Goal: Information Seeking & Learning: Find specific fact

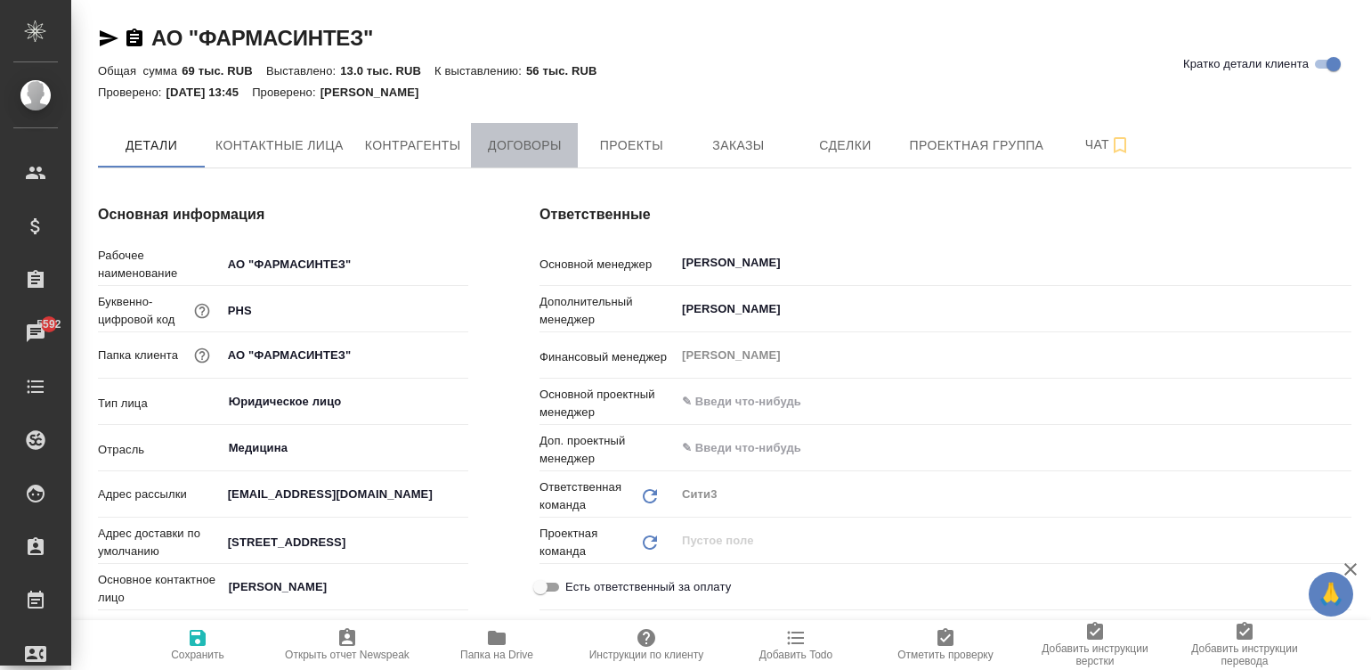
click at [515, 143] on span "Договоры" at bounding box center [524, 145] width 85 height 22
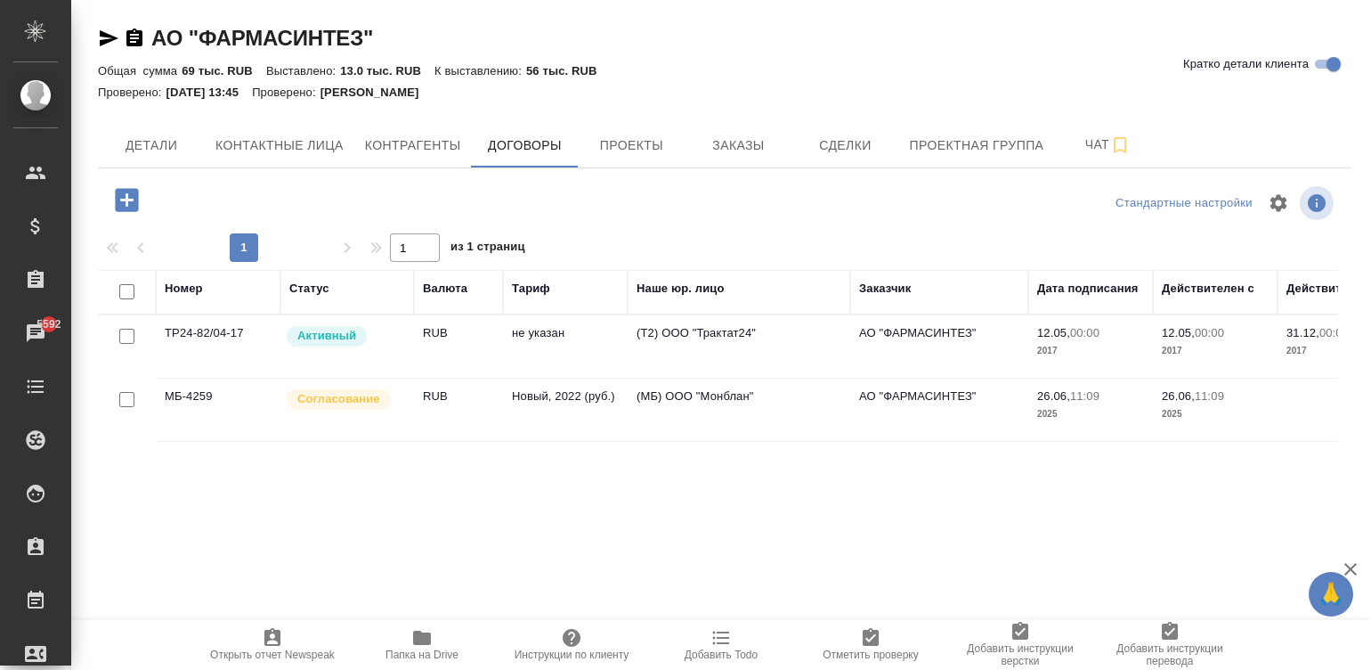
click at [653, 378] on td "(МБ) ООО "Монблан"" at bounding box center [739, 346] width 223 height 62
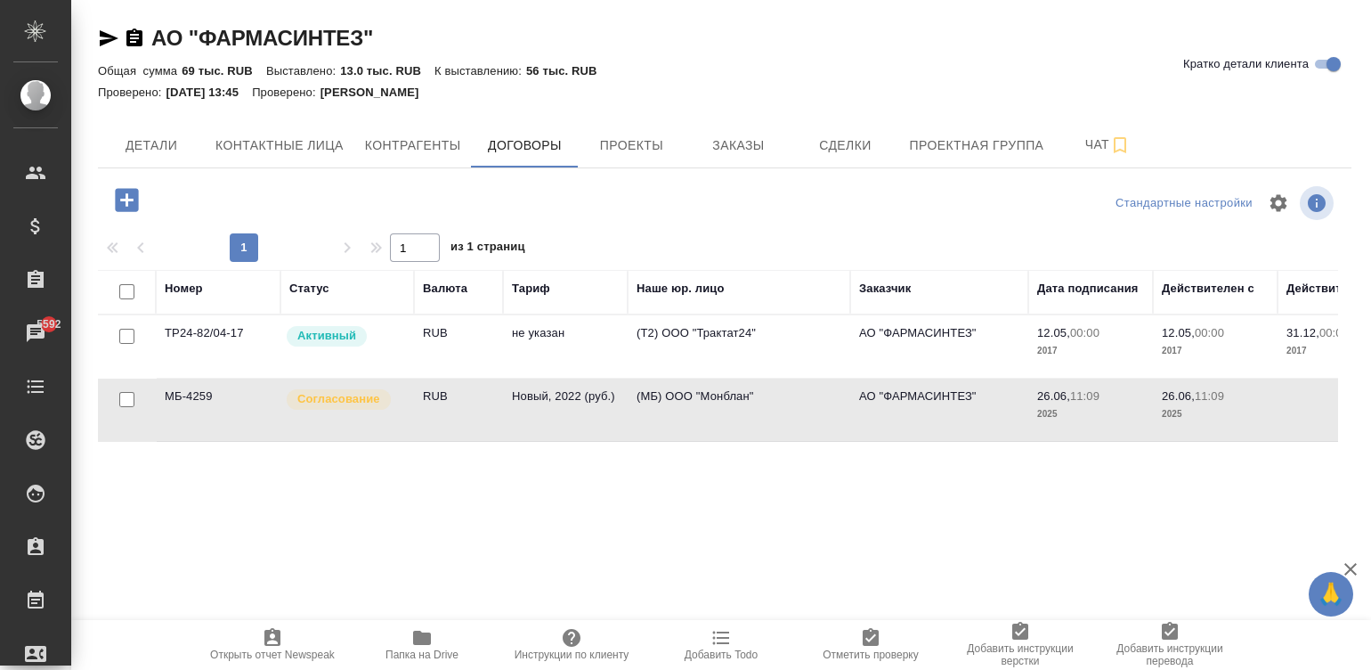
click at [653, 378] on td "(МБ) ООО "Монблан"" at bounding box center [739, 346] width 223 height 62
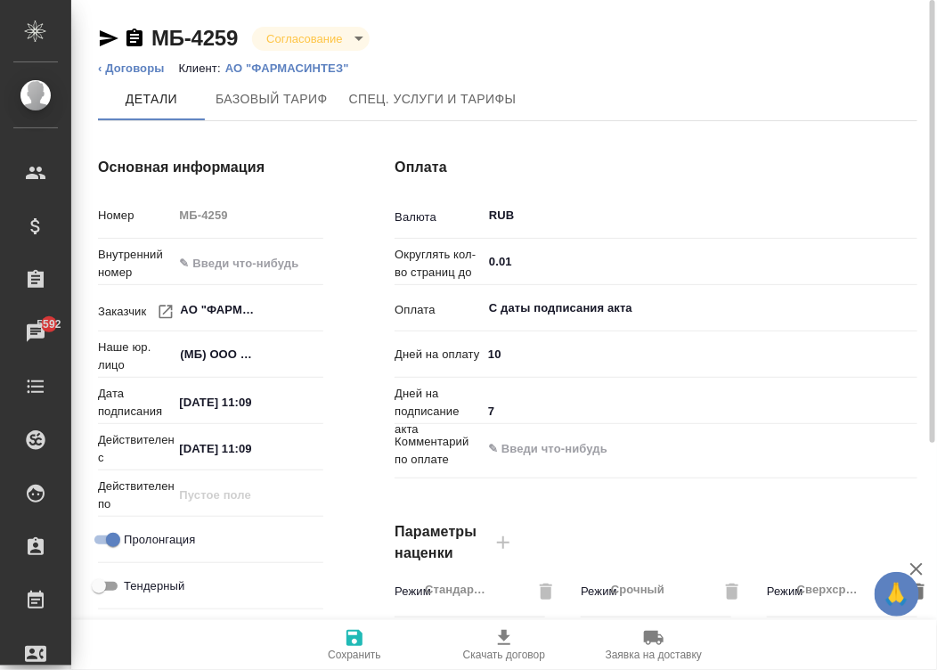
click at [131, 37] on icon "button" at bounding box center [134, 37] width 16 height 18
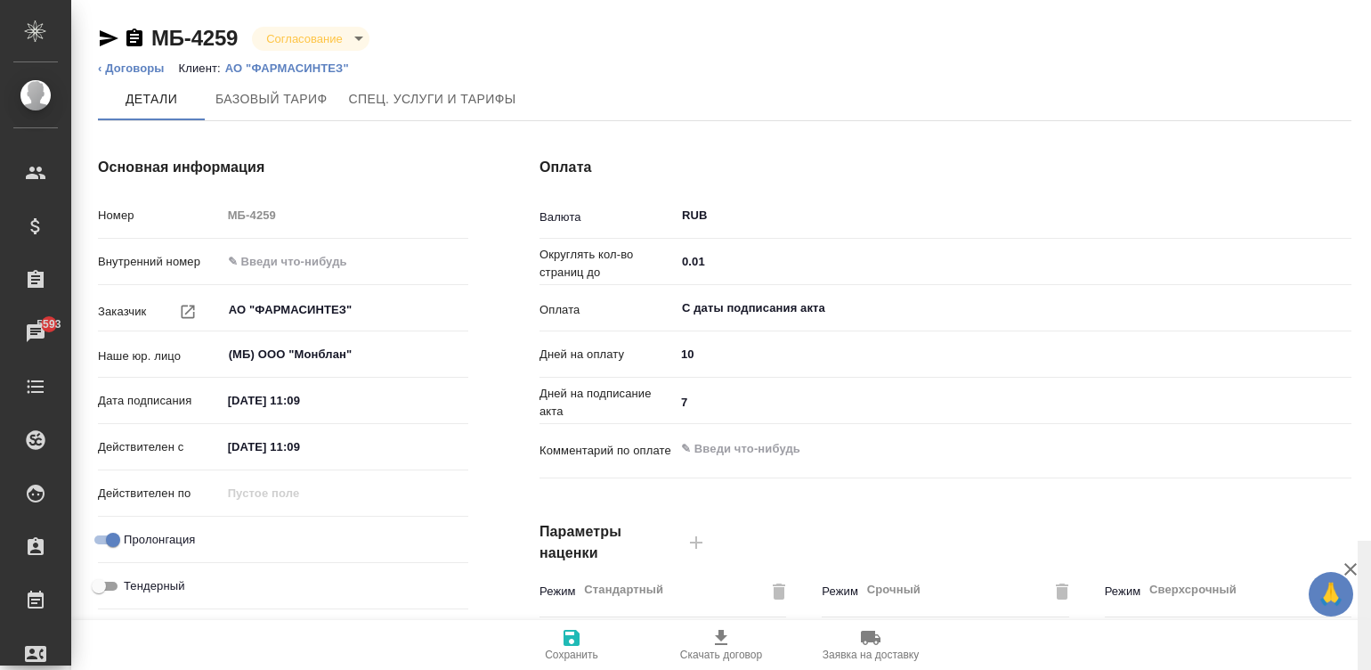
scroll to position [541, 0]
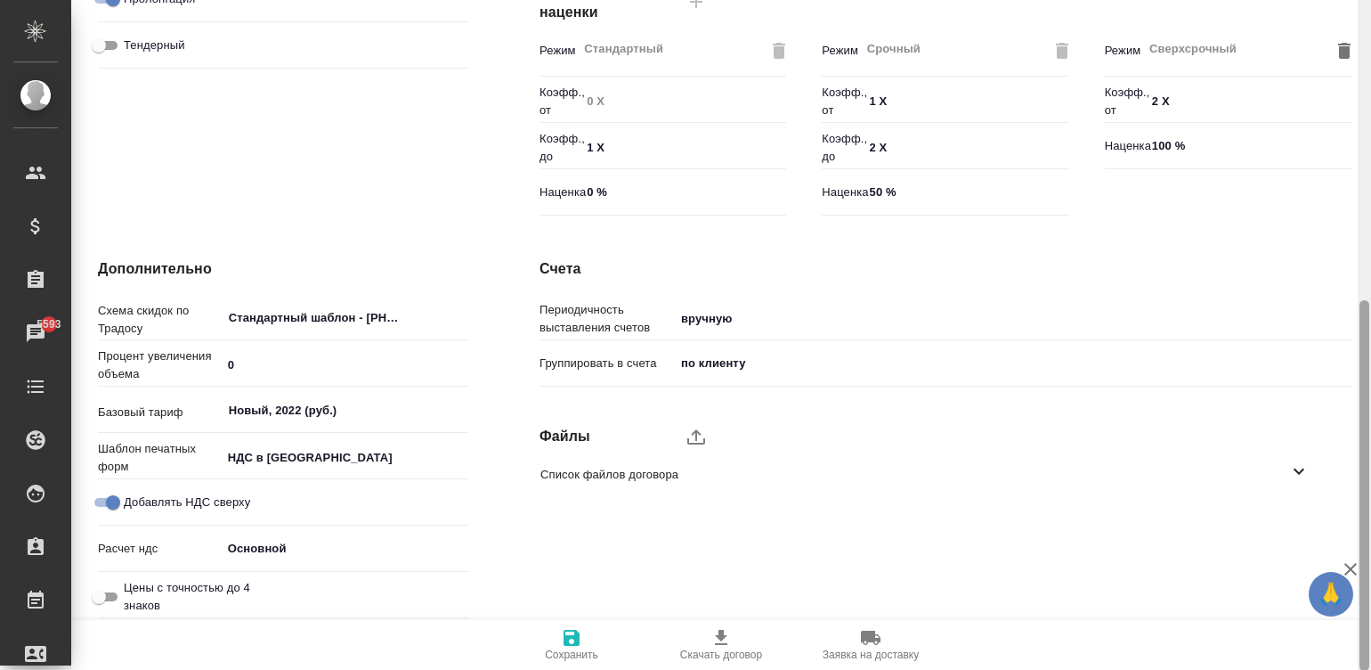
click at [1369, 509] on div at bounding box center [1364, 335] width 13 height 671
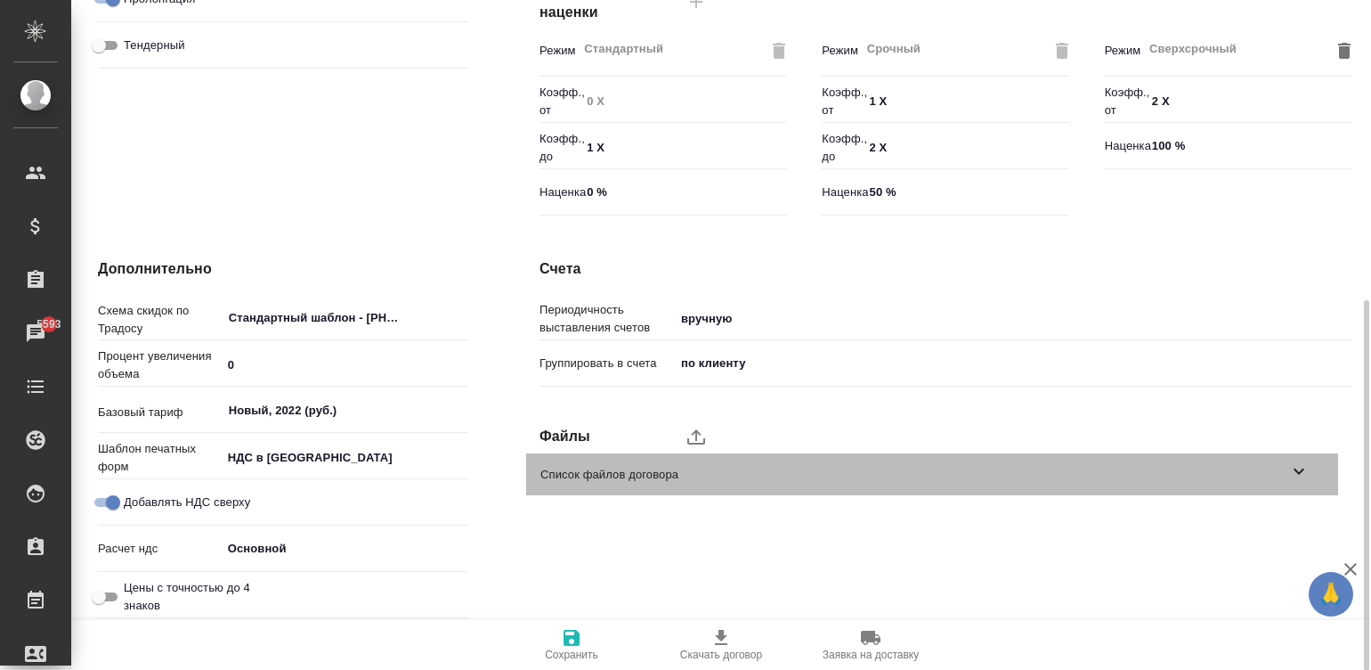
click at [1266, 466] on span "Список файлов договора" at bounding box center [915, 475] width 748 height 18
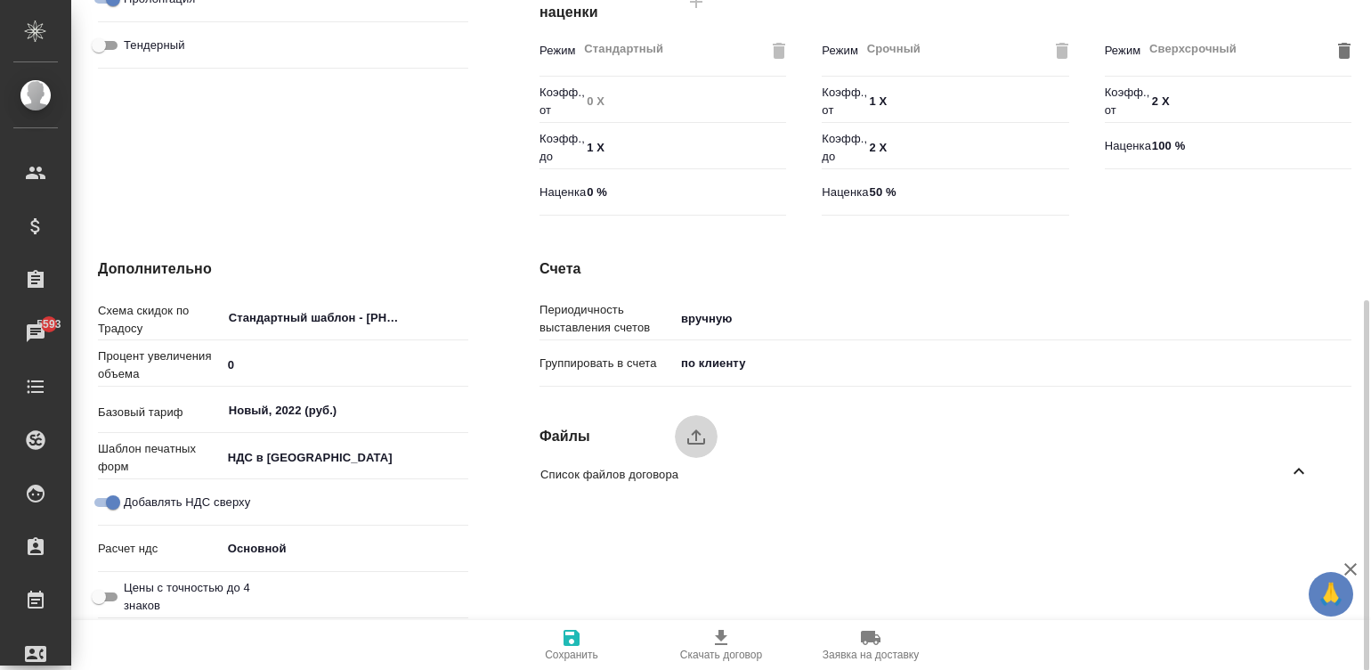
click at [694, 429] on icon "upload" at bounding box center [696, 436] width 21 height 21
click at [0, 0] on input "upload" at bounding box center [0, 0] width 0 height 0
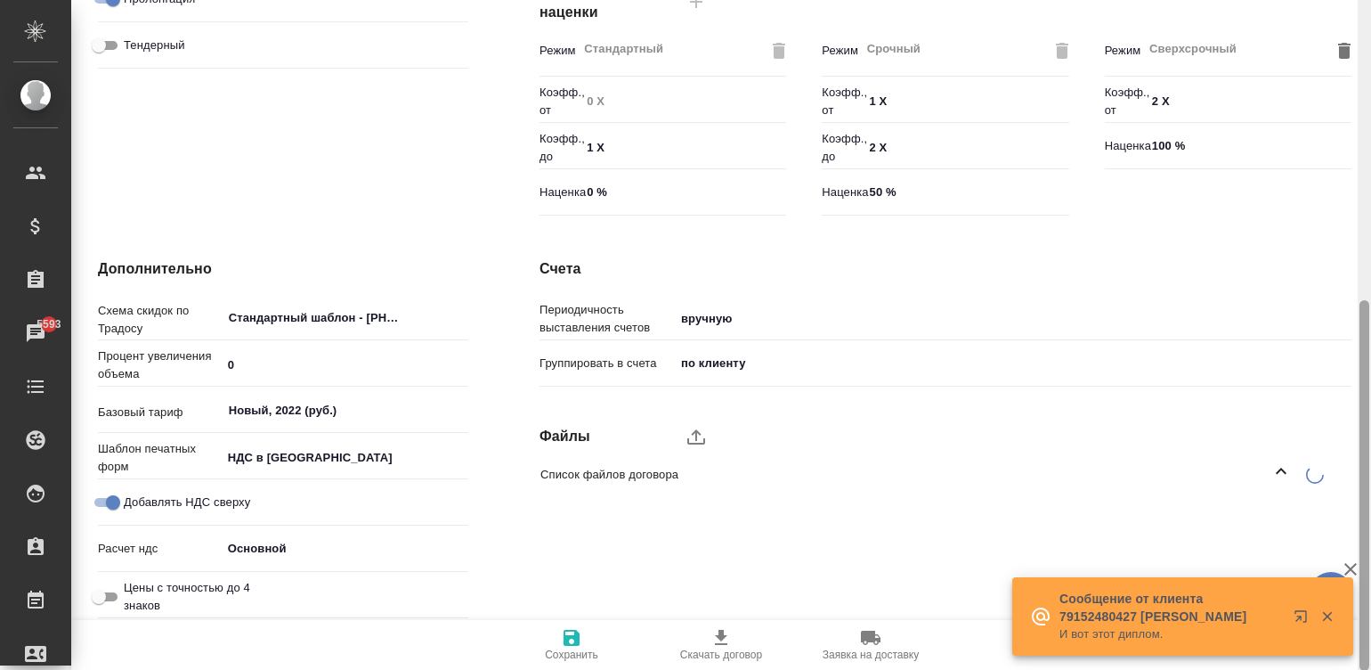
scroll to position [0, 0]
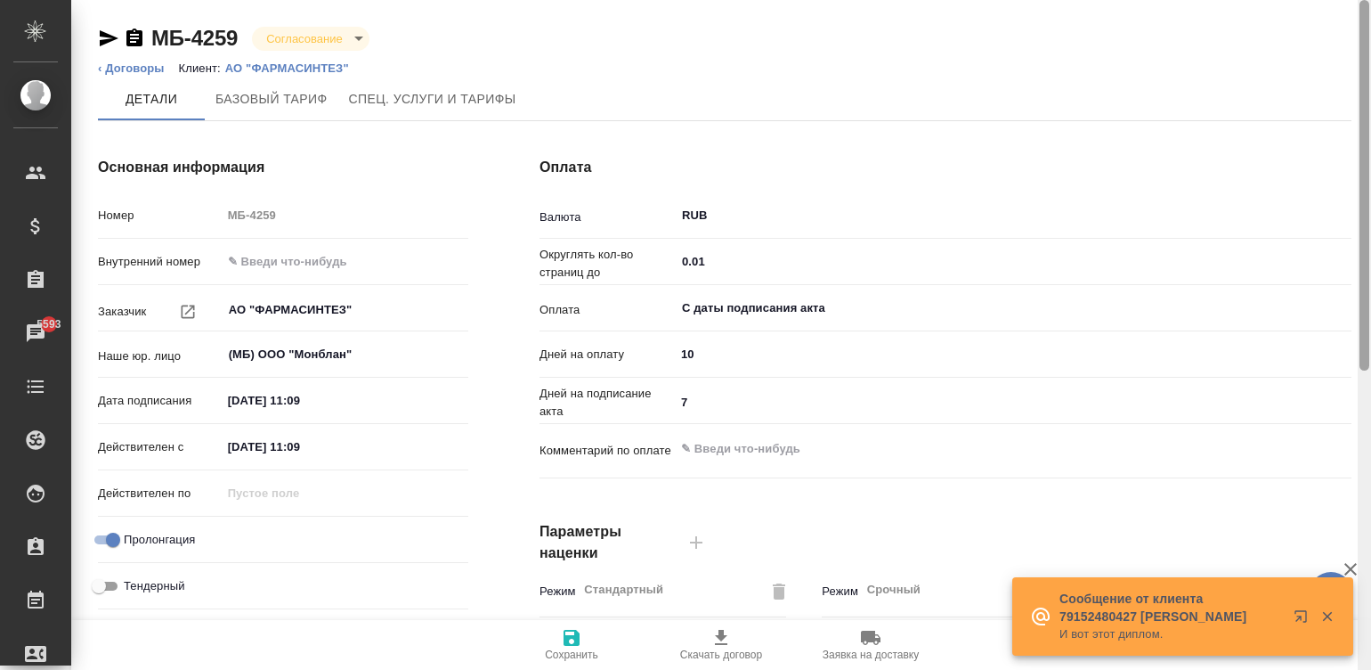
click at [1359, 67] on div at bounding box center [1364, 335] width 13 height 671
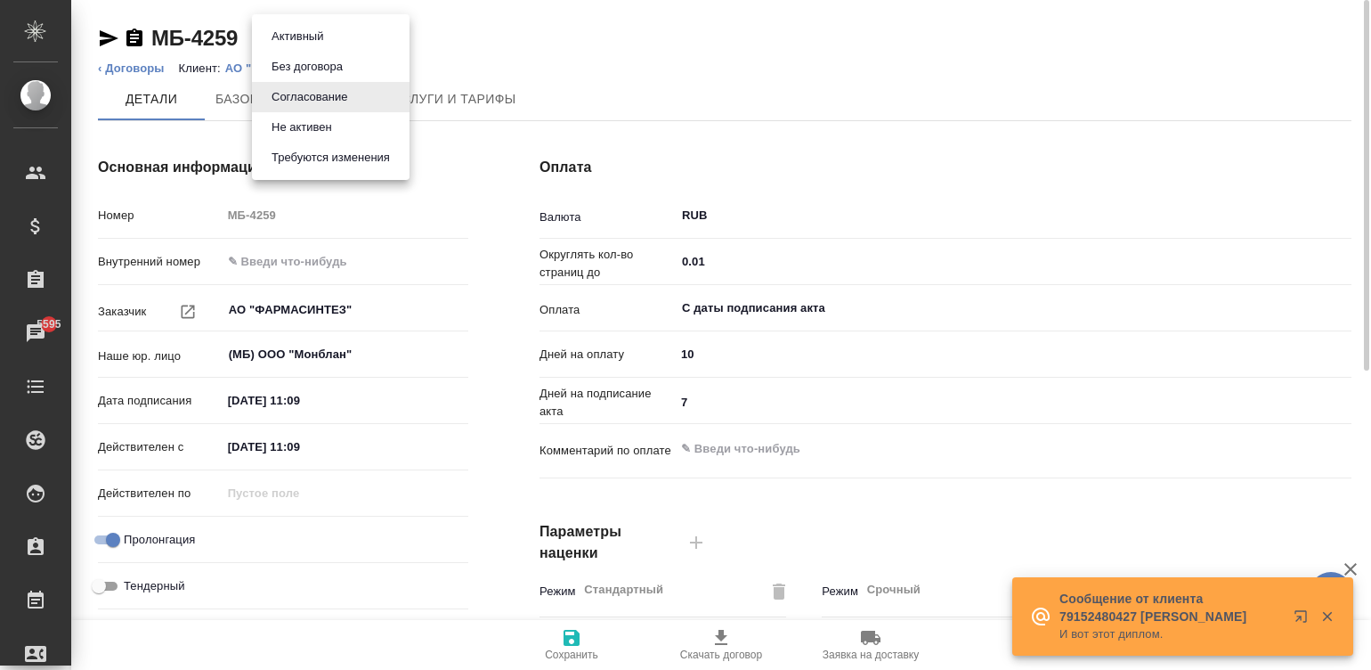
click at [280, 31] on body "🙏 .cls-1 fill:#fff; AWATERA Малинина Мария m.malinina Клиенты Спецификации Зака…" at bounding box center [685, 335] width 1371 height 670
click at [321, 31] on button "Активный" at bounding box center [297, 37] width 62 height 20
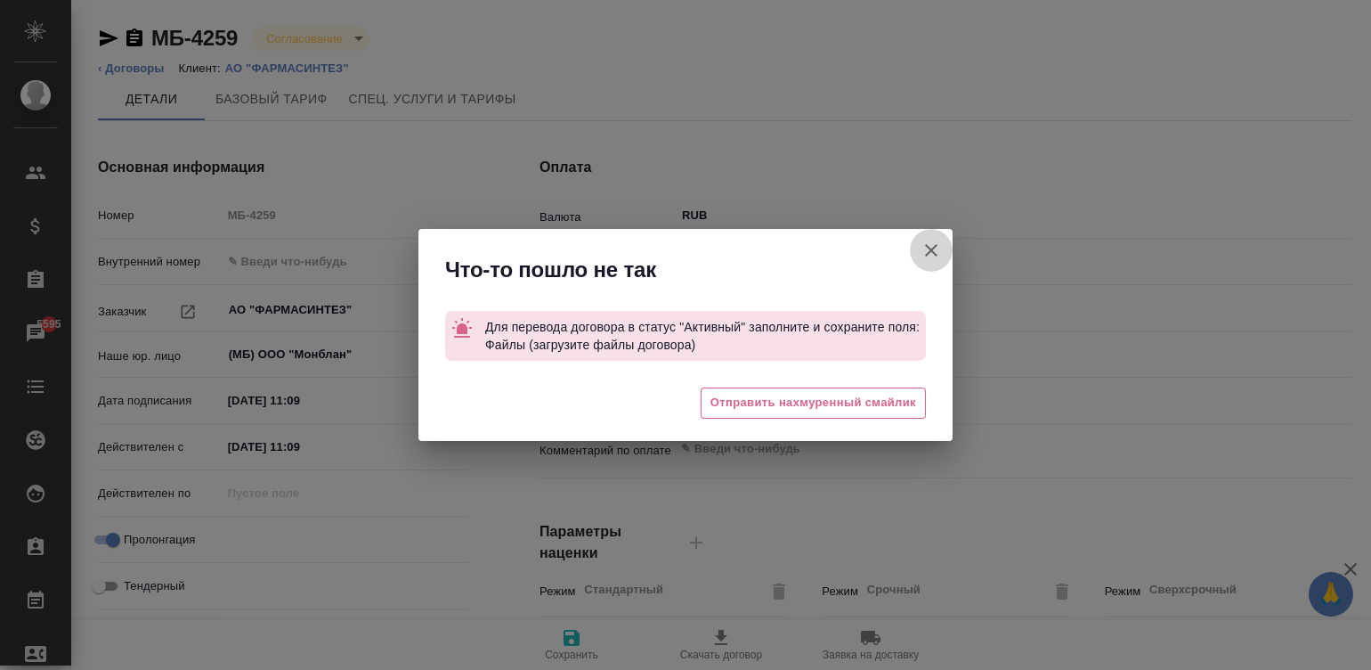
click at [930, 240] on icon "button" at bounding box center [931, 250] width 21 height 21
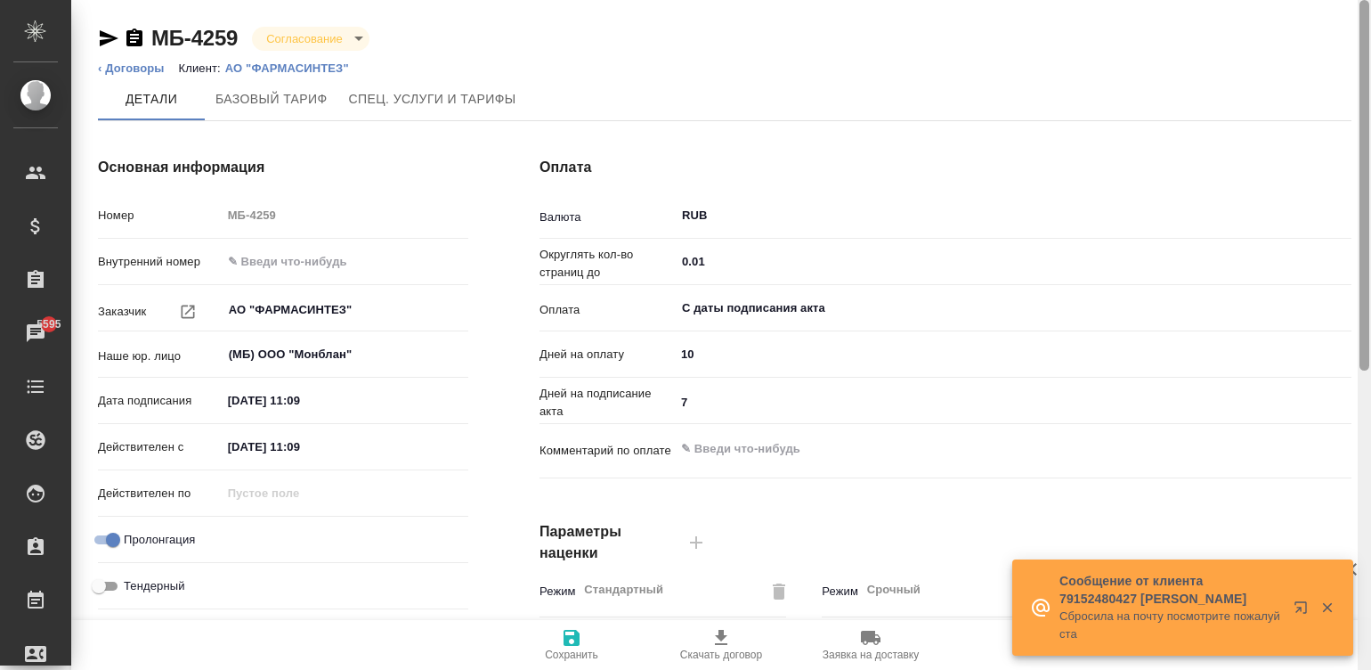
scroll to position [541, 0]
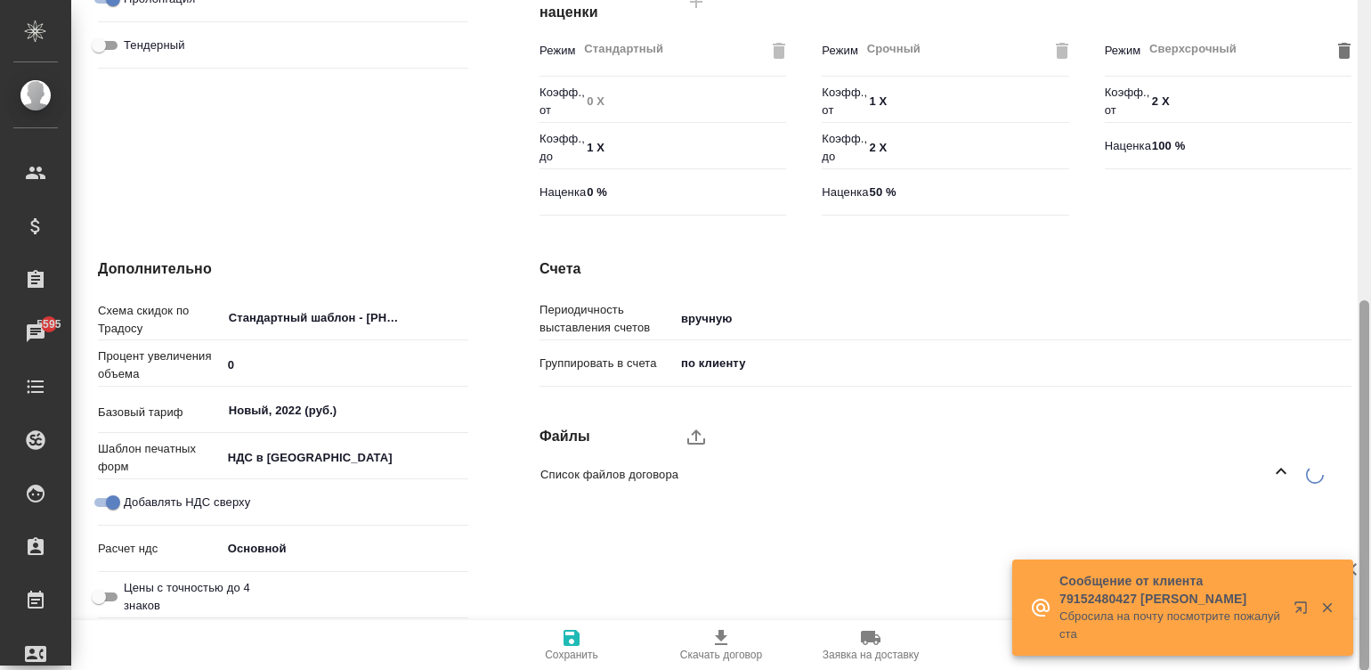
click at [1362, 489] on div at bounding box center [1364, 335] width 13 height 671
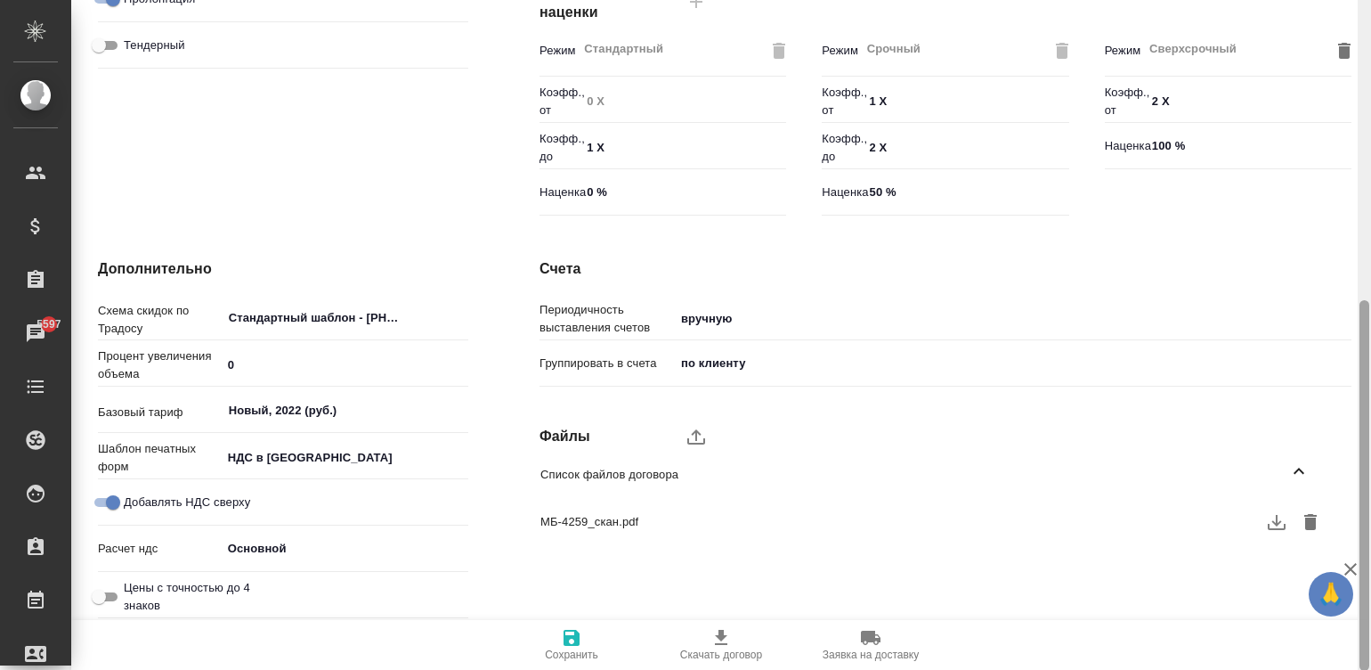
scroll to position [0, 0]
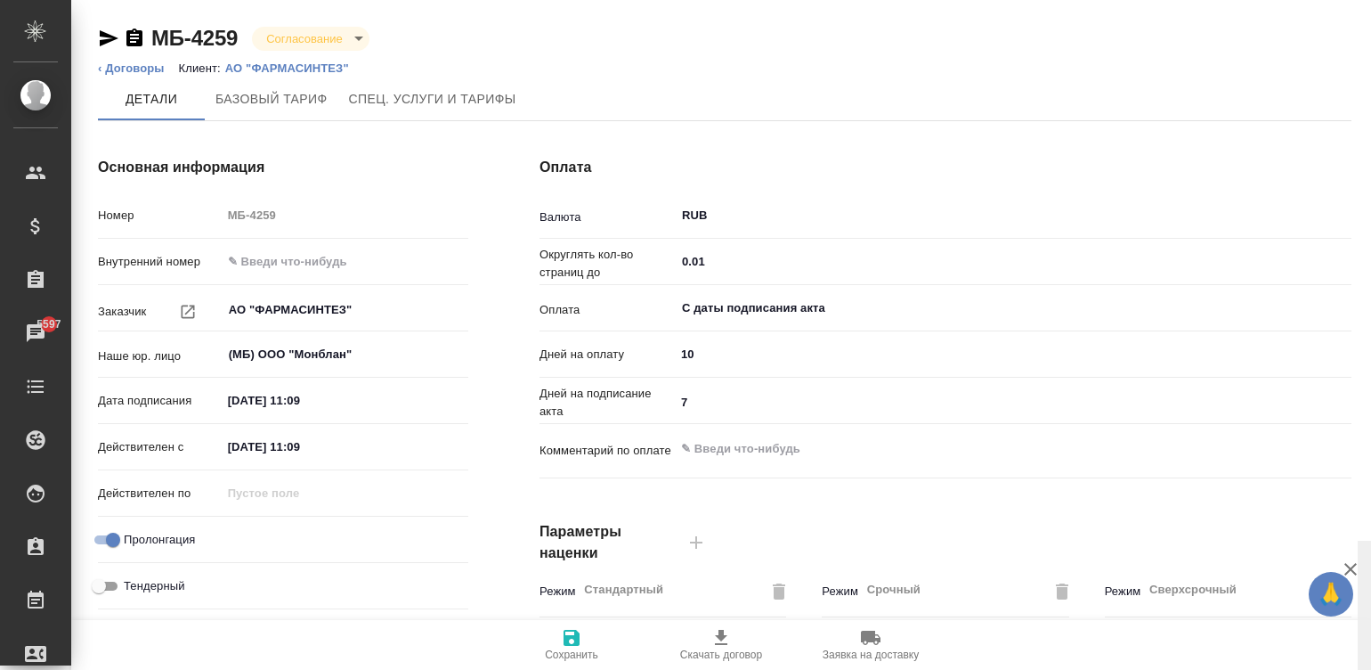
click at [337, 39] on body "🙏 .cls-1 fill:#fff; AWATERA Малинина Мария m.malinina Клиенты Спецификации Зака…" at bounding box center [685, 335] width 1371 height 670
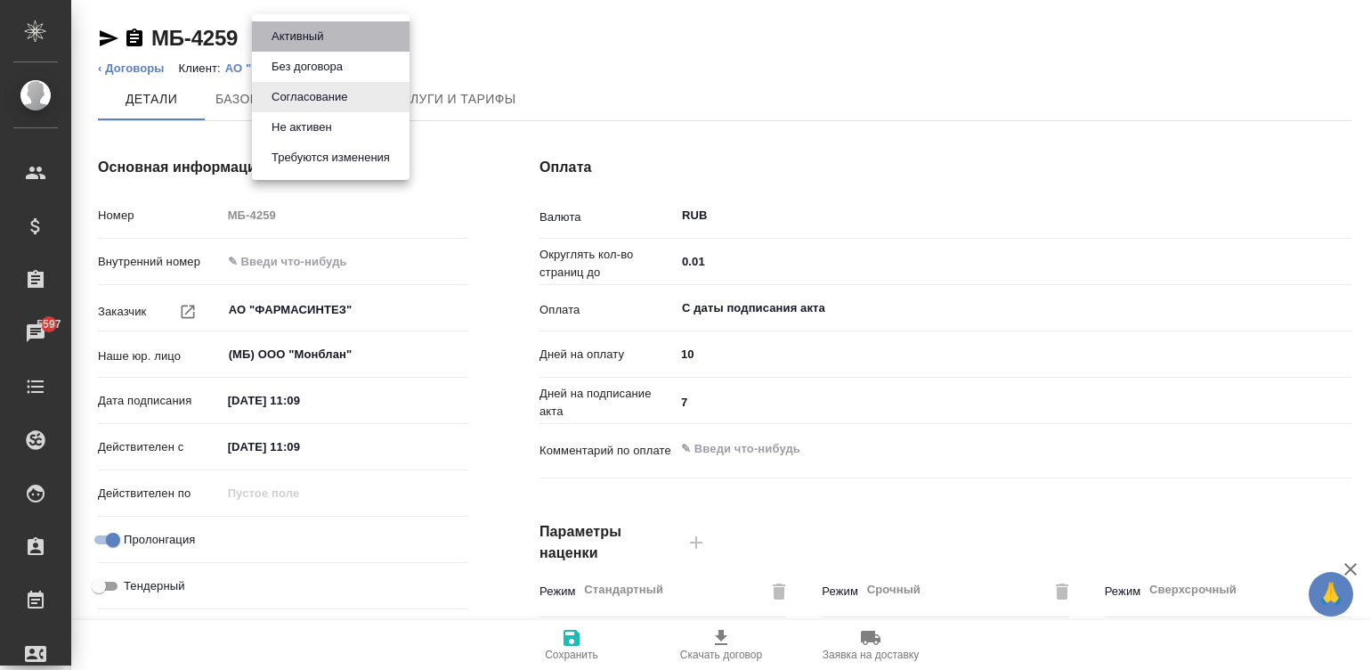
click at [356, 28] on li "Активный" at bounding box center [331, 36] width 158 height 30
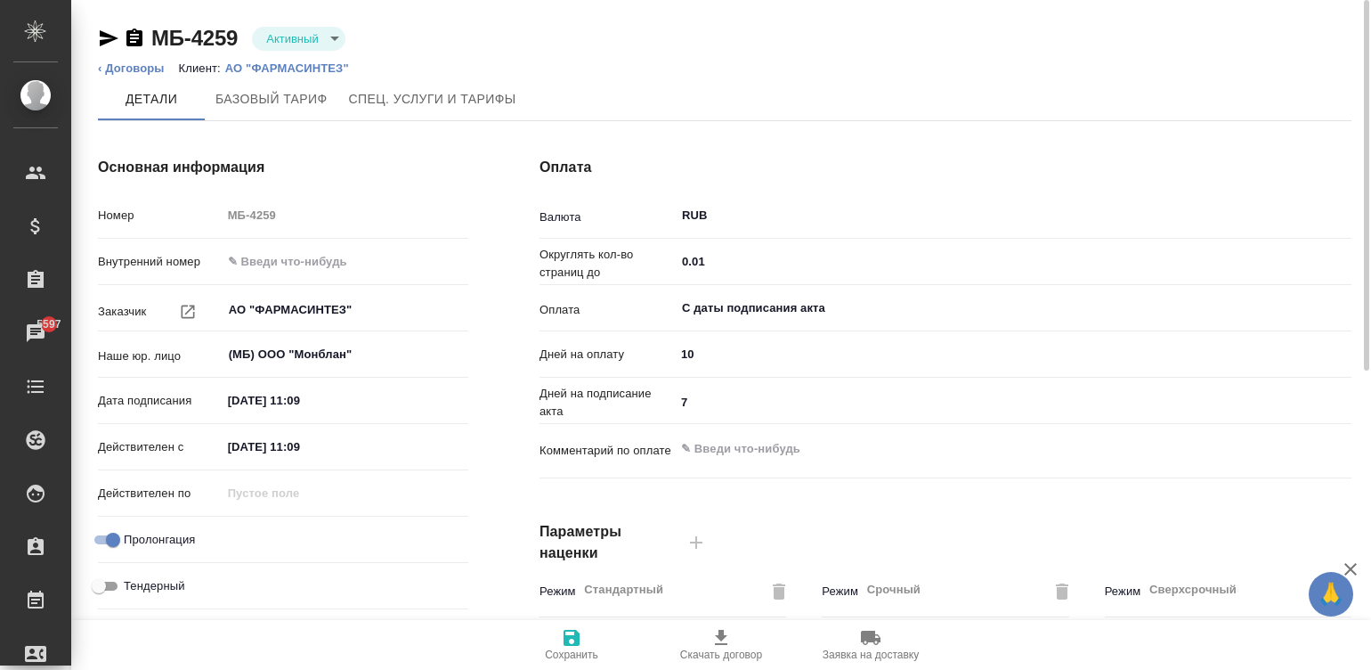
type input "Новый, 2022 (руб.)"
click at [564, 650] on span "Сохранить" at bounding box center [571, 654] width 53 height 12
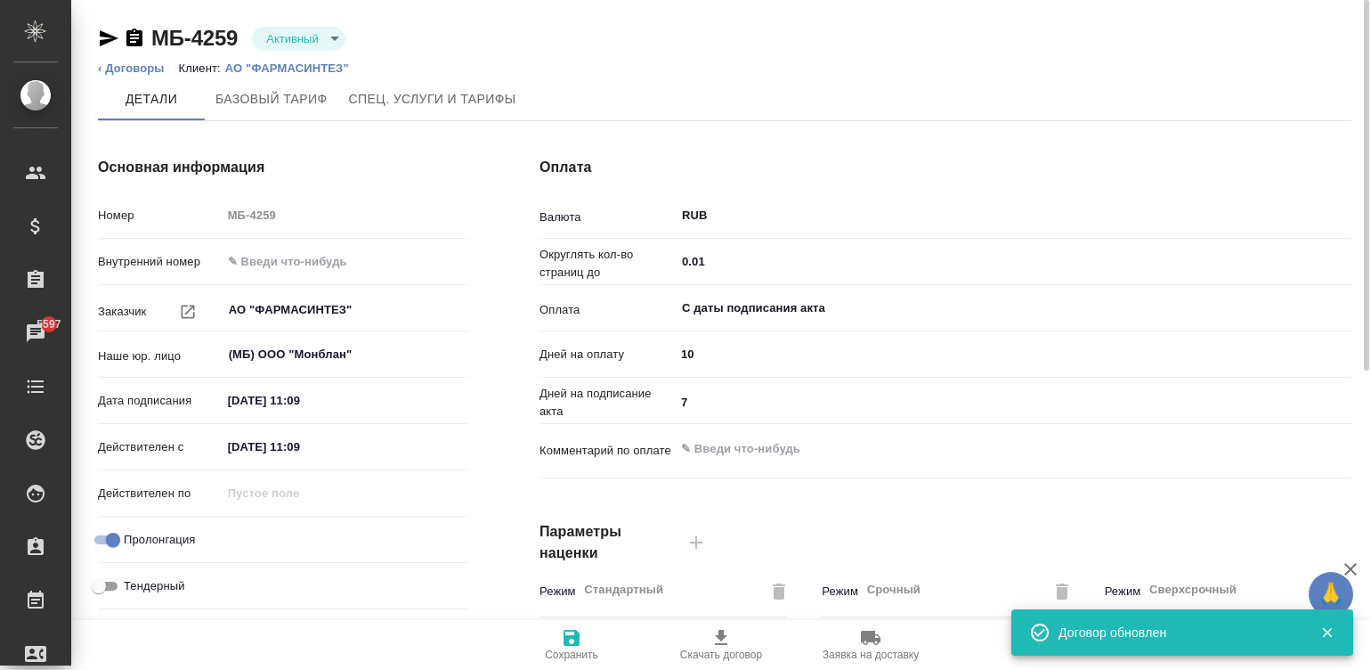
type input "Новый, 2022 (руб.)"
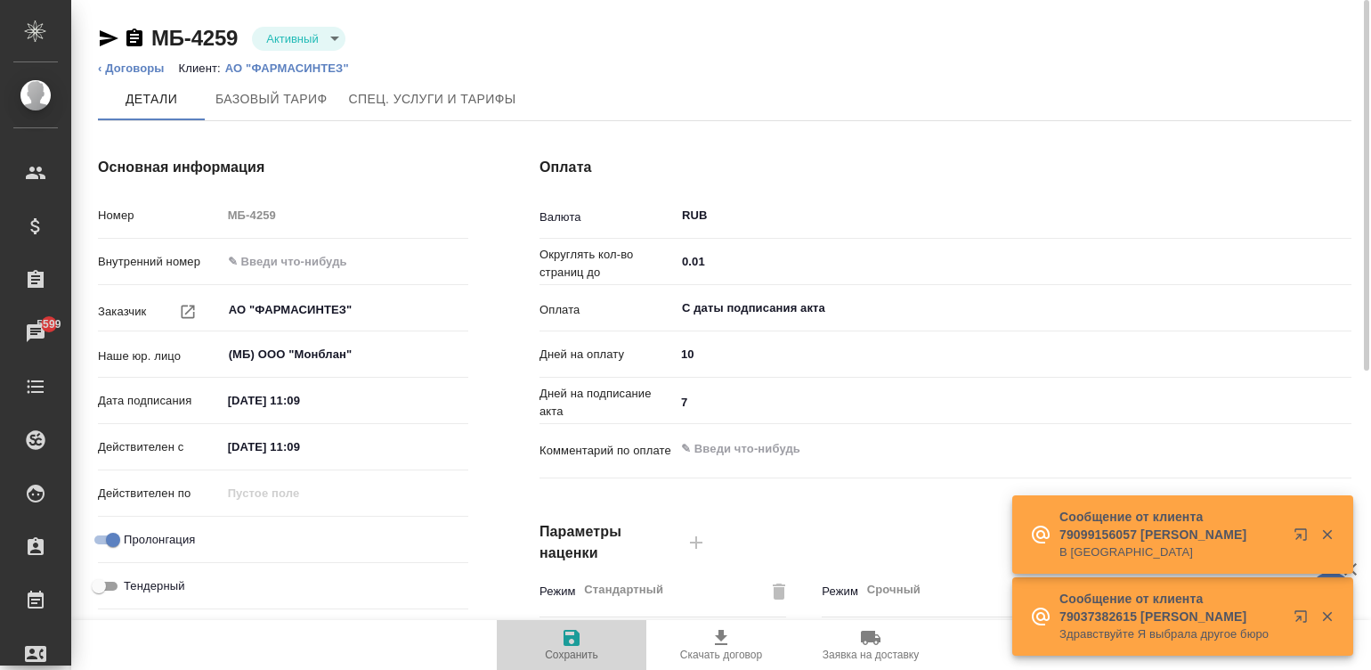
click at [584, 646] on span "Сохранить" at bounding box center [572, 644] width 128 height 34
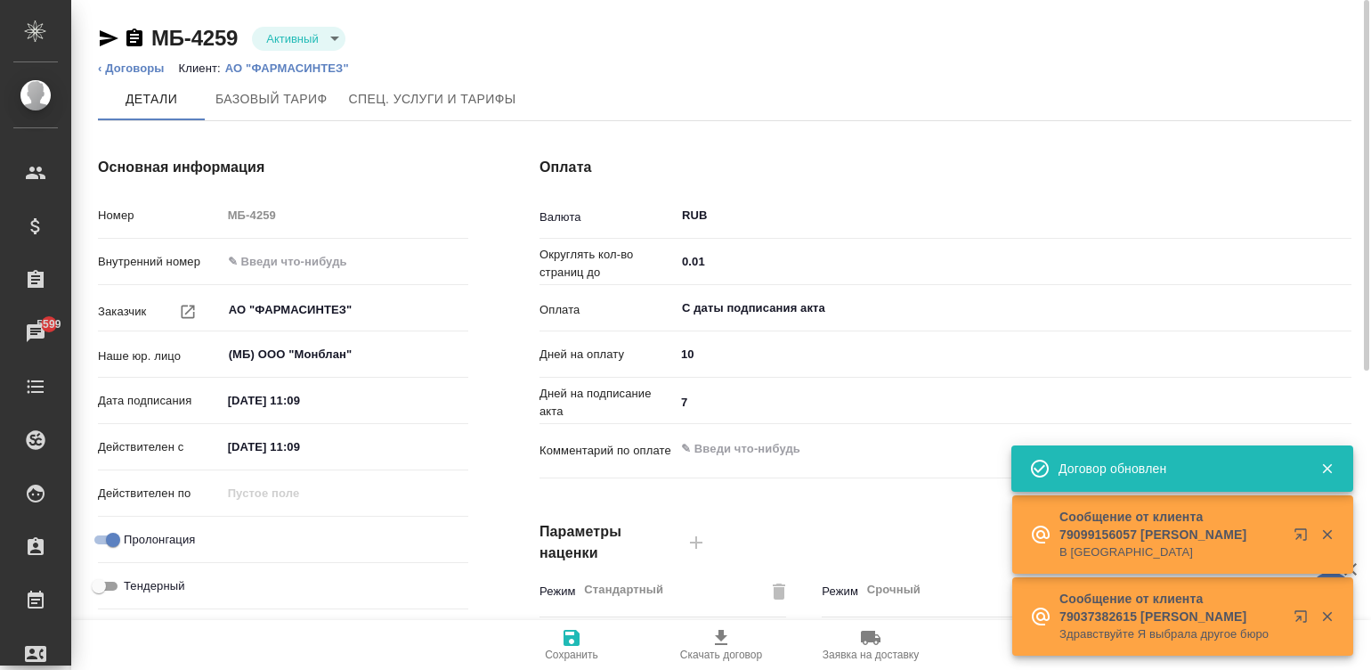
type input "Новый, 2022 (руб.)"
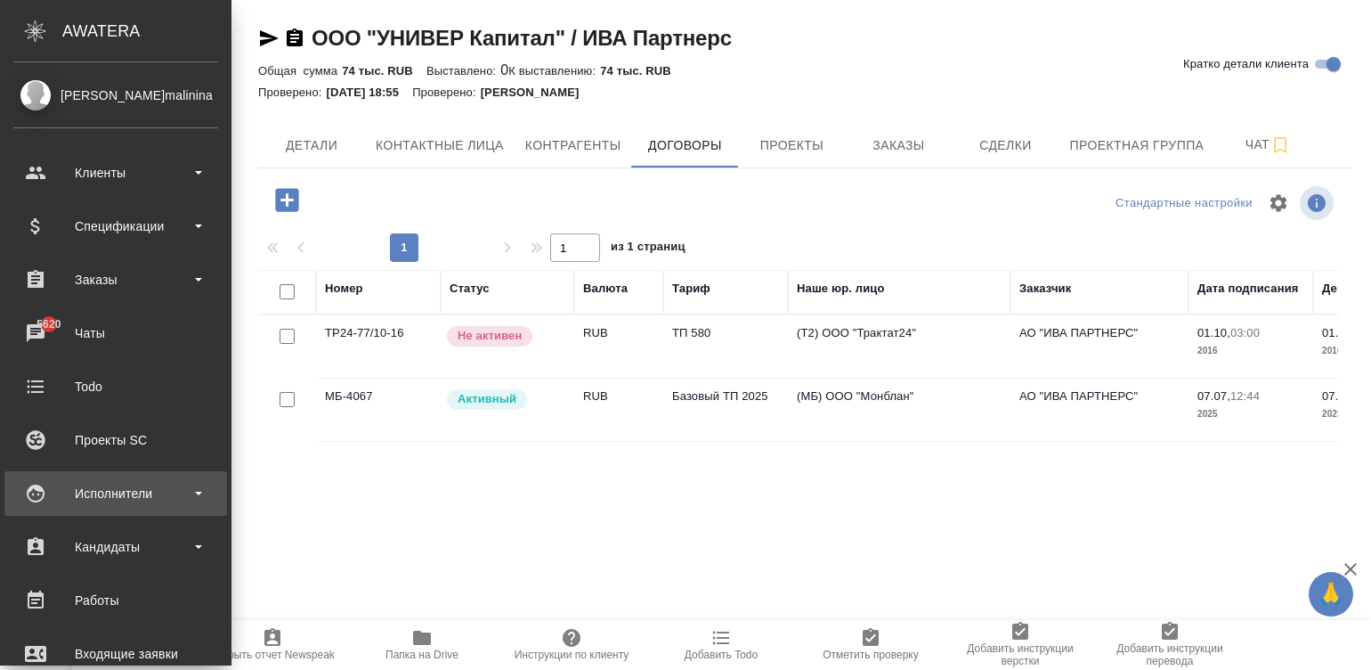
click at [40, 488] on icon at bounding box center [36, 493] width 18 height 18
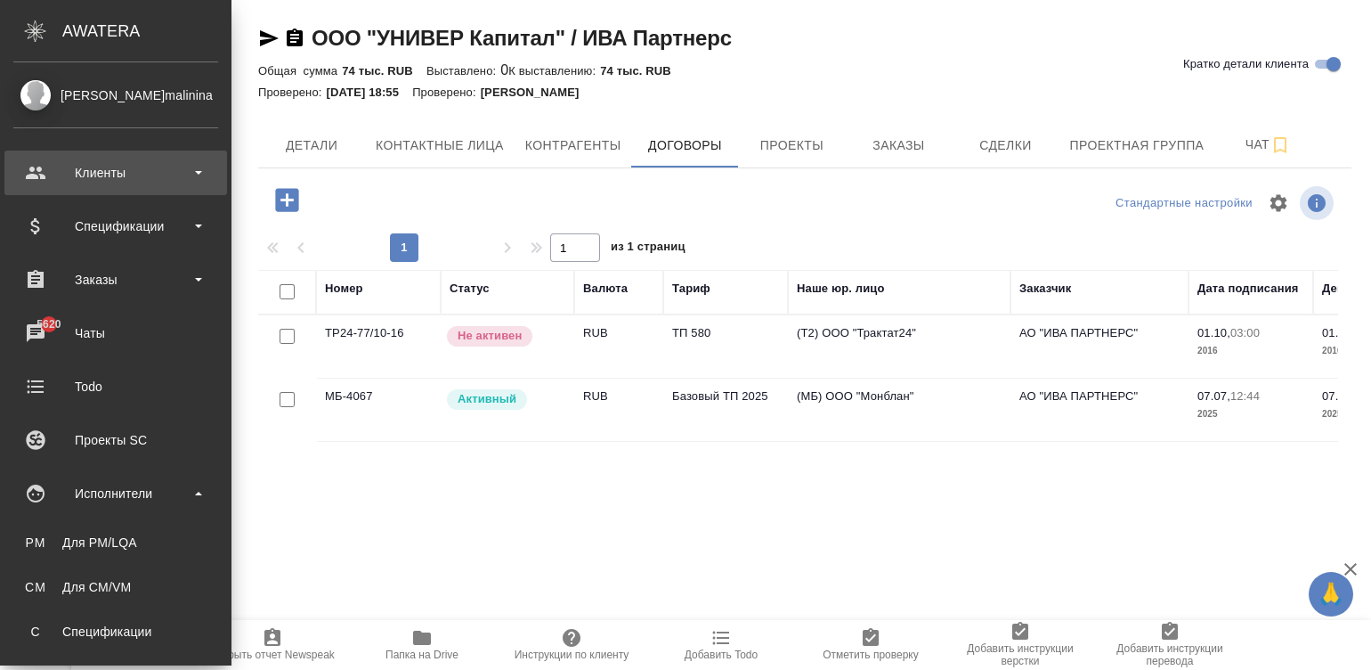
click at [147, 167] on div "Клиенты" at bounding box center [115, 172] width 205 height 27
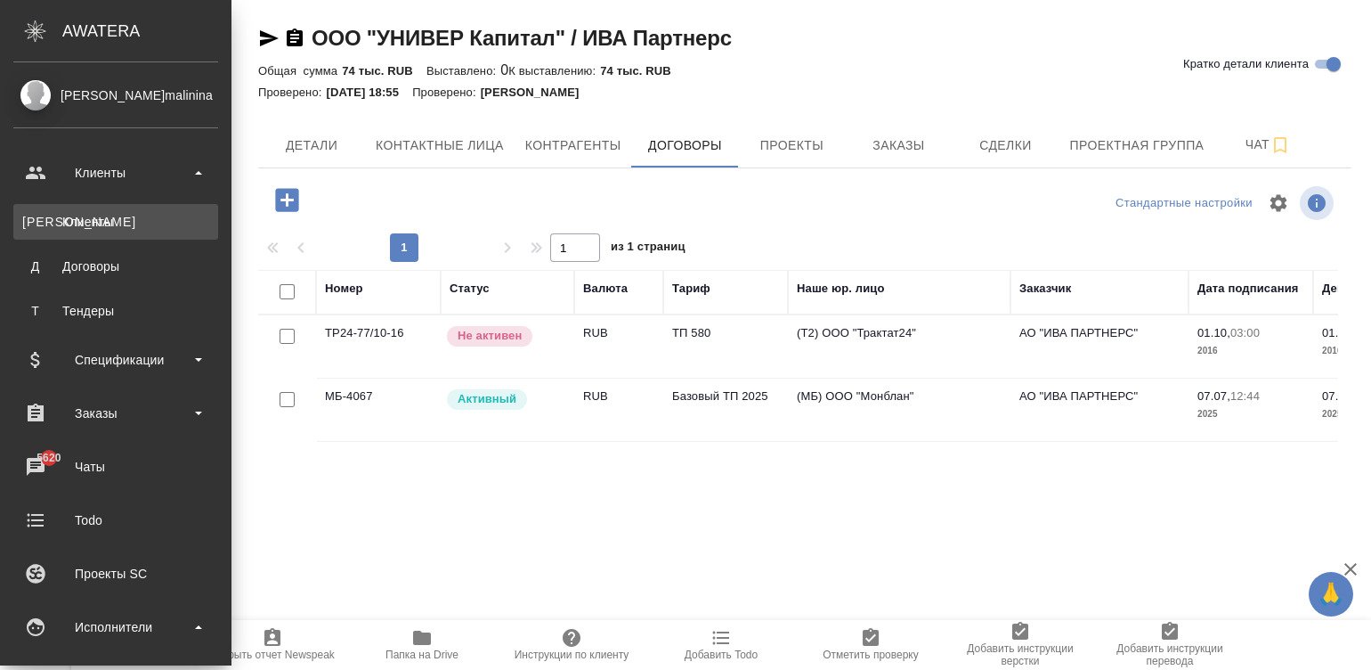
click at [115, 206] on link "К Клиенты" at bounding box center [115, 222] width 205 height 36
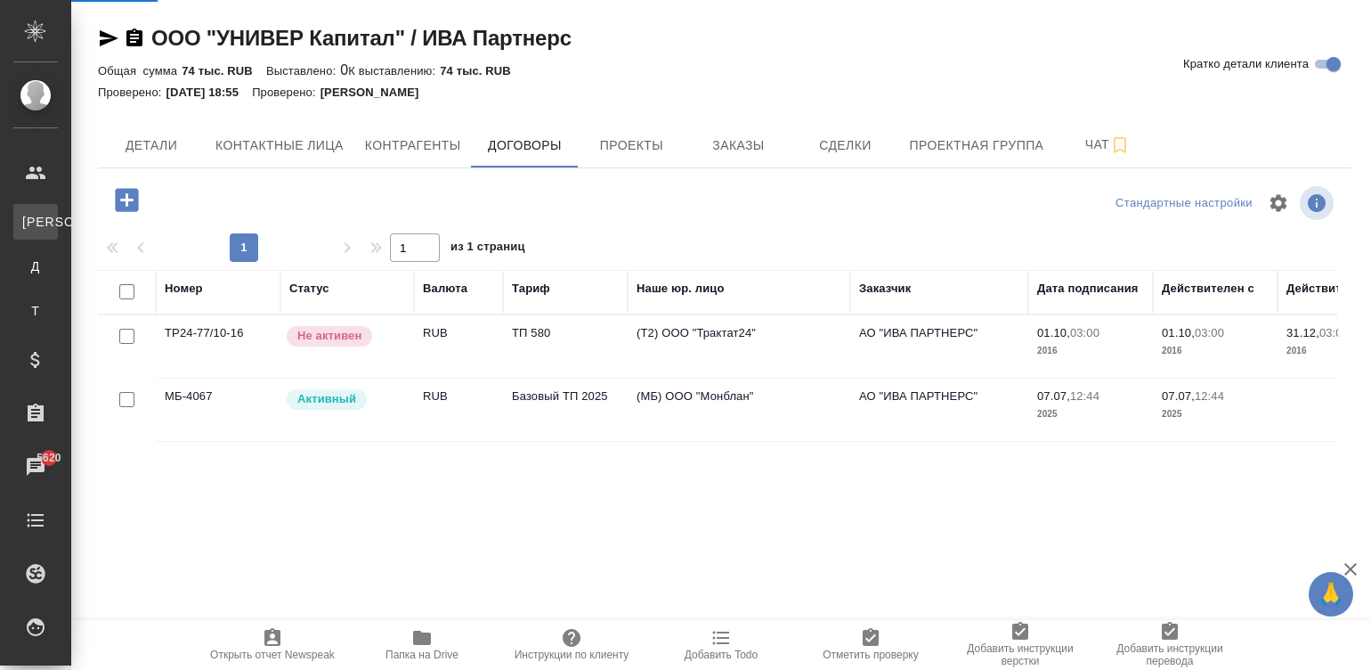
select select "RU"
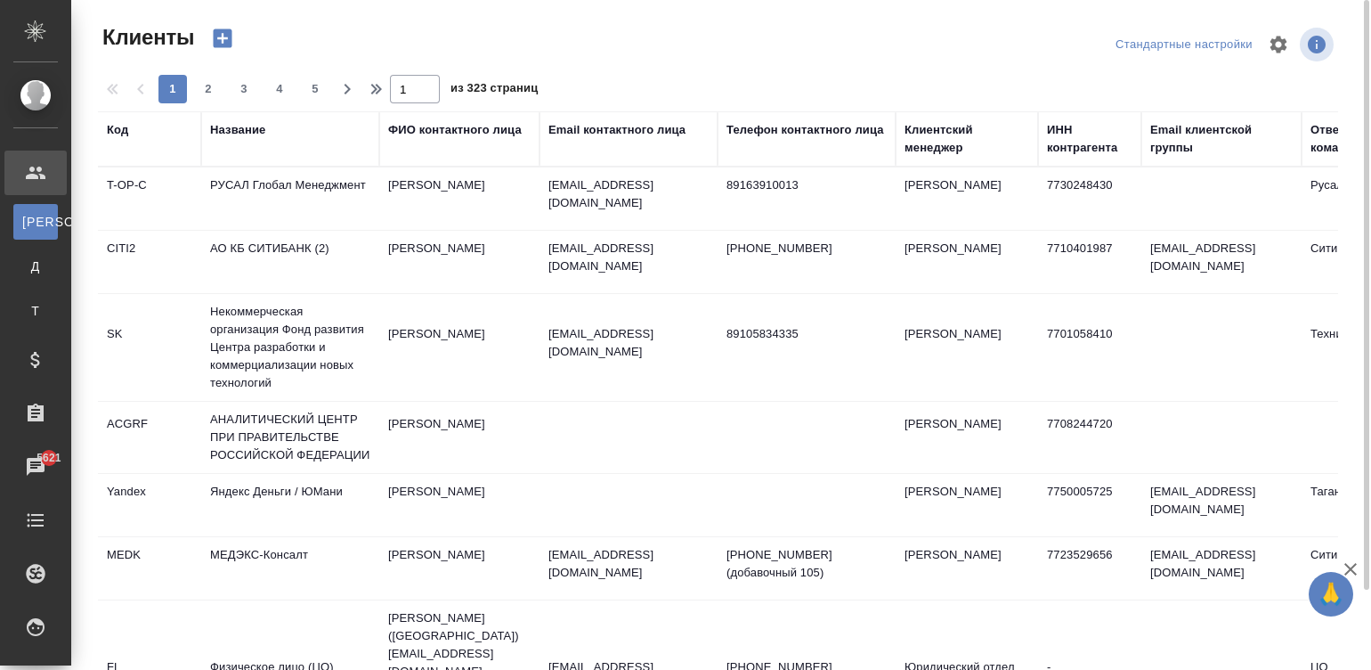
click at [247, 126] on div "Название" at bounding box center [237, 130] width 55 height 18
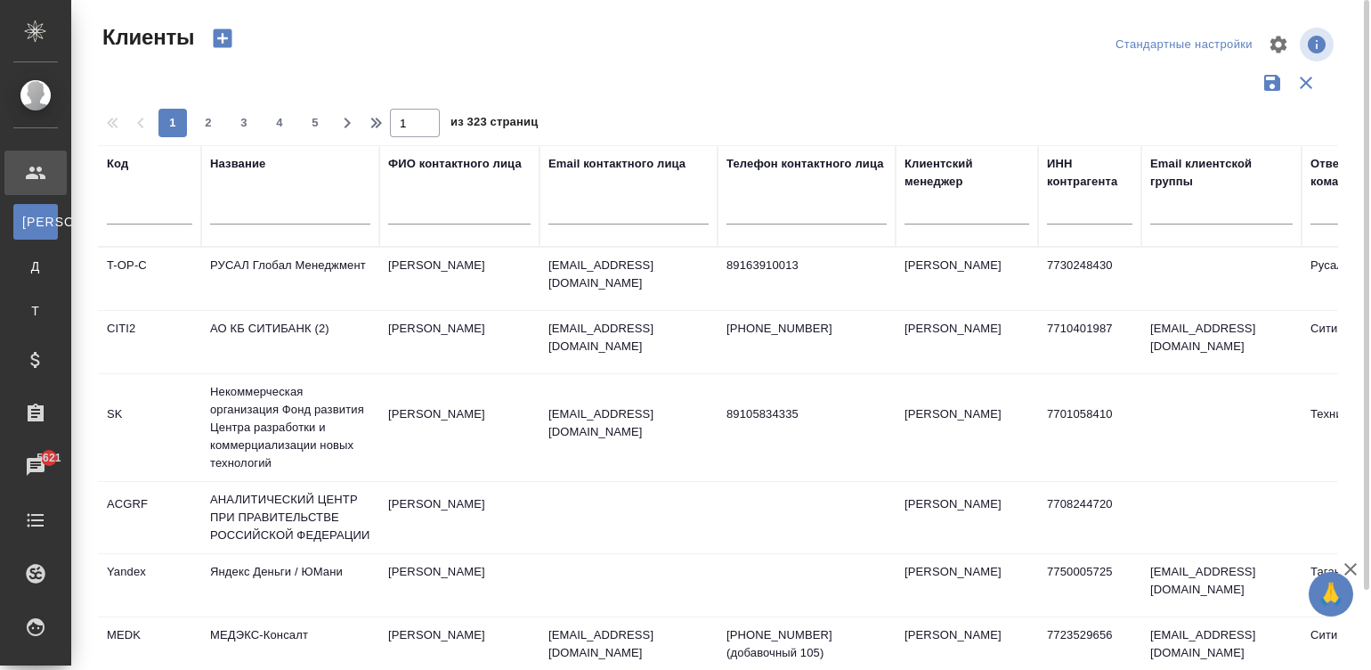
click at [303, 210] on input "text" at bounding box center [290, 213] width 160 height 22
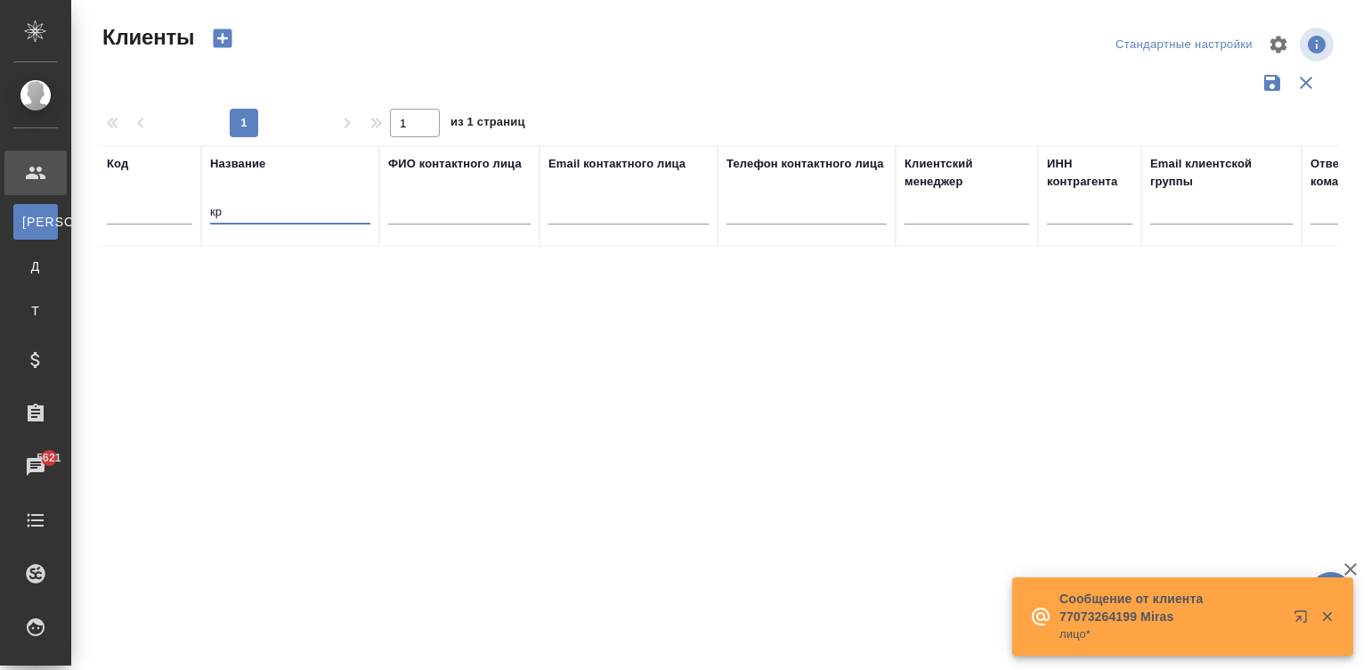
type input "к"
click at [27, 271] on div "Договоры" at bounding box center [13, 266] width 27 height 18
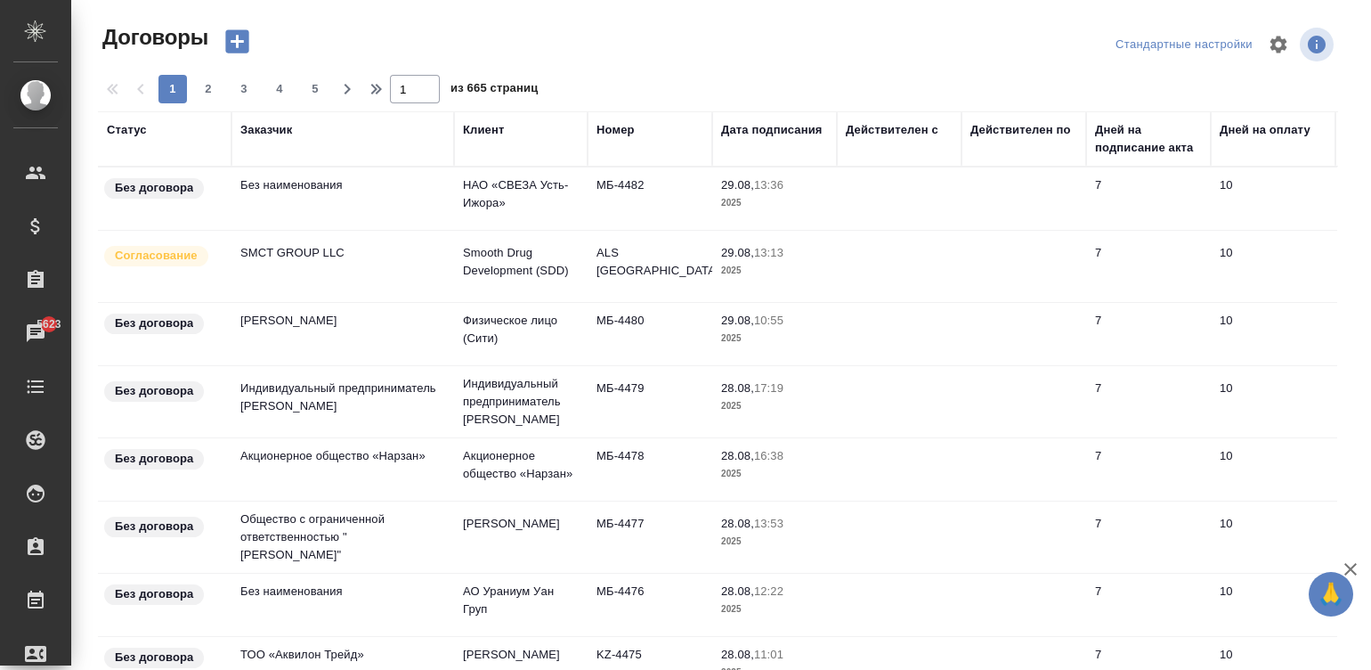
click at [606, 119] on th "Номер" at bounding box center [650, 138] width 125 height 55
click at [610, 128] on div "Номер" at bounding box center [616, 130] width 38 height 18
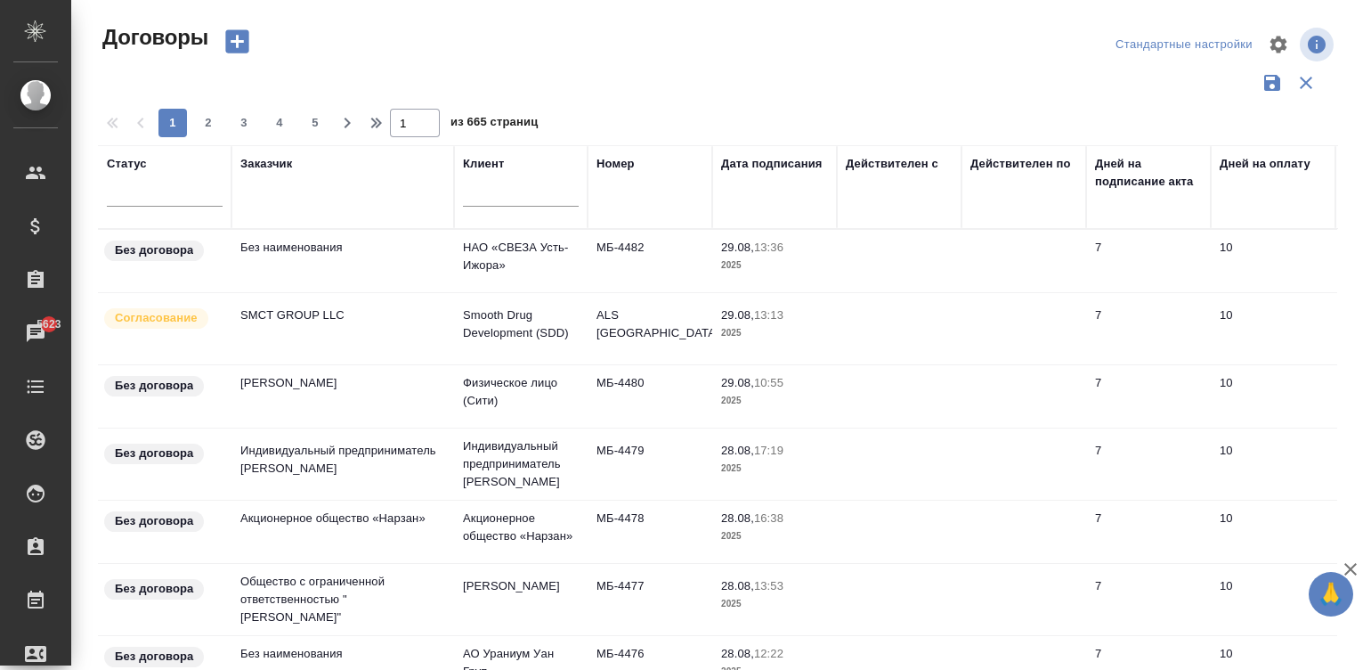
click at [526, 202] on input "text" at bounding box center [521, 194] width 116 height 25
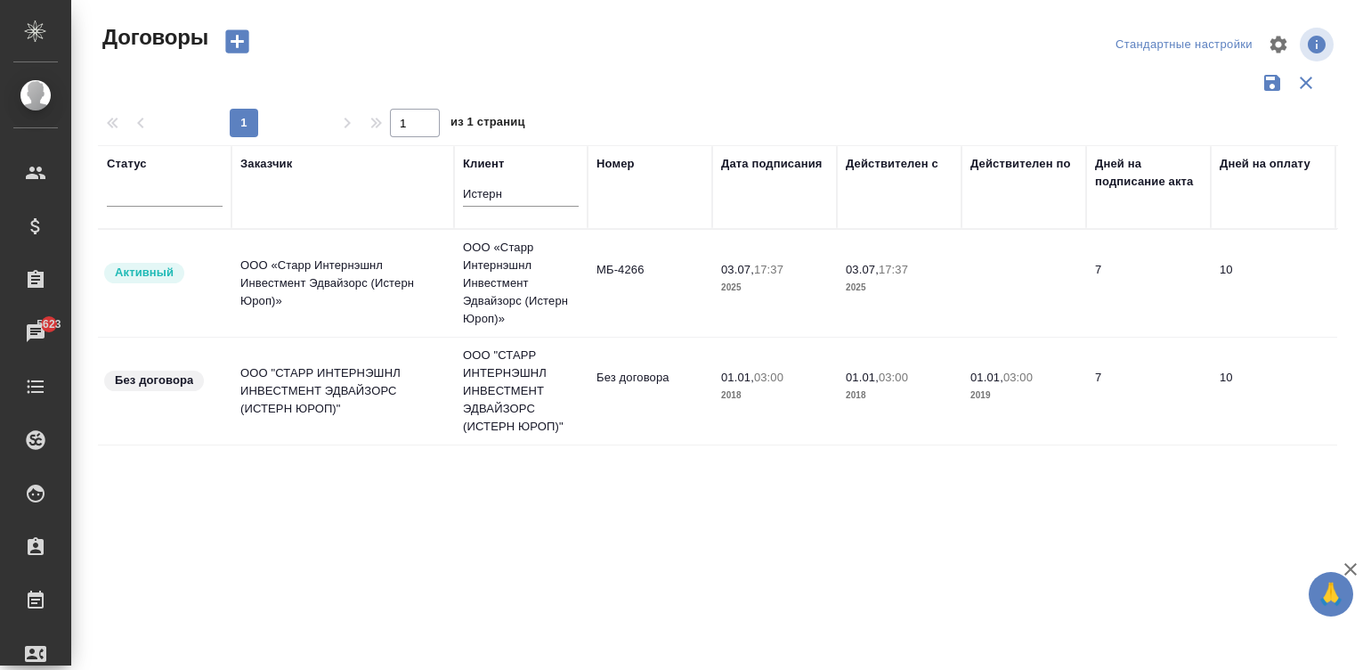
click at [505, 274] on td "ООО «Старр Интернэшнл Инвестмент Эдвайзорс (Истерн Юроп)»" at bounding box center [521, 283] width 134 height 107
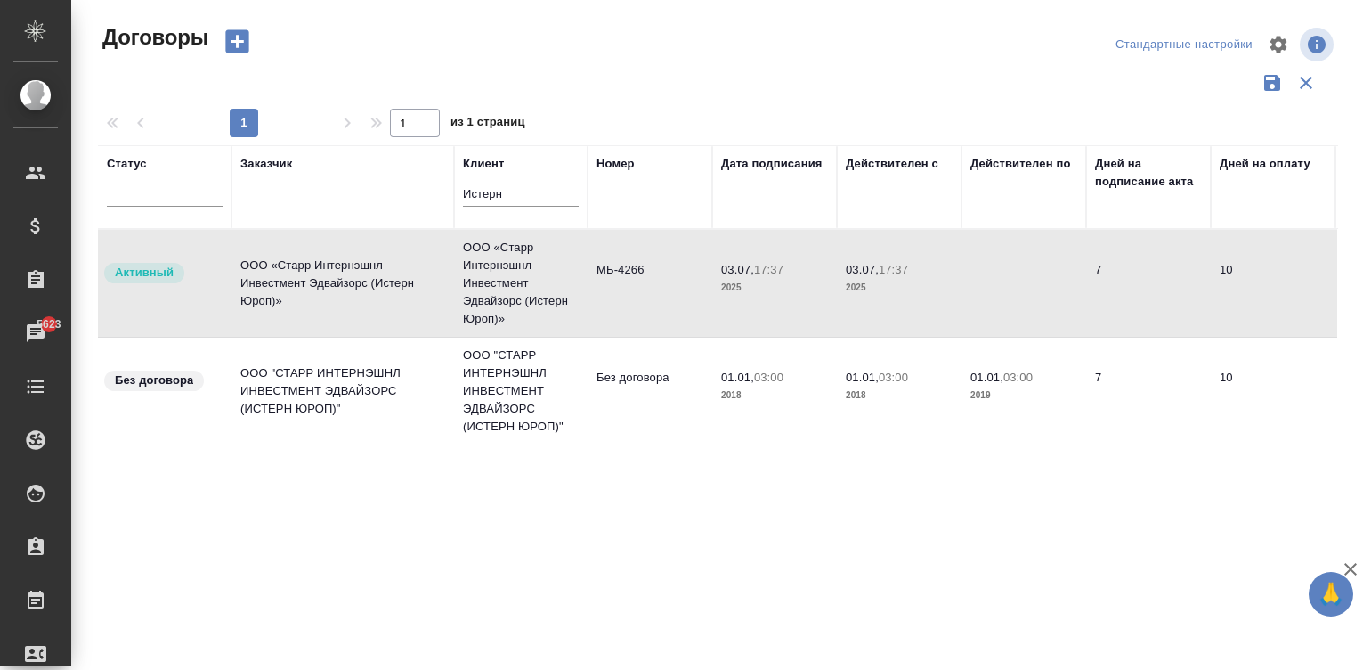
click at [505, 274] on td "ООО «Старр Интернэшнл Инвестмент Эдвайзорс (Истерн Юроп)»" at bounding box center [521, 283] width 134 height 107
click at [533, 200] on input "Истерн" at bounding box center [521, 194] width 116 height 25
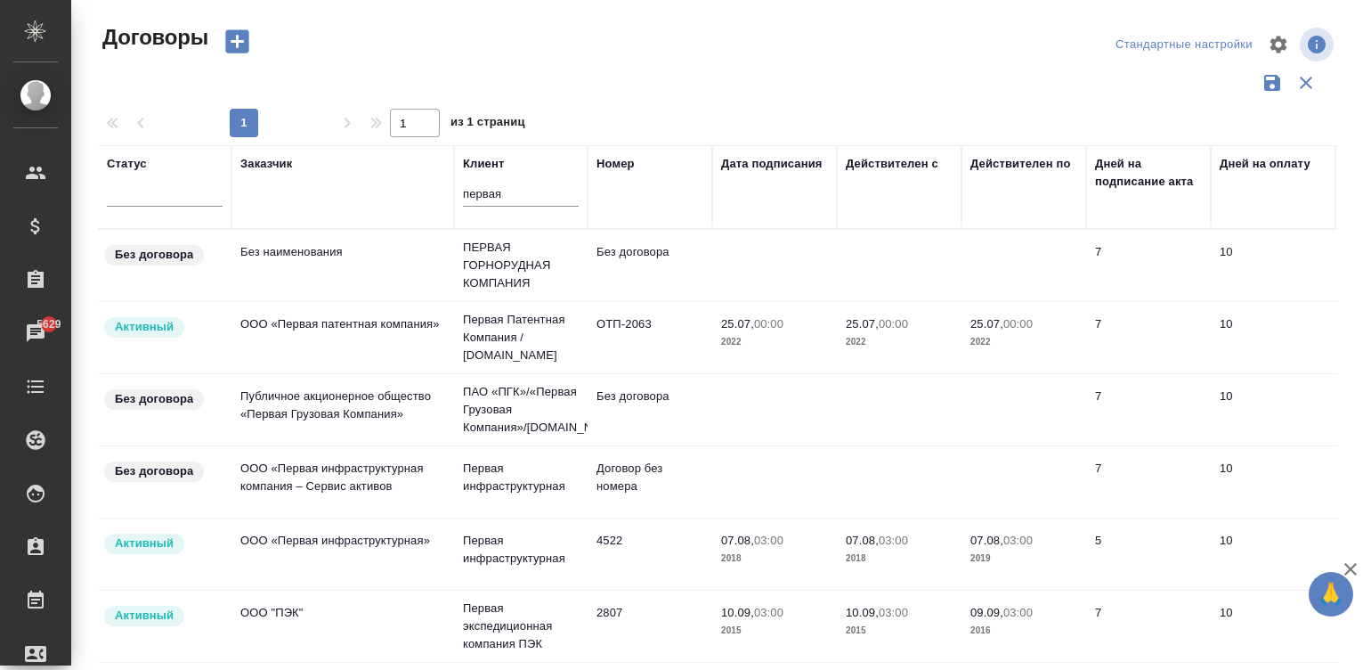
click at [453, 183] on div at bounding box center [454, 187] width 2 height 82
click at [480, 185] on input "первая" at bounding box center [521, 194] width 116 height 25
click at [456, 187] on th "Клиент первая" at bounding box center [521, 187] width 134 height 84
click at [528, 189] on input "первая" at bounding box center [521, 194] width 116 height 25
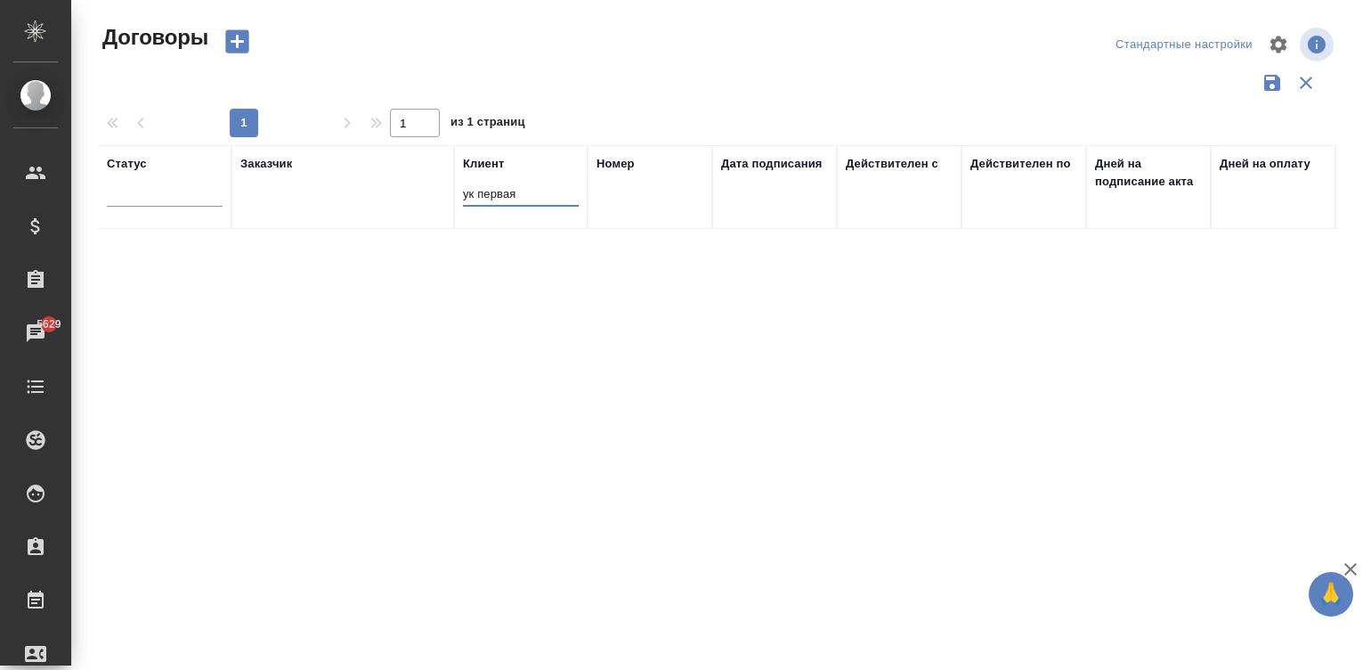
click at [521, 191] on input "ук первая" at bounding box center [521, 194] width 116 height 25
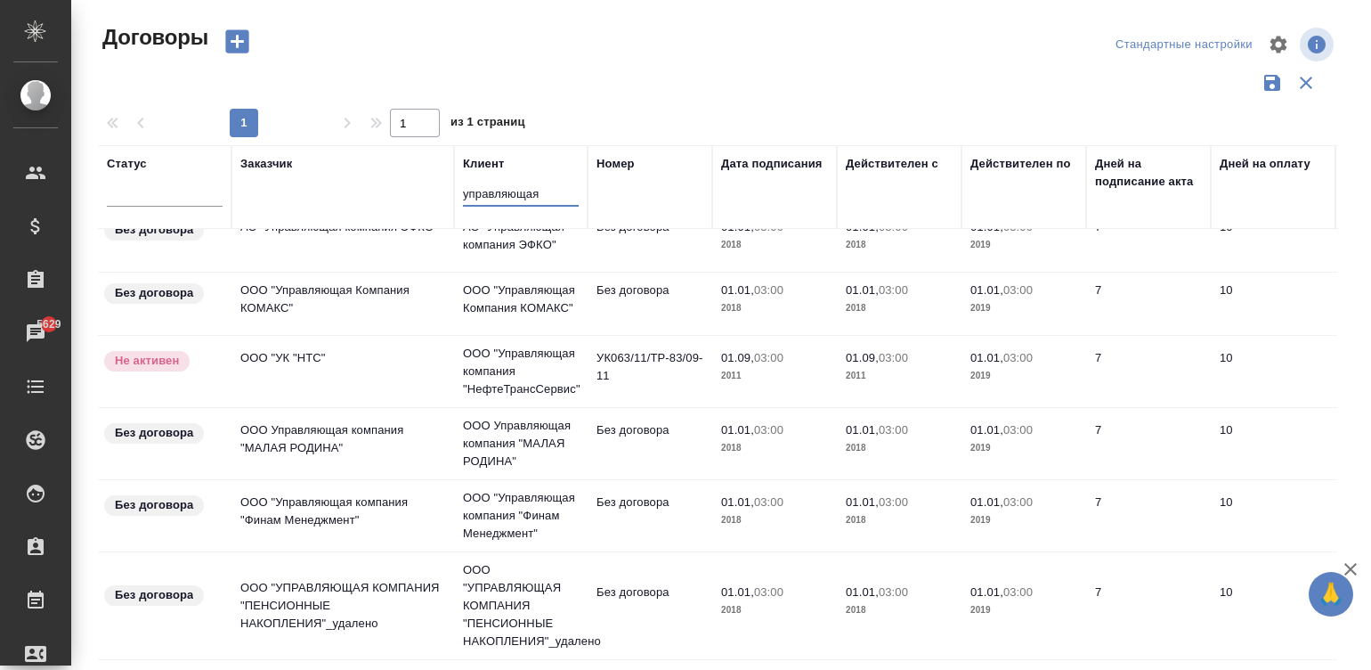
click at [525, 191] on input "управляющая" at bounding box center [521, 194] width 116 height 25
type input "первая"
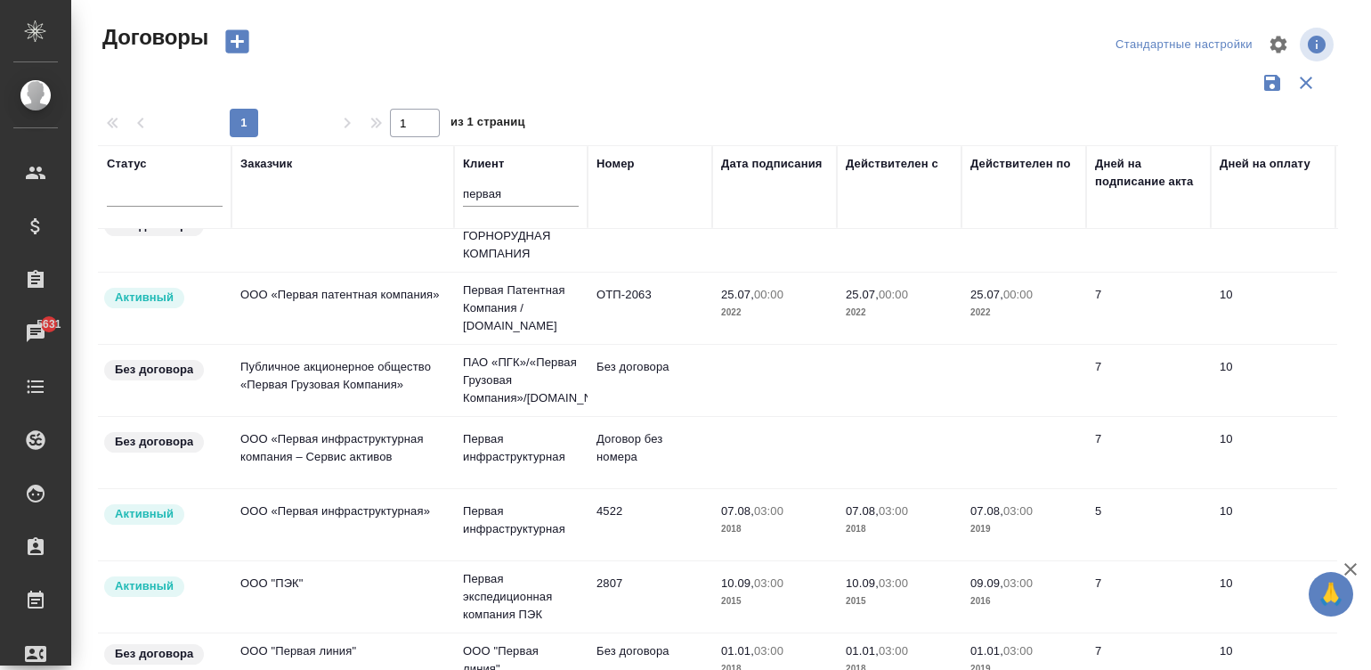
scroll to position [44, 0]
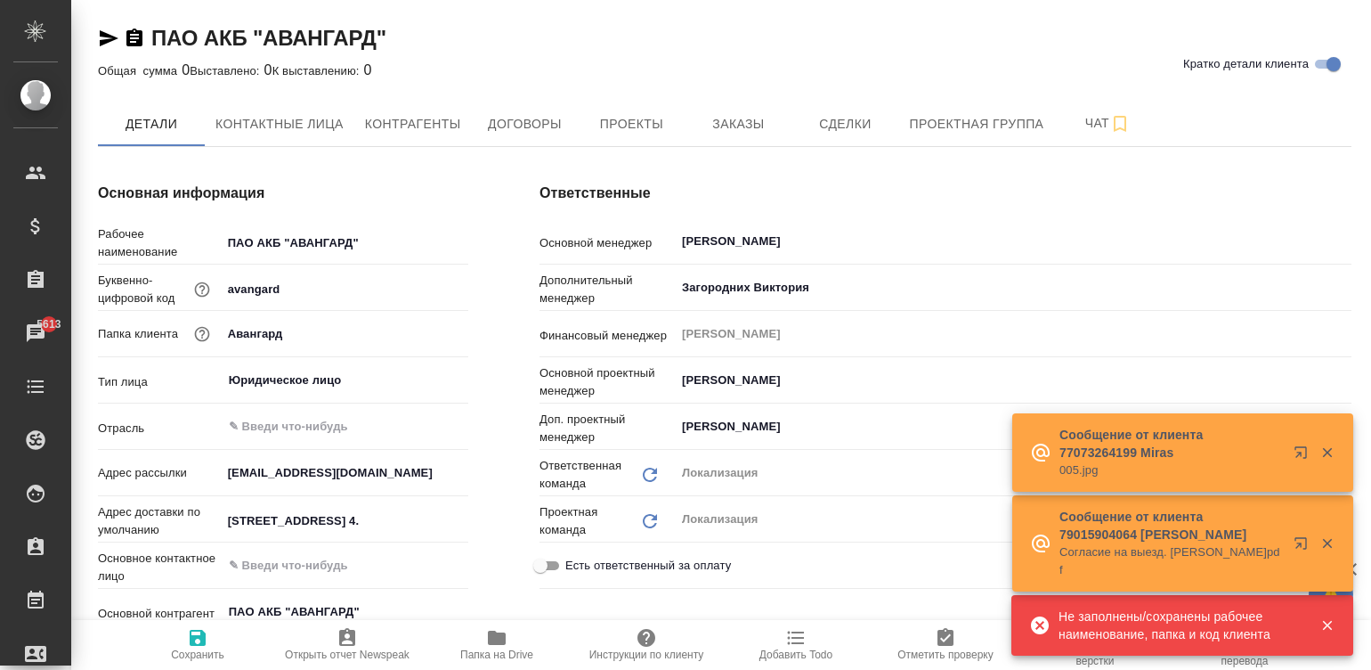
type textarea "x"
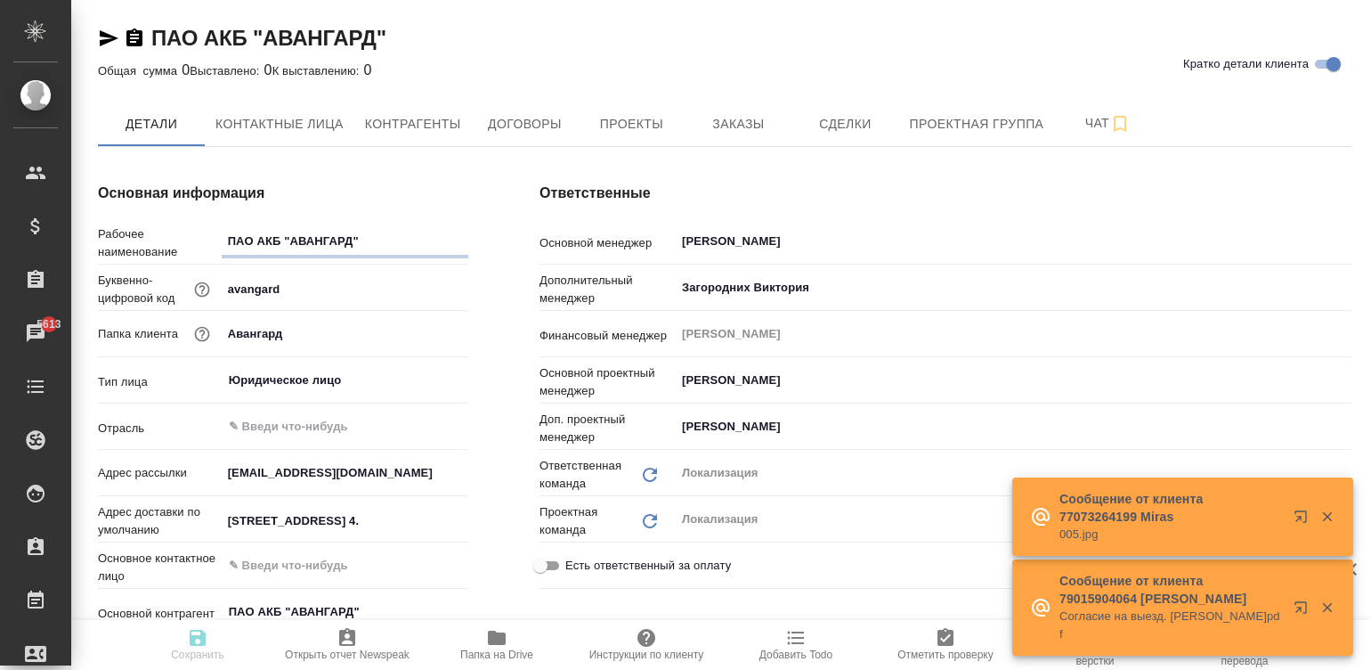
type textarea "x"
click at [550, 125] on span "Договоры" at bounding box center [524, 124] width 85 height 22
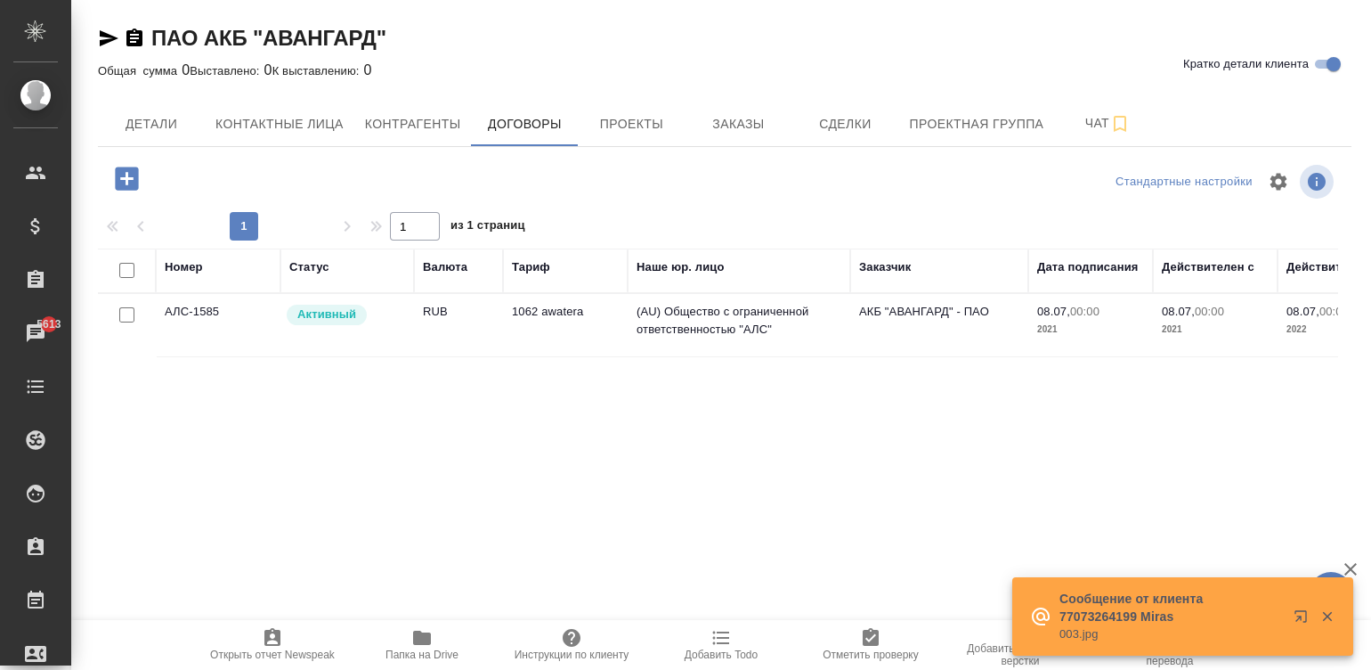
click at [764, 321] on td "(AU) Общество с ограниченной ответственностью "АЛС"" at bounding box center [739, 325] width 223 height 62
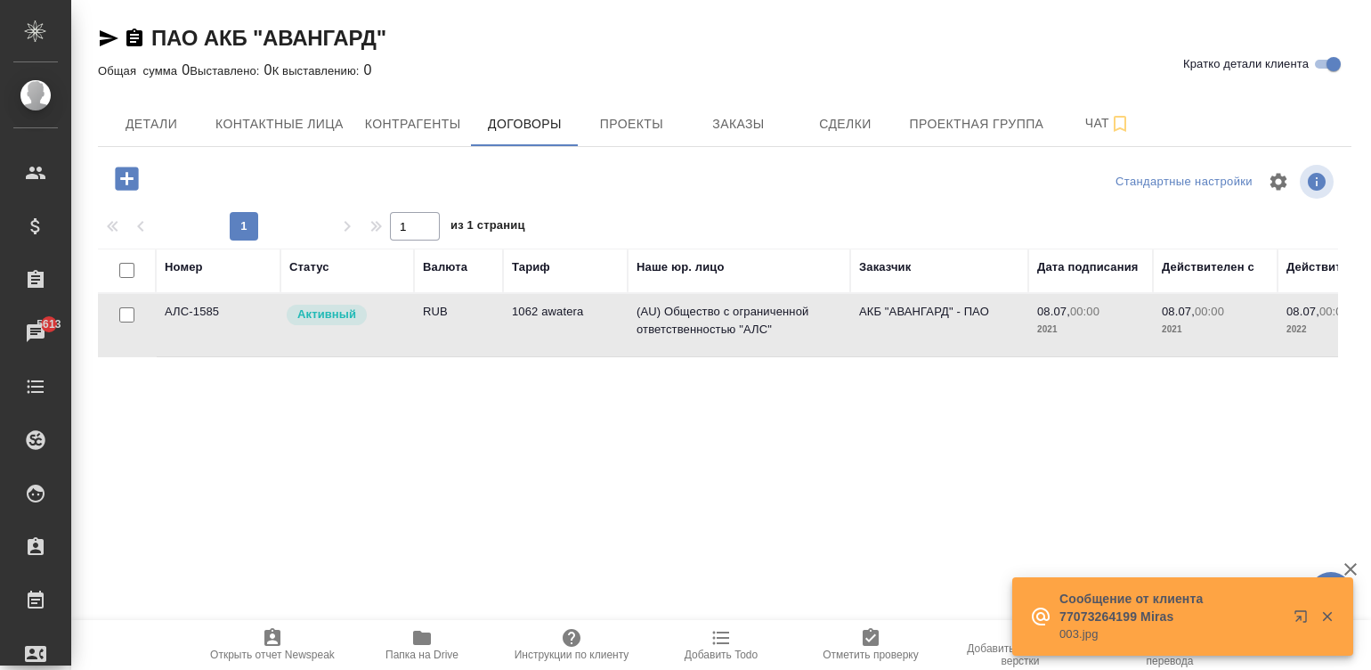
click at [764, 321] on td "(AU) Общество с ограниченной ответственностью "АЛС"" at bounding box center [739, 325] width 223 height 62
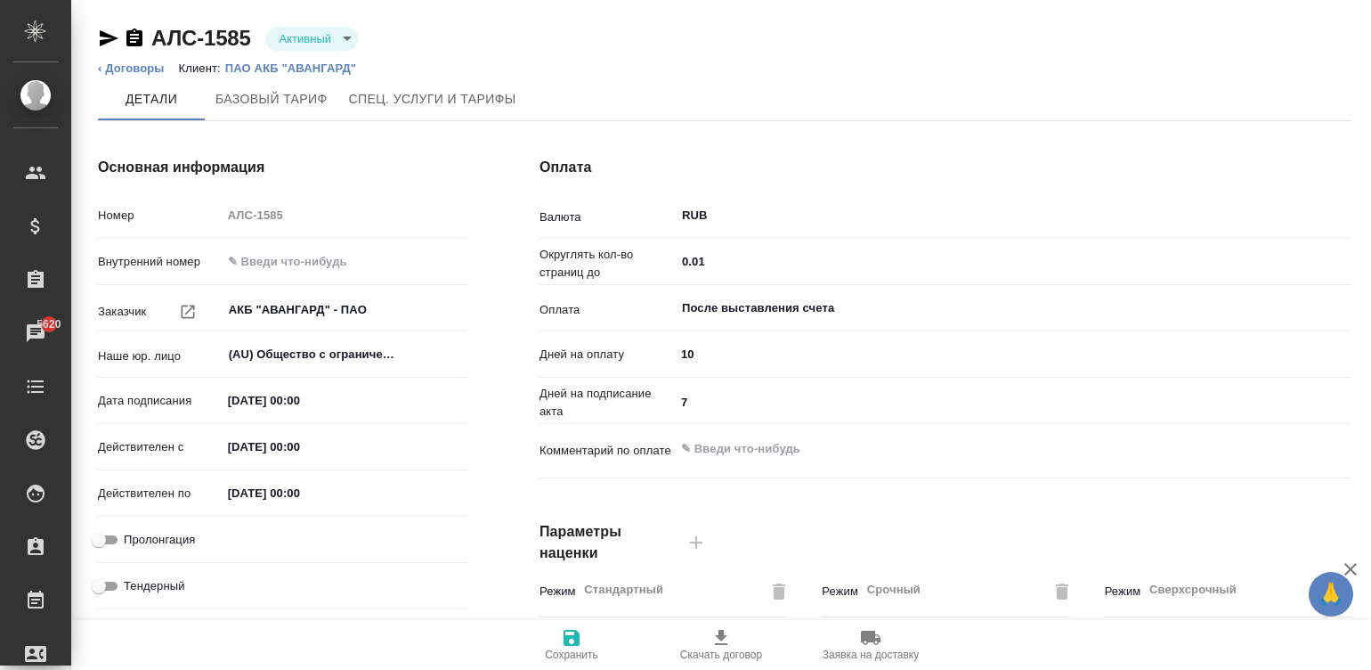
type input "1062 awatera"
click at [764, 321] on div "После выставления счета ​" at bounding box center [1013, 308] width 677 height 32
click at [1365, 508] on div at bounding box center [1364, 335] width 13 height 671
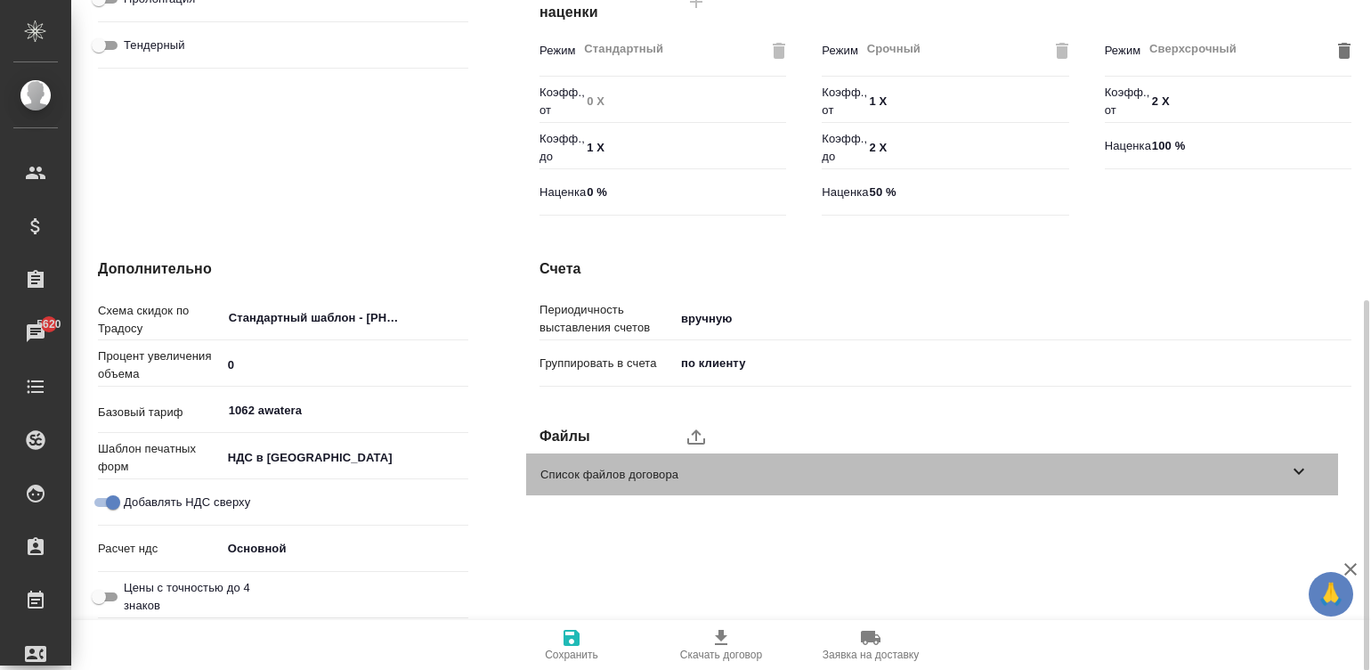
click at [1294, 466] on icon at bounding box center [1299, 470] width 21 height 21
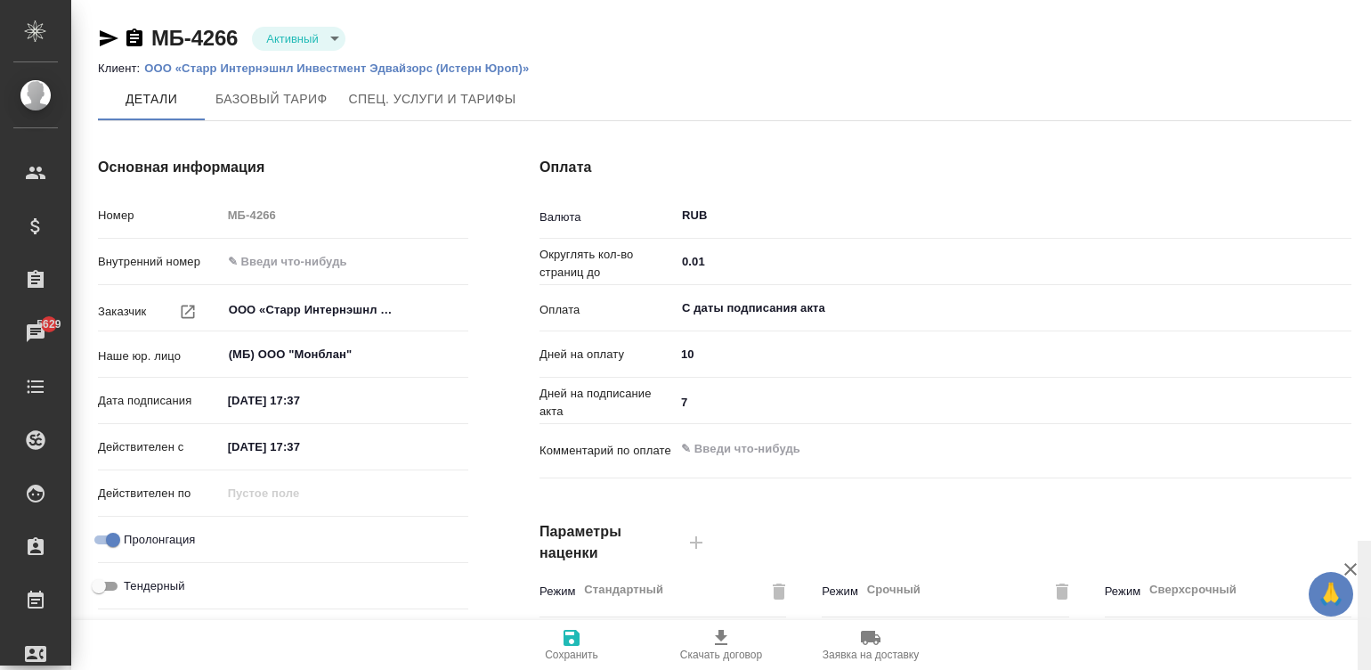
scroll to position [541, 0]
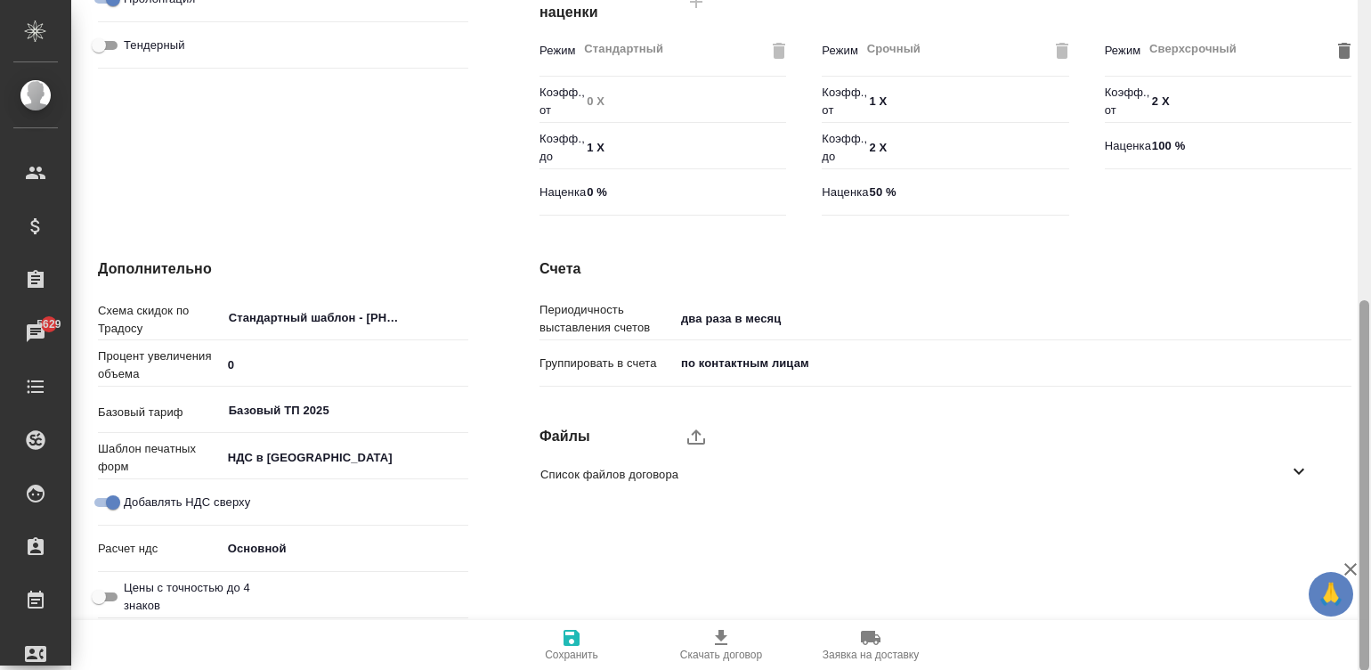
click at [1368, 481] on div at bounding box center [1364, 335] width 13 height 671
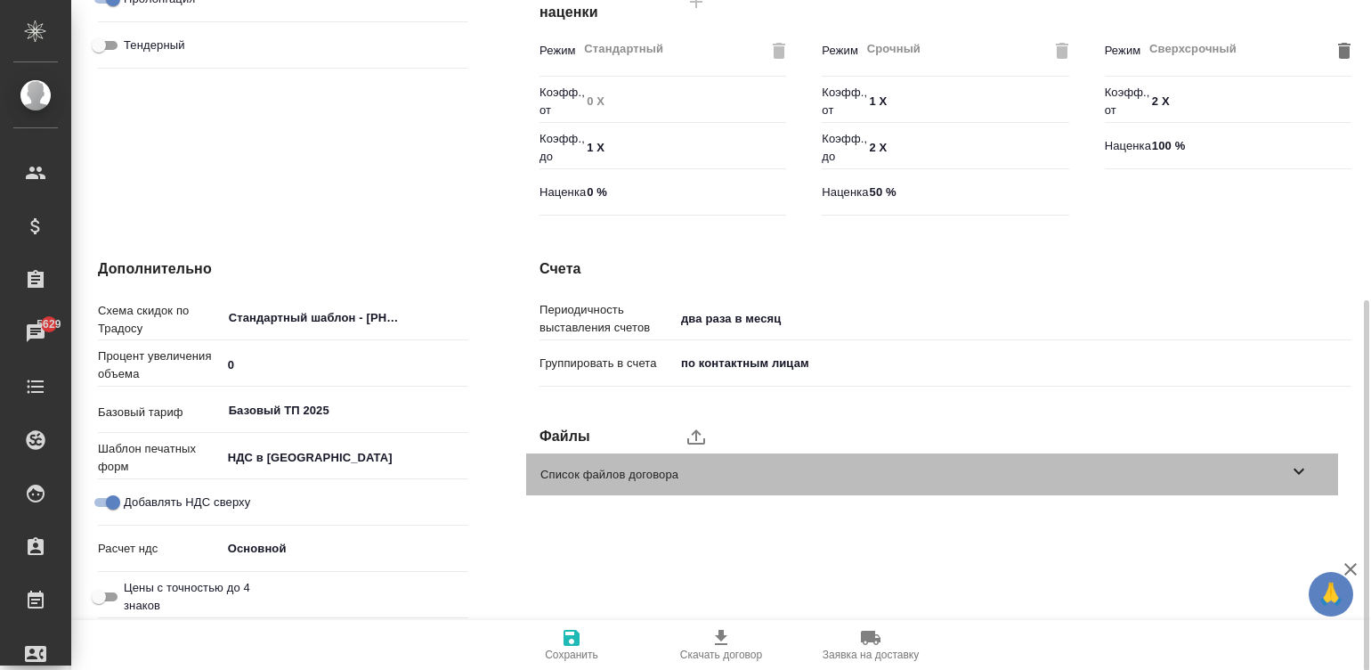
click at [1282, 468] on span "Список файлов договора" at bounding box center [915, 475] width 748 height 18
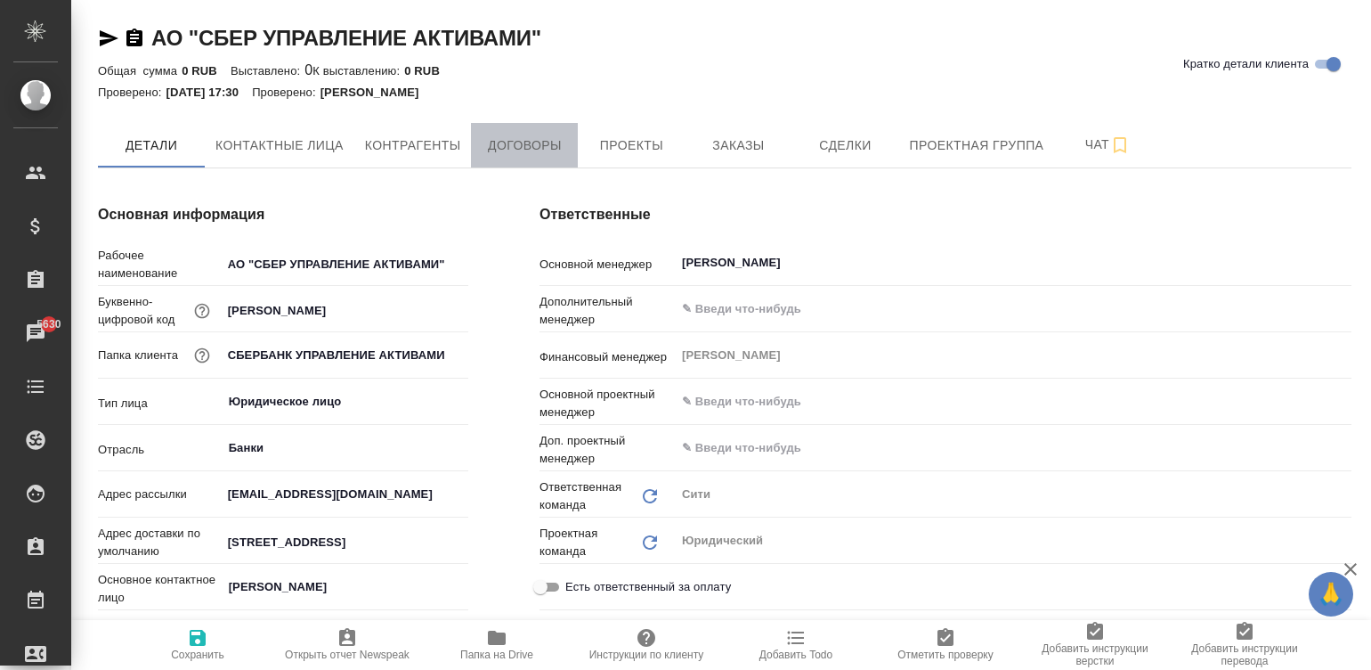
click at [558, 142] on span "Договоры" at bounding box center [524, 145] width 85 height 22
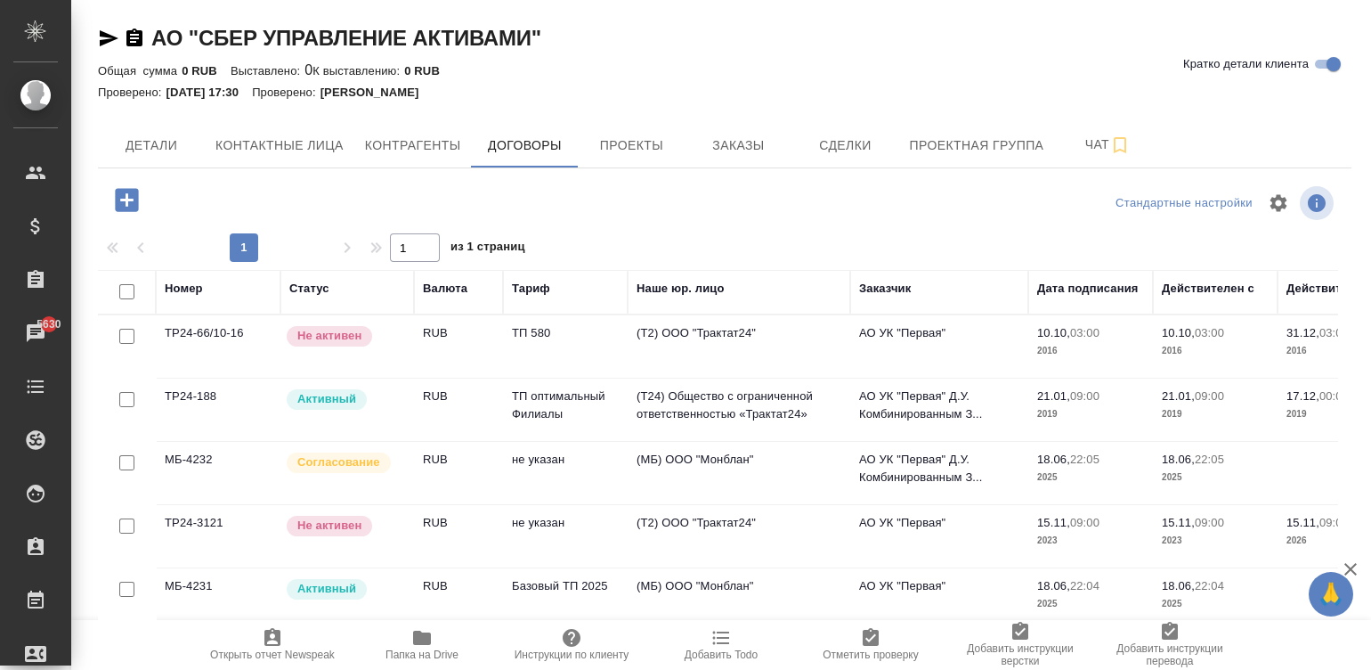
click at [1113, 240] on div "1 1 из 1 страниц" at bounding box center [725, 247] width 1254 height 28
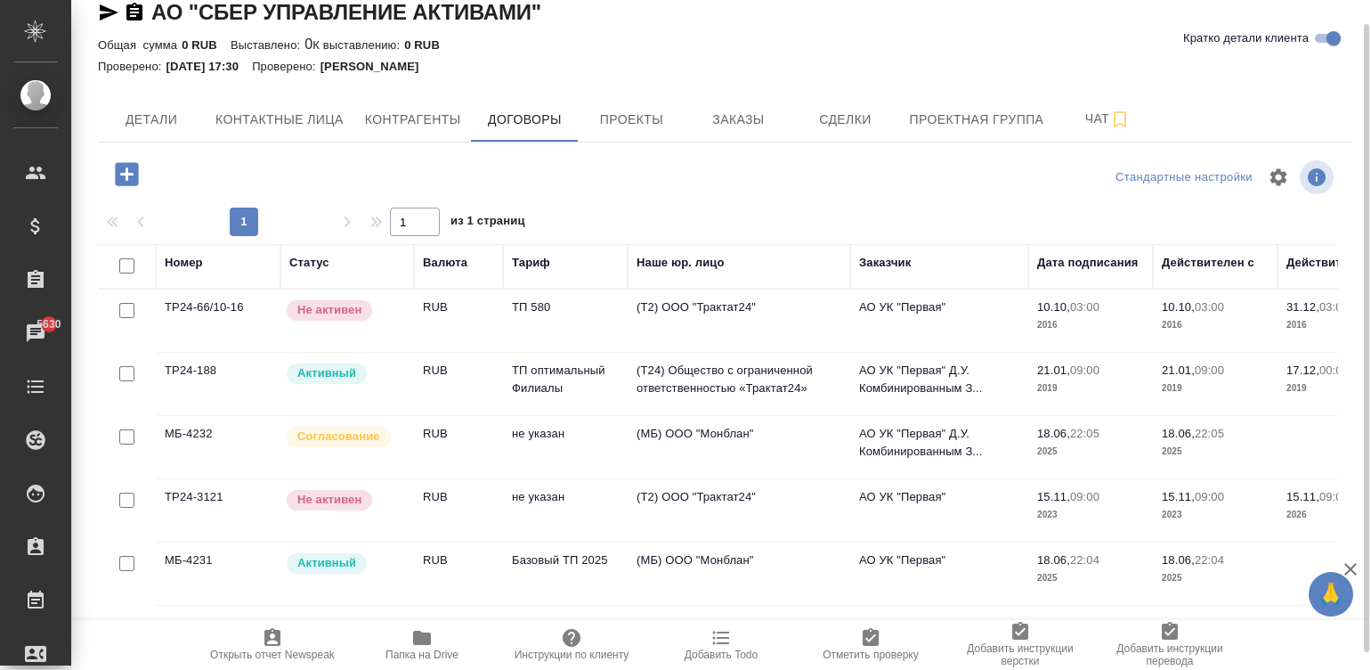
scroll to position [45, 0]
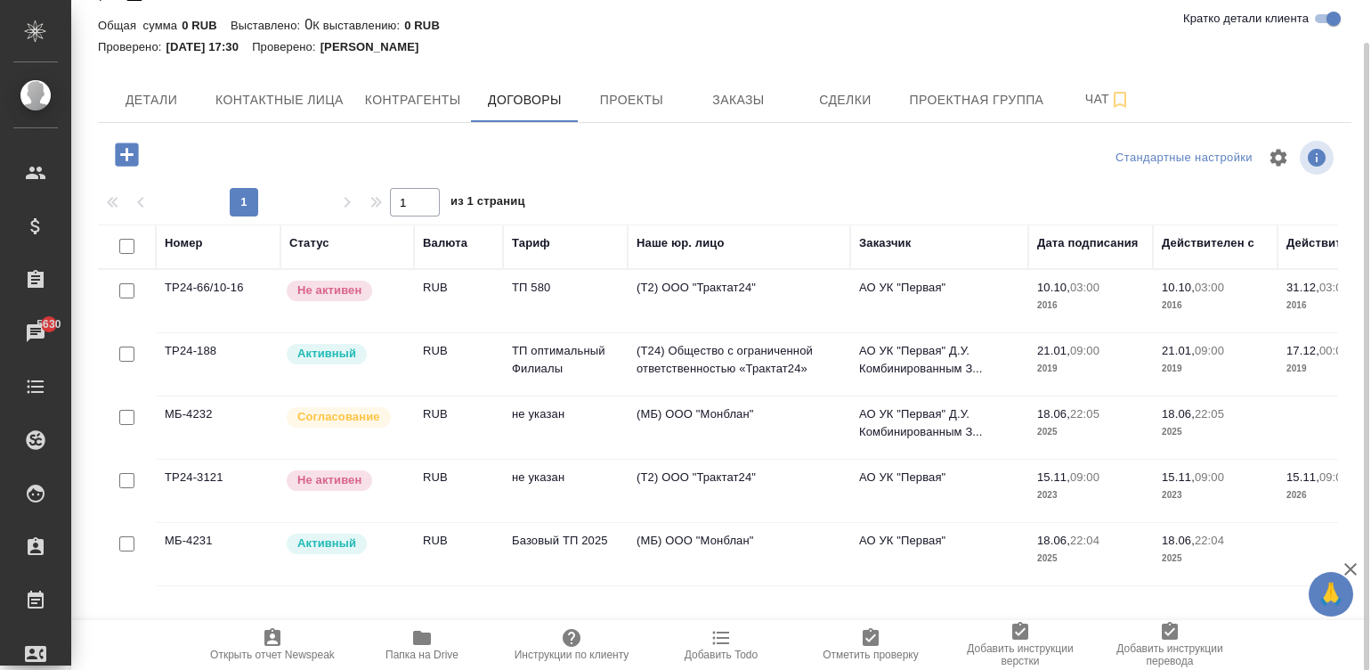
click at [583, 332] on td "Базовый ТП 2025" at bounding box center [565, 301] width 125 height 62
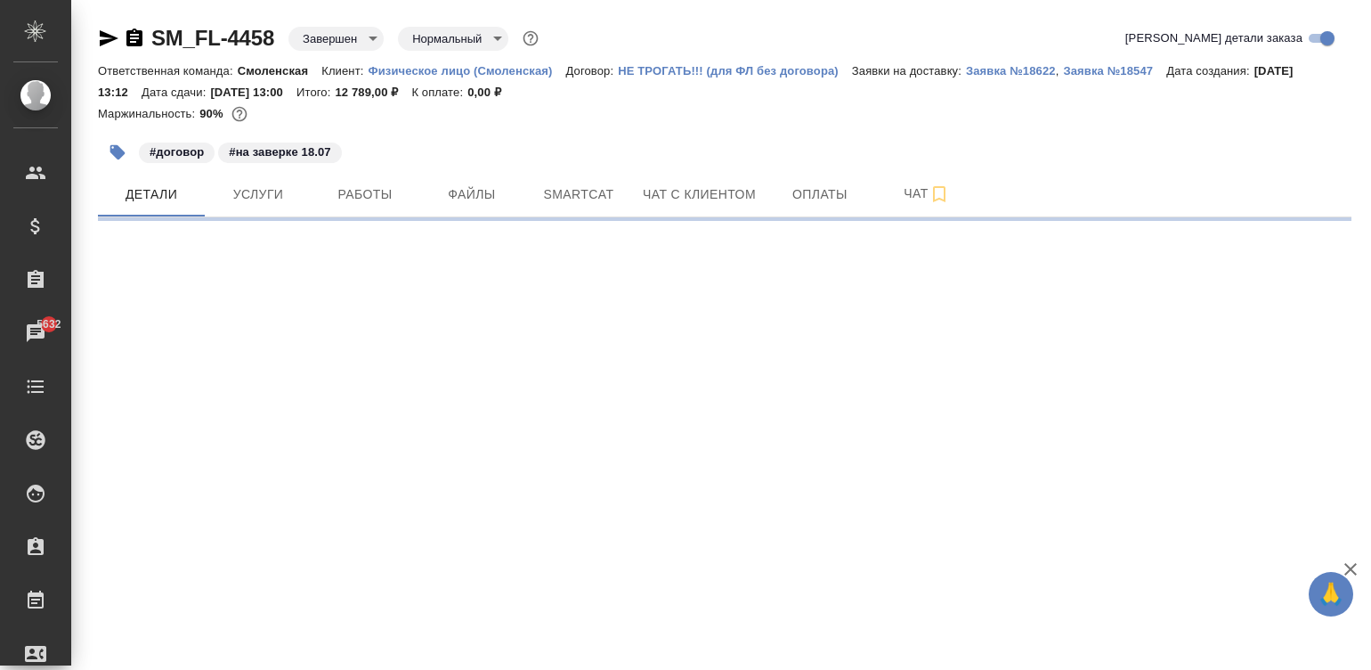
click at [436, 67] on p "Физическое лицо (Смоленская)" at bounding box center [467, 70] width 198 height 13
select select "RU"
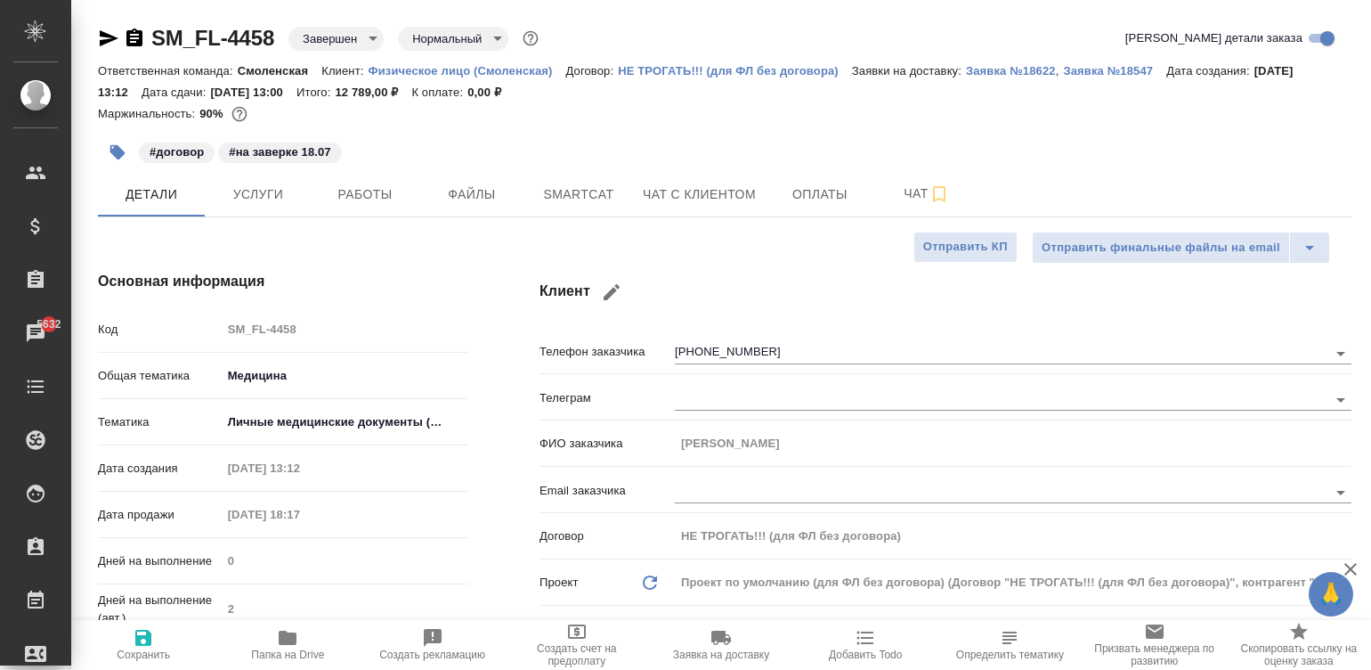
type textarea "x"
type input "Газизов Ринат"
type input "[PERSON_NAME]"
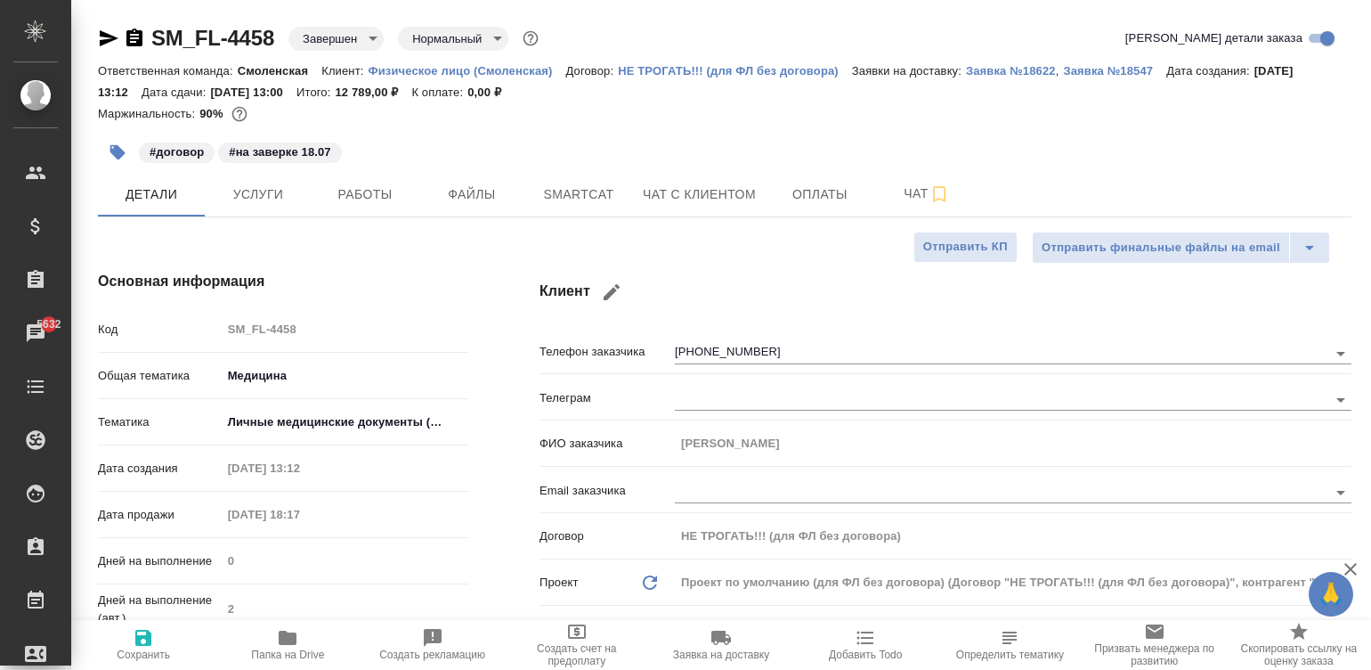
type textarea "x"
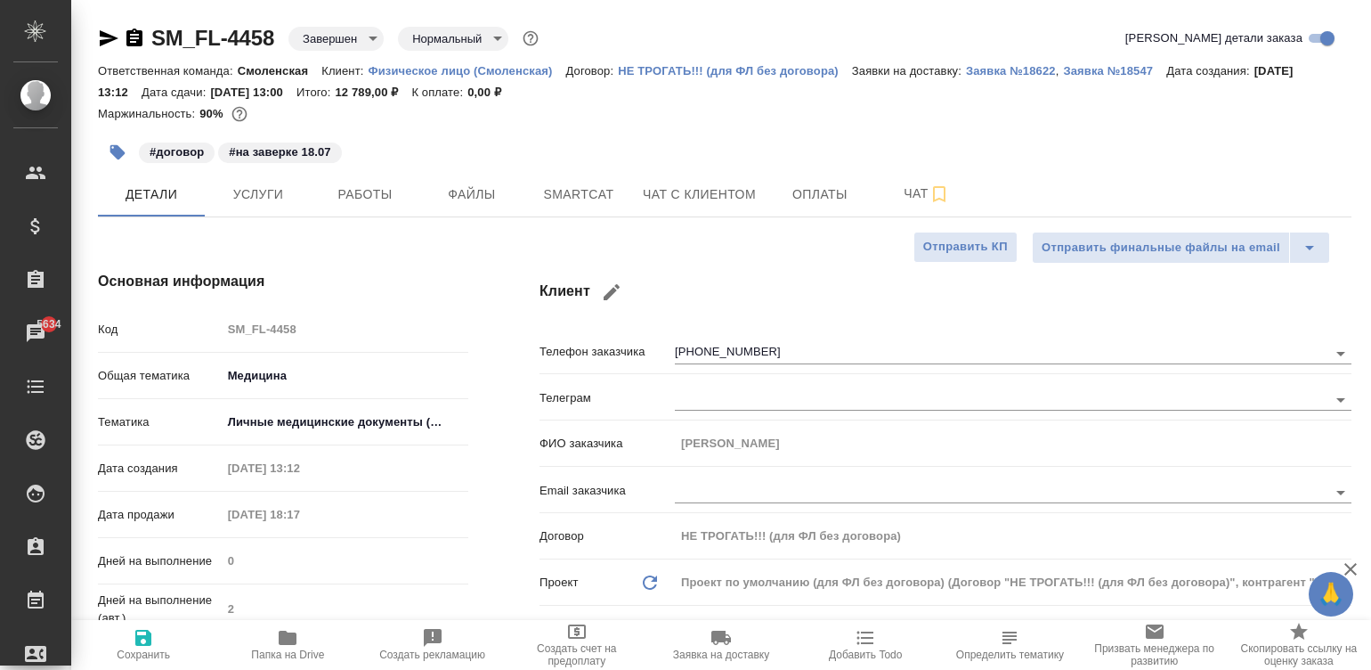
type textarea "x"
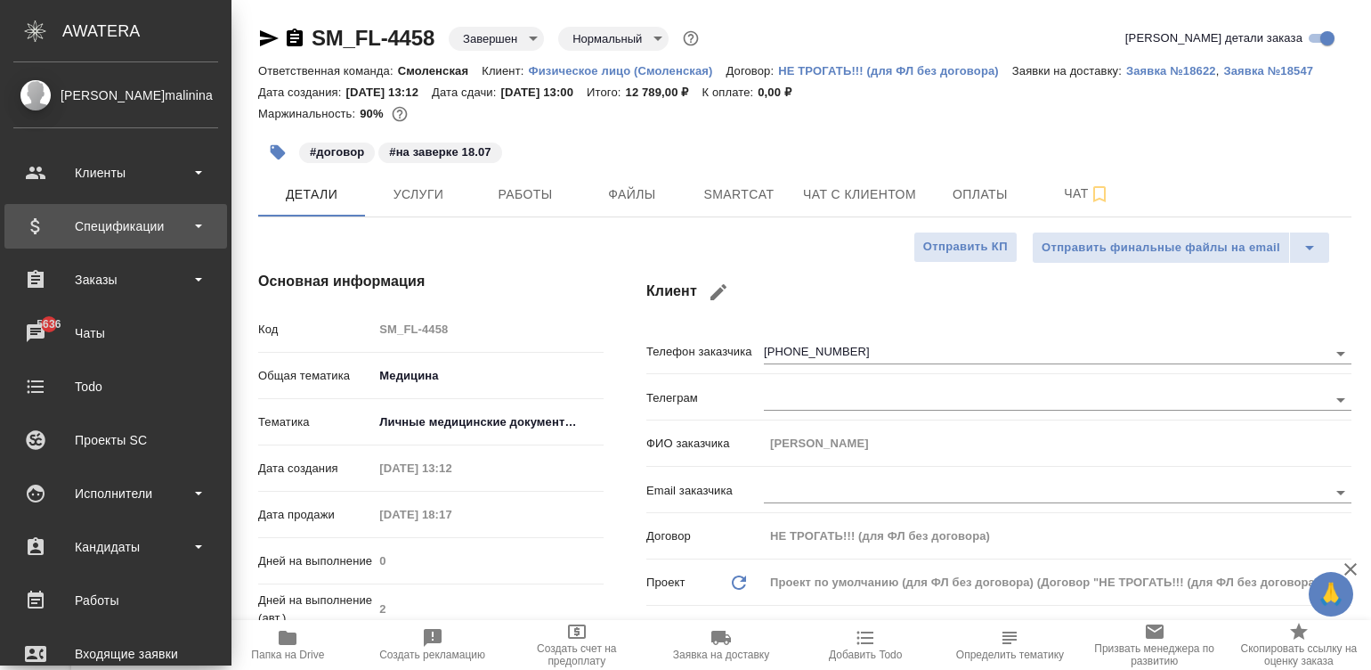
type textarea "x"
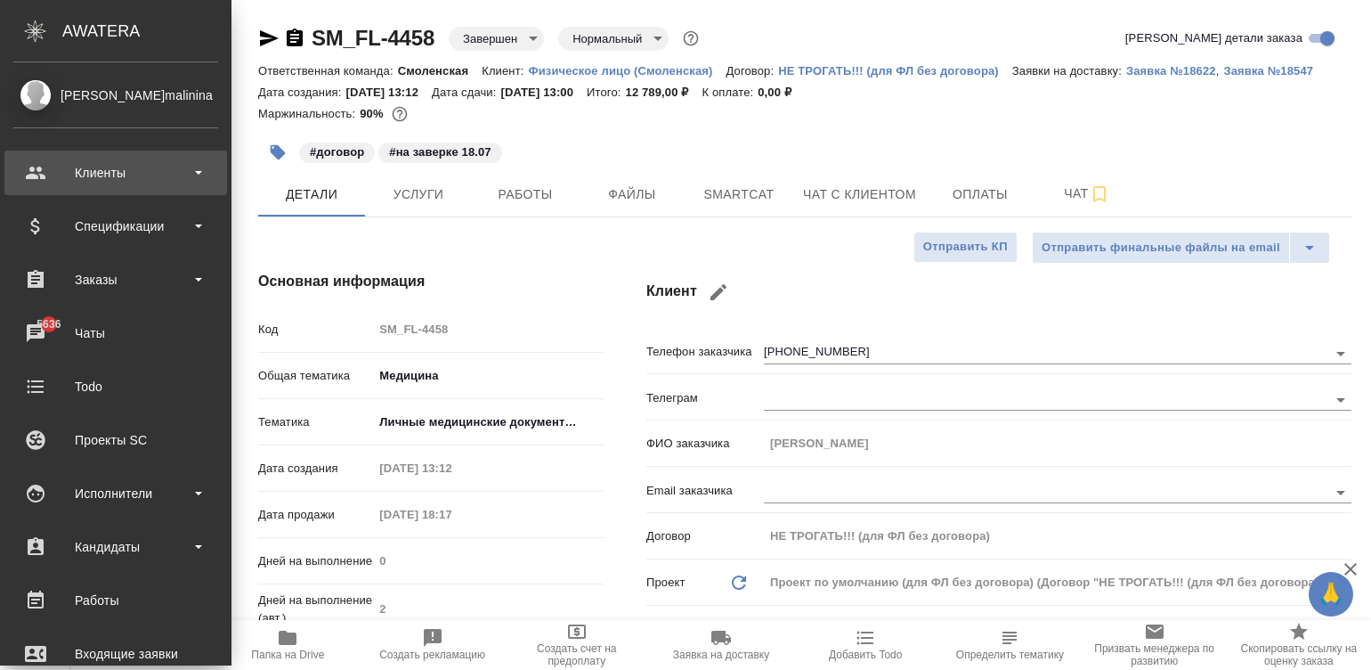
click at [29, 168] on div "Клиенты" at bounding box center [115, 172] width 205 height 27
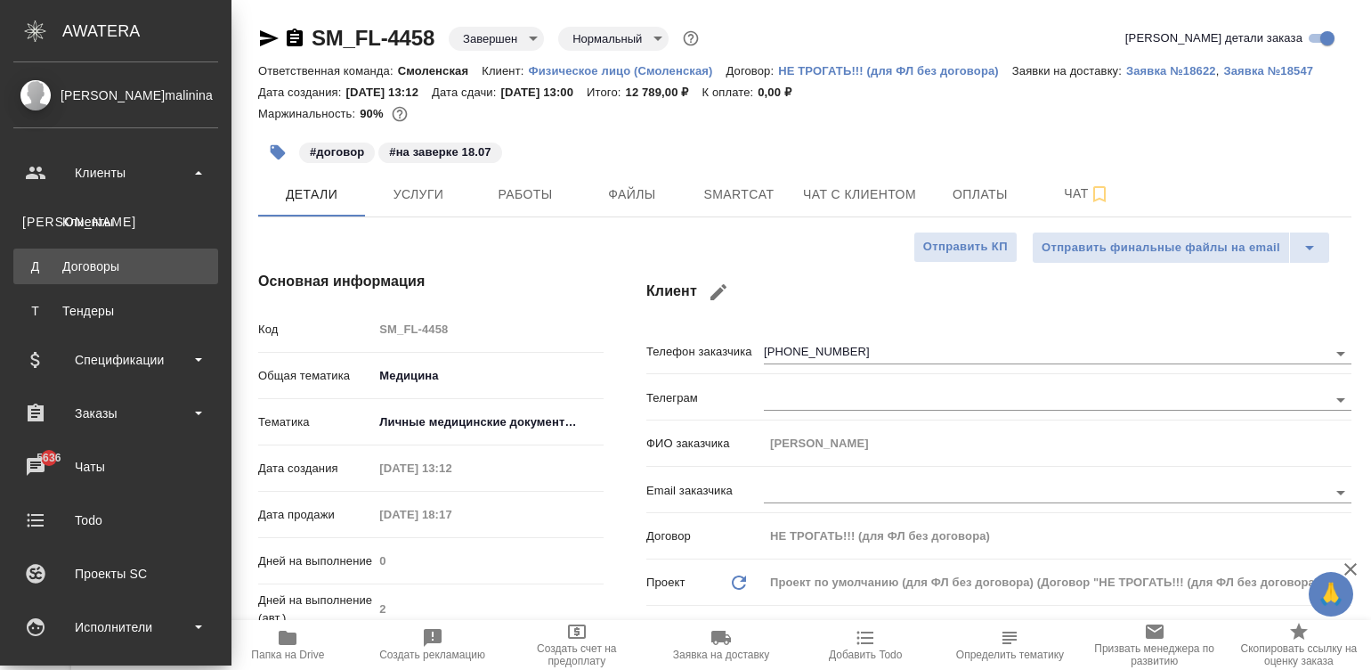
click at [126, 274] on div "Договоры" at bounding box center [115, 266] width 187 height 18
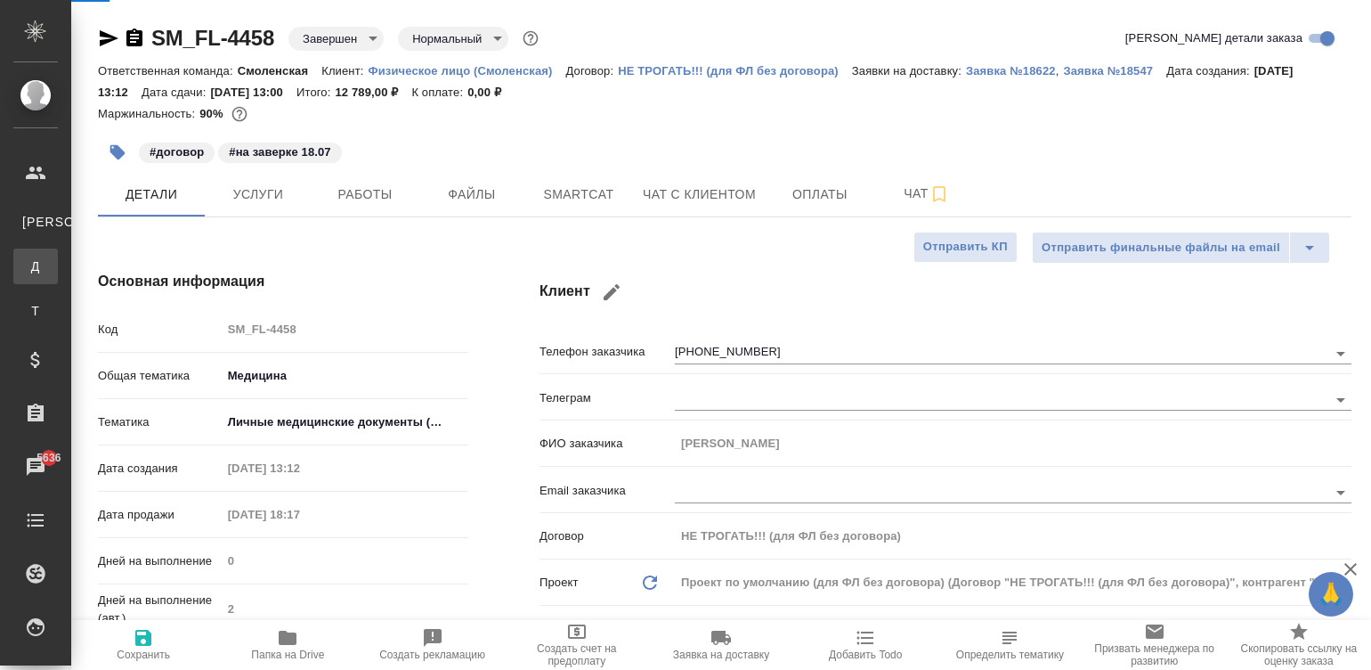
type textarea "x"
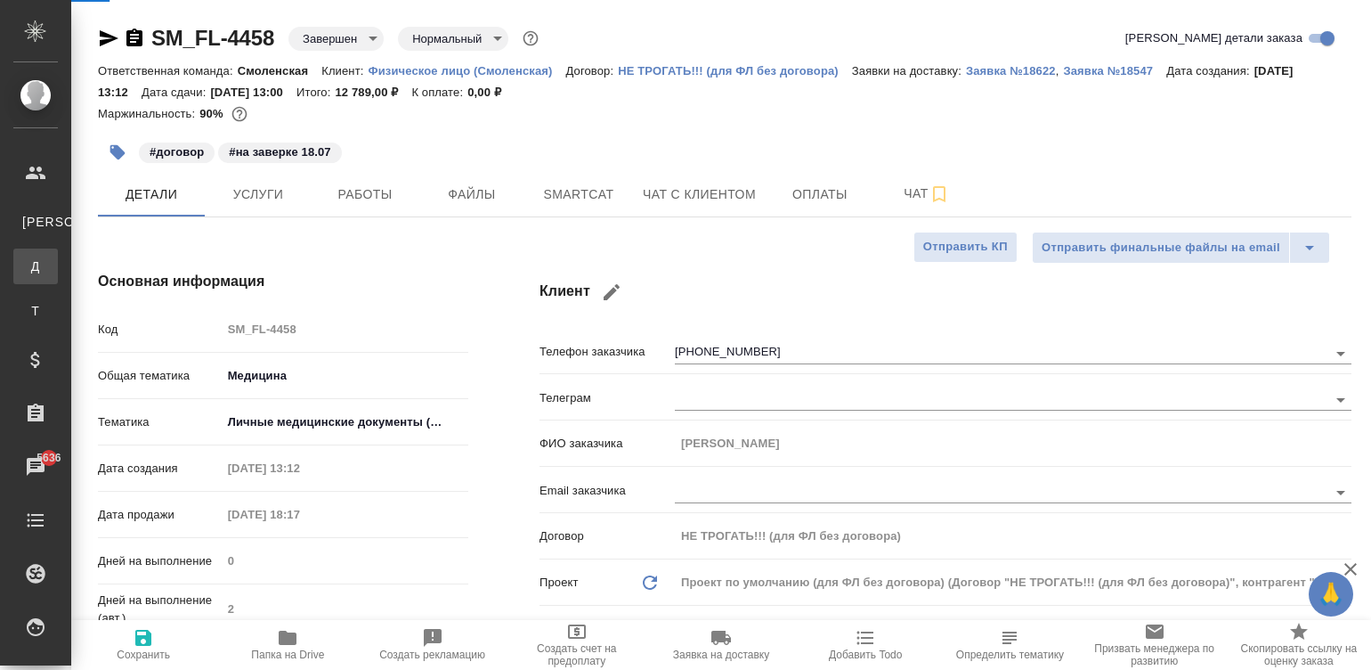
type textarea "x"
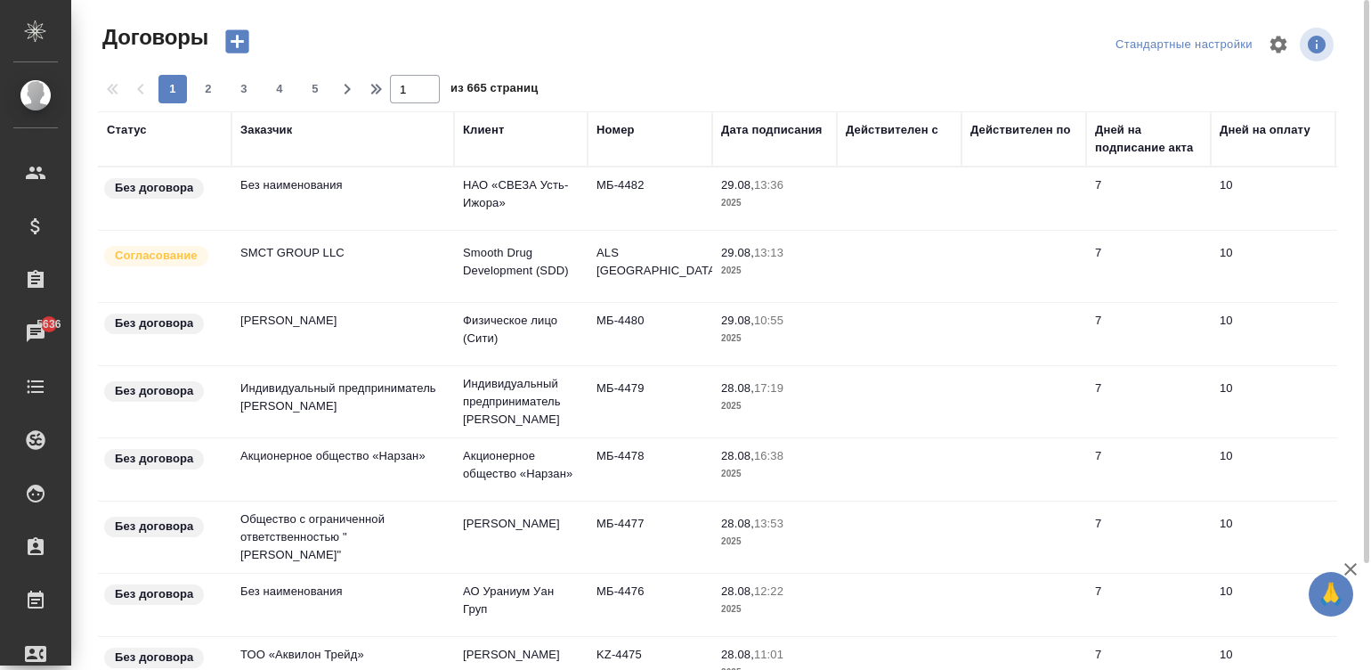
click at [480, 124] on div "Клиент" at bounding box center [483, 130] width 41 height 18
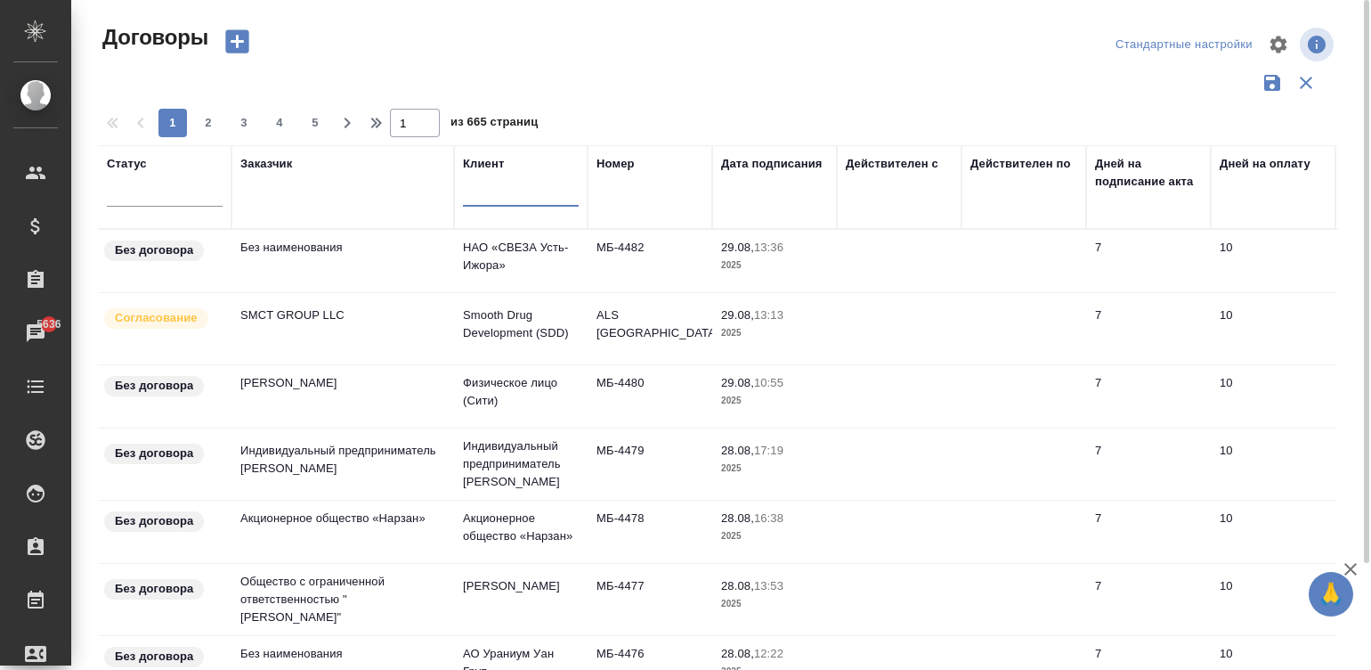
click at [512, 199] on input "text" at bounding box center [521, 194] width 116 height 25
type input "хлебоко"
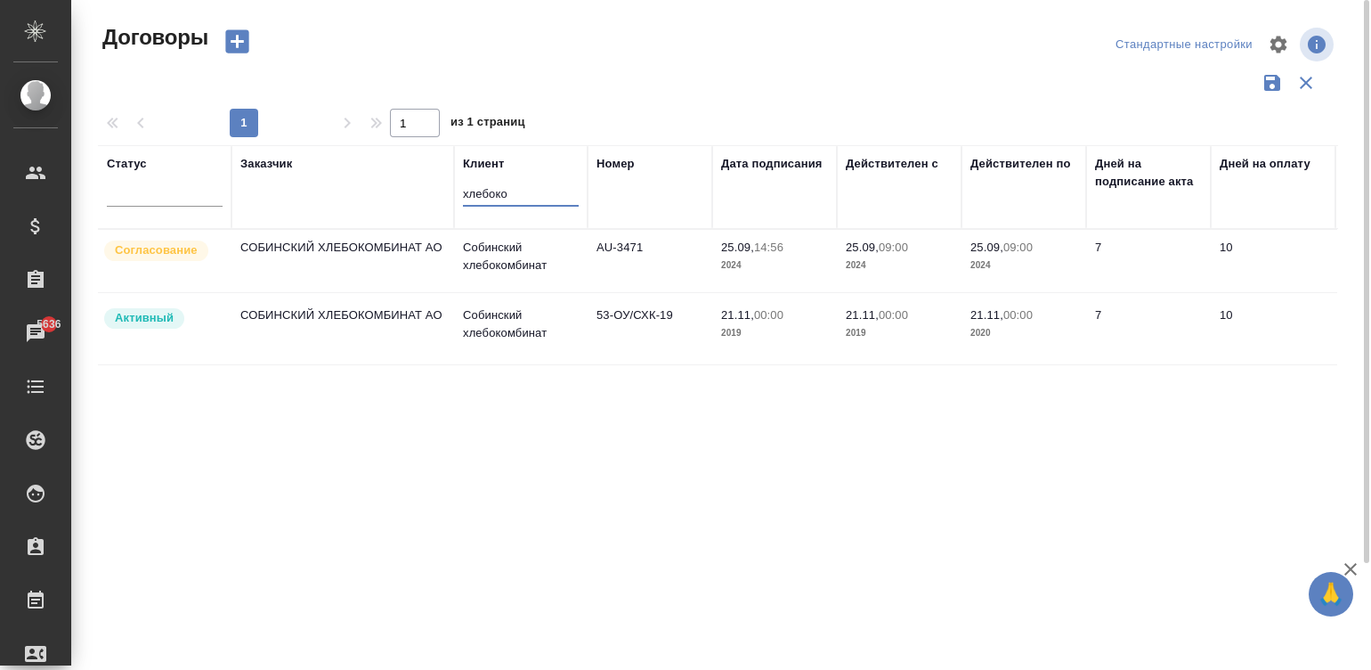
click at [524, 195] on input "хлебоко" at bounding box center [521, 194] width 116 height 25
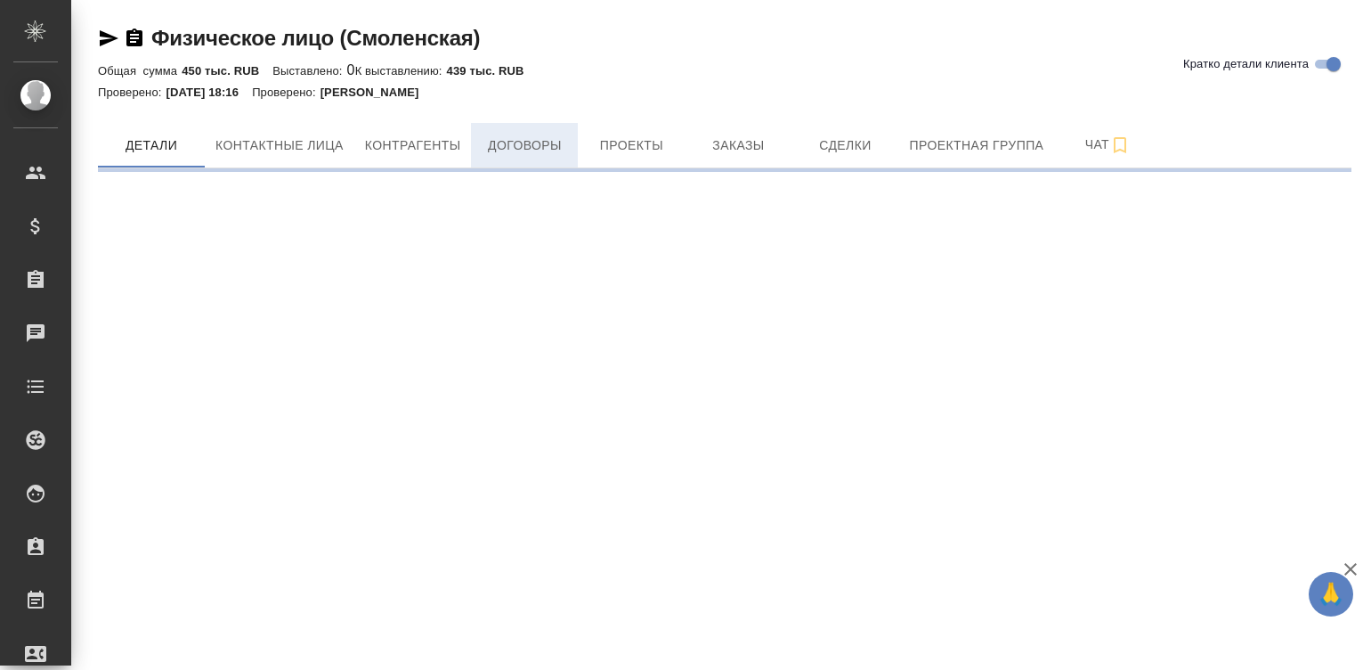
click at [518, 142] on span "Договоры" at bounding box center [524, 145] width 85 height 22
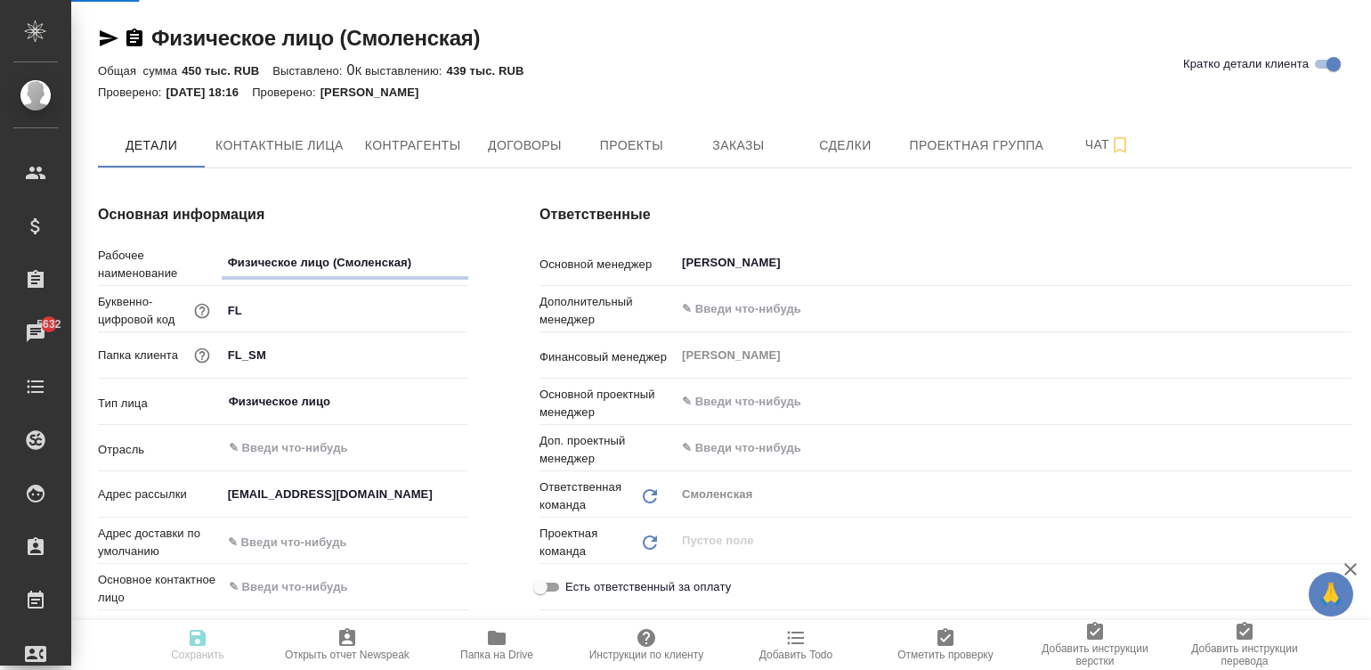
type textarea "x"
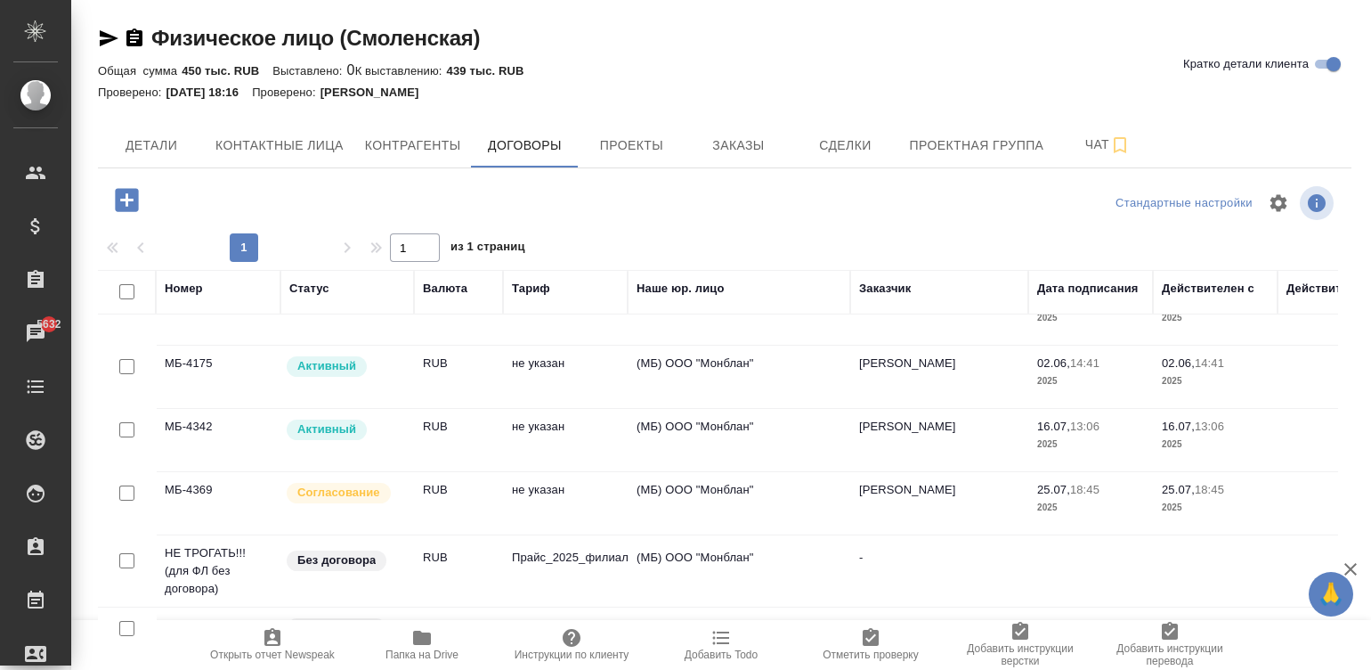
scroll to position [110, 0]
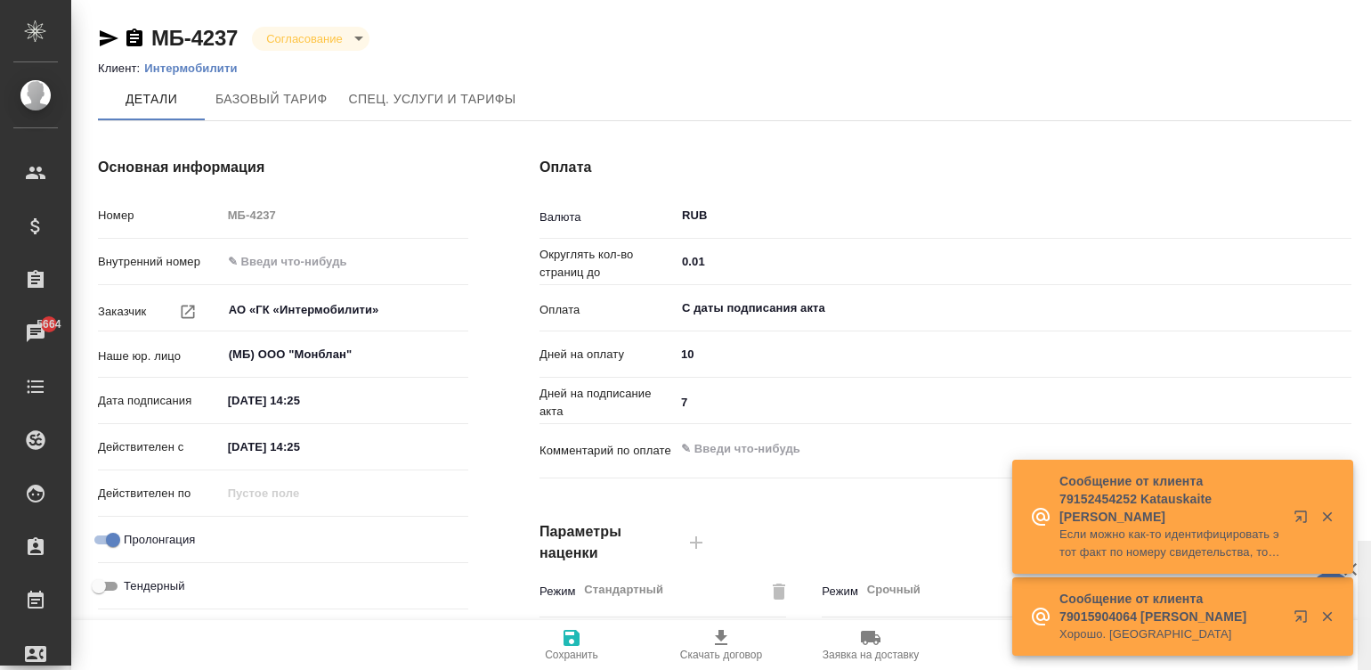
scroll to position [541, 0]
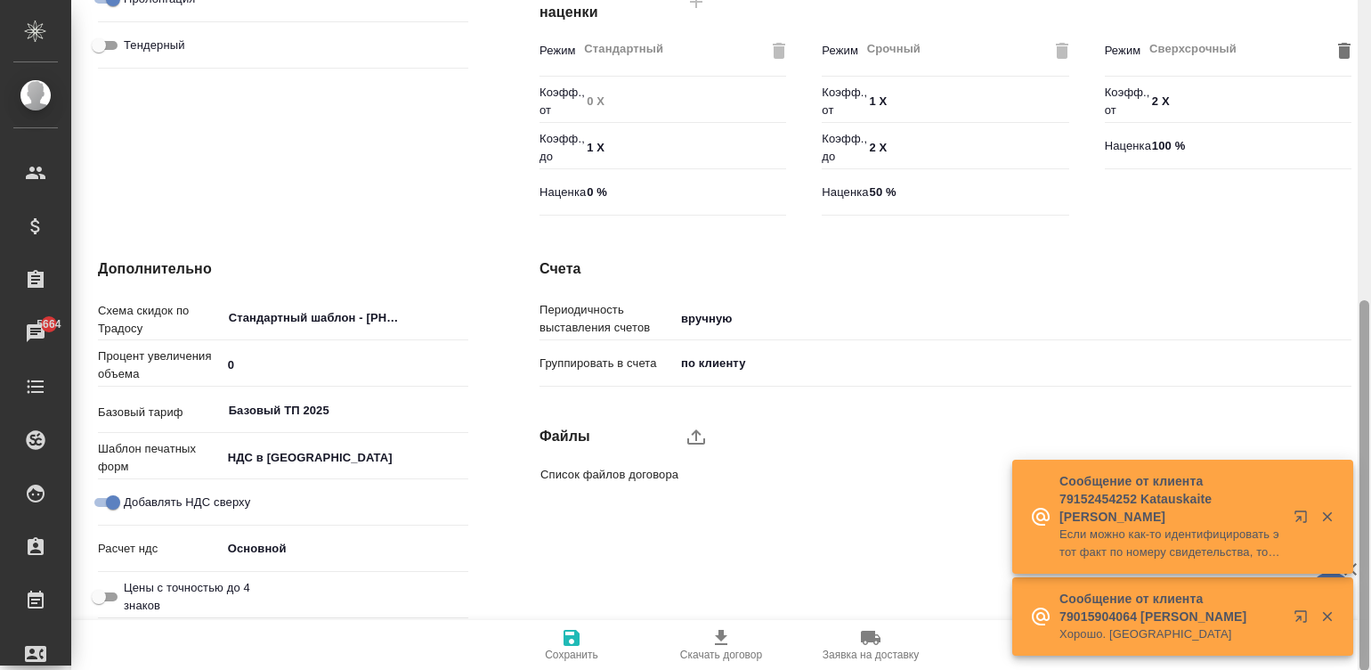
click at [936, 508] on div at bounding box center [1364, 335] width 13 height 671
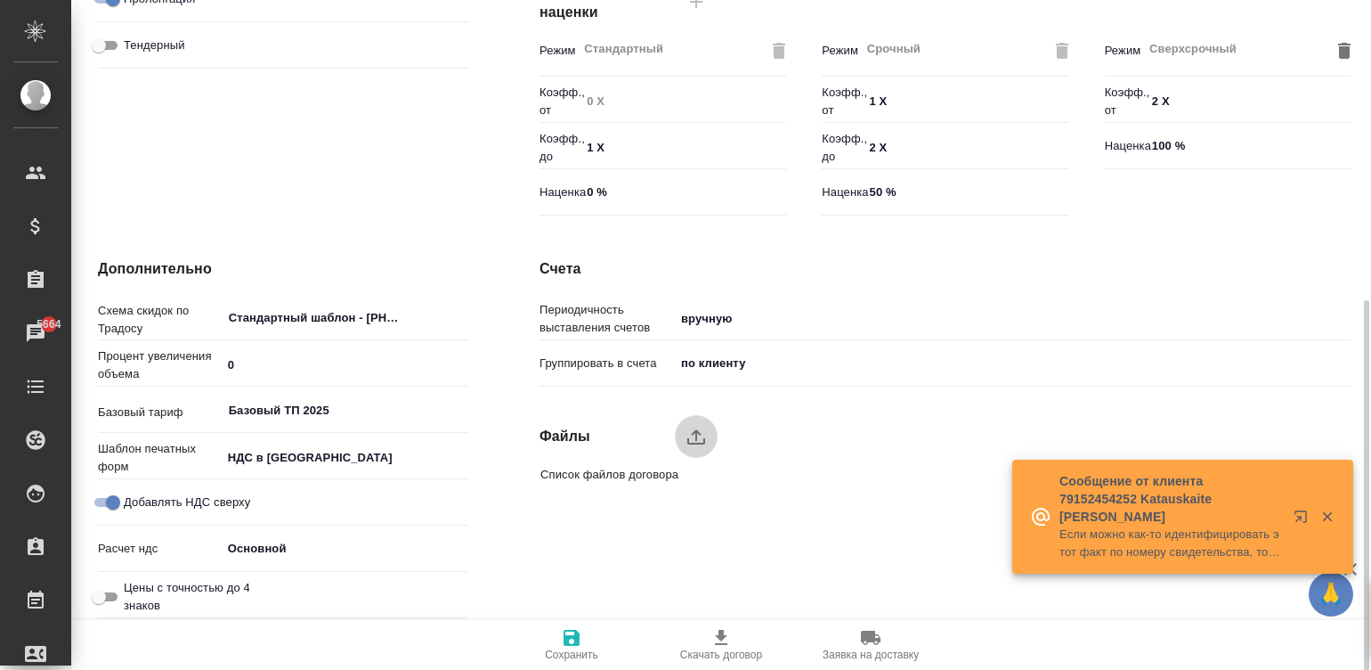
click at [692, 429] on icon "upload" at bounding box center [696, 436] width 21 height 21
click at [0, 0] on input "upload" at bounding box center [0, 0] width 0 height 0
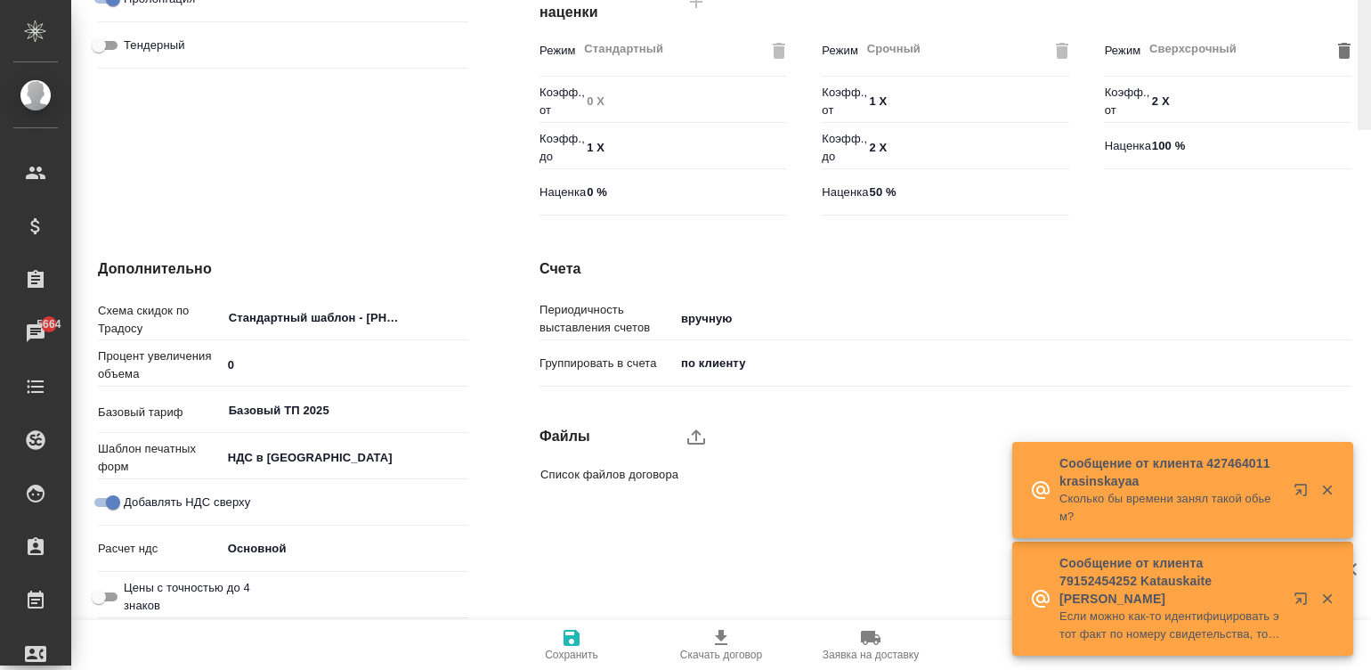
scroll to position [0, 0]
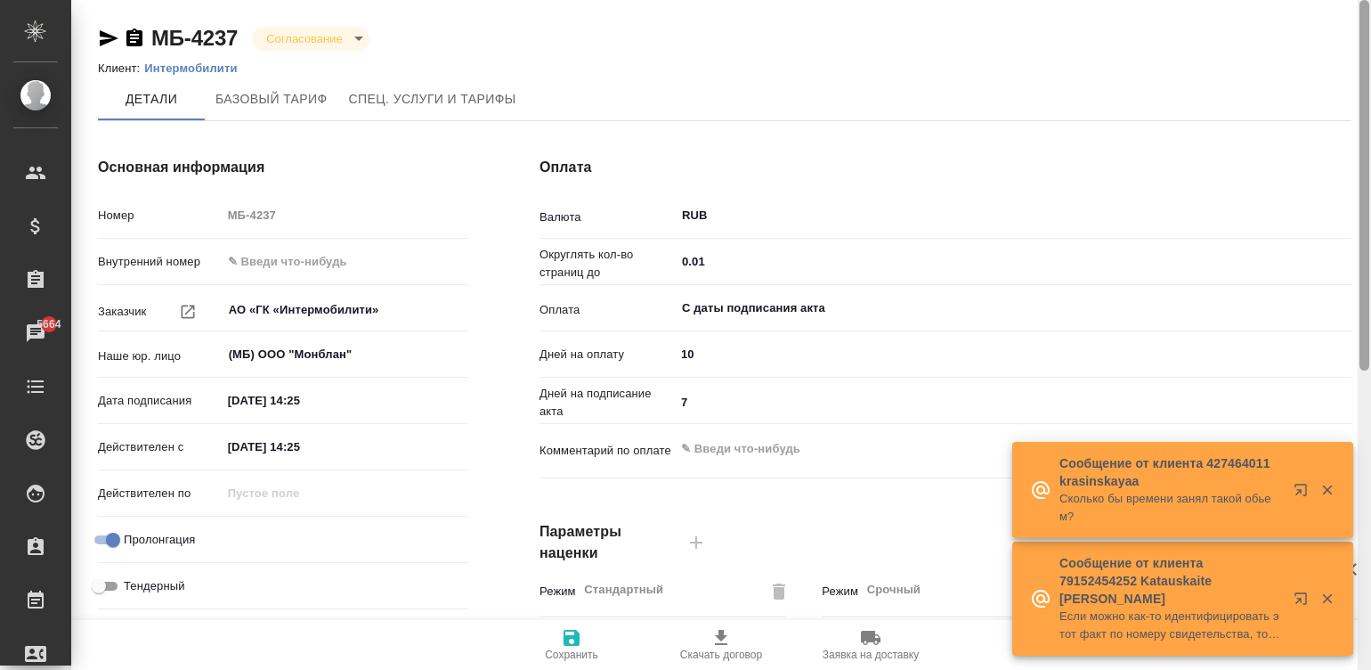
click at [936, 49] on div at bounding box center [1364, 335] width 13 height 671
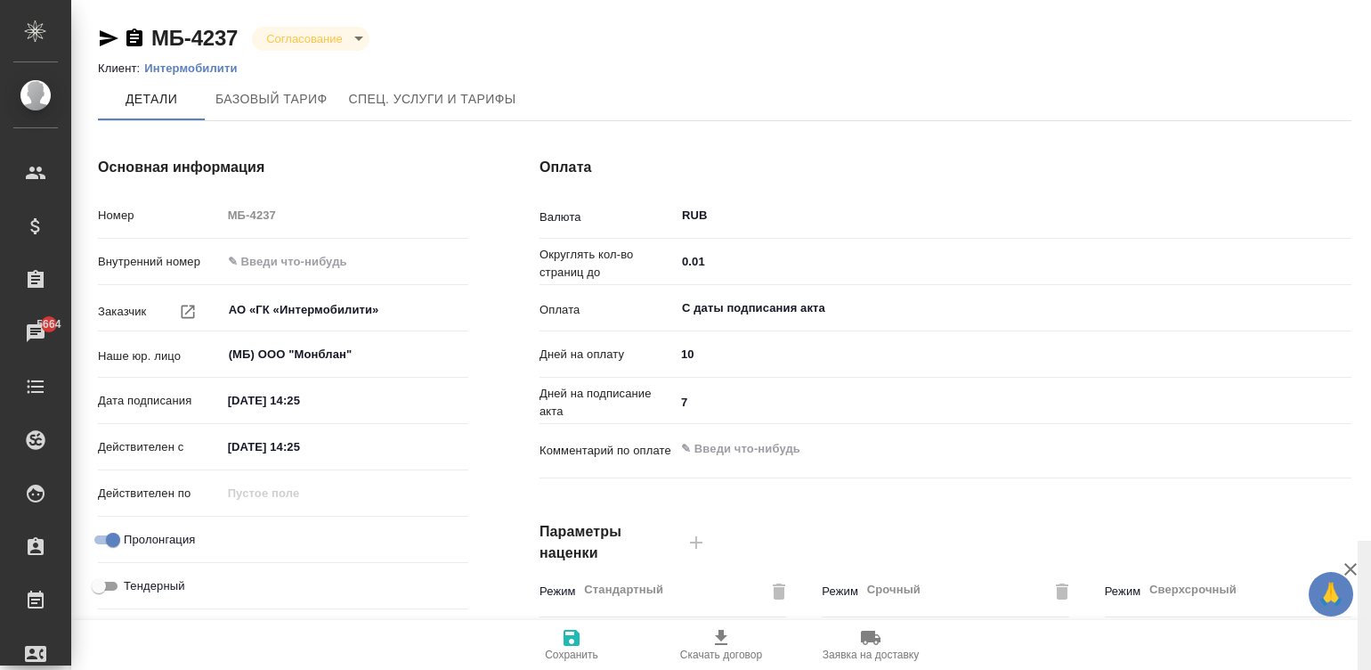
scroll to position [541, 0]
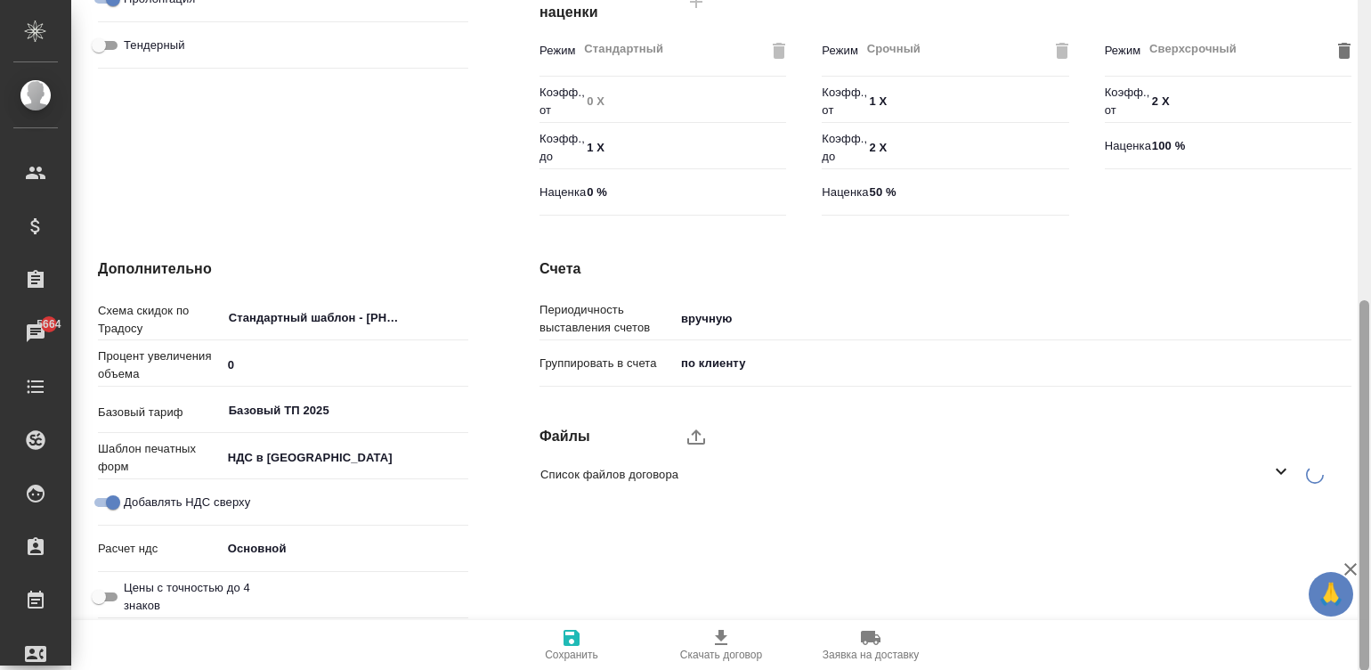
click at [936, 460] on div at bounding box center [1364, 335] width 13 height 671
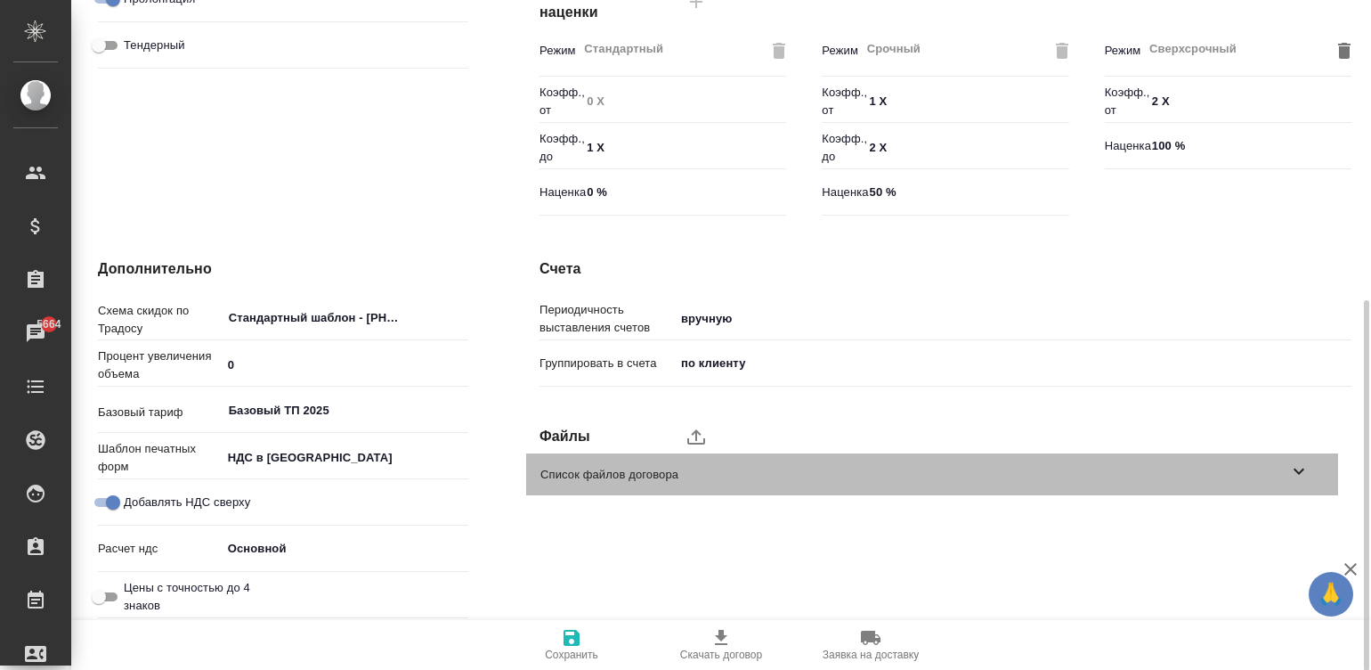
click at [936, 466] on span "Список файлов договора" at bounding box center [915, 475] width 748 height 18
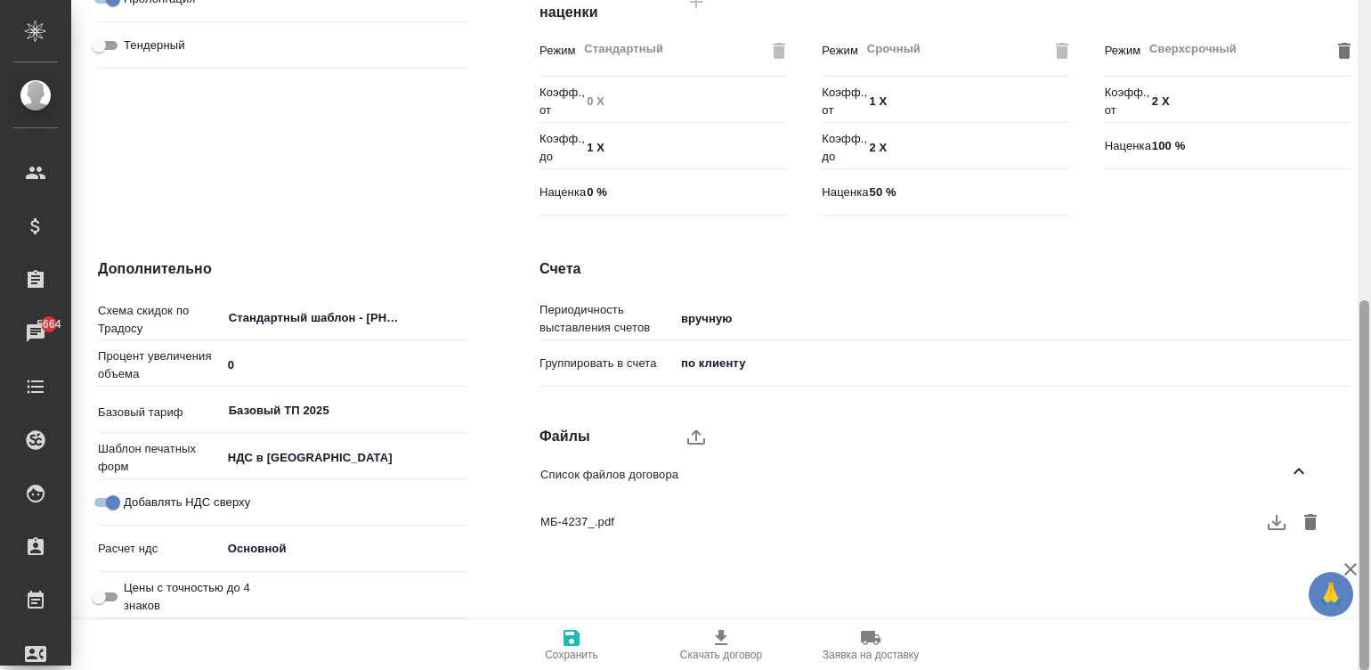
click at [936, 9] on div at bounding box center [1364, 335] width 13 height 671
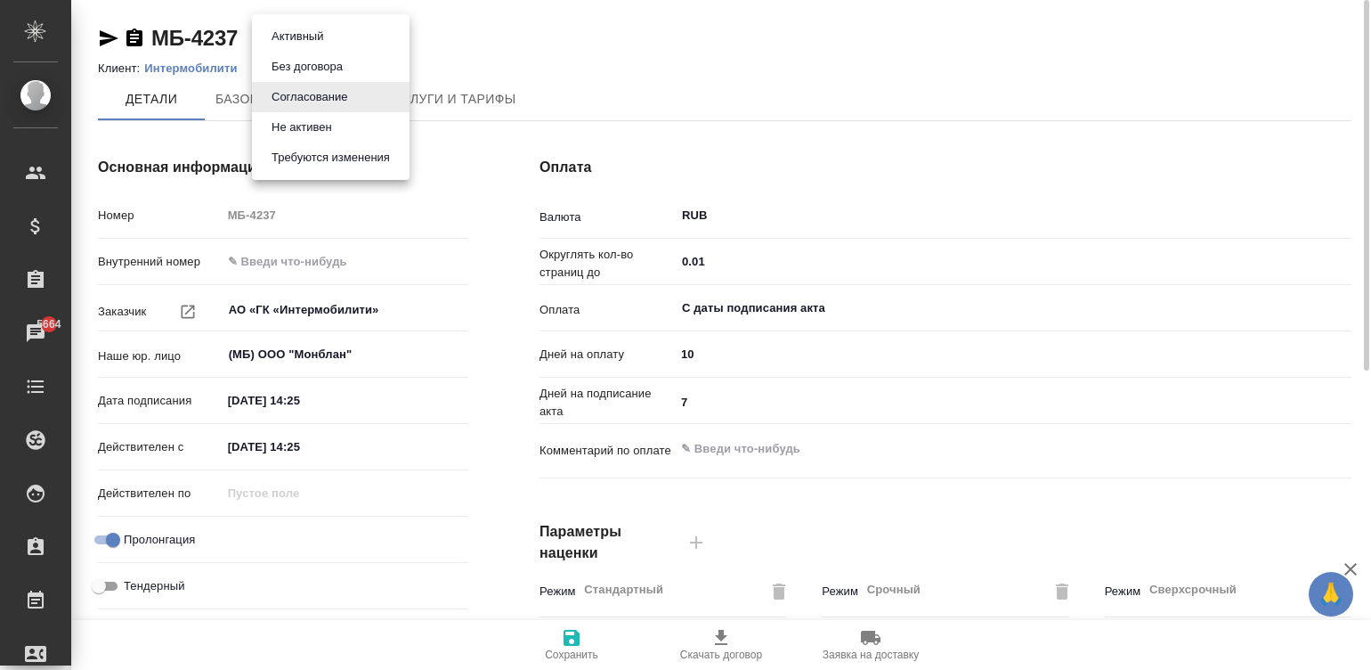
click at [286, 33] on body "🙏 .cls-1 fill:#fff; AWATERA Малинина Мария m.malinina Клиенты Спецификации Зака…" at bounding box center [685, 335] width 1371 height 670
click at [299, 33] on button "Активный" at bounding box center [297, 37] width 62 height 20
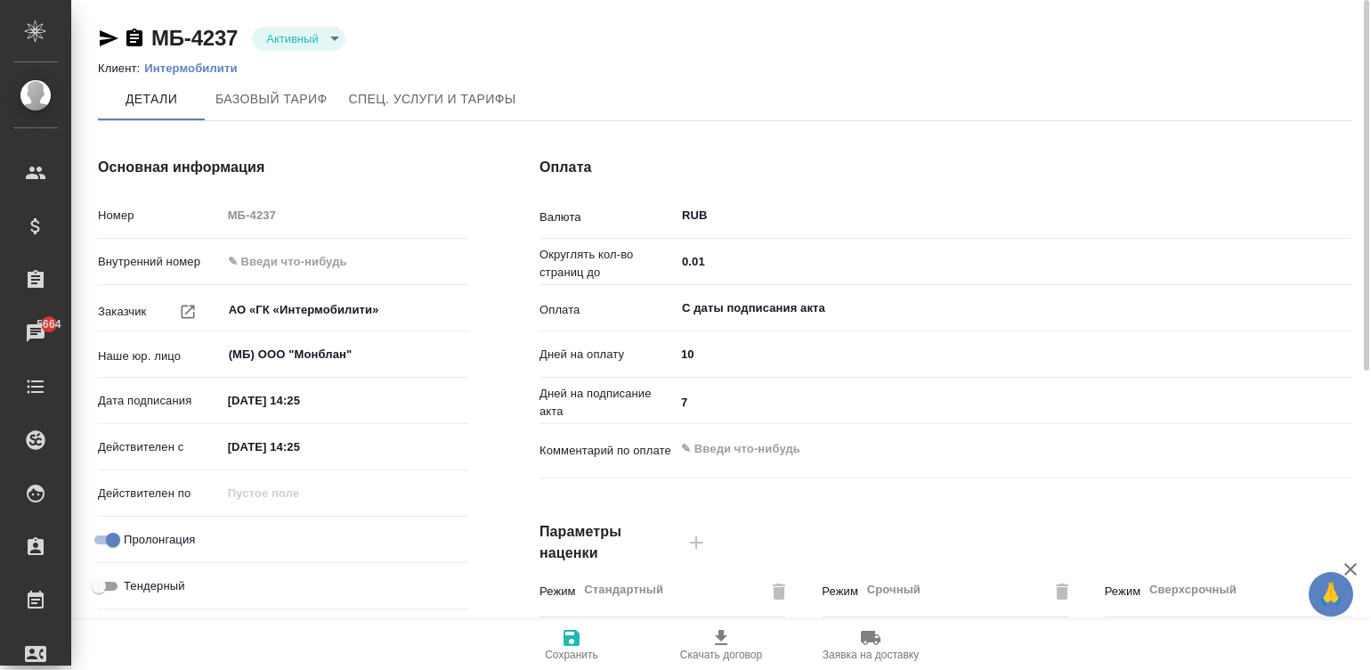
type input "Базовый ТП 2025"
click at [567, 636] on icon "button" at bounding box center [572, 638] width 16 height 16
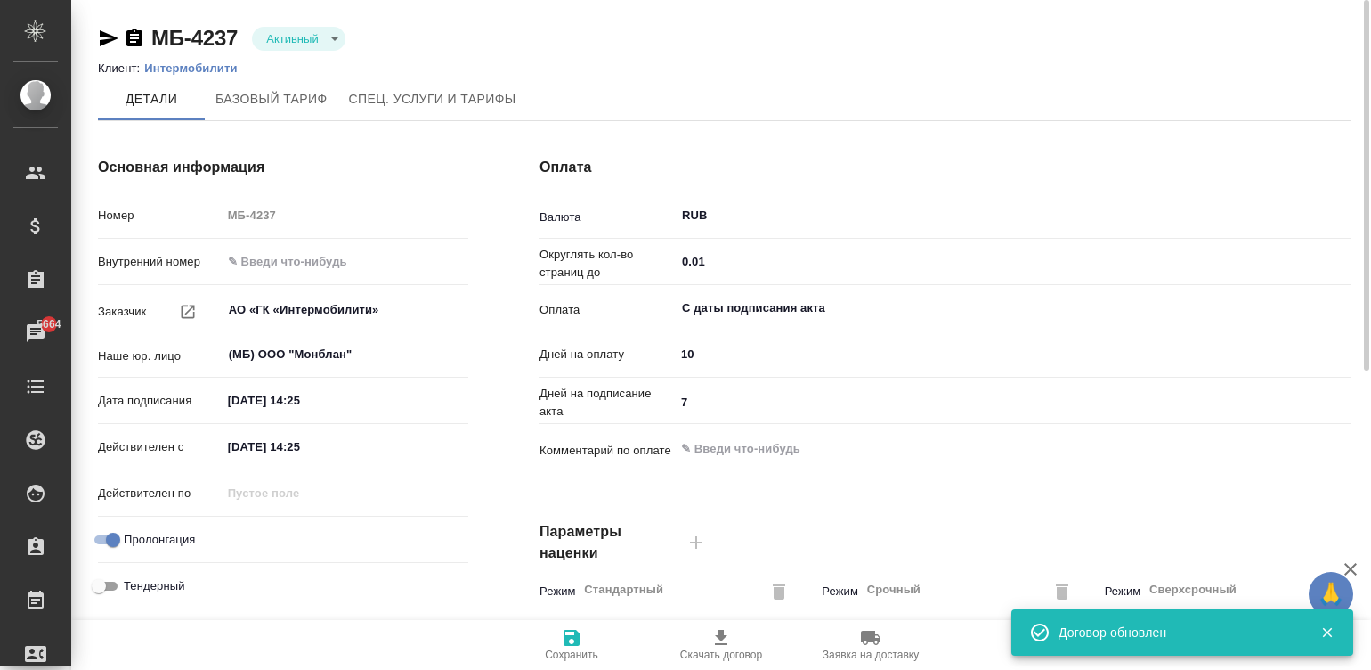
type input "Базовый ТП 2025"
click at [570, 638] on icon "button" at bounding box center [572, 638] width 16 height 16
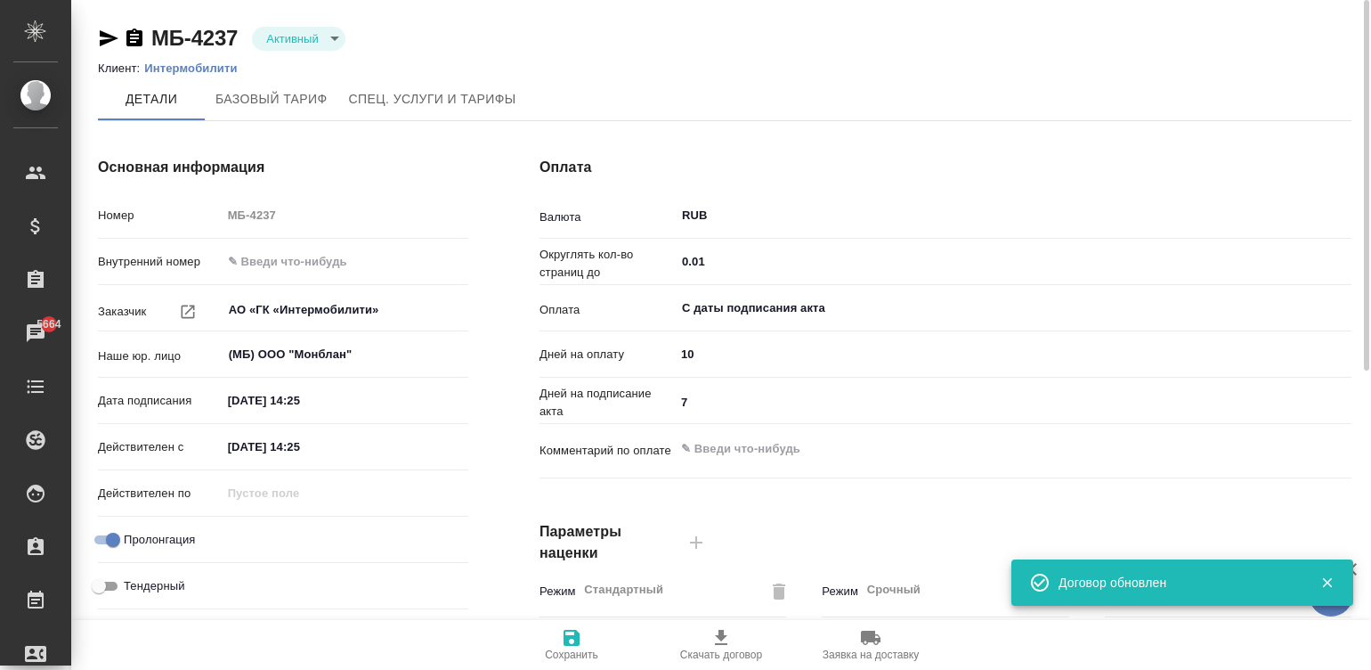
type input "Базовый ТП 2025"
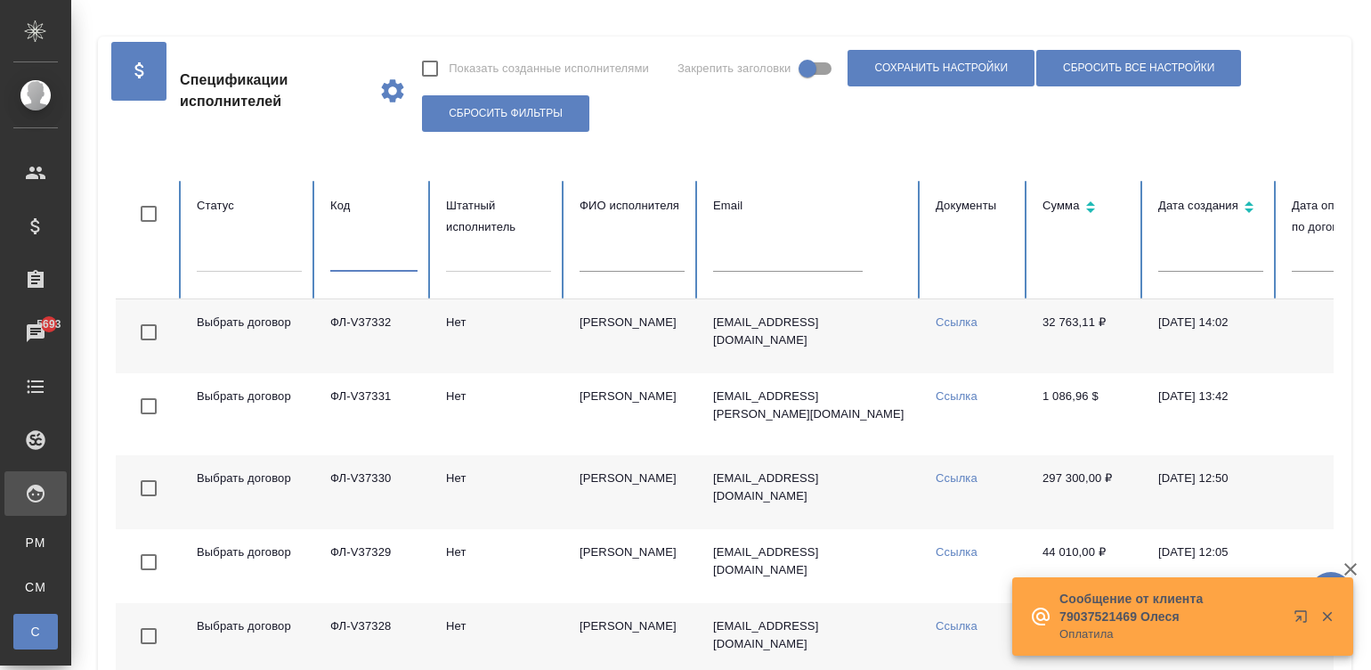
click at [356, 258] on input "text" at bounding box center [373, 259] width 87 height 25
paste input "ФЛ-V35357"
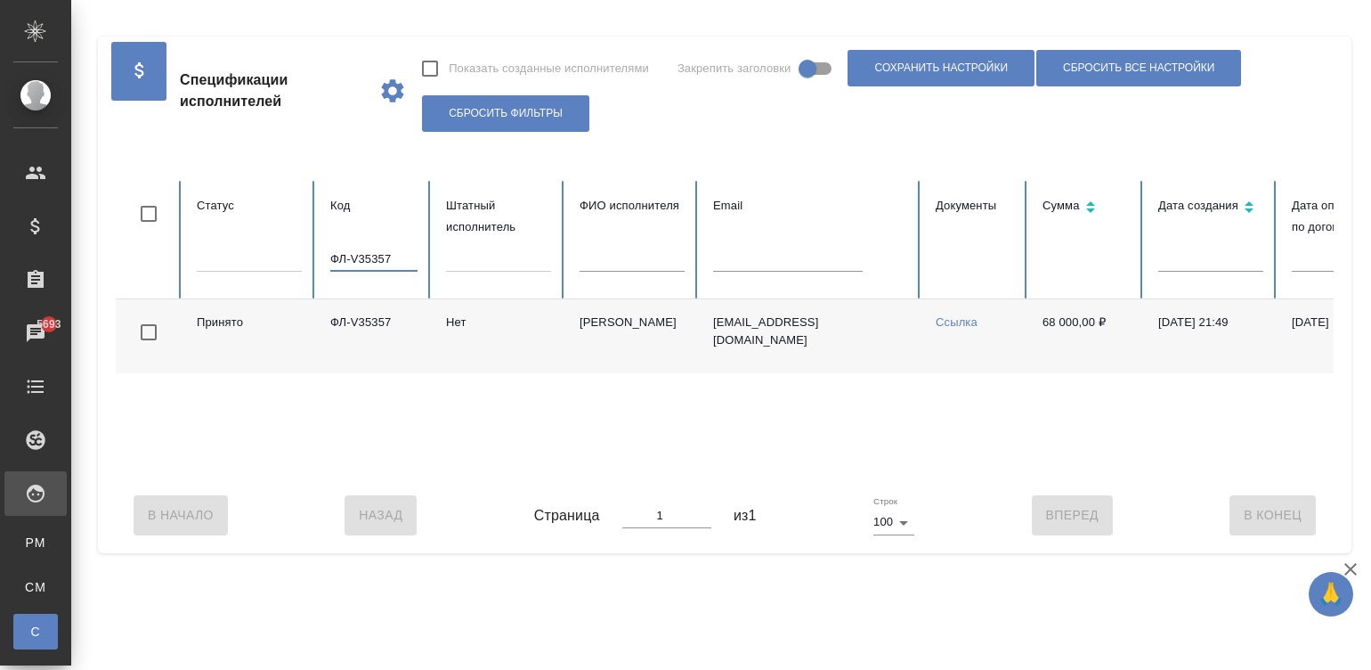
scroll to position [0, 688]
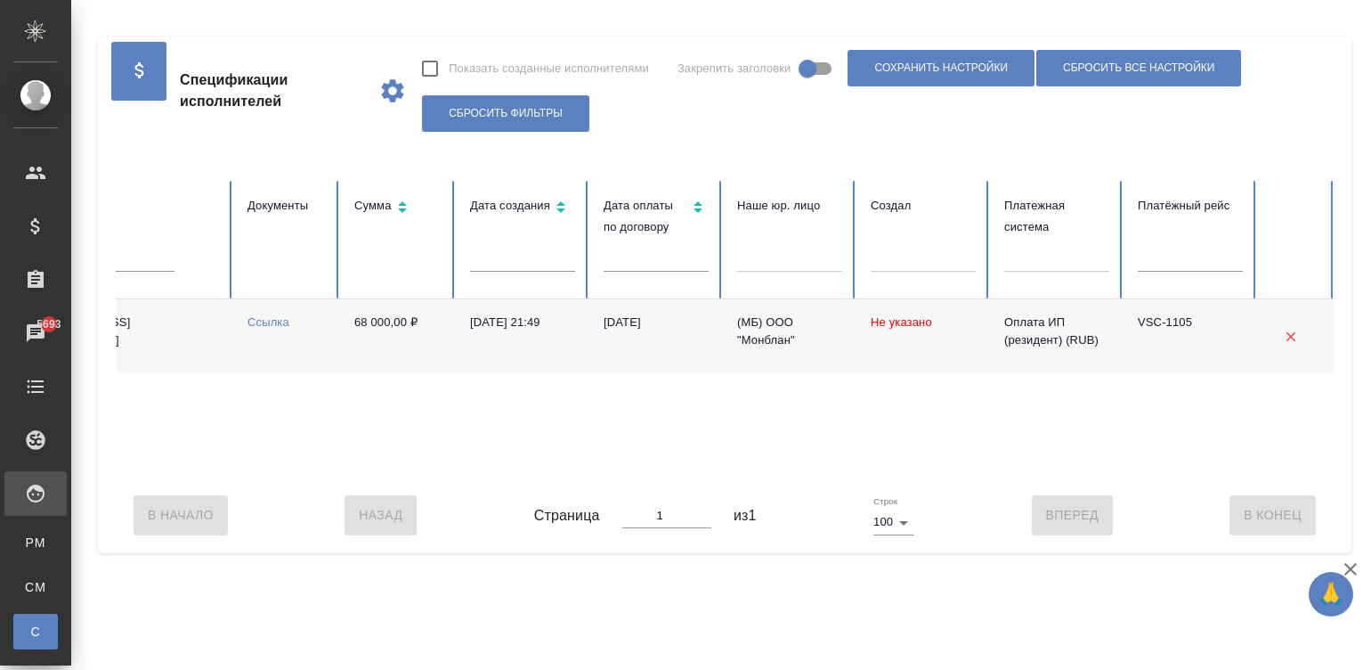
type input "ФЛ-V35357"
click at [581, 346] on td "[DATE] 21:49" at bounding box center [523, 336] width 134 height 74
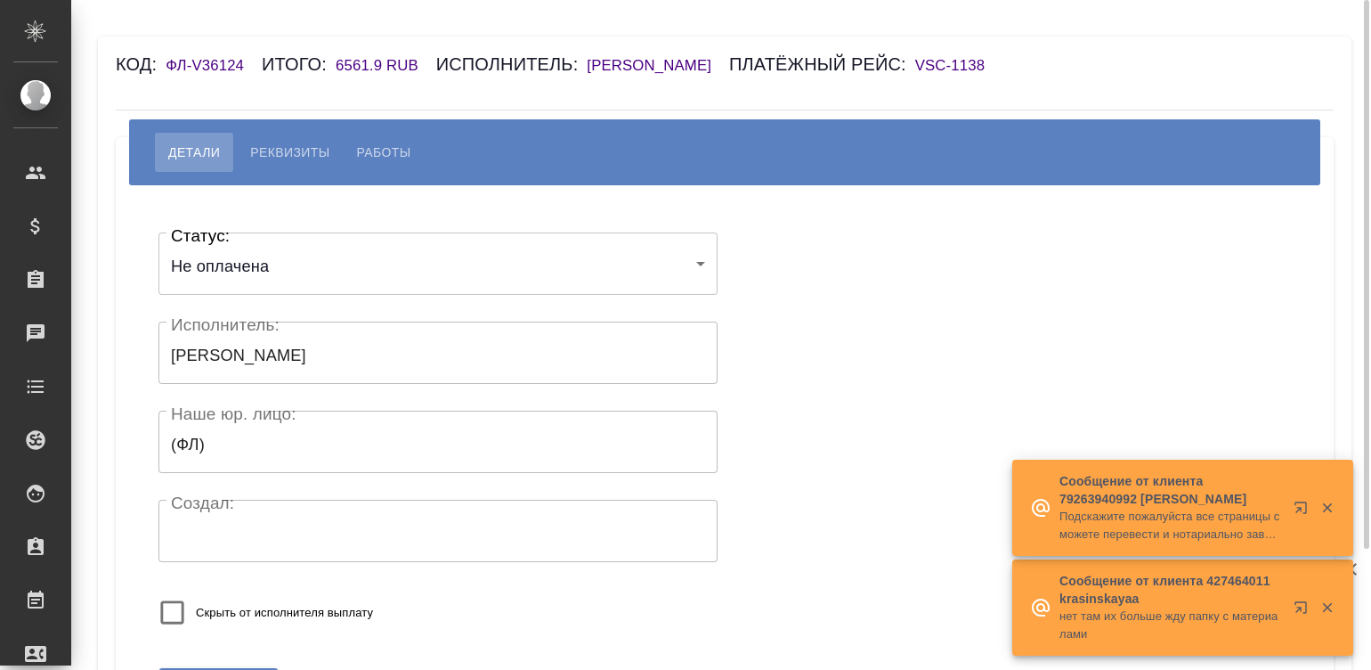
click at [303, 140] on button "Реквизиты" at bounding box center [290, 152] width 106 height 39
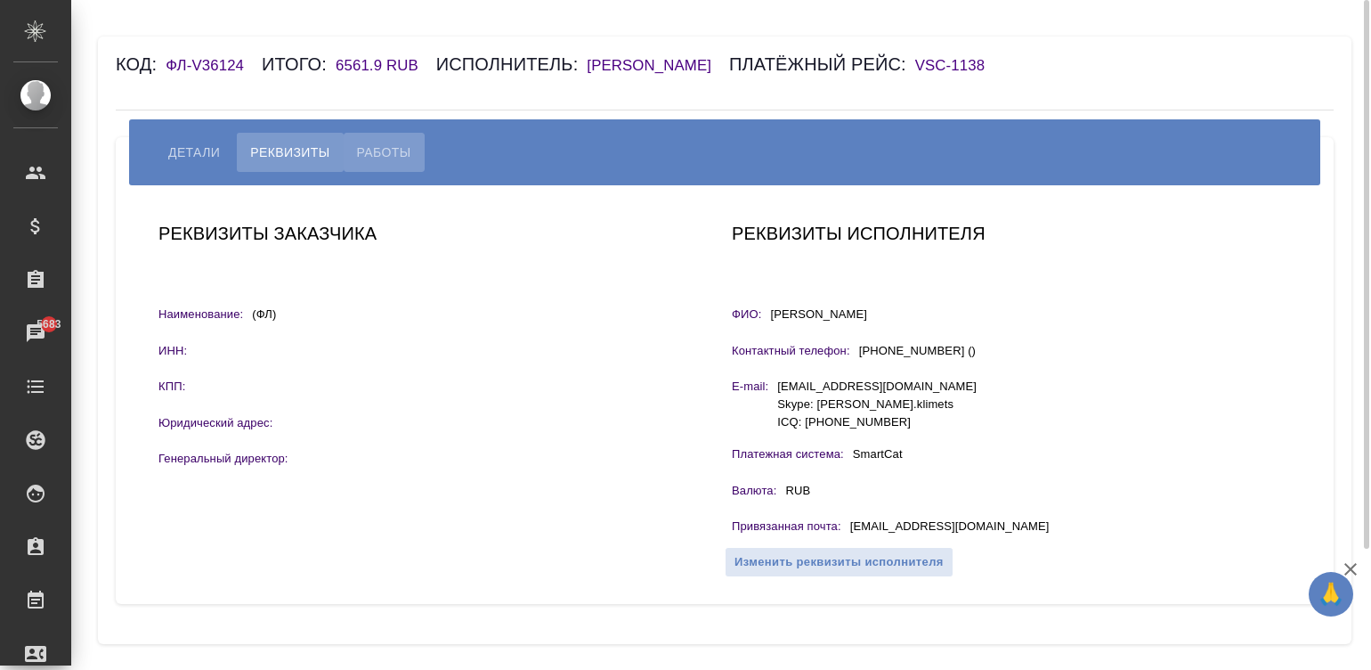
click at [374, 150] on span "Работы" at bounding box center [384, 152] width 54 height 21
select select "10"
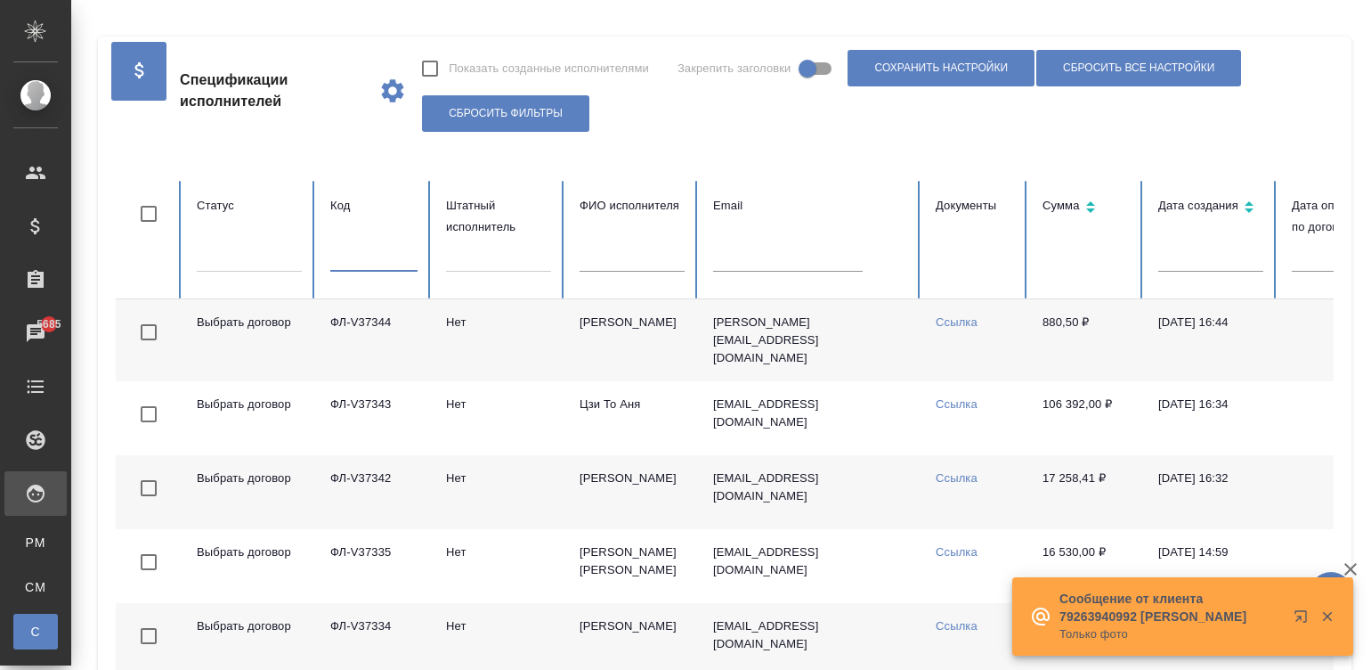
click at [357, 259] on input "text" at bounding box center [373, 259] width 87 height 25
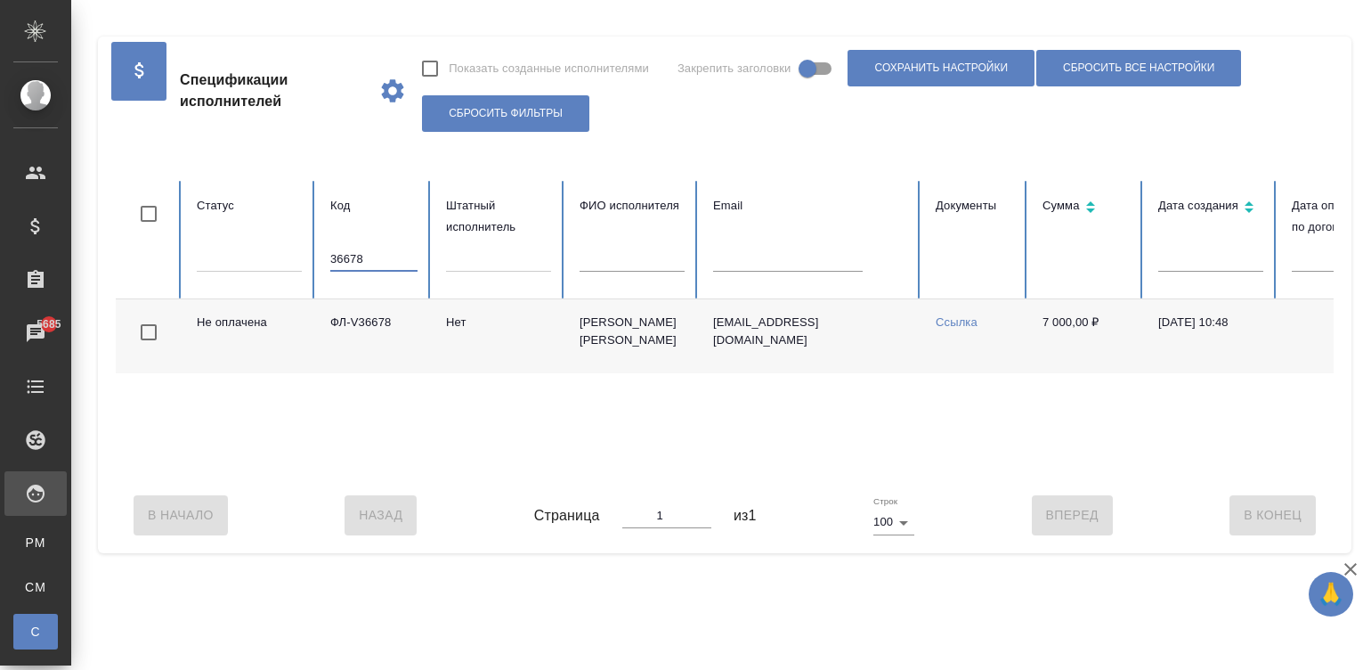
scroll to position [0, 688]
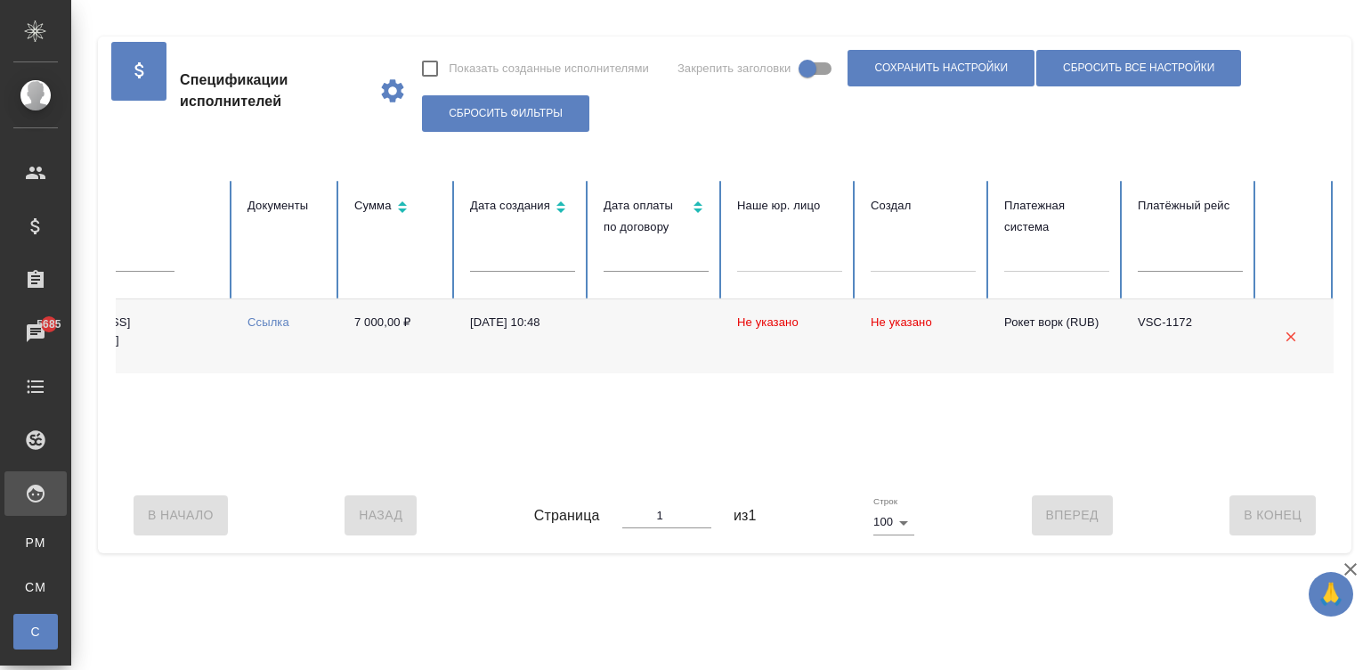
type input "36678"
click at [447, 472] on div "Не оплачена ФЛ-V36678 Нет Цвилёва Анна Викторовна tsvileva.translate@gmail.com …" at bounding box center [380, 388] width 1907 height 178
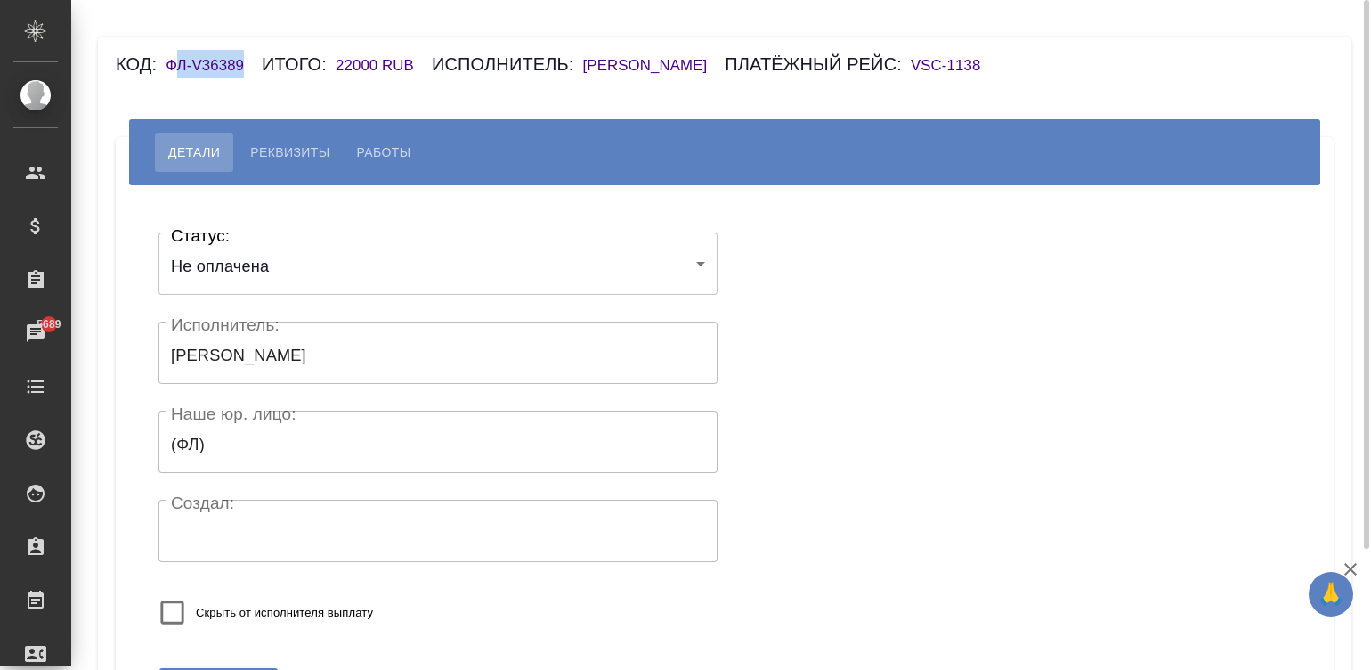
drag, startPoint x: 249, startPoint y: 59, endPoint x: 178, endPoint y: 61, distance: 71.3
click at [178, 61] on h6 "ФЛ-V36389" at bounding box center [214, 65] width 96 height 17
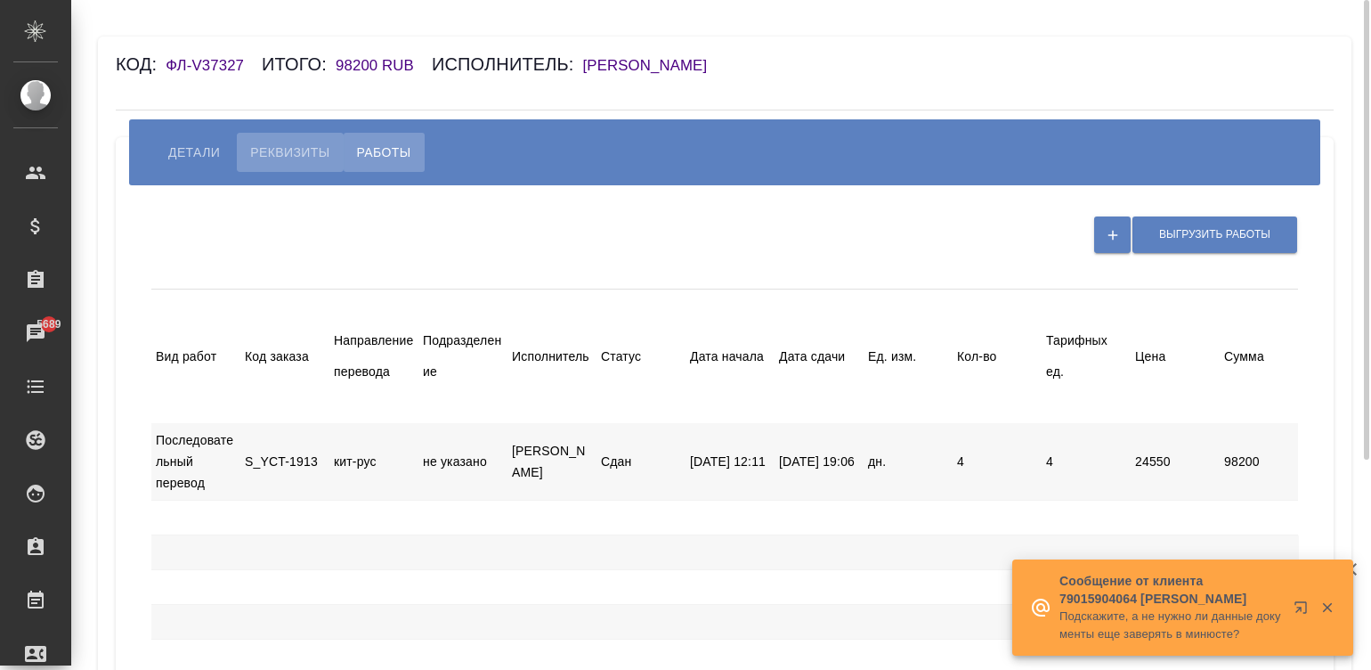
click at [271, 148] on span "Реквизиты" at bounding box center [289, 152] width 79 height 21
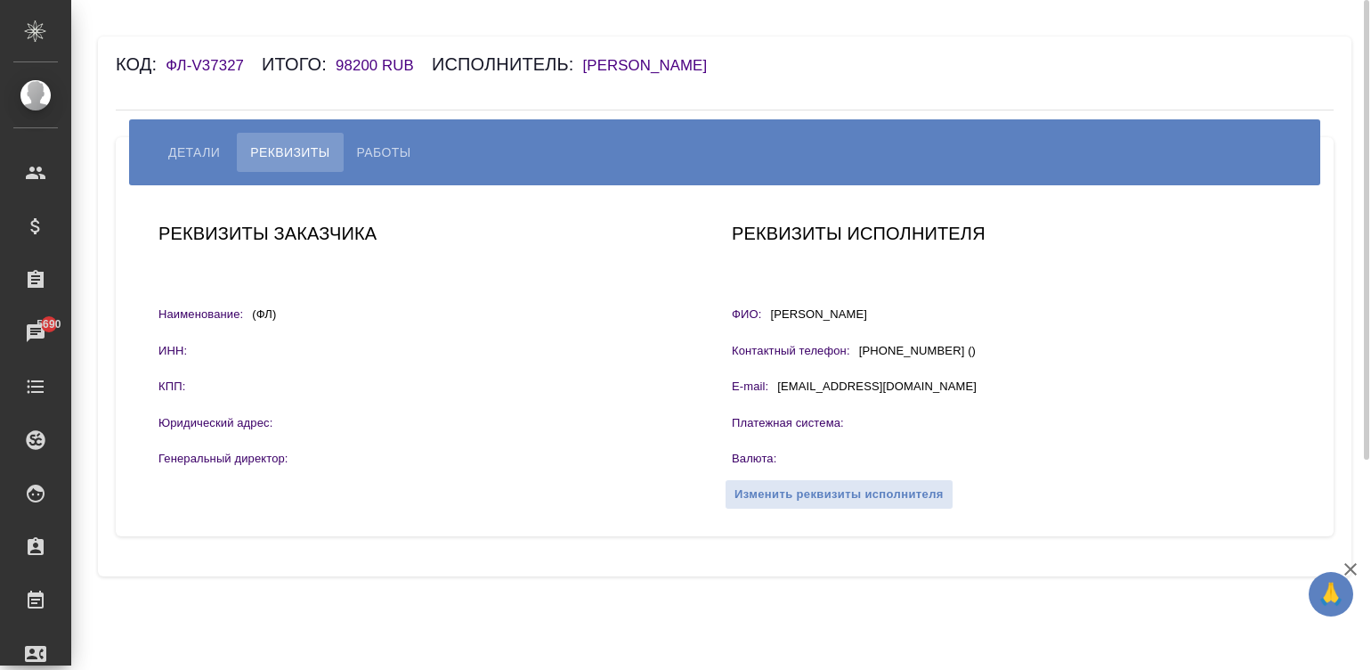
drag, startPoint x: 918, startPoint y: 313, endPoint x: 771, endPoint y: 312, distance: 146.9
click at [771, 312] on div "ФИО: Пернабеков Бекзат" at bounding box center [1011, 316] width 559 height 22
copy p "Пернабеков Бекзат"
click at [383, 153] on span "Работы" at bounding box center [384, 152] width 54 height 21
select select "10"
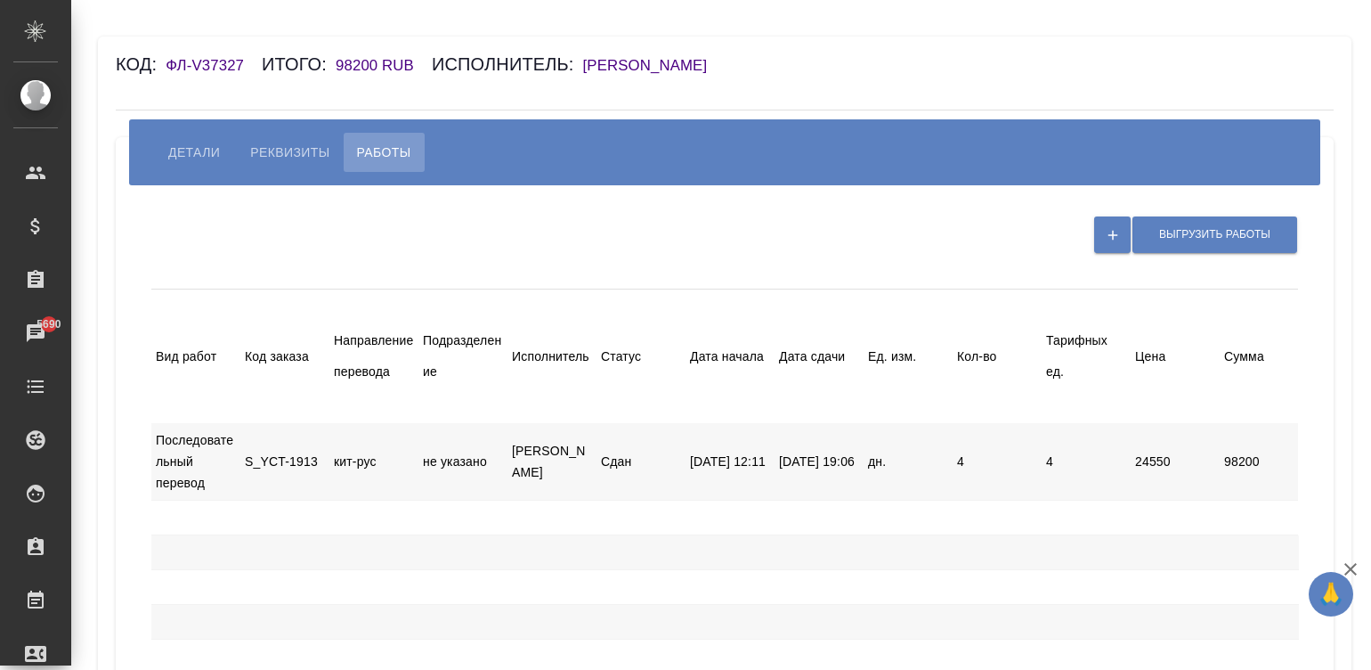
click at [689, 53] on div "Код: ФЛ-V37327 Итого: 98200 RUB Исполнитель: Пернабеков Бекзат" at bounding box center [623, 64] width 1015 height 28
click at [686, 61] on h6 "Пернабеков Бекзат" at bounding box center [654, 65] width 142 height 17
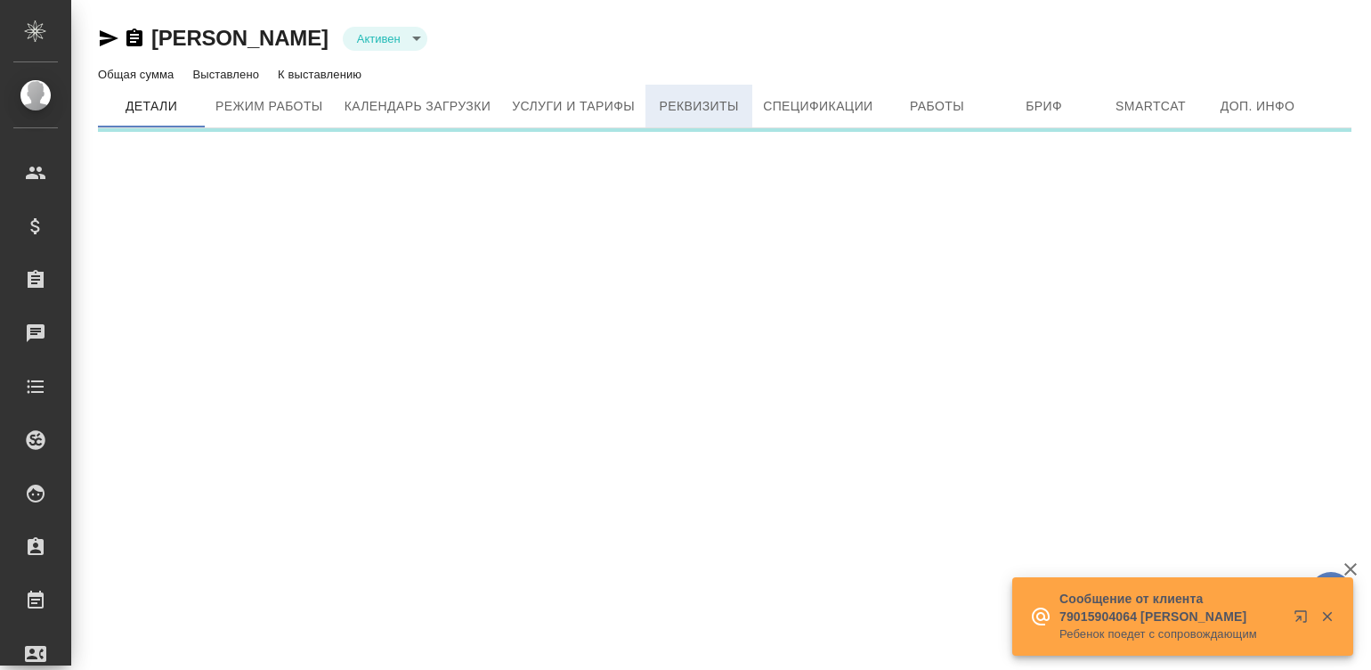
click at [708, 111] on span "Реквизиты" at bounding box center [698, 106] width 85 height 22
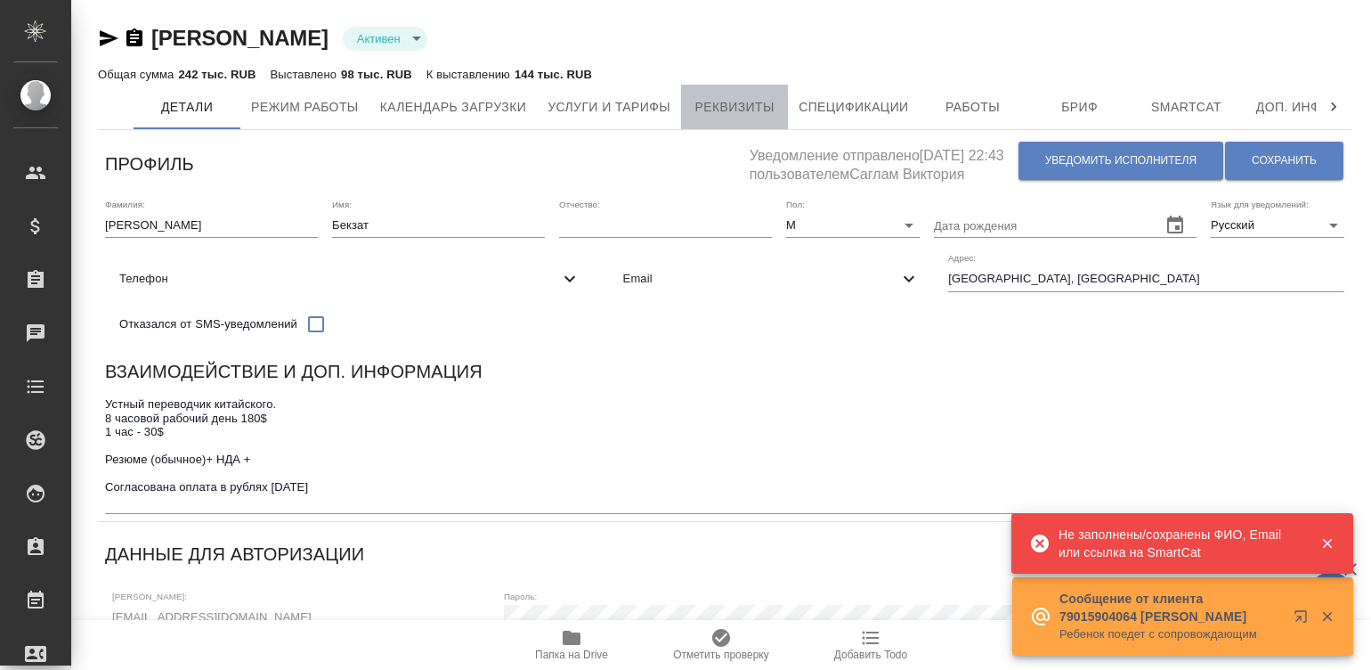
click at [751, 110] on span "Реквизиты" at bounding box center [734, 107] width 85 height 22
select select "10"
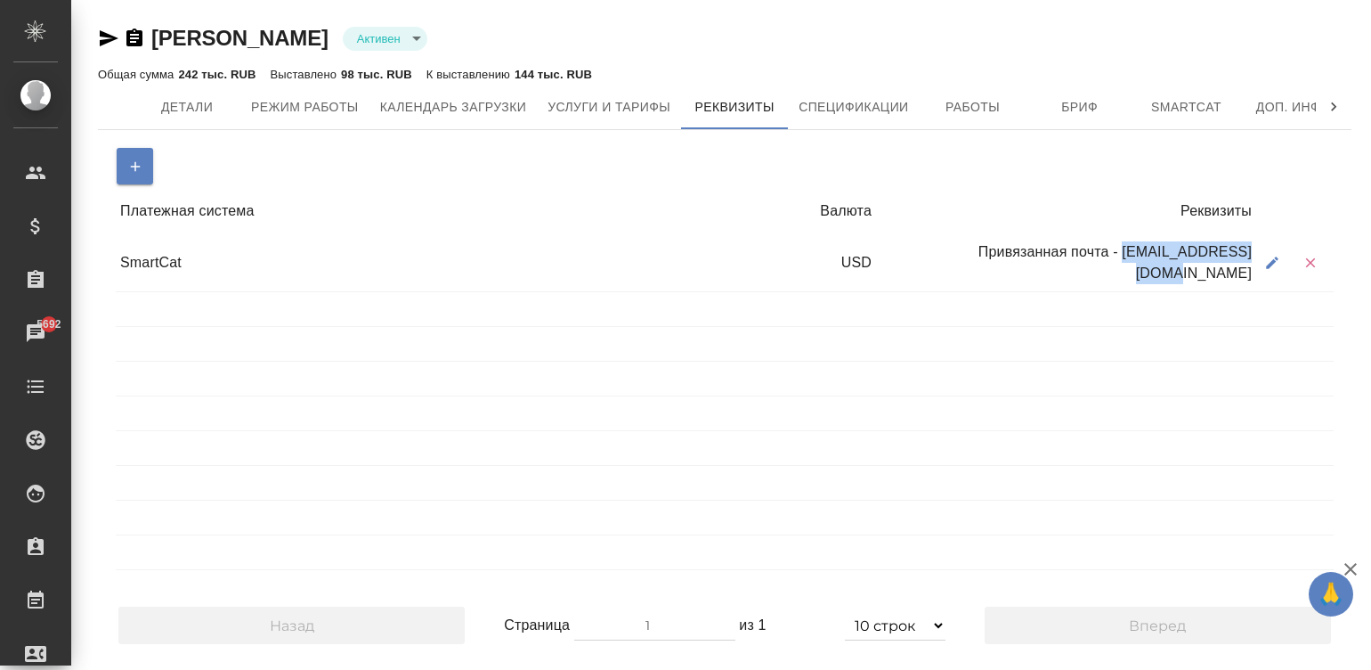
drag, startPoint x: 1256, startPoint y: 257, endPoint x: 1095, endPoint y: 263, distance: 160.4
click at [1095, 263] on div "Привязанная почта - pernabekov@gmail.com" at bounding box center [1066, 262] width 380 height 55
copy div "pernabekov@gmail.com"
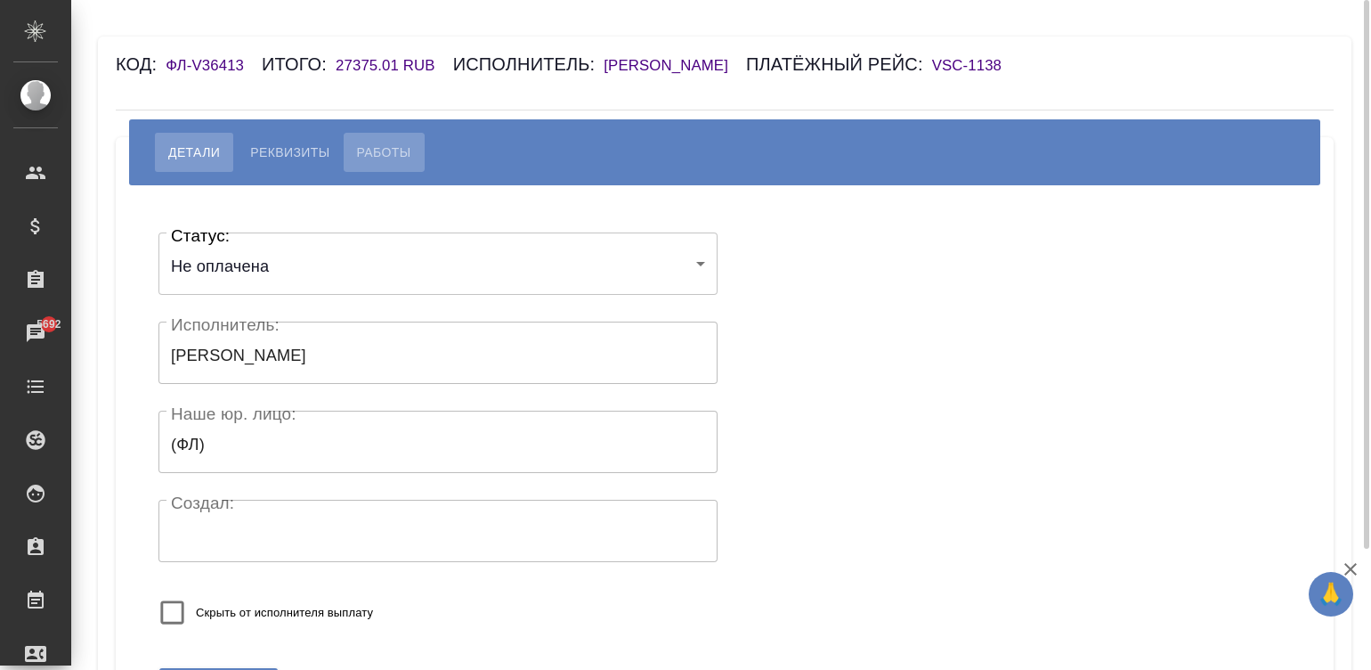
click at [385, 146] on span "Работы" at bounding box center [384, 152] width 54 height 21
select select "10"
click at [276, 150] on span "Реквизиты" at bounding box center [289, 152] width 79 height 21
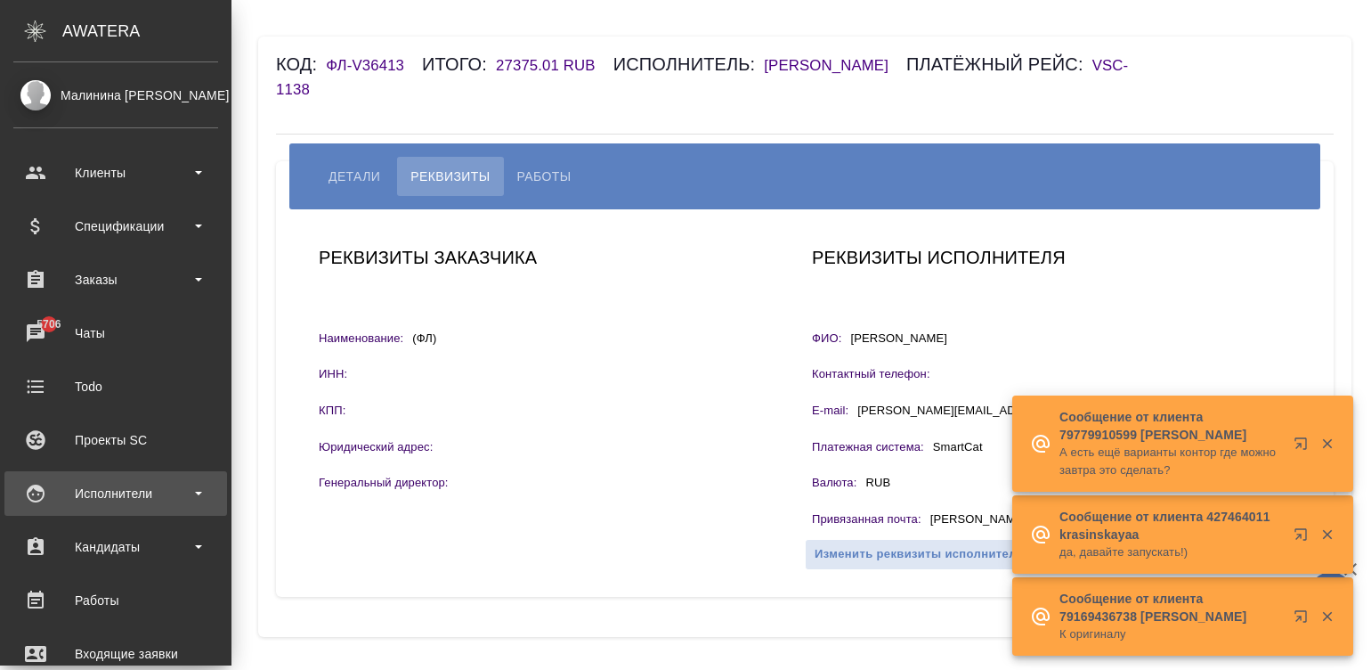
click at [45, 480] on div "Исполнители" at bounding box center [115, 493] width 205 height 27
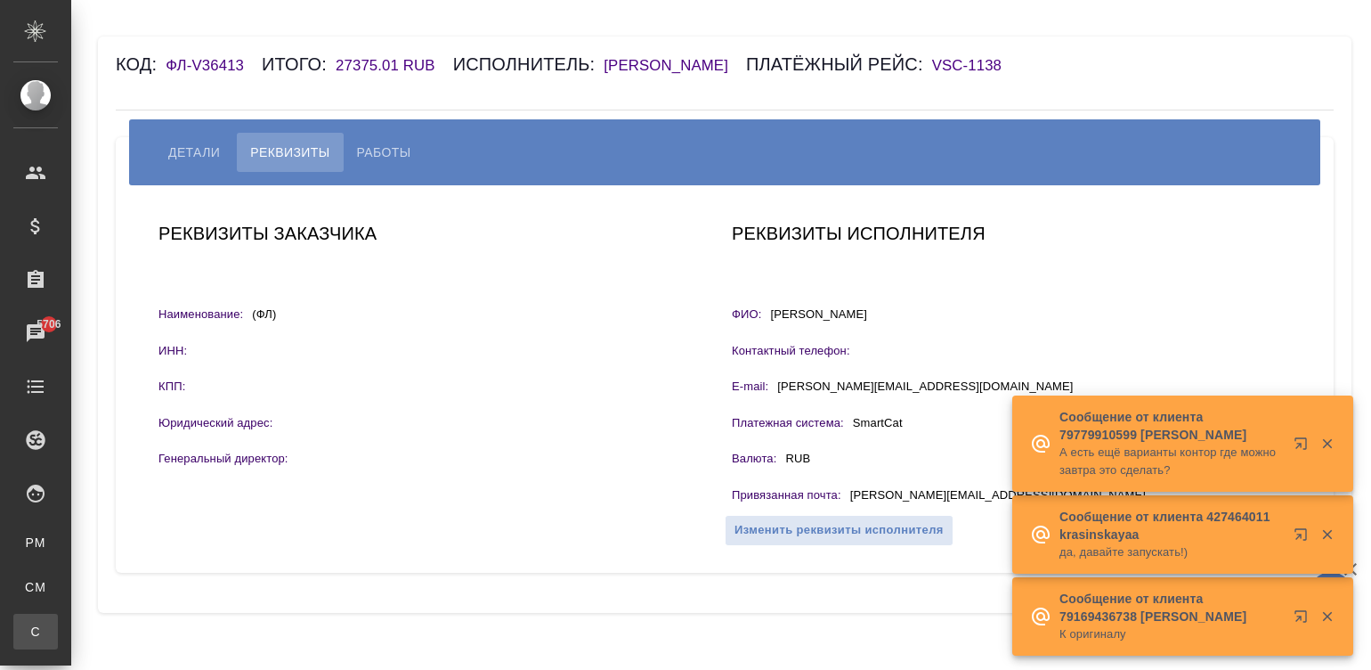
click at [129, 623] on div ".cls-1 fill:#fff; AWATERA Малинина Мария m.malinina Клиенты Спецификации Заказы…" at bounding box center [685, 335] width 1371 height 670
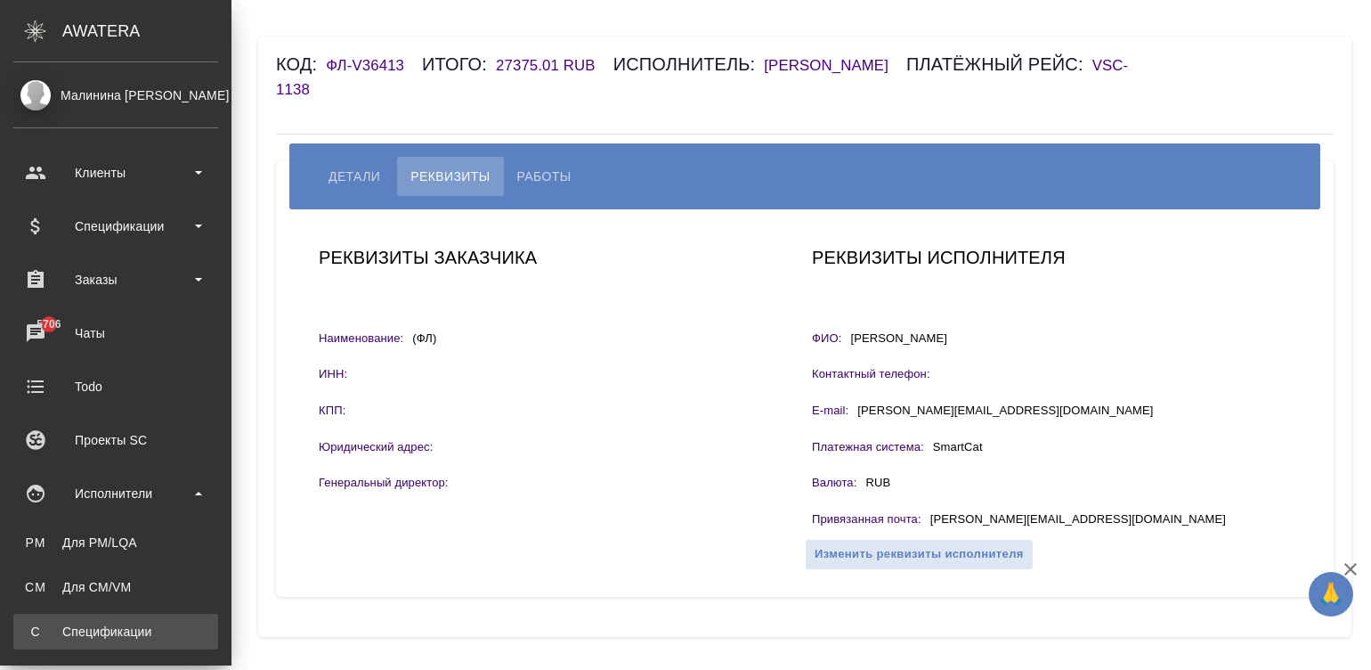
click at [49, 617] on link "С Спецификации" at bounding box center [115, 632] width 205 height 36
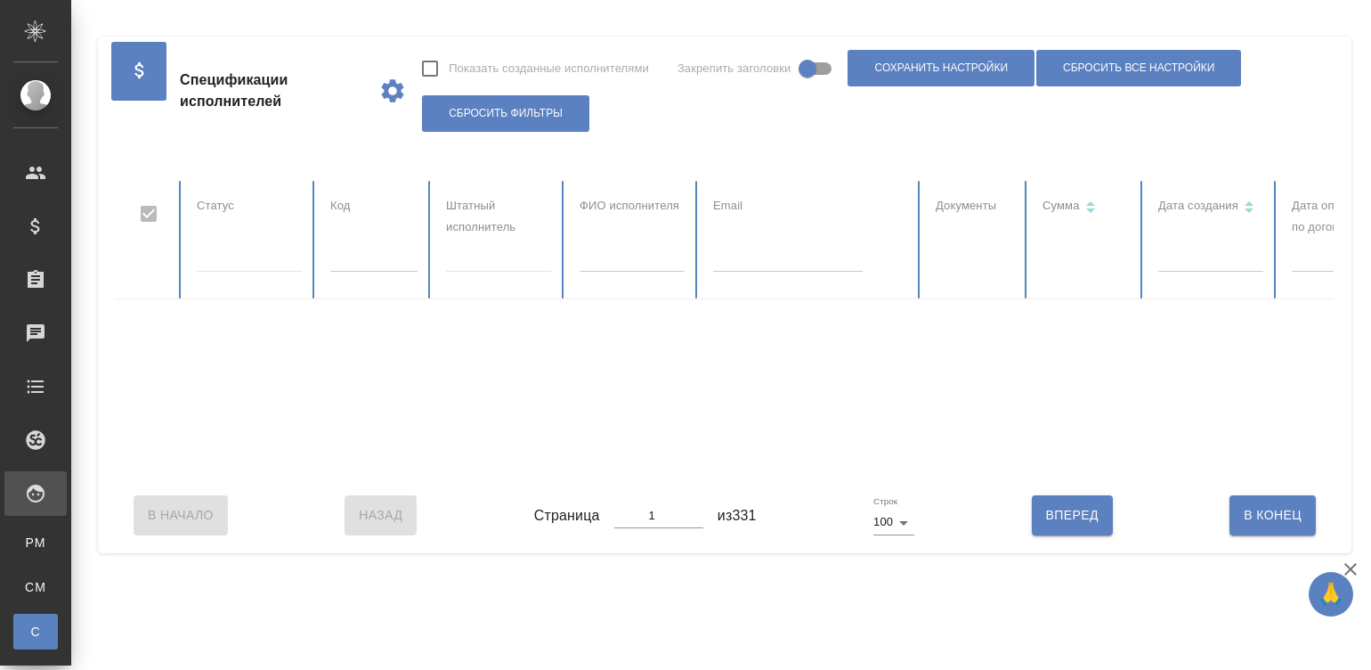
click at [638, 260] on input "text" at bounding box center [632, 259] width 105 height 25
checkbox input "false"
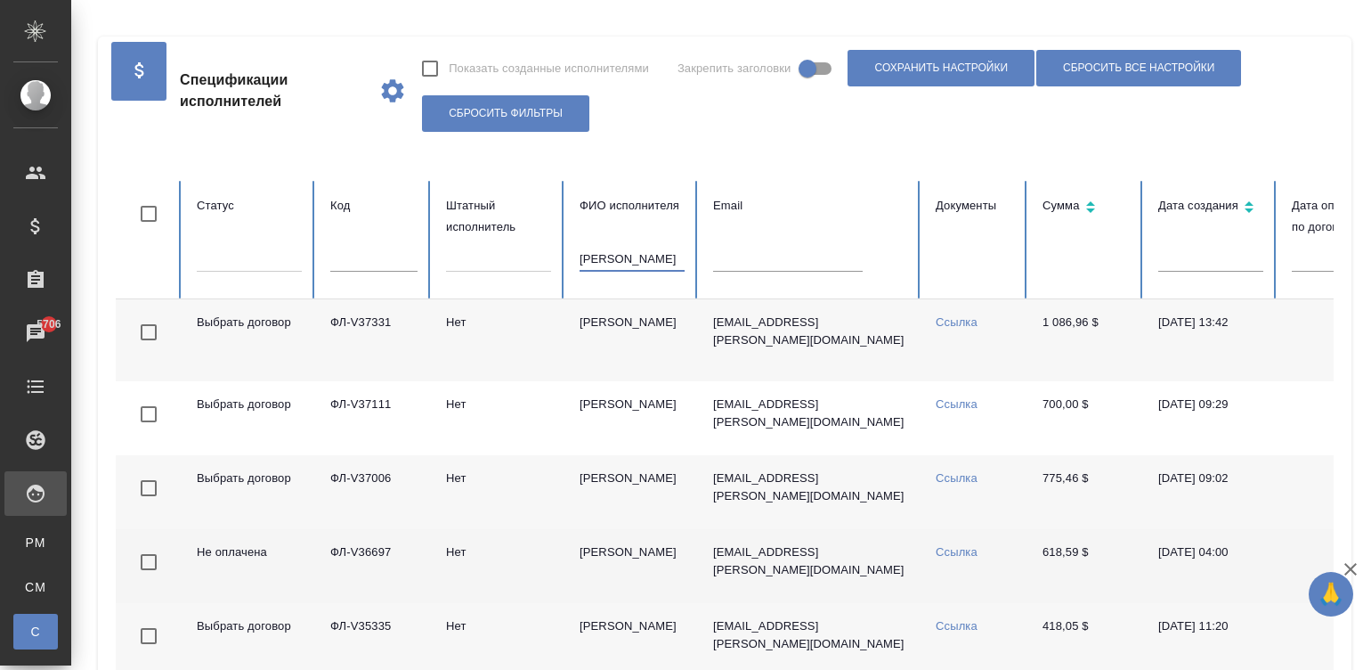
click at [1020, 563] on td "Ссылка" at bounding box center [975, 566] width 107 height 74
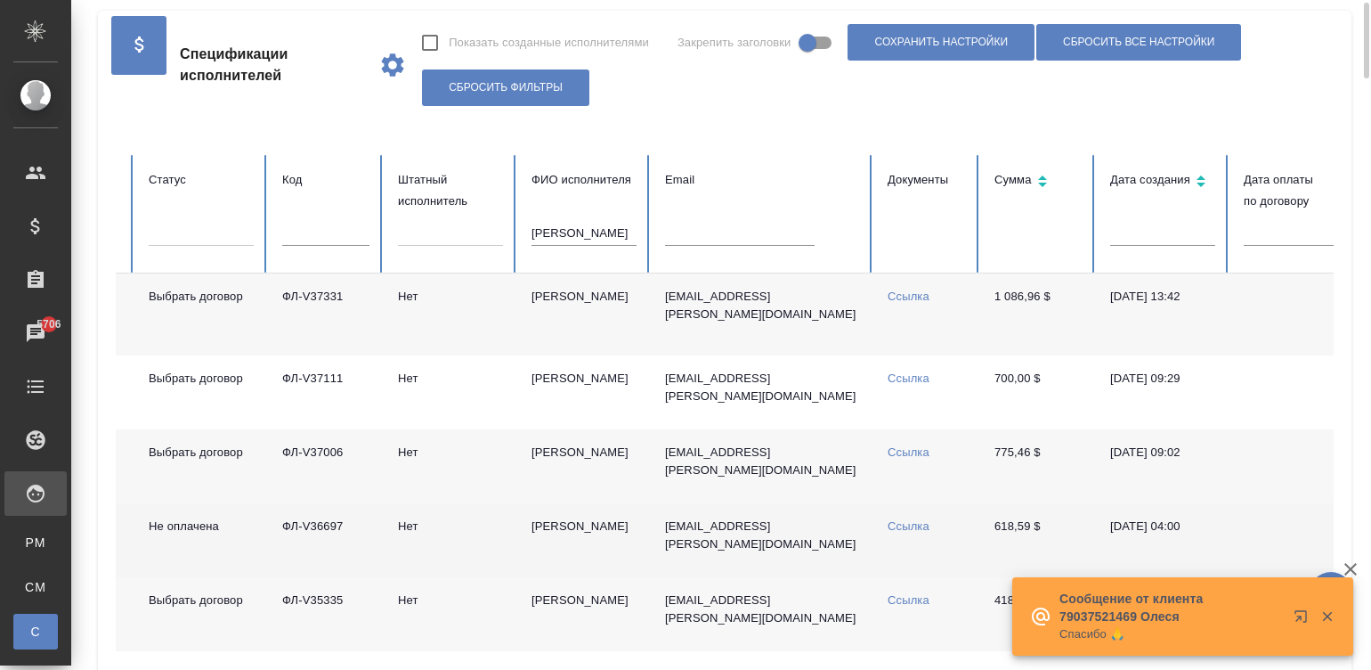
scroll to position [0, 88]
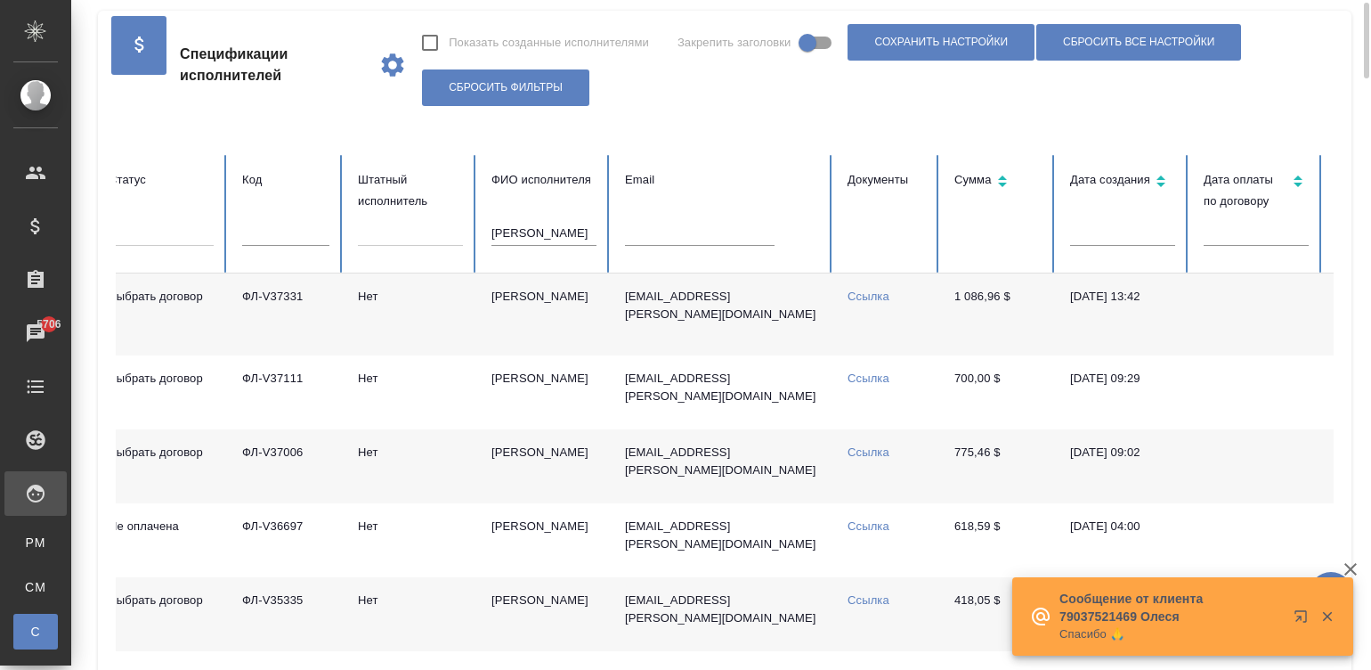
click at [548, 232] on input "tanaka" at bounding box center [544, 233] width 105 height 25
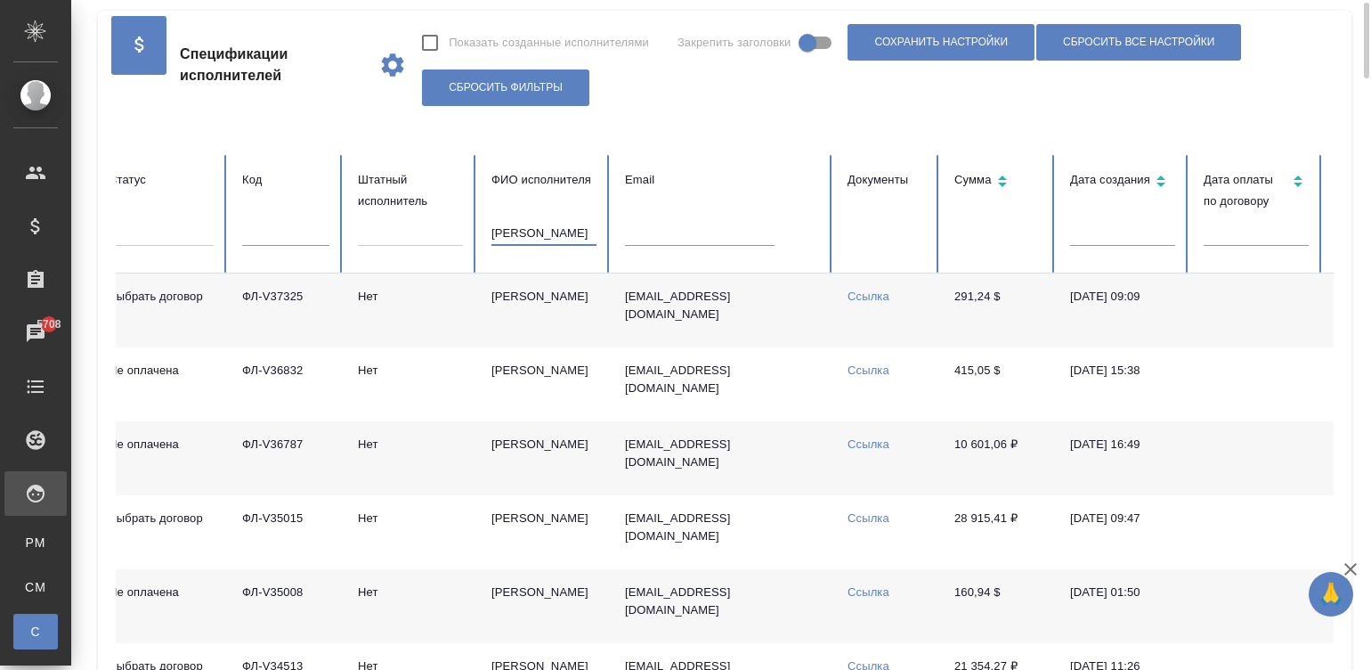
type input "trefz"
click at [1022, 470] on td "10 601,06 ₽" at bounding box center [998, 458] width 116 height 74
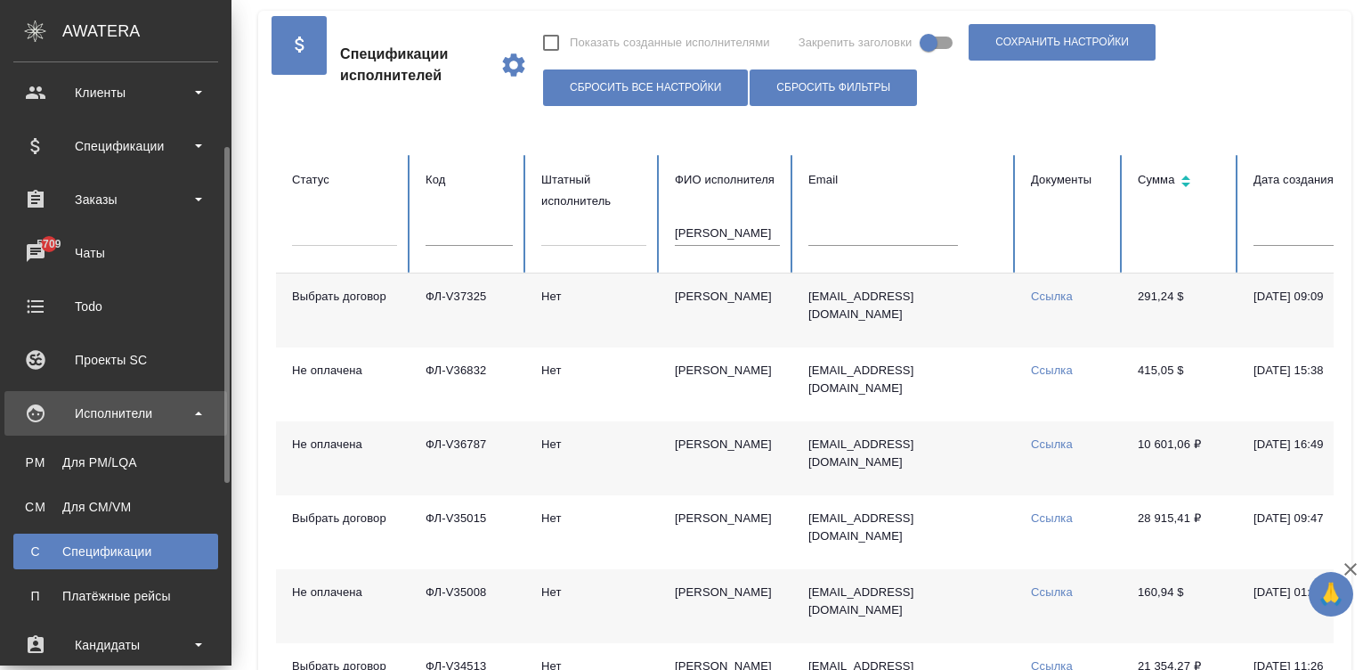
scroll to position [106, 0]
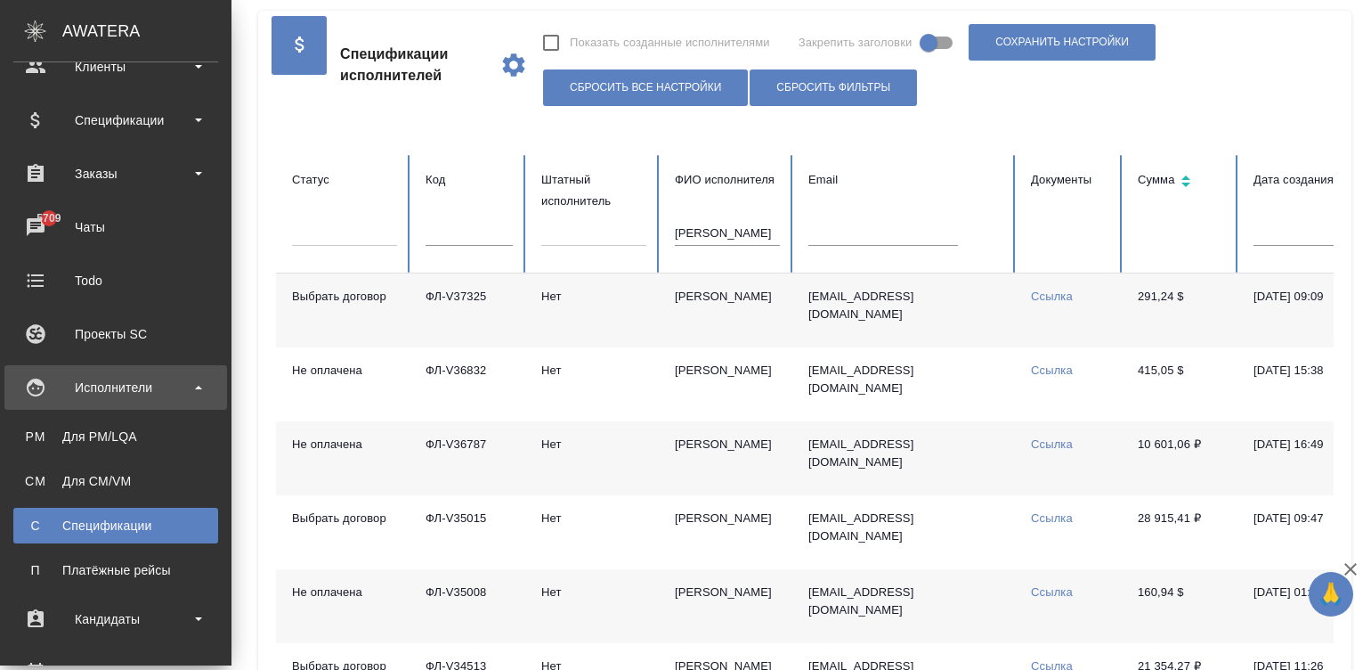
click at [135, 549] on ul "PM Для PM/LQA CM Для CM/VM С Спецификации П Платёжные рейсы" at bounding box center [116, 499] width 232 height 178
click at [157, 566] on div ".cls-1 fill:#fff; AWATERA Малинина Мария m.malinina Клиенты Спецификации Заказы…" at bounding box center [685, 335] width 1371 height 670
click at [53, 568] on div "Платёжные рейсы" at bounding box center [115, 570] width 187 height 18
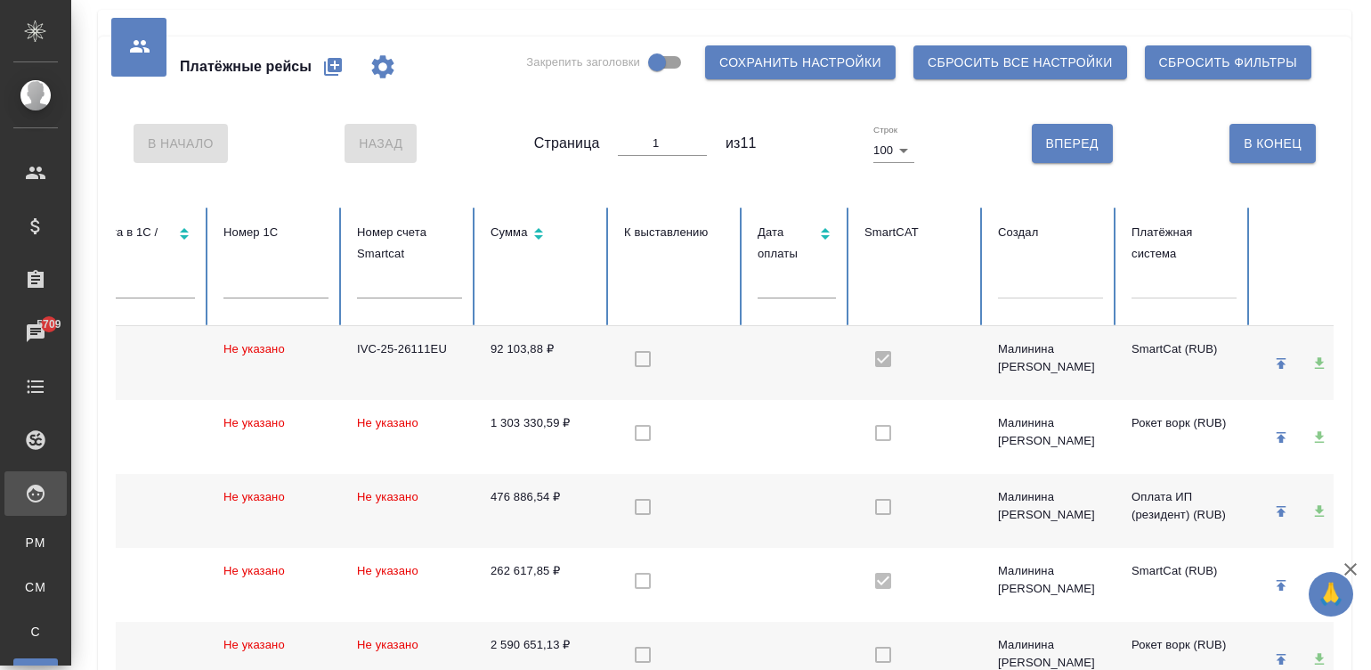
scroll to position [0, 444]
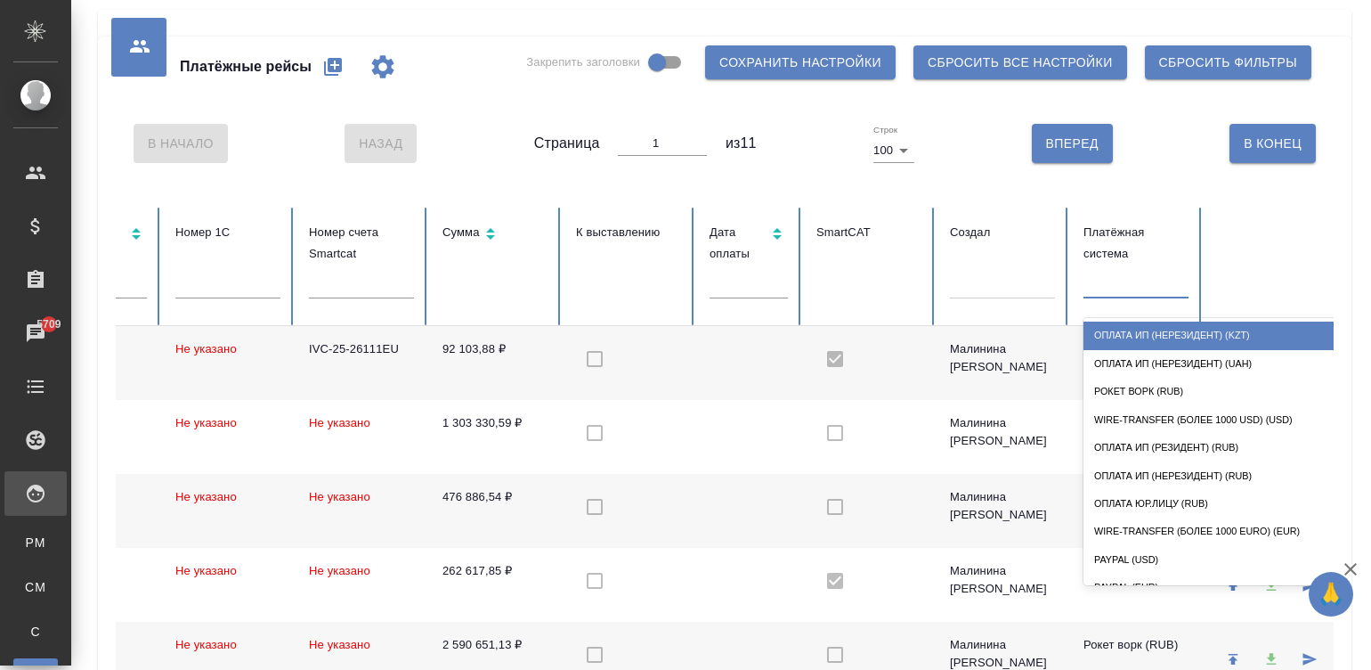
click at [1137, 285] on div at bounding box center [1136, 281] width 105 height 26
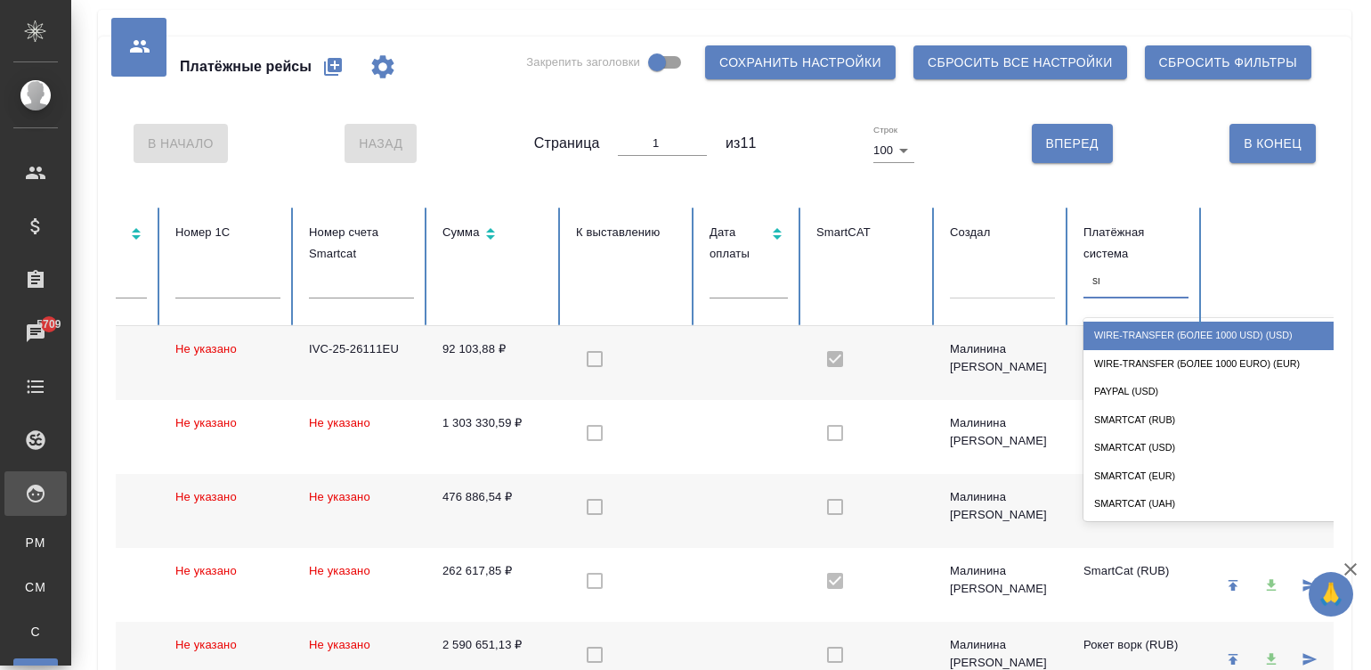
type input "sma"
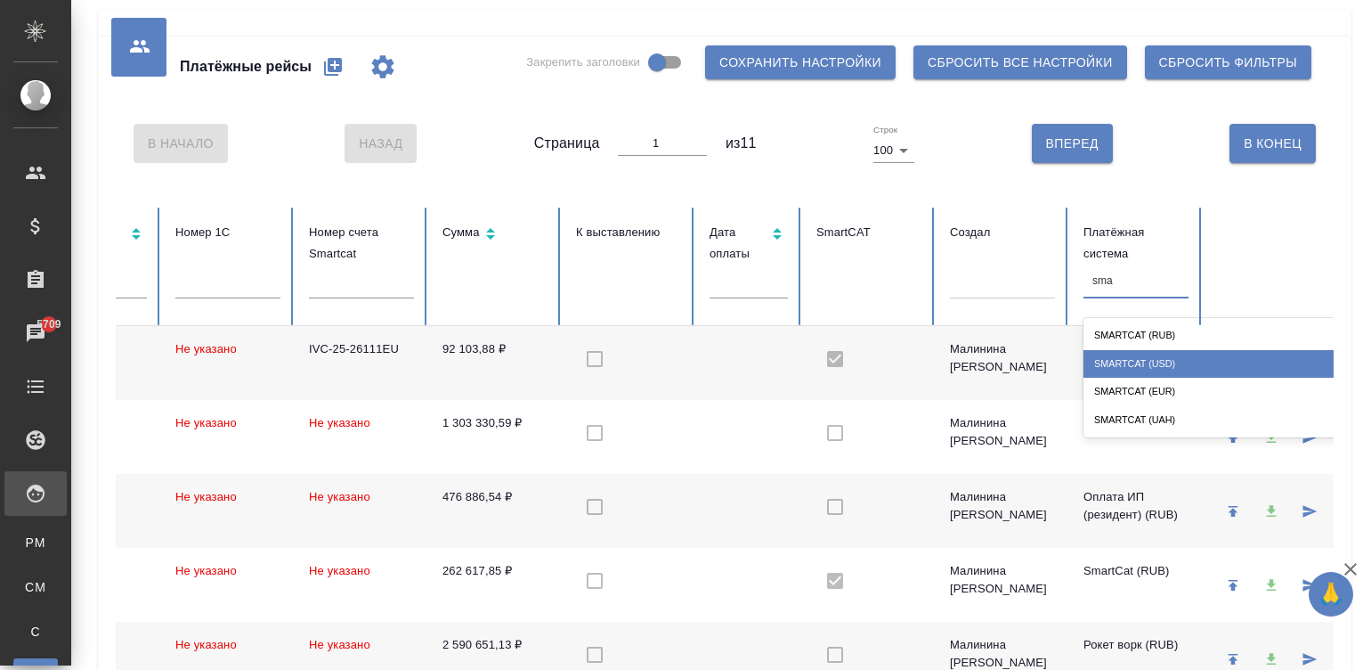
click at [1212, 360] on div "SmartCat (USD)" at bounding box center [1262, 364] width 356 height 28
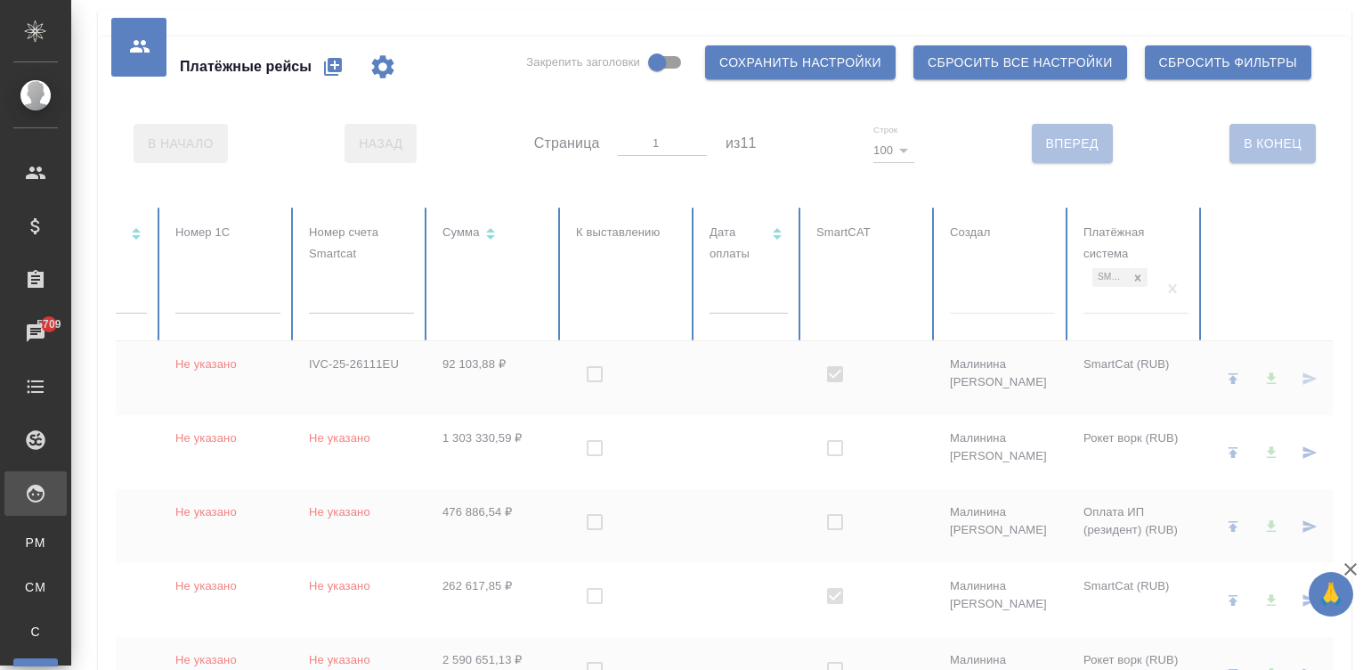
checkbox input "true"
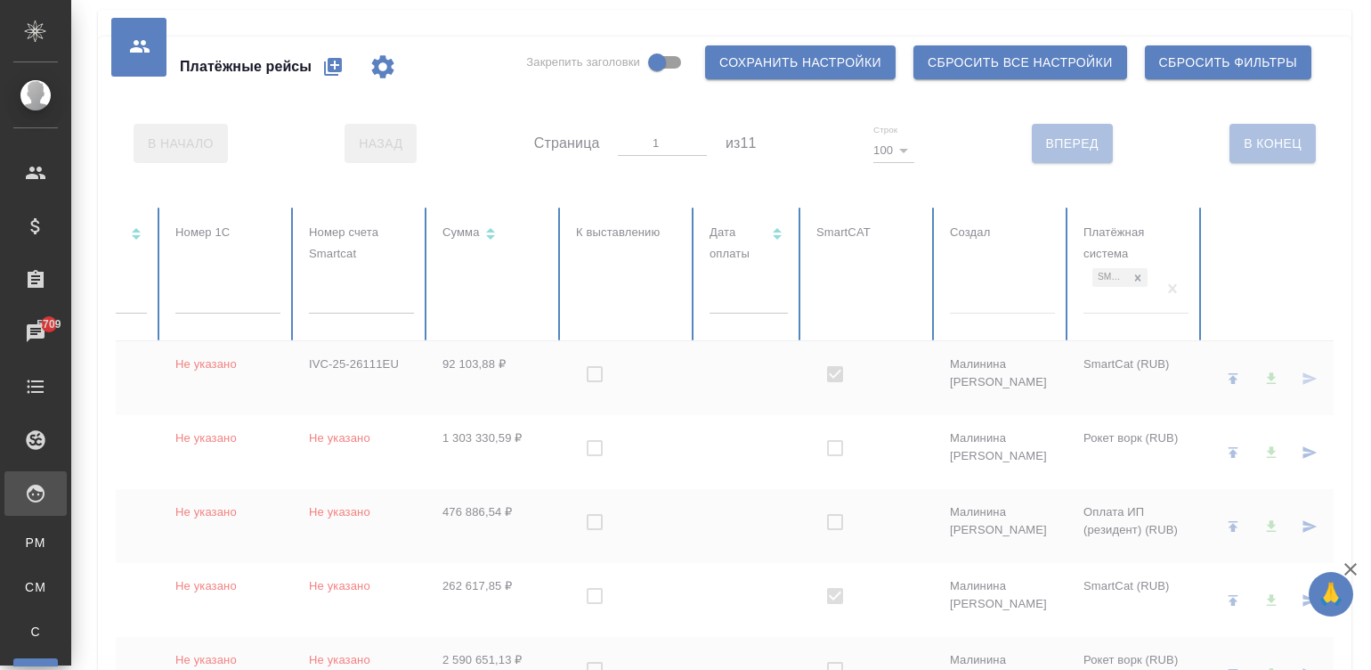
checkbox input "true"
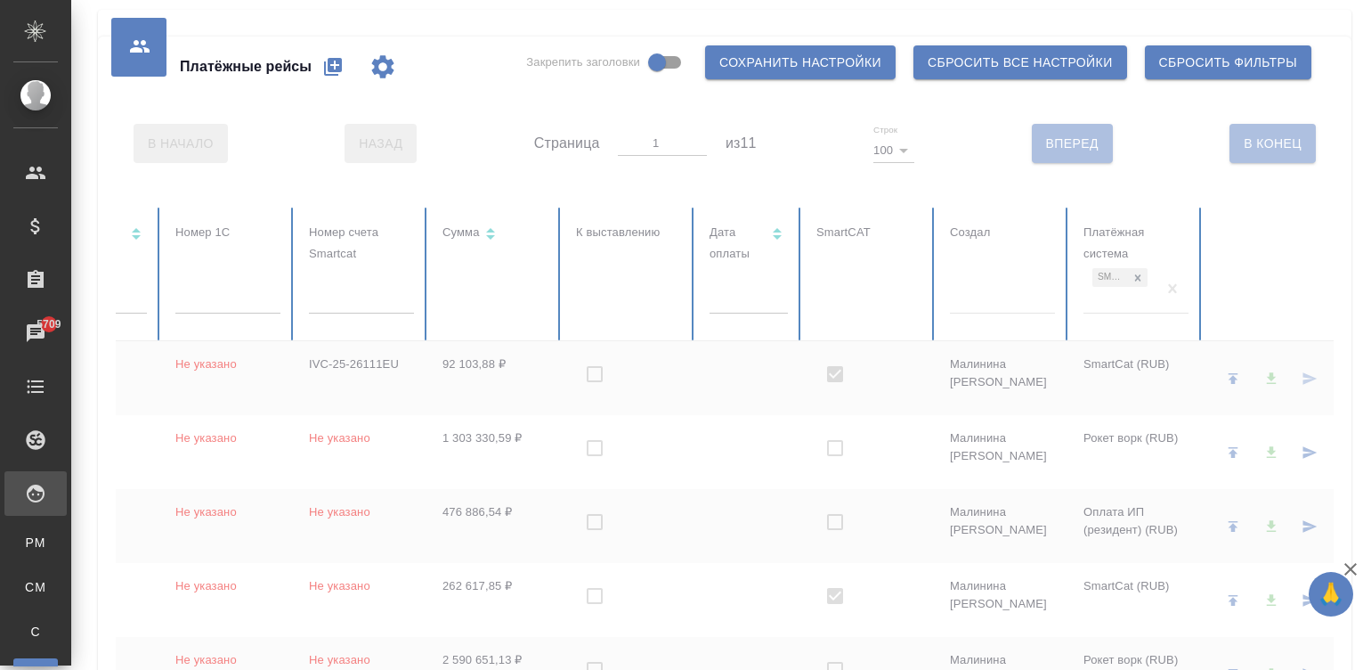
checkbox input "true"
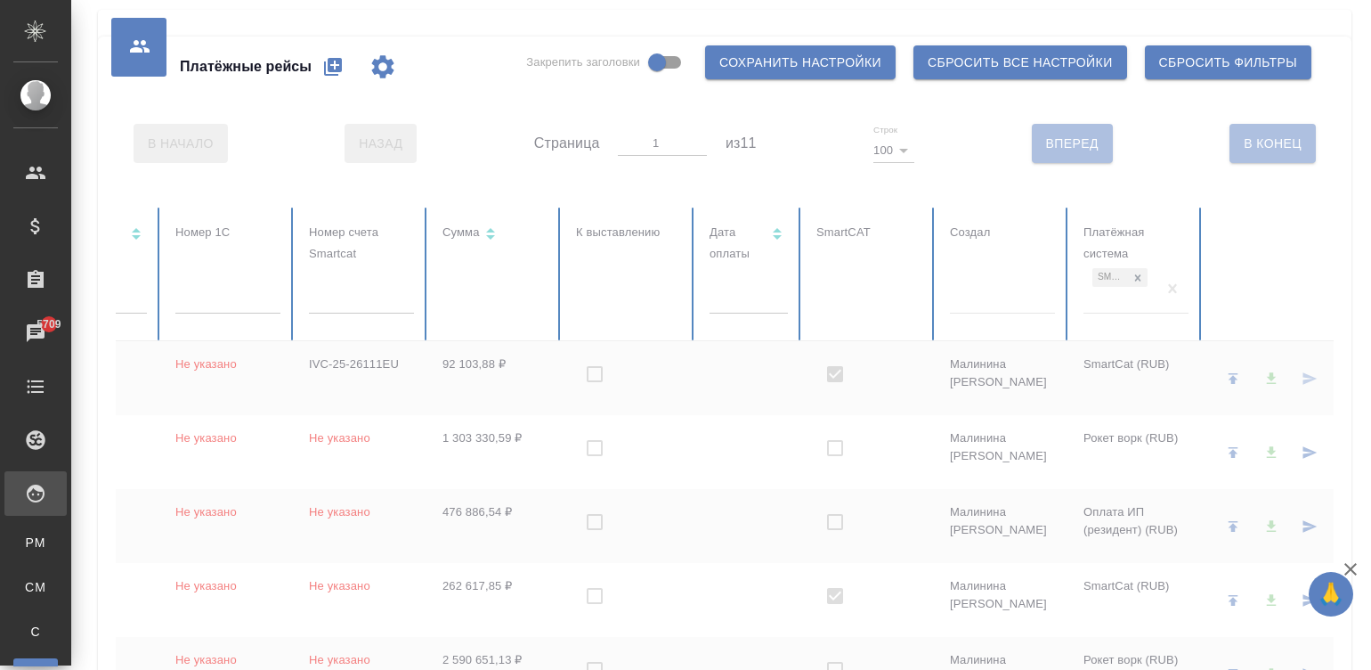
checkbox input "true"
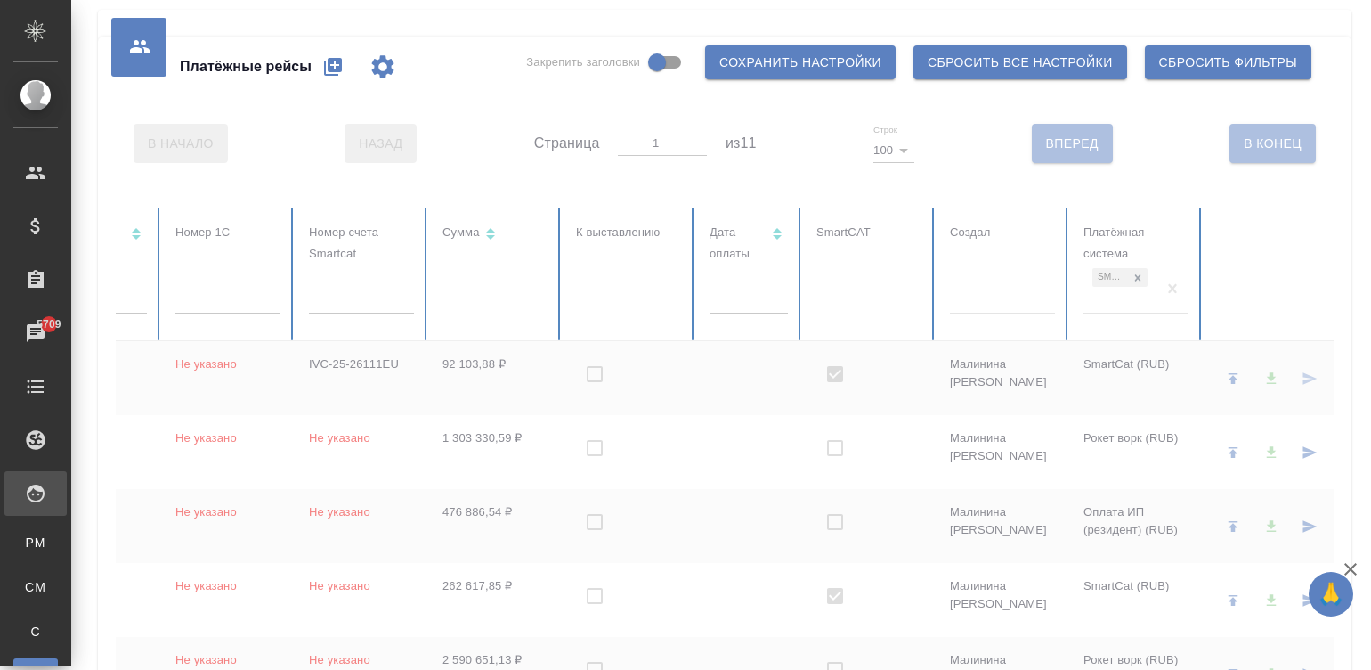
checkbox input "true"
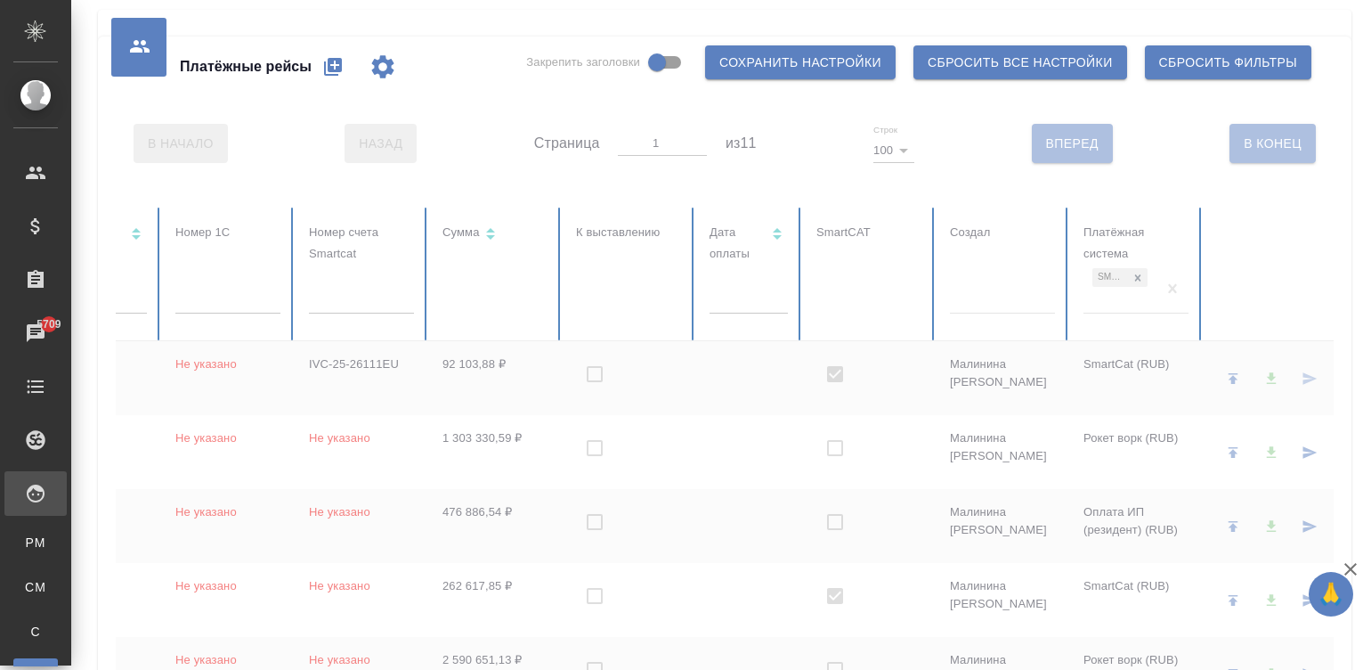
checkbox input "true"
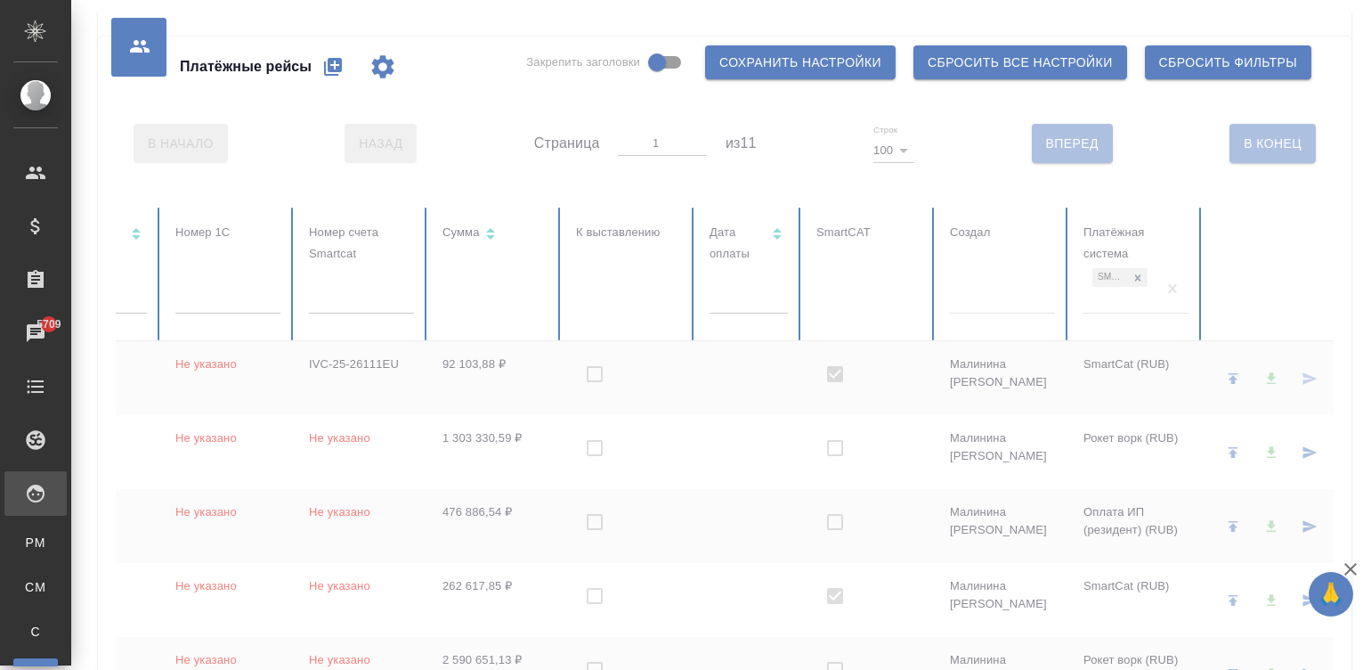
checkbox input "true"
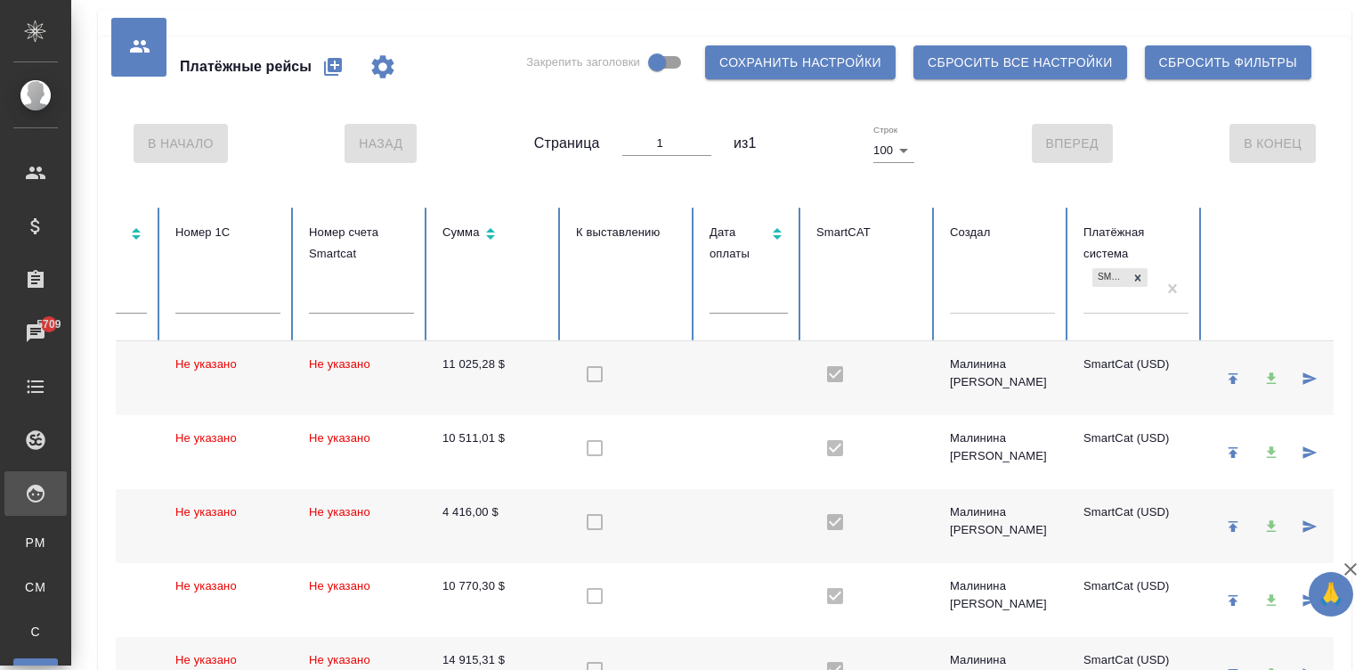
click at [708, 371] on td at bounding box center [748, 378] width 107 height 74
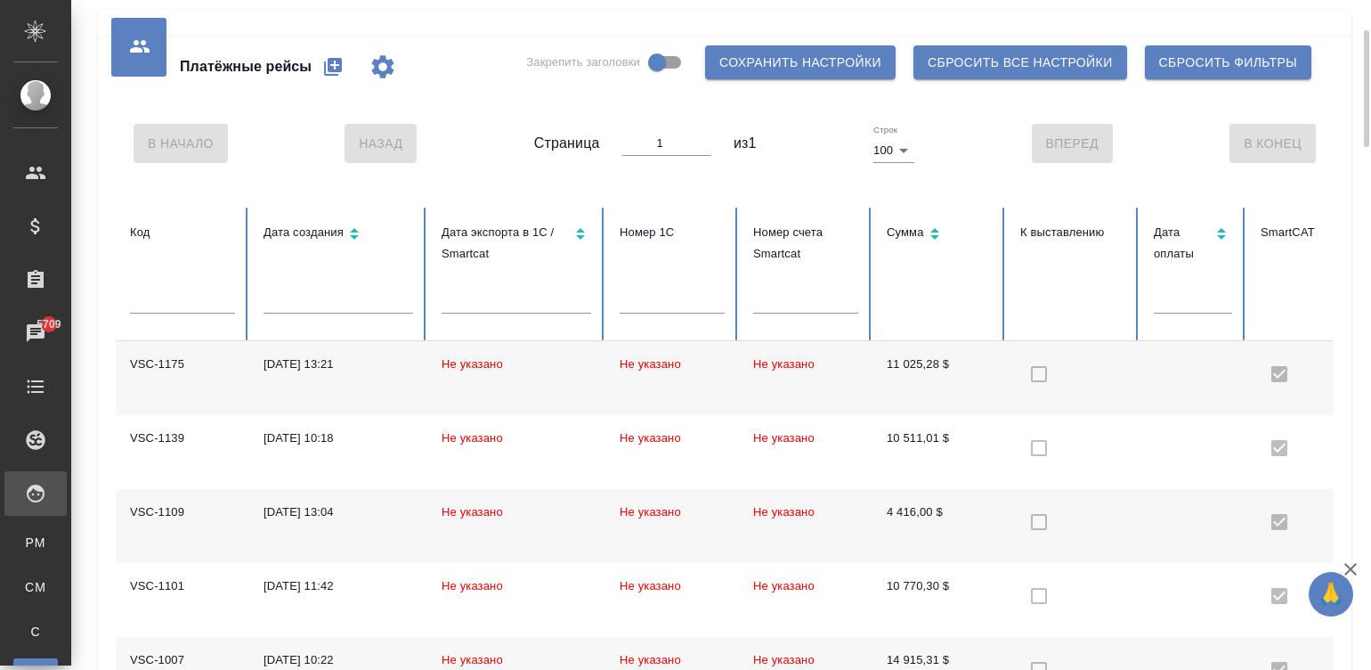
scroll to position [26, 0]
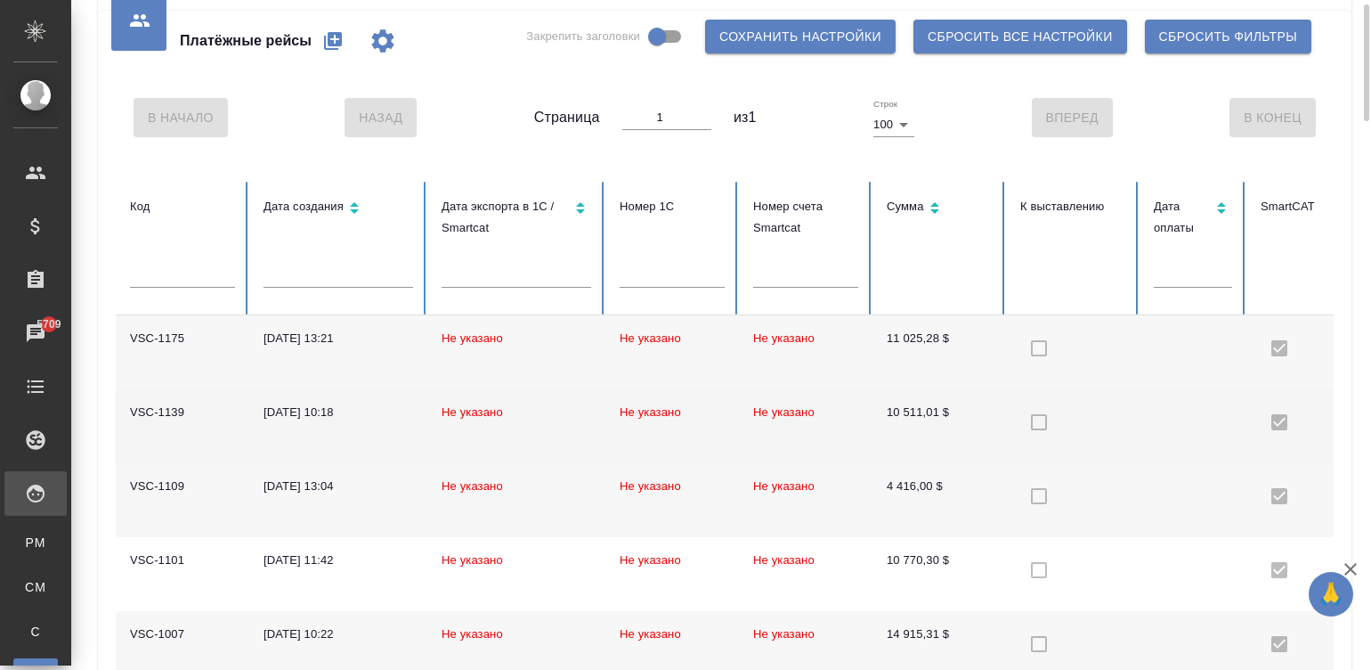
click at [904, 414] on td "10 511,01 $" at bounding box center [940, 426] width 134 height 74
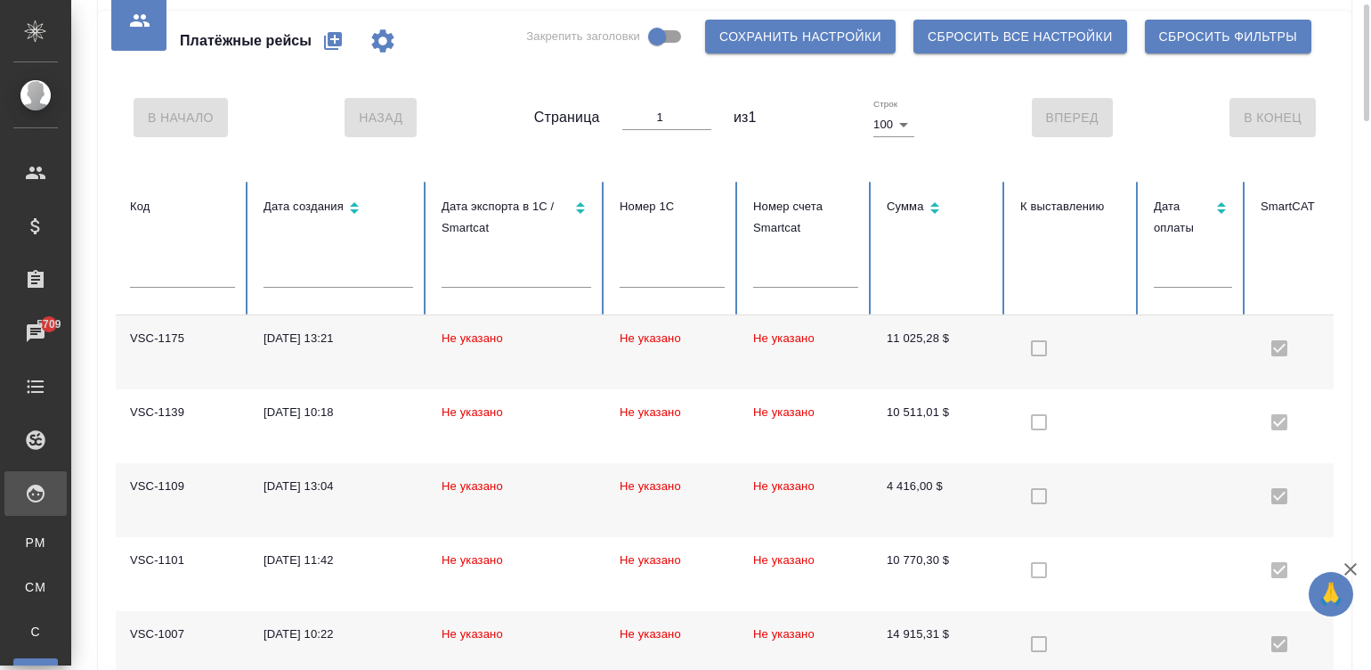
click at [853, 346] on td "Не указано" at bounding box center [806, 352] width 134 height 74
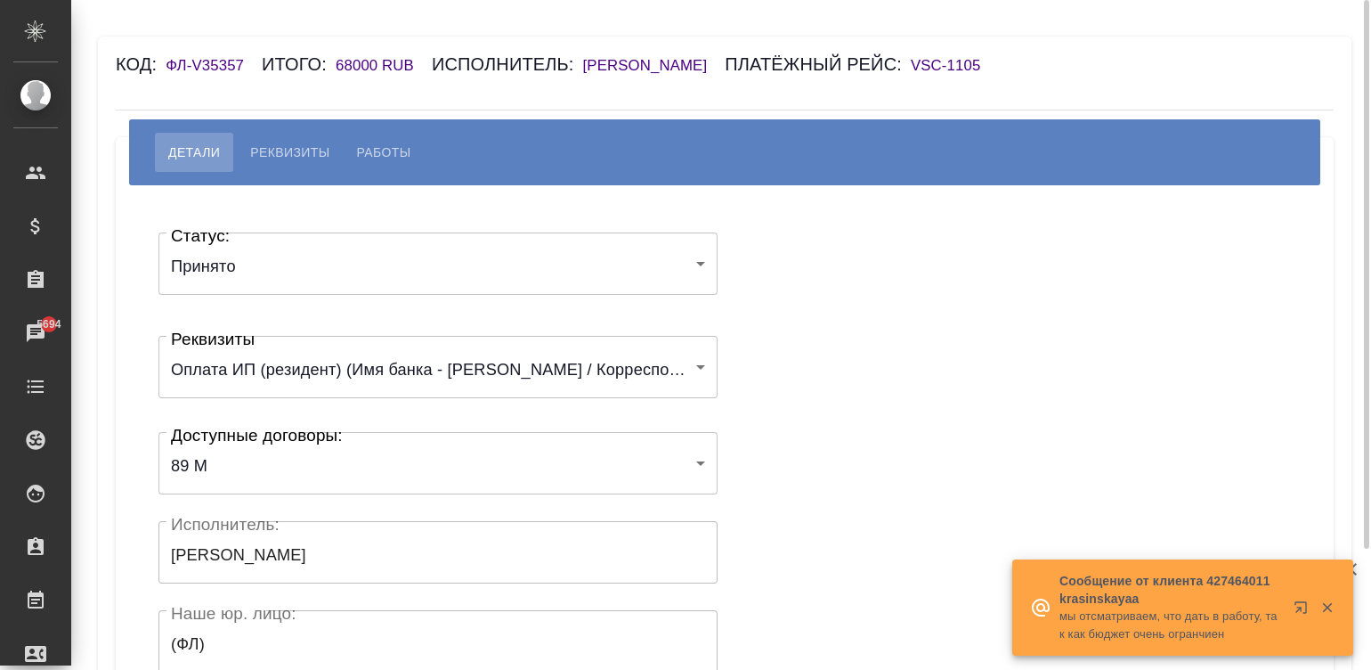
click at [374, 163] on span "Работы" at bounding box center [384, 152] width 54 height 21
select select "10"
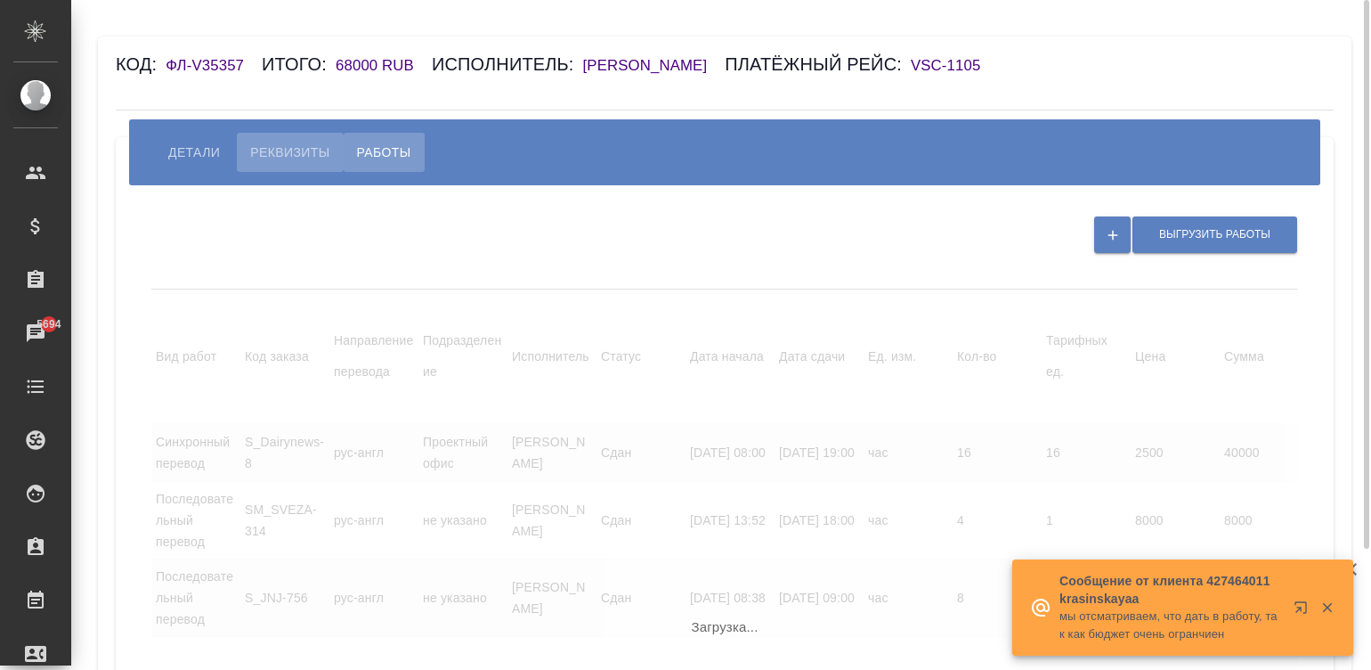
click at [259, 163] on span "Реквизиты" at bounding box center [289, 152] width 79 height 21
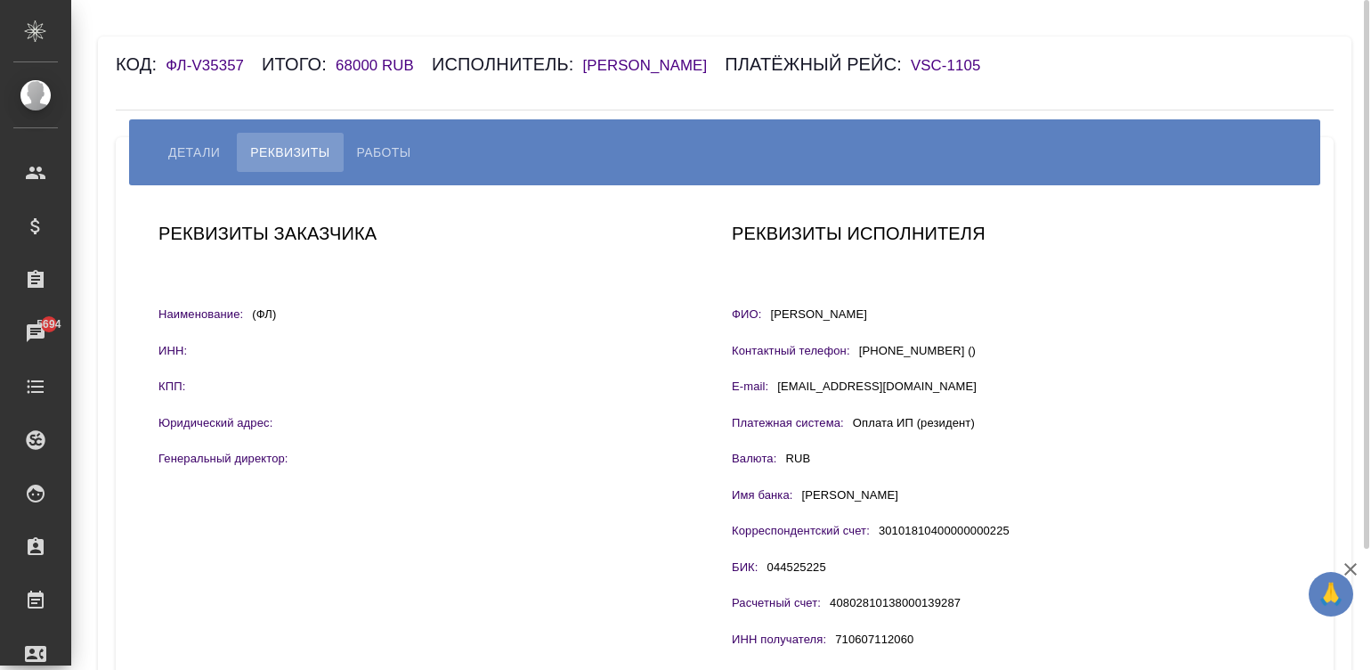
drag, startPoint x: 997, startPoint y: 334, endPoint x: 717, endPoint y: 258, distance: 290.5
click at [765, 328] on div "ФИО: Зенина-Мантусова Нина Анатольевна" at bounding box center [1011, 316] width 559 height 22
copy div "ФИО: Зенина-Мантусова Нина Анатольевна"
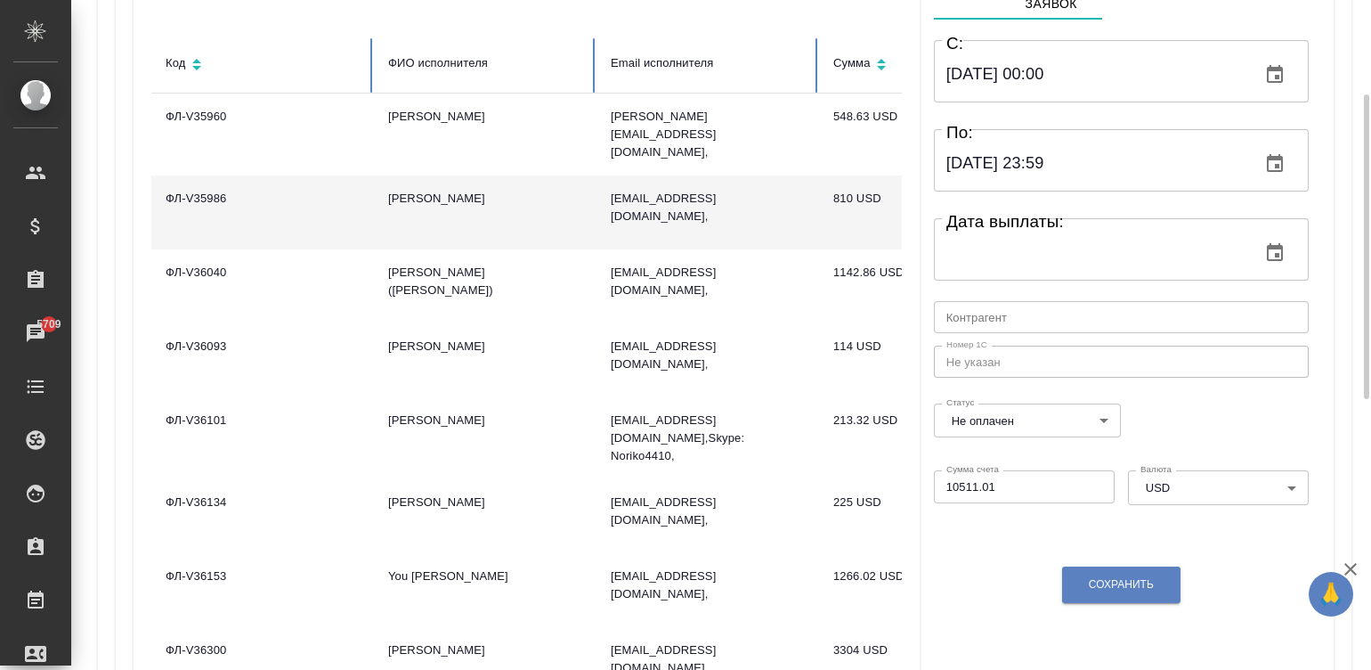
scroll to position [321, 0]
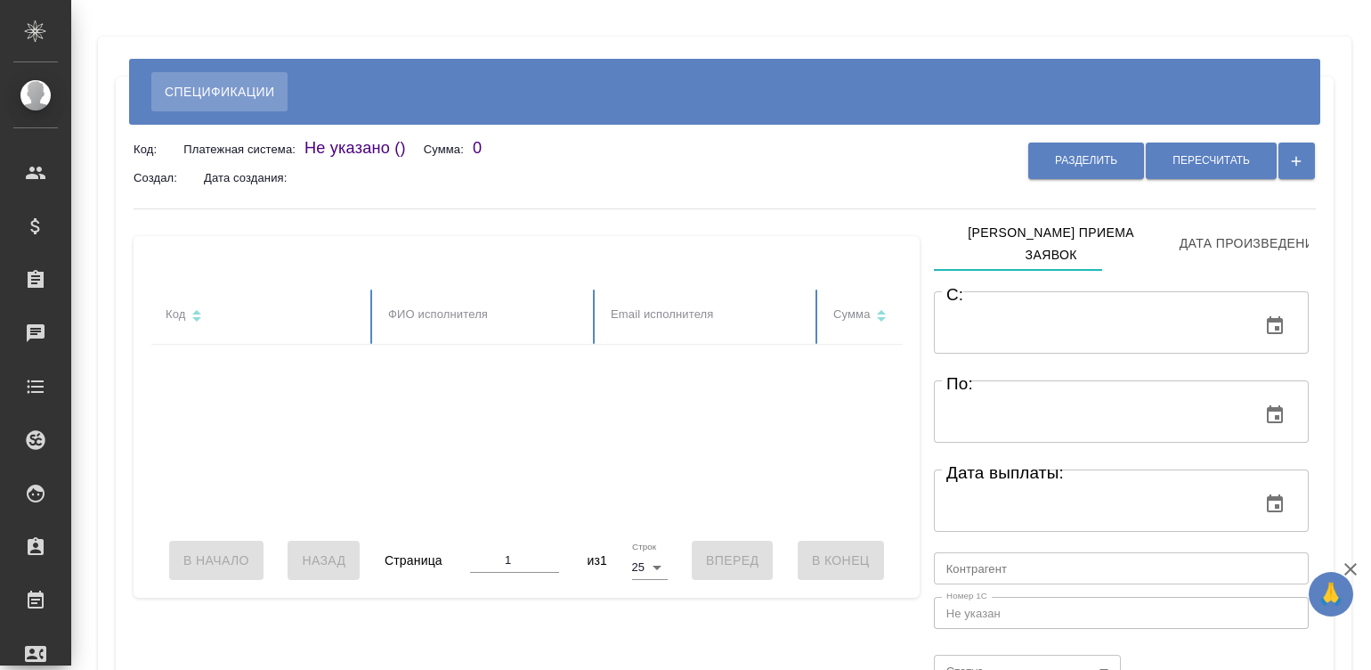
type input "[DATE] 00:00"
type input "[DATE] 23:59"
type input "notPayed"
type input "11025.279999999999"
type input "USD"
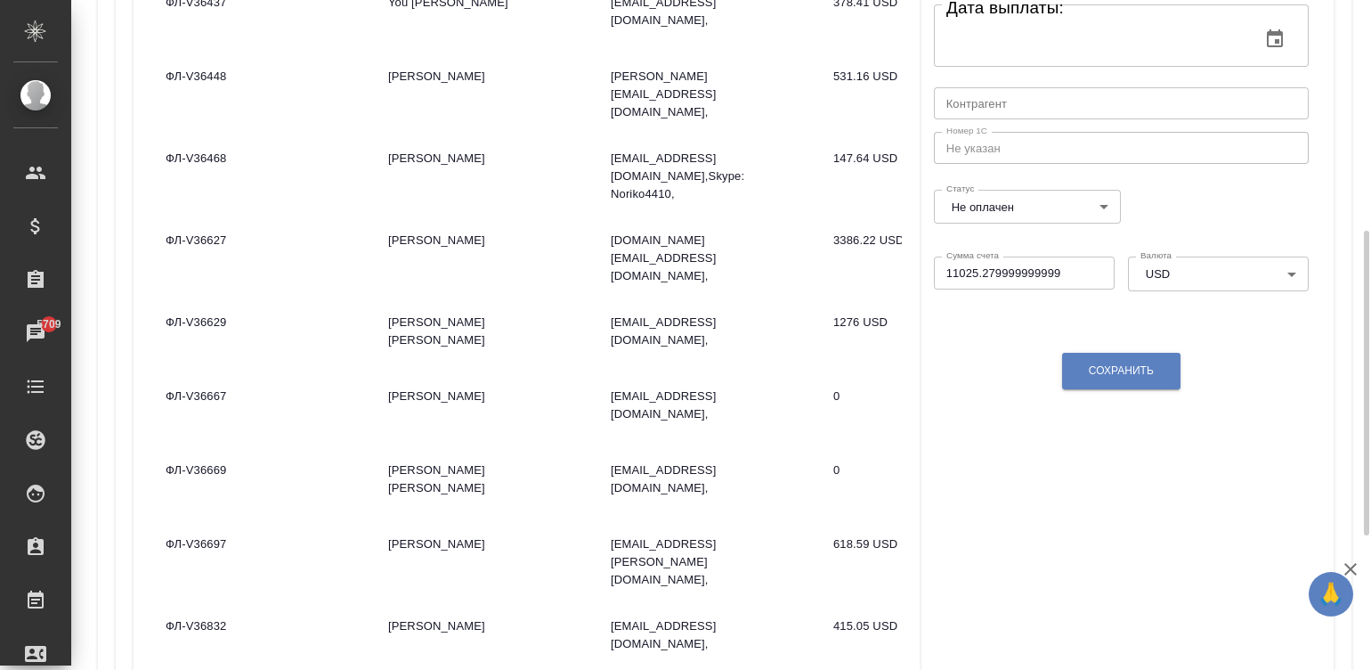
scroll to position [481, 0]
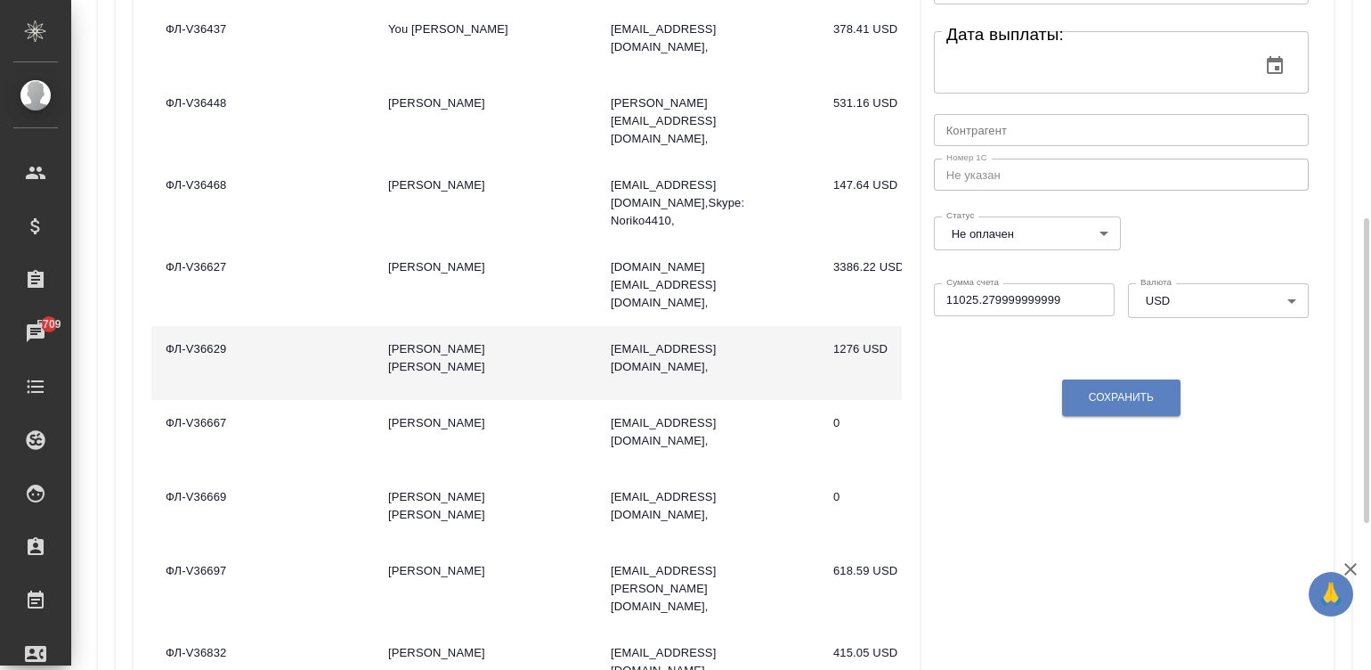
click at [499, 326] on td "Жиманова Кристина" at bounding box center [485, 363] width 223 height 74
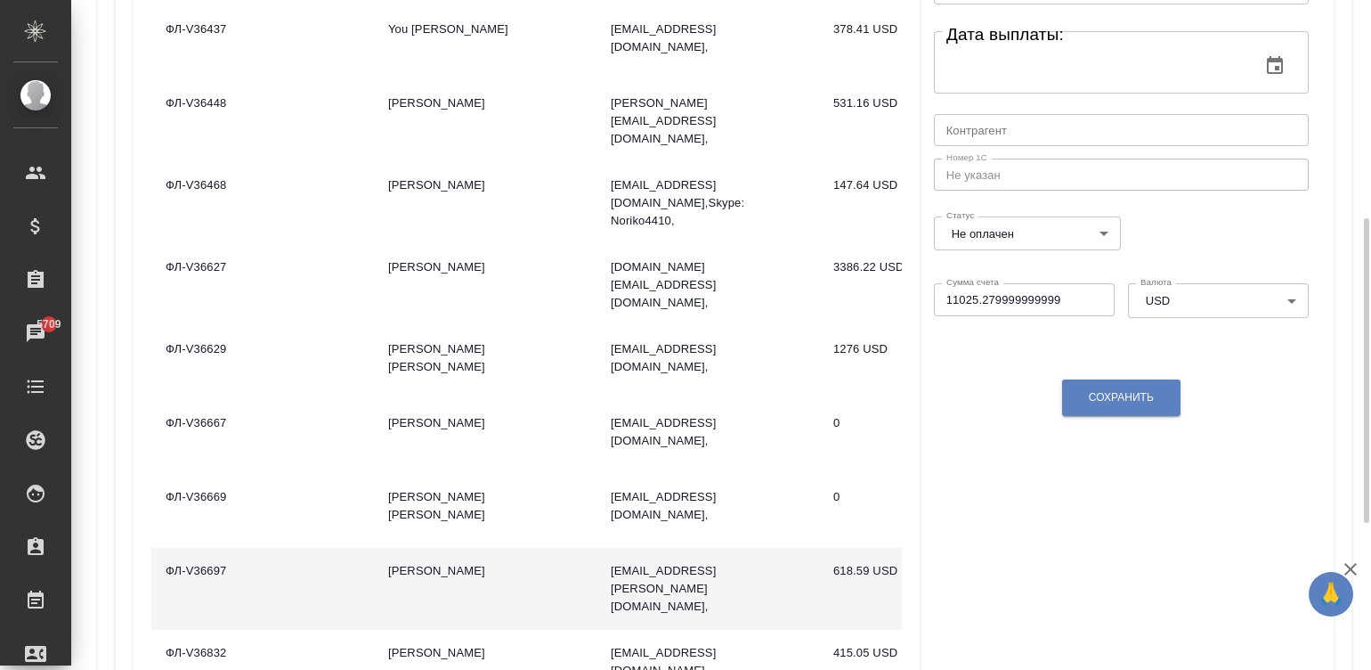
click at [484, 548] on td "[PERSON_NAME]" at bounding box center [485, 589] width 223 height 82
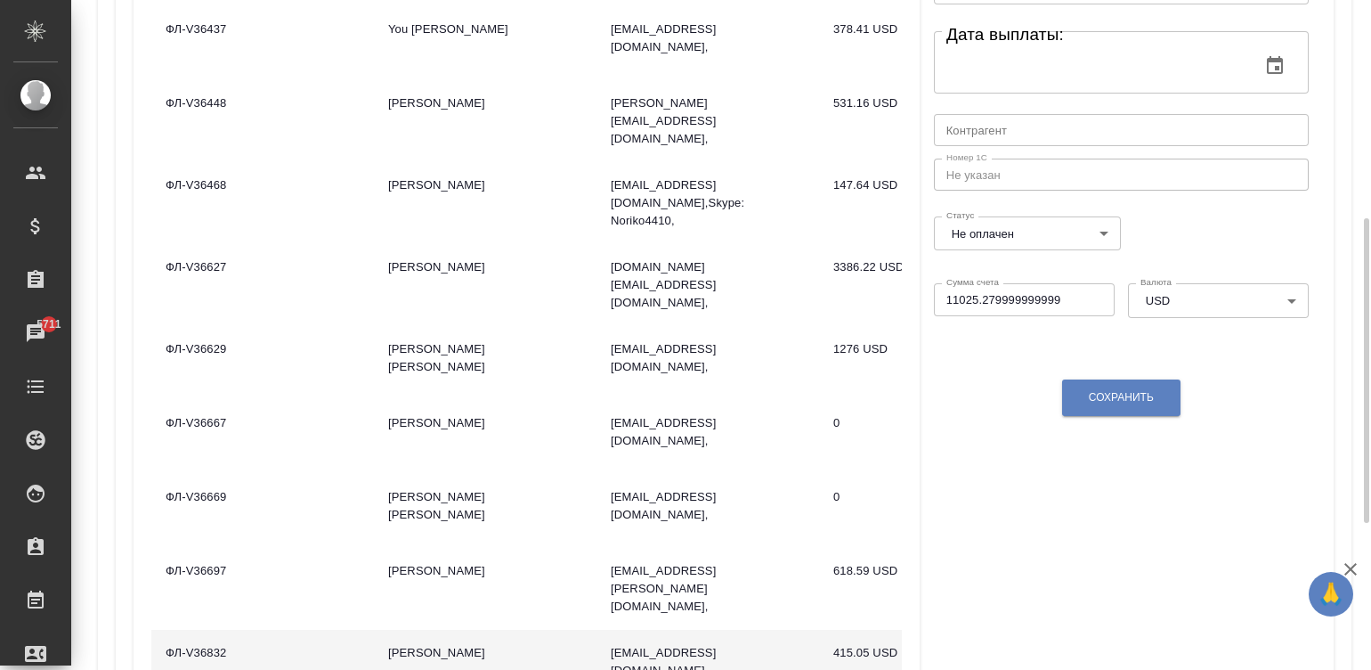
click at [538, 630] on td "Trefz Jonathan" at bounding box center [485, 667] width 223 height 74
click at [538, 630] on td "[PERSON_NAME]" at bounding box center [485, 667] width 223 height 74
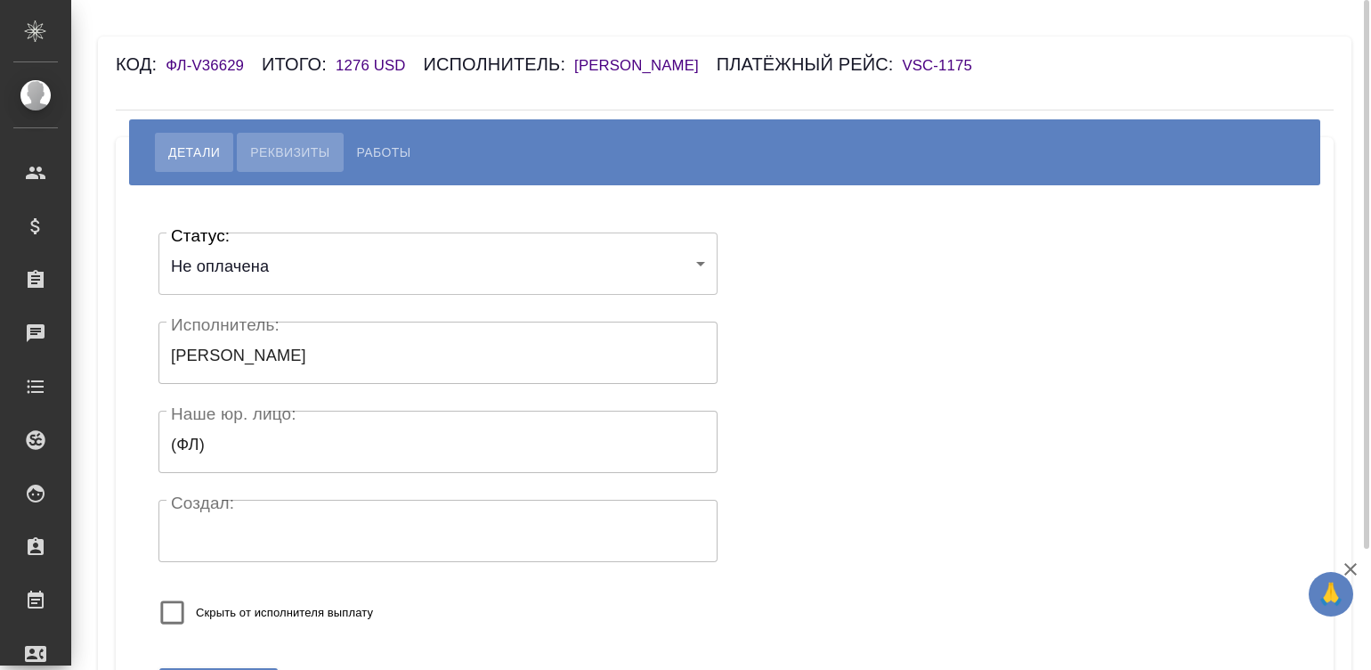
click at [285, 149] on span "Реквизиты" at bounding box center [289, 152] width 79 height 21
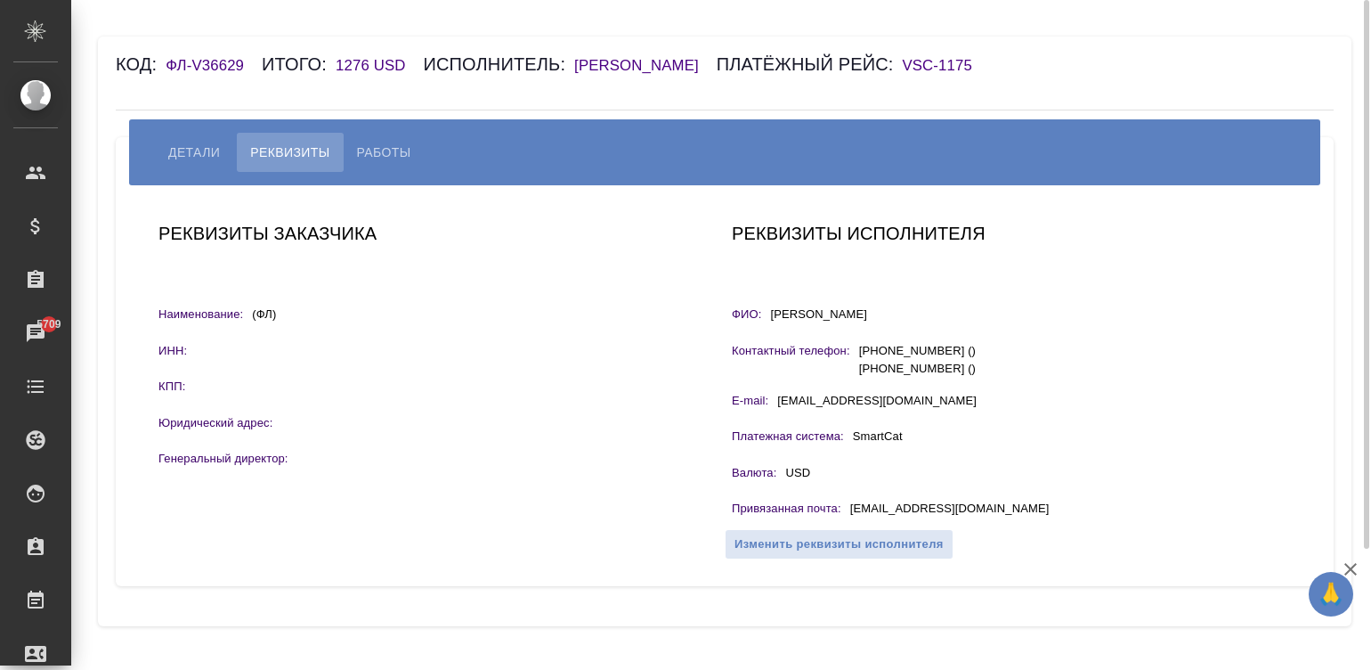
drag, startPoint x: 901, startPoint y: 307, endPoint x: 768, endPoint y: 320, distance: 134.2
click at [768, 320] on div "ФИО: Жиманова Кристина" at bounding box center [1011, 316] width 559 height 22
copy p "[PERSON_NAME] [PERSON_NAME]"
drag, startPoint x: 991, startPoint y: 508, endPoint x: 850, endPoint y: 508, distance: 141.6
click at [850, 508] on div "Привязанная почта : k.jewel2015@yandex.ru" at bounding box center [1011, 511] width 559 height 22
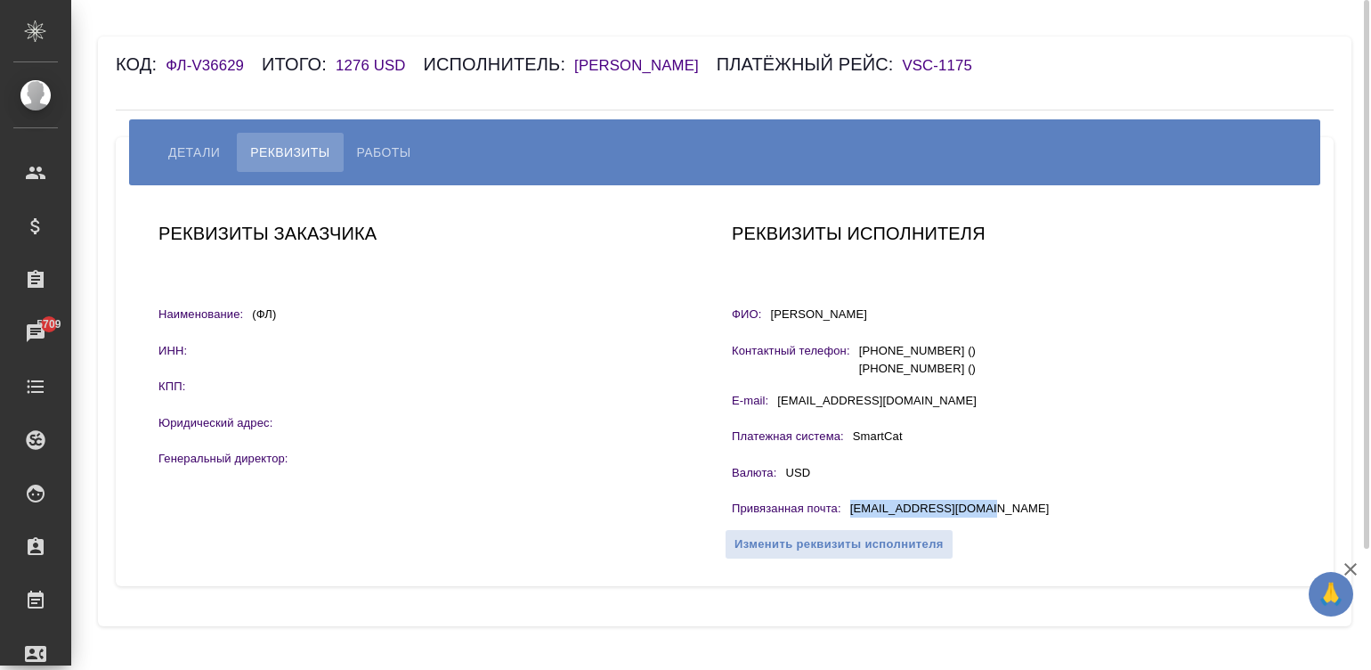
copy p "k.jewel2015@yandex.ru"
click at [375, 145] on span "Работы" at bounding box center [384, 152] width 54 height 21
select select "10"
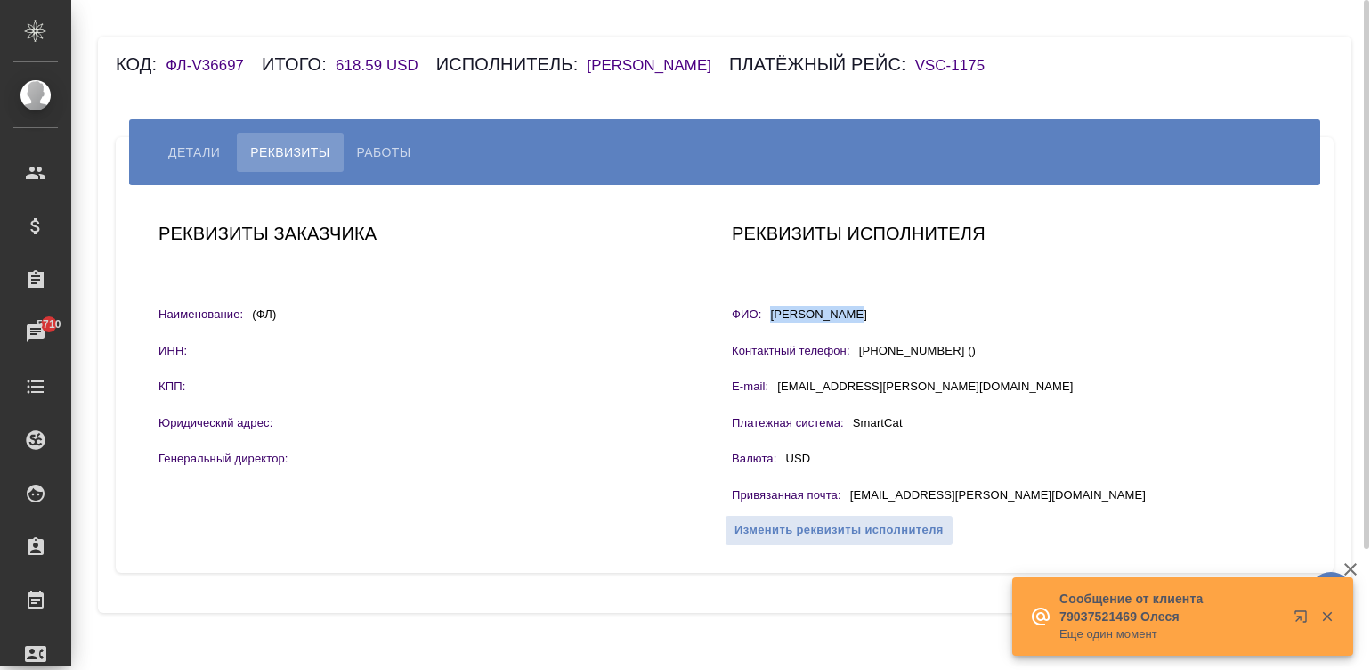
drag, startPoint x: 887, startPoint y: 317, endPoint x: 770, endPoint y: 324, distance: 116.9
click at [770, 324] on div "ФИО: [PERSON_NAME]" at bounding box center [1011, 316] width 559 height 22
copy p "[PERSON_NAME]"
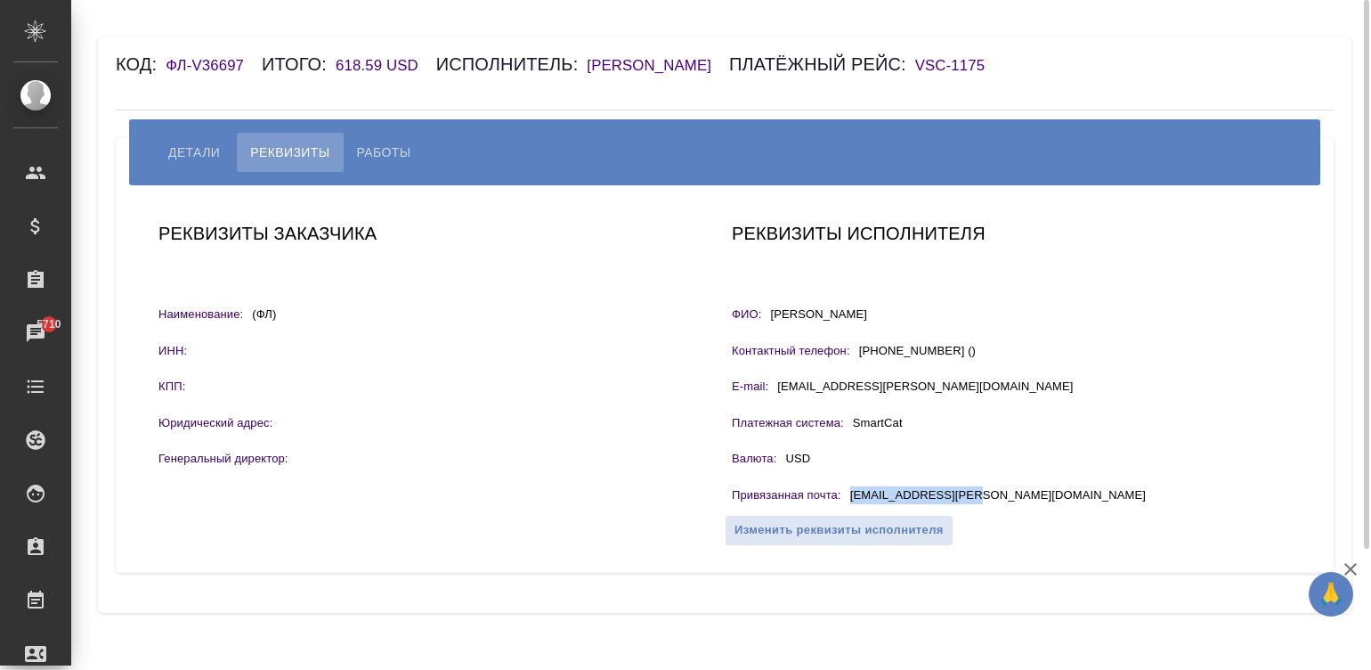
drag, startPoint x: 1002, startPoint y: 490, endPoint x: 848, endPoint y: 494, distance: 154.1
click at [848, 494] on div "Привязанная почта : [EMAIL_ADDRESS][PERSON_NAME][DOMAIN_NAME]" at bounding box center [1011, 497] width 559 height 22
copy p "[EMAIL_ADDRESS][PERSON_NAME][DOMAIN_NAME]"
click at [403, 145] on span "Работы" at bounding box center [384, 152] width 54 height 21
select select "10"
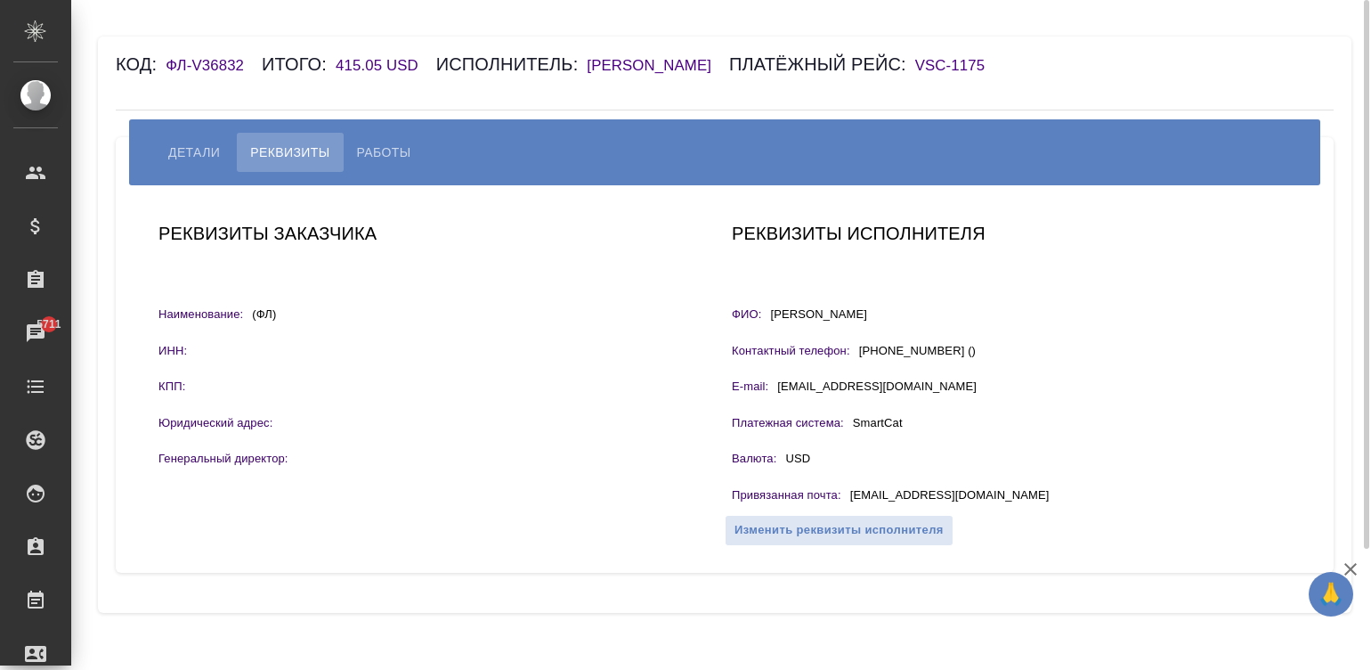
drag, startPoint x: 855, startPoint y: 309, endPoint x: 770, endPoint y: 323, distance: 85.8
click at [770, 323] on div "ФИО: [PERSON_NAME]" at bounding box center [1011, 316] width 559 height 22
copy p "Trefz Jonathan"
drag, startPoint x: 964, startPoint y: 503, endPoint x: 850, endPoint y: 501, distance: 114.0
click at [850, 501] on div "Привязанная почта : jtrefz@yandex.ru" at bounding box center [1011, 497] width 559 height 22
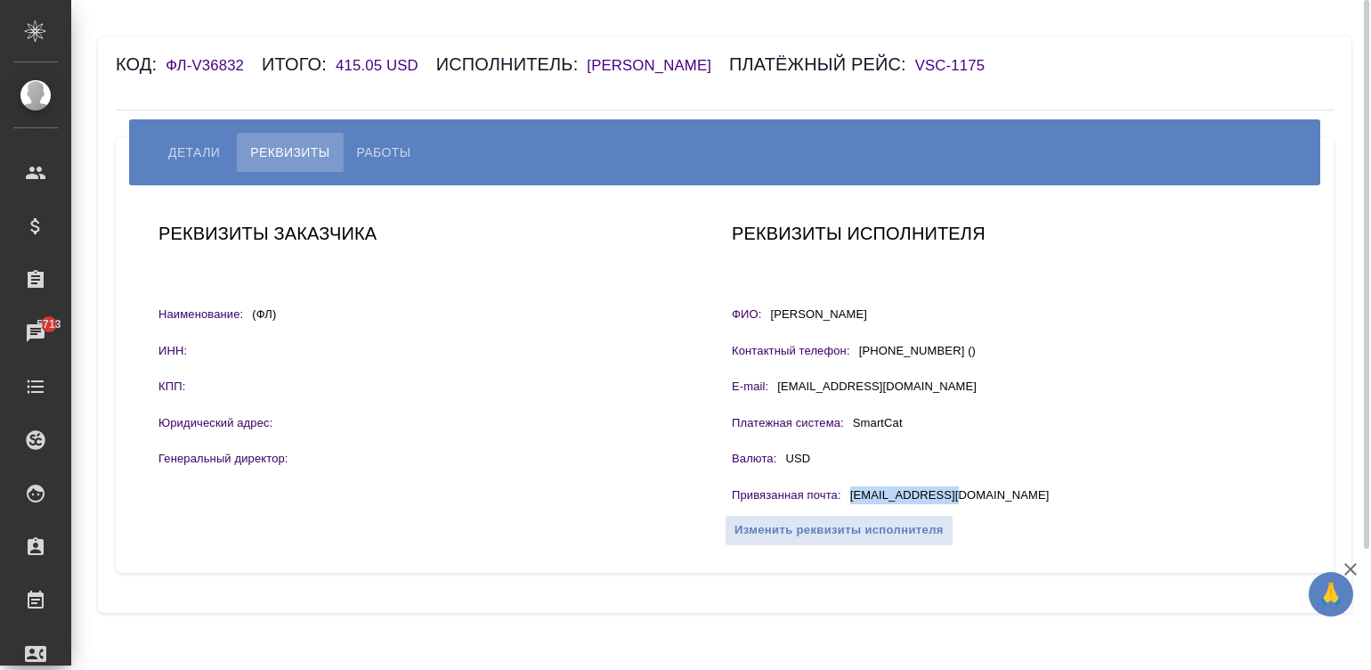
copy p "jtrefz@yandex.ru"
click at [378, 146] on span "Работы" at bounding box center [384, 152] width 54 height 21
select select "10"
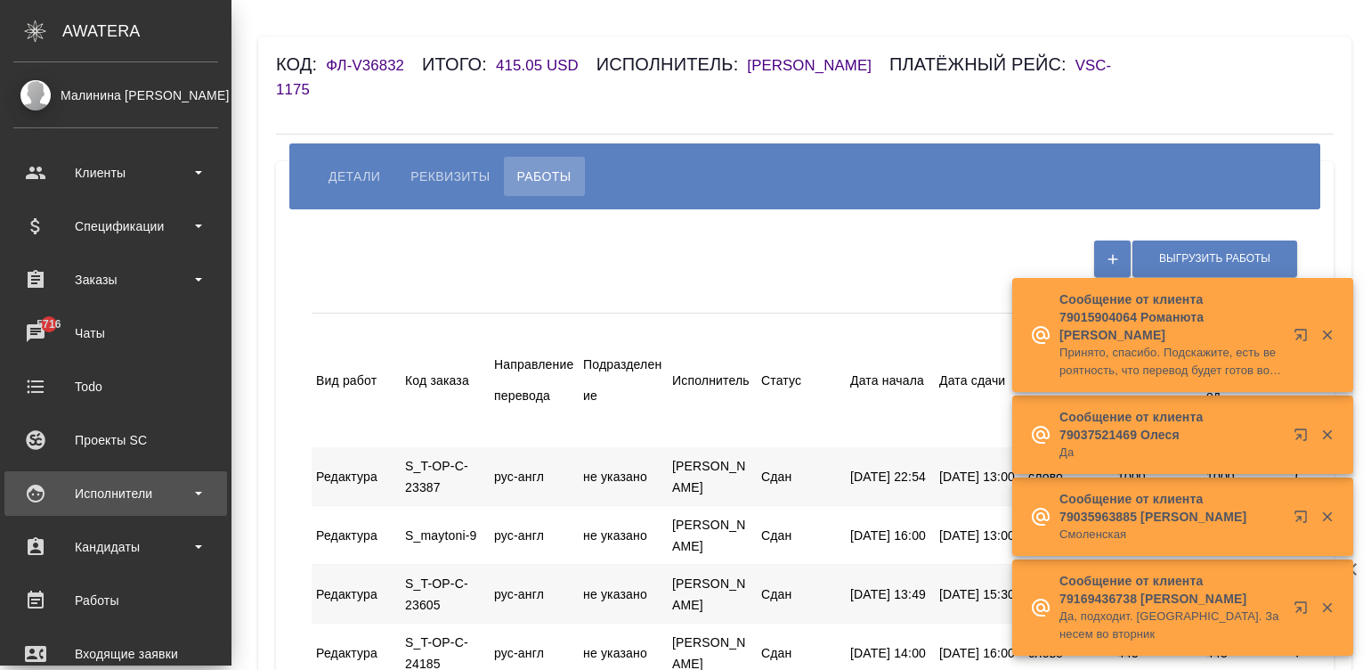
click at [39, 486] on div "Исполнители" at bounding box center [115, 493] width 205 height 27
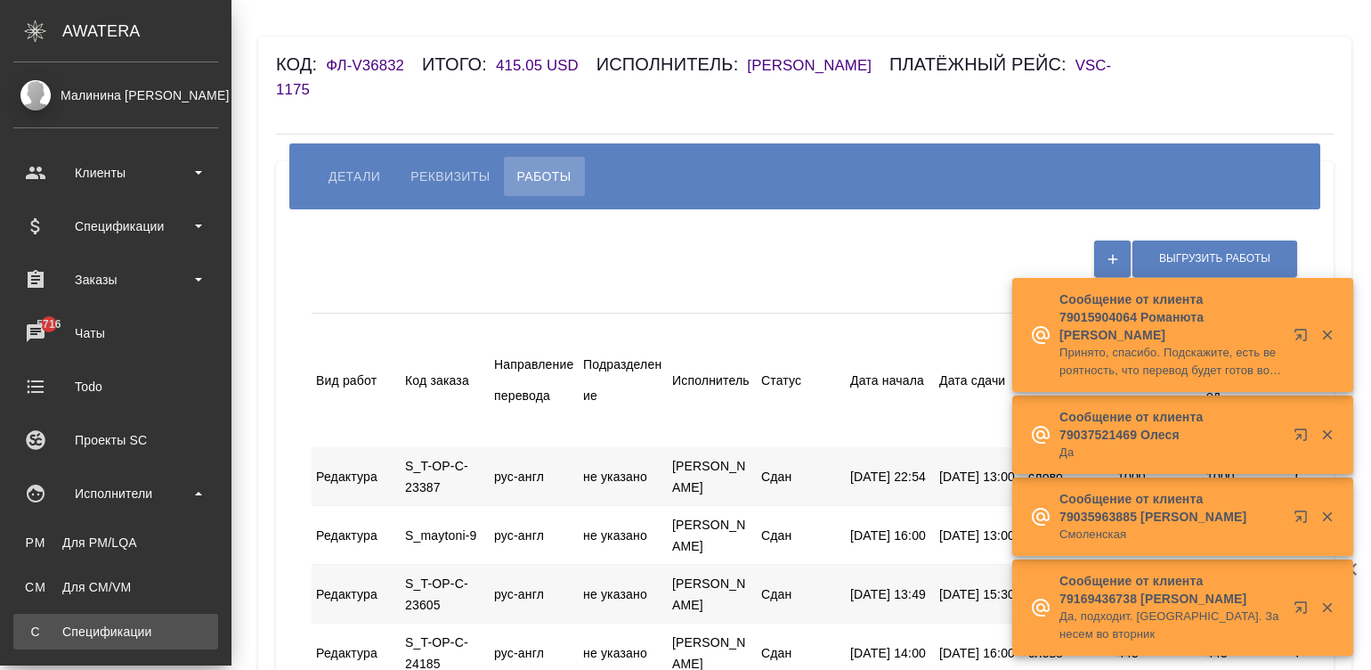
click at [165, 618] on div ".cls-1 fill:#fff; AWATERA Малинина Мария m.malinina Клиенты Спецификации Заказы…" at bounding box center [685, 335] width 1371 height 670
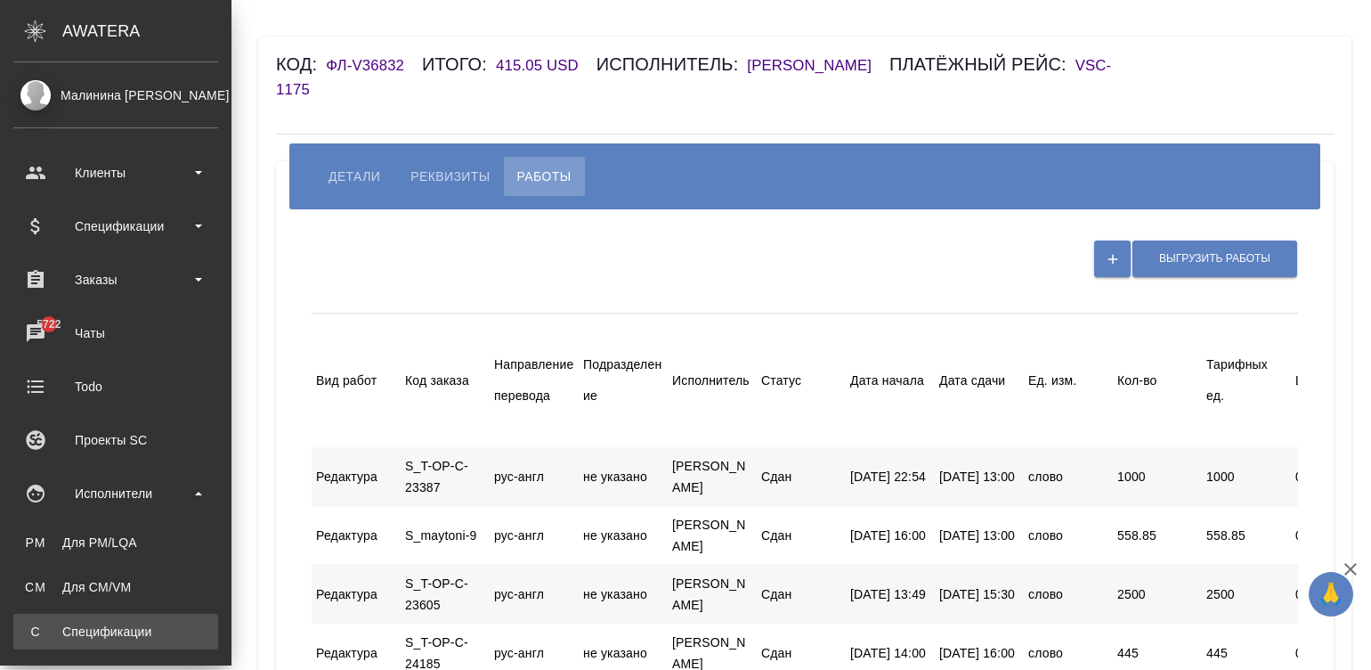
click at [125, 627] on div "Спецификации" at bounding box center [115, 631] width 187 height 18
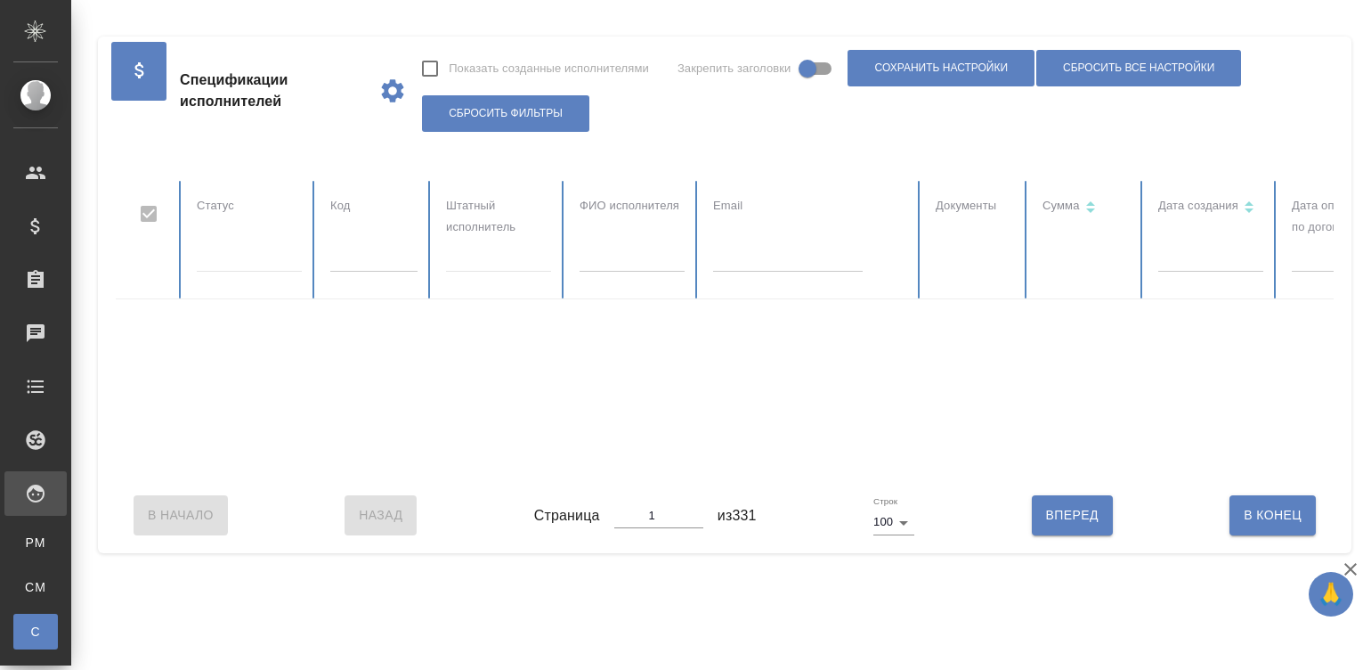
checkbox input "false"
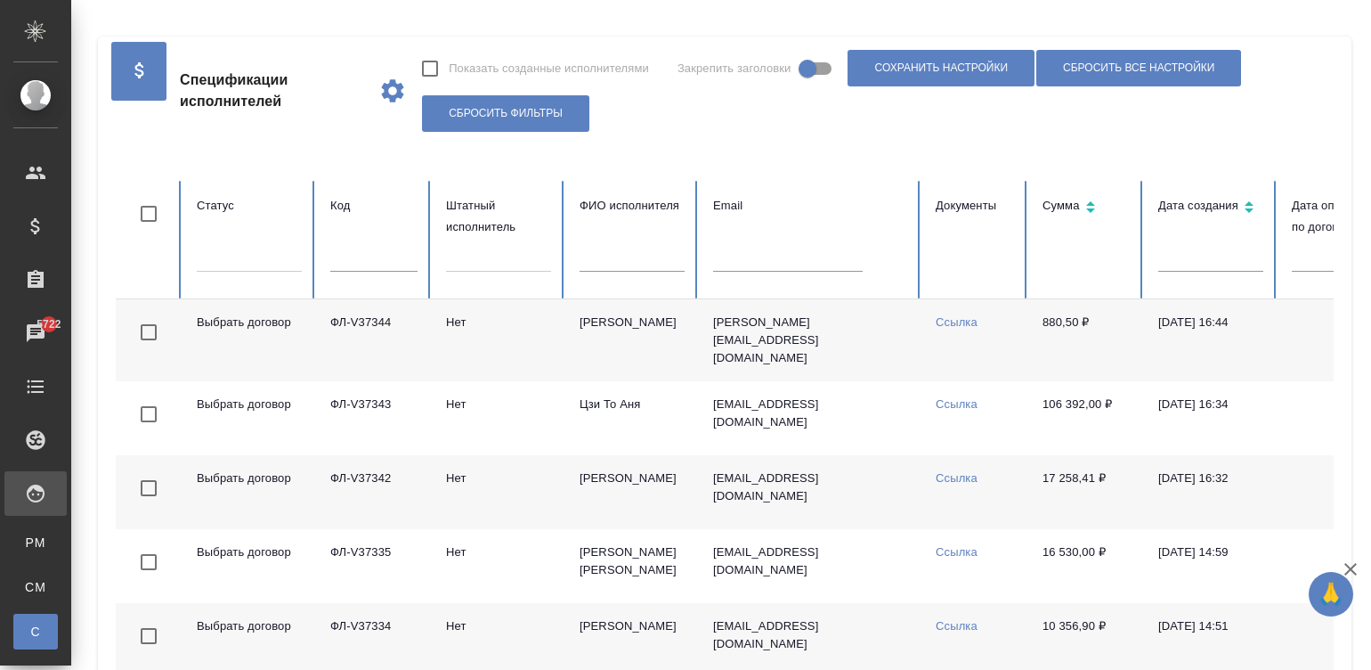
click at [855, 362] on td "sofia_sl@mail.ru" at bounding box center [810, 340] width 223 height 82
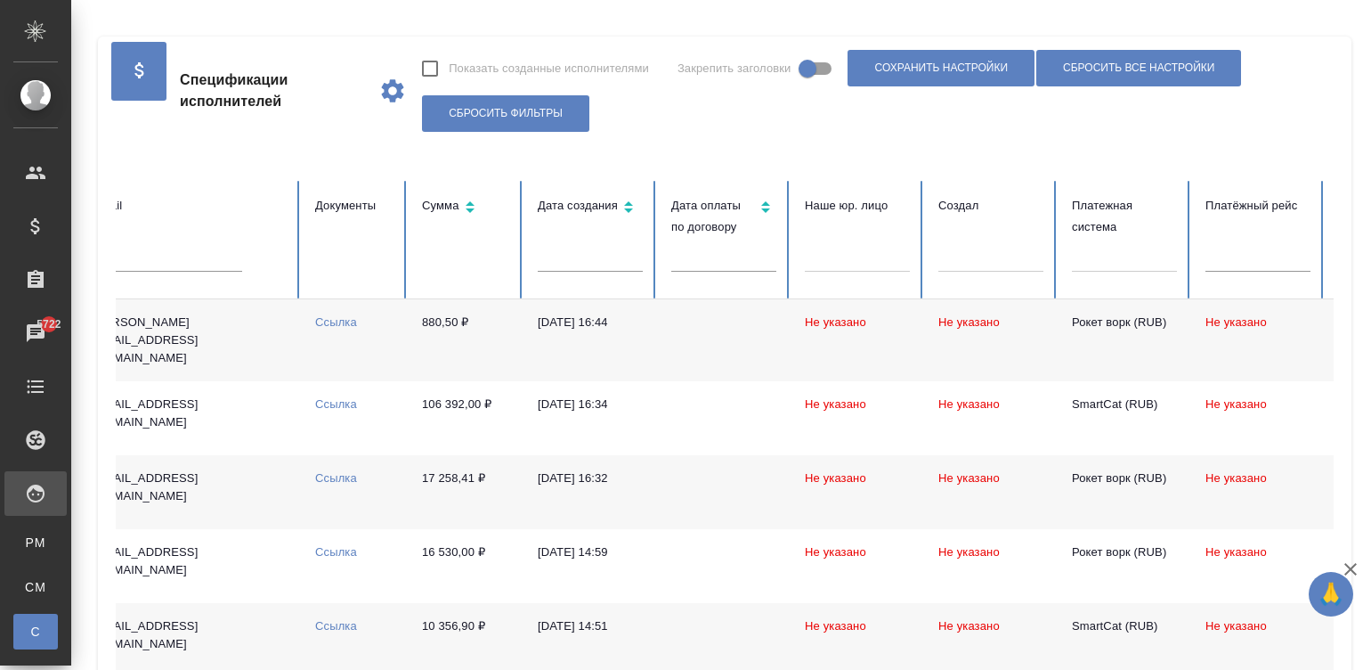
scroll to position [0, 705]
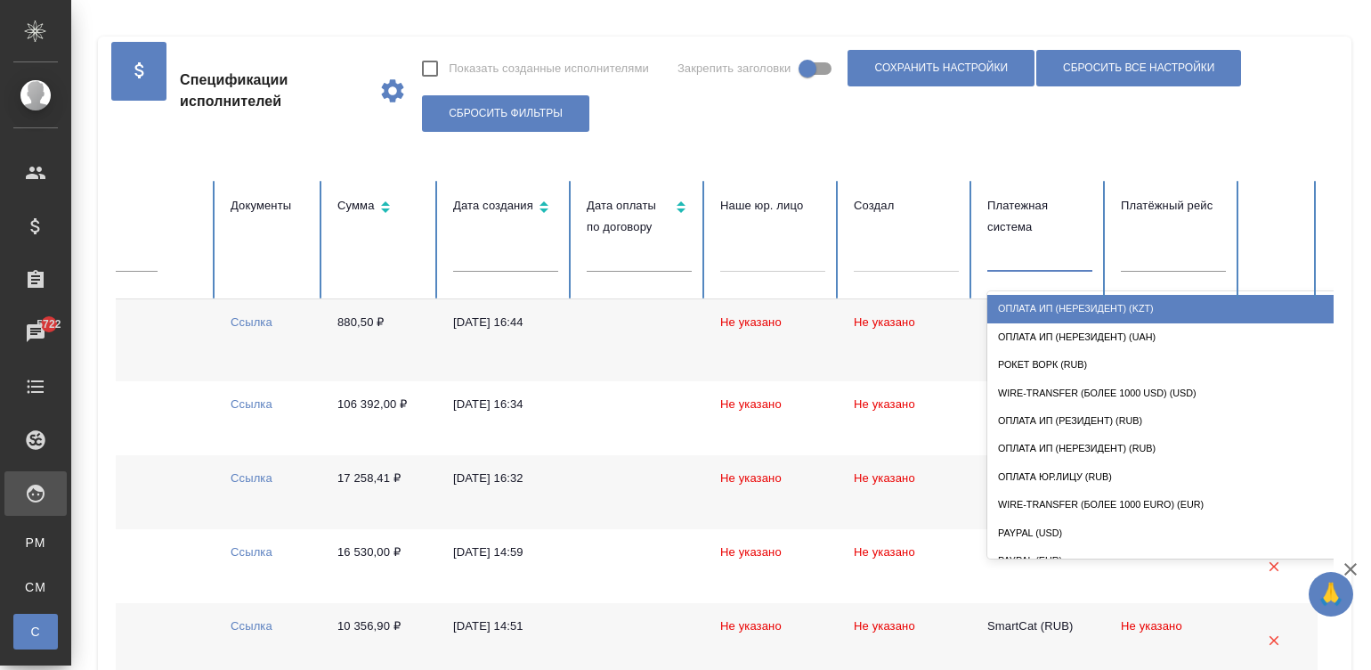
click at [1020, 265] on div at bounding box center [1040, 254] width 105 height 26
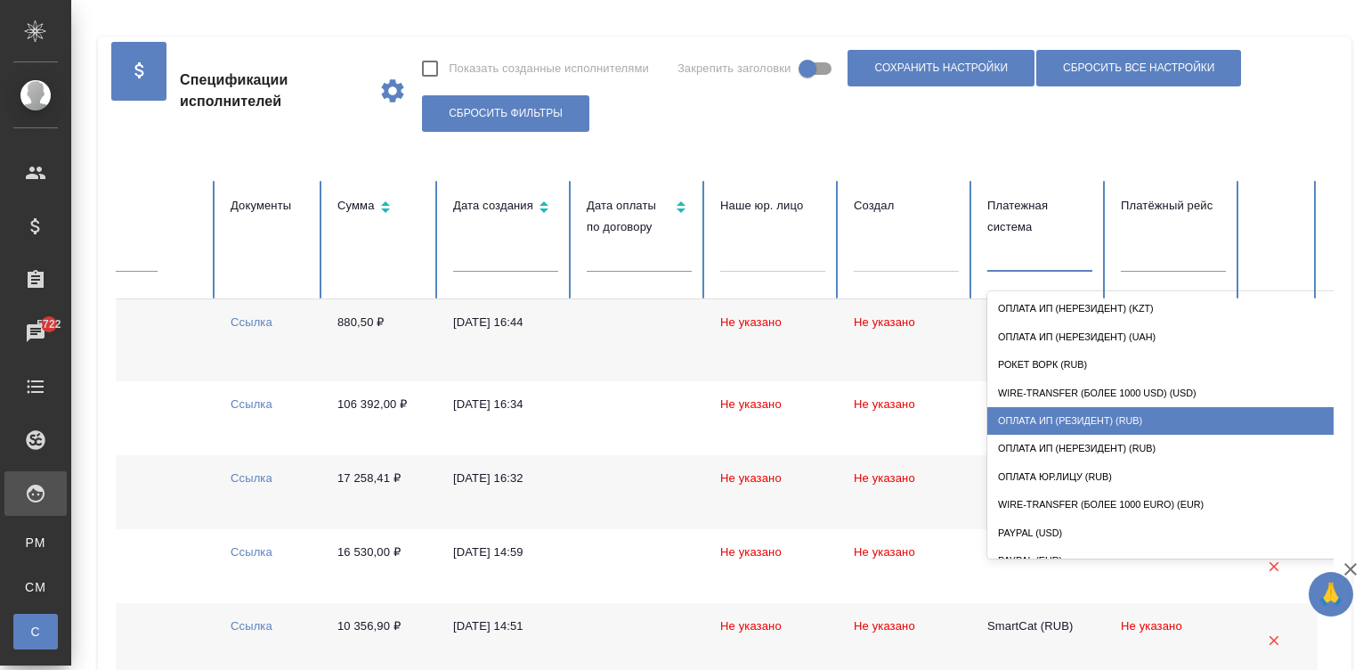
click at [1118, 414] on div "Оплата ИП (резидент) (RUB)" at bounding box center [1166, 421] width 356 height 28
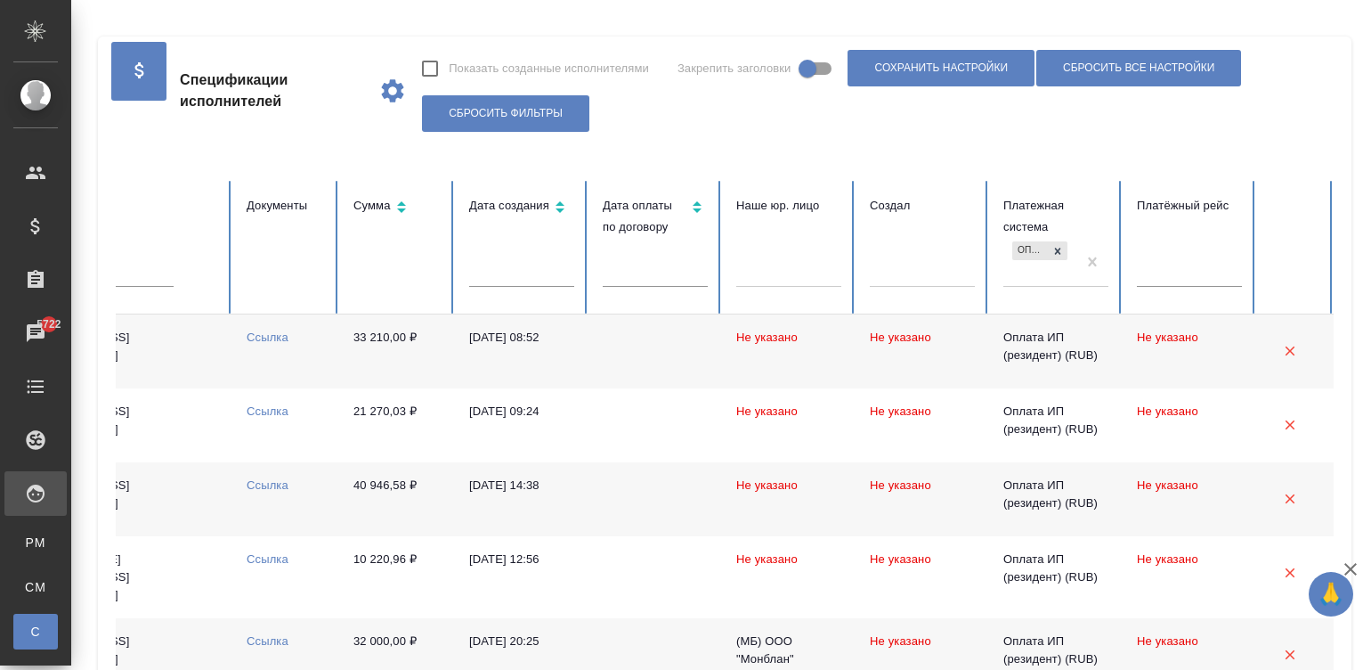
click at [918, 351] on td "Не указано" at bounding box center [923, 351] width 134 height 74
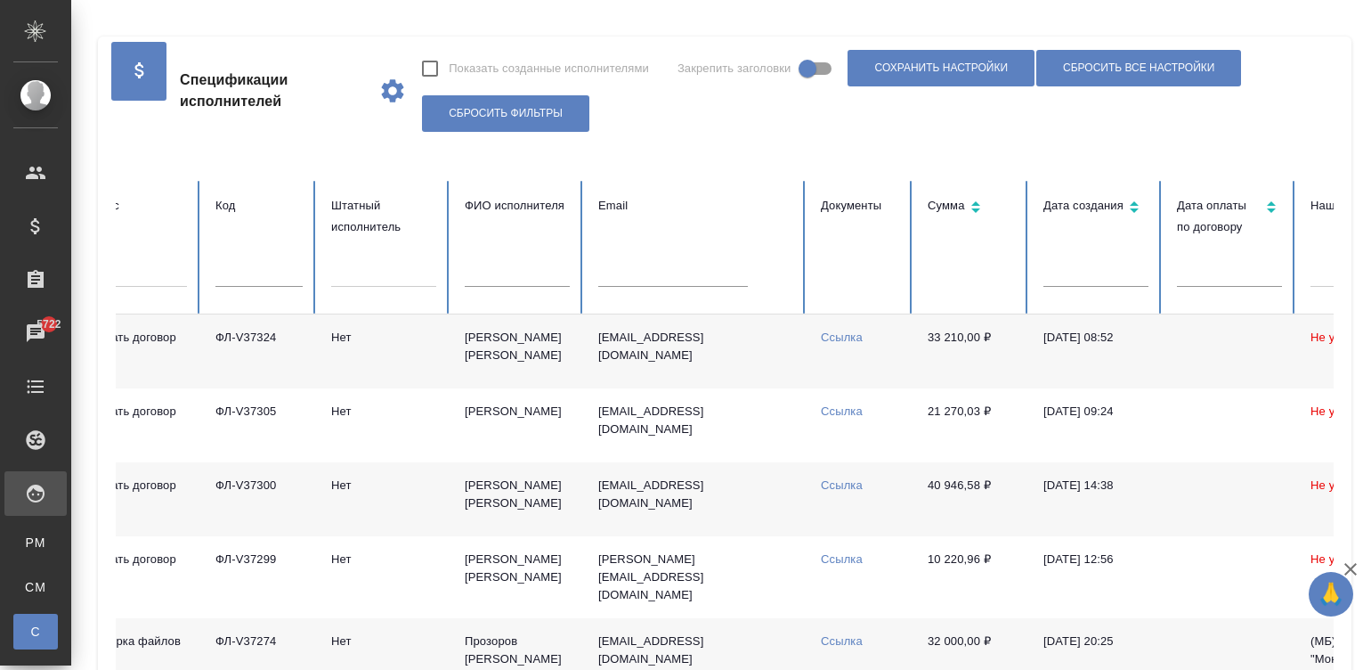
scroll to position [0, 0]
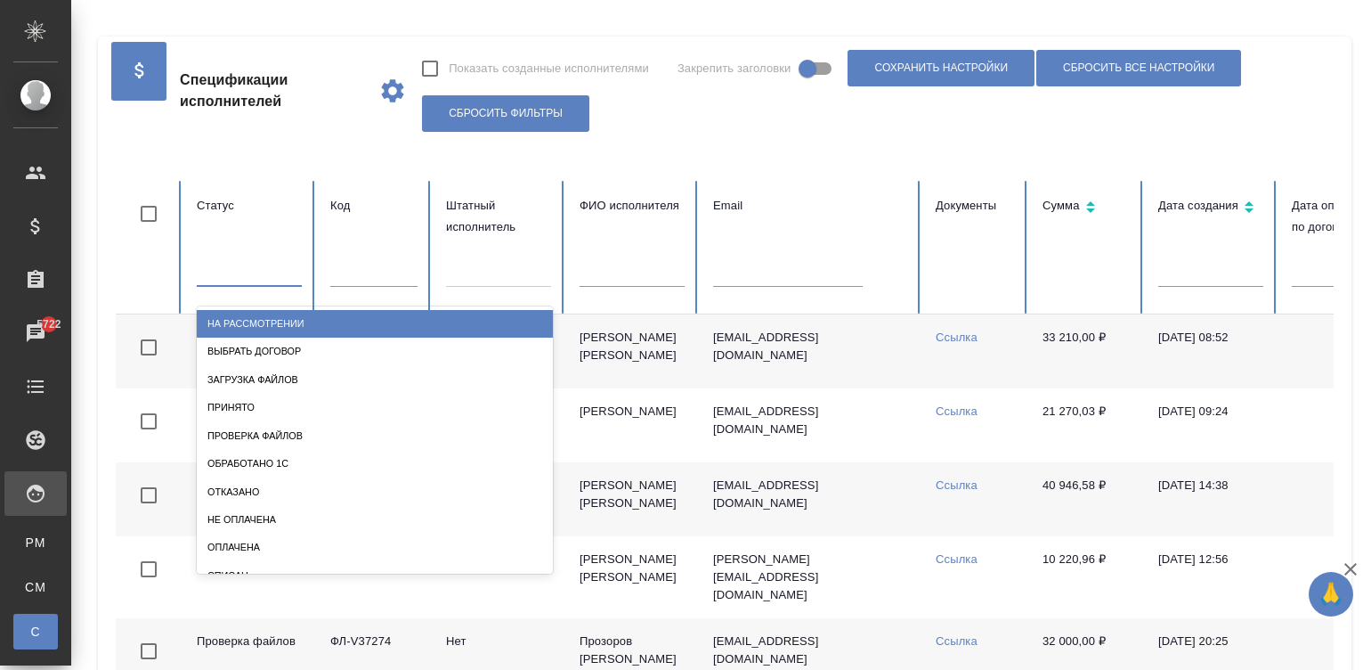
click at [256, 272] on div at bounding box center [249, 269] width 105 height 26
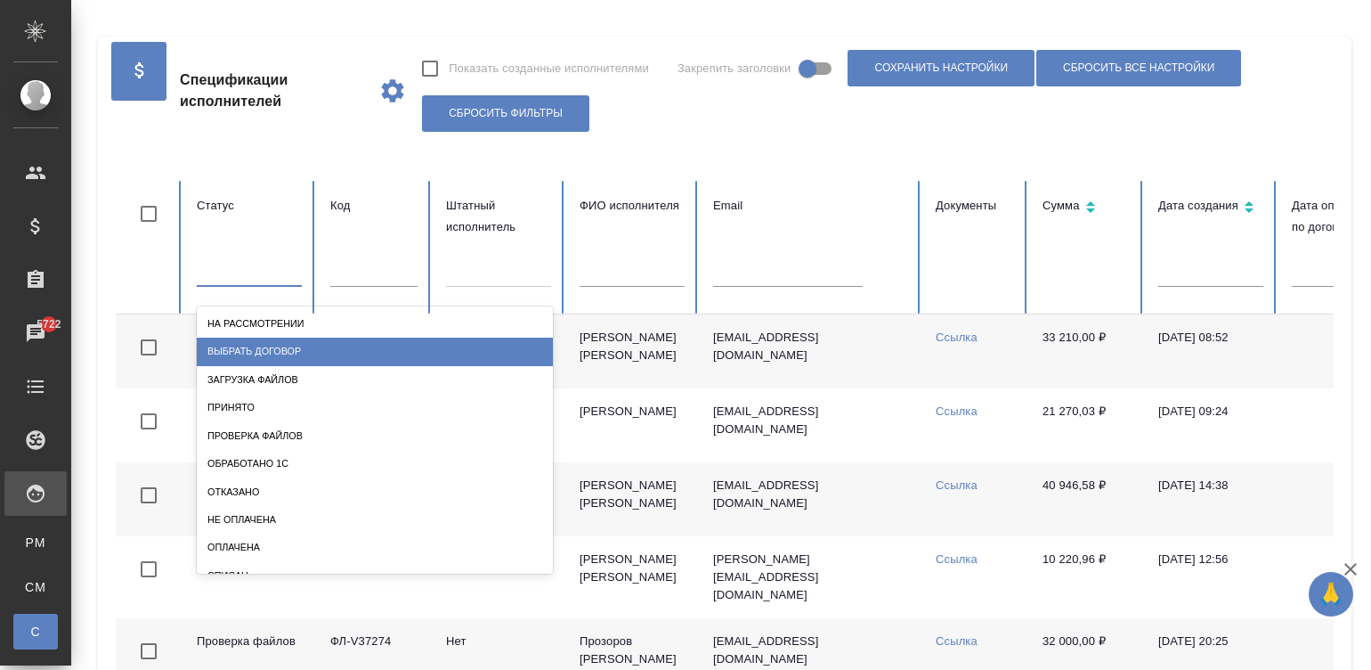
click at [289, 343] on div "Выбрать договор" at bounding box center [375, 351] width 356 height 28
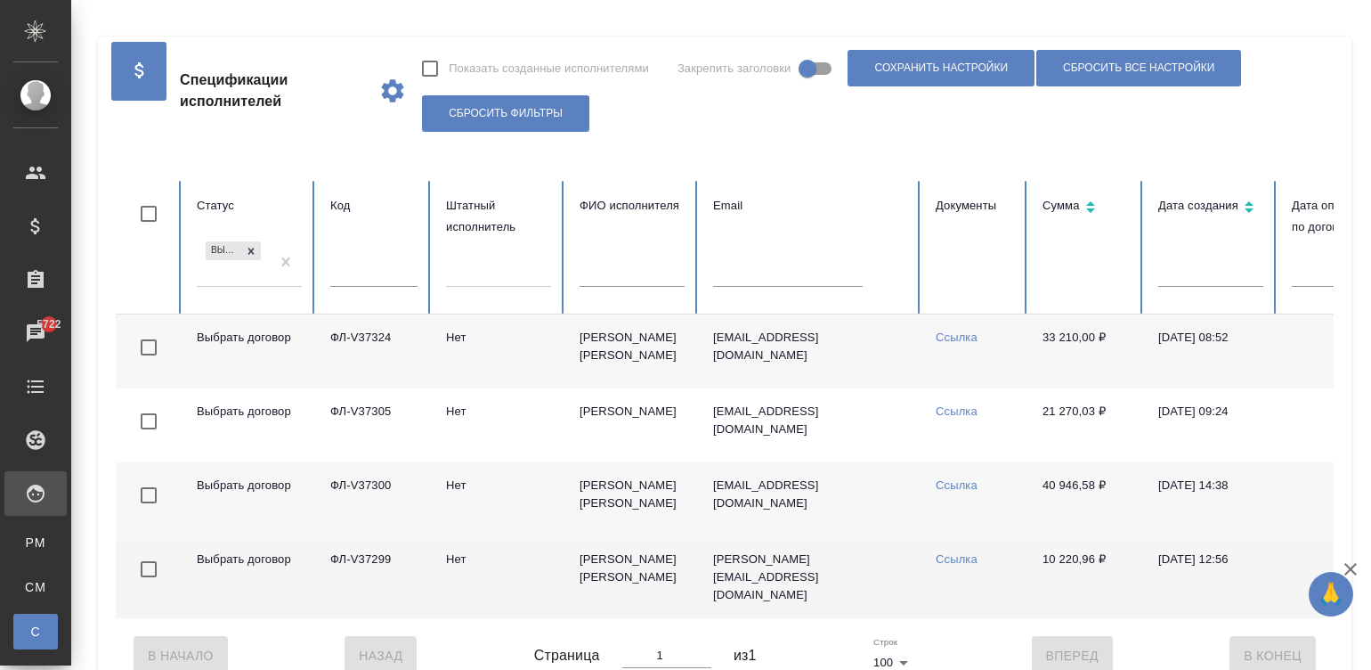
click at [570, 592] on td "Калинчук Елена Владимировна" at bounding box center [632, 577] width 134 height 82
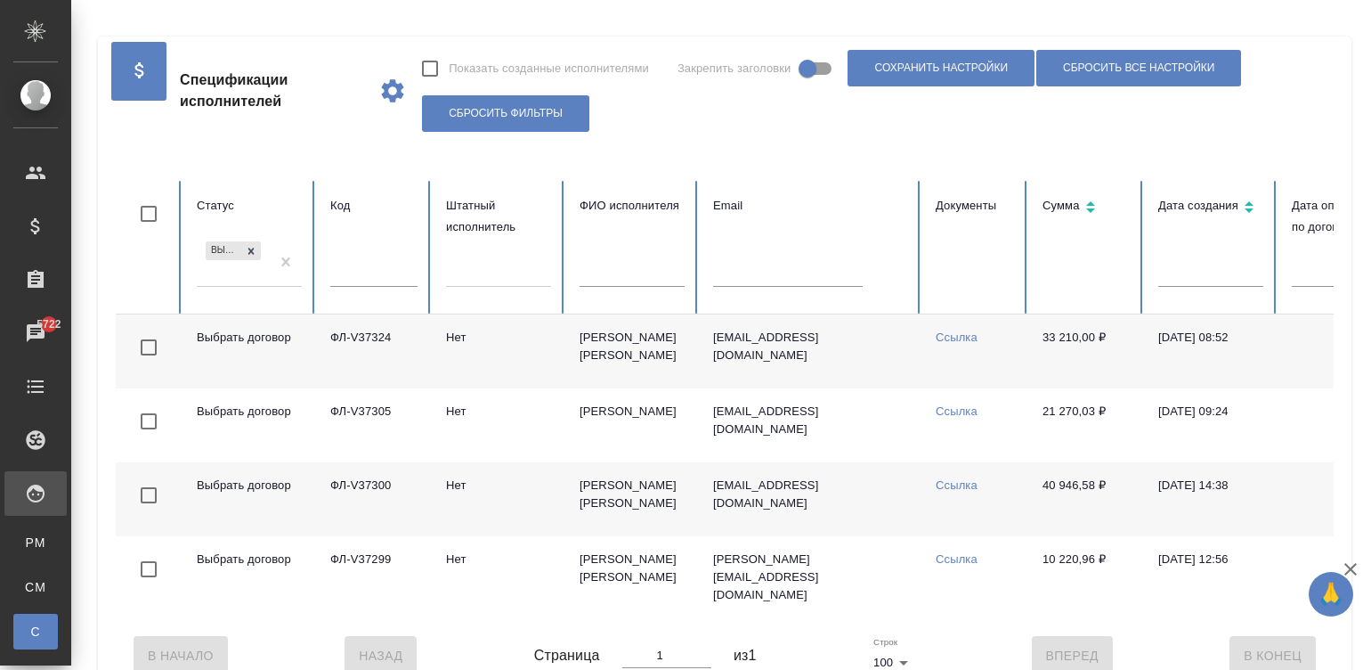
click at [614, 496] on td "Гонская Евгения Валерьевна" at bounding box center [632, 499] width 134 height 74
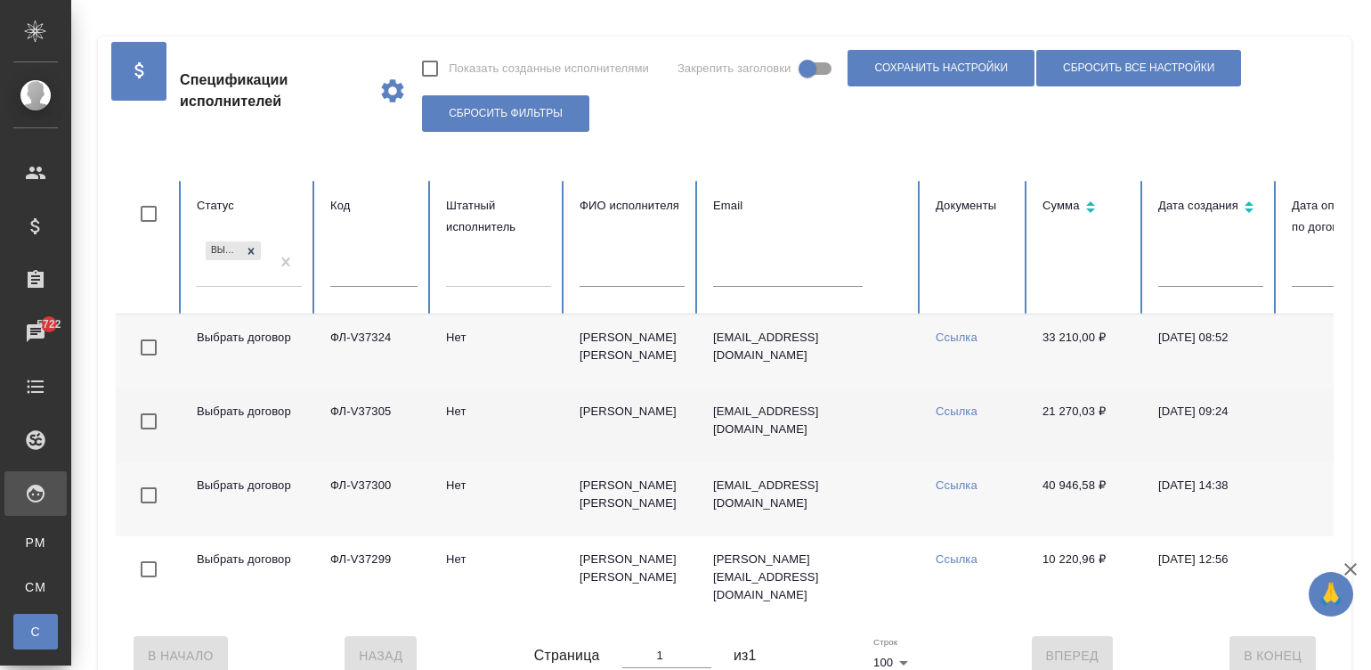
click at [620, 430] on td "Миклина Екатерина Андреевна" at bounding box center [632, 425] width 134 height 74
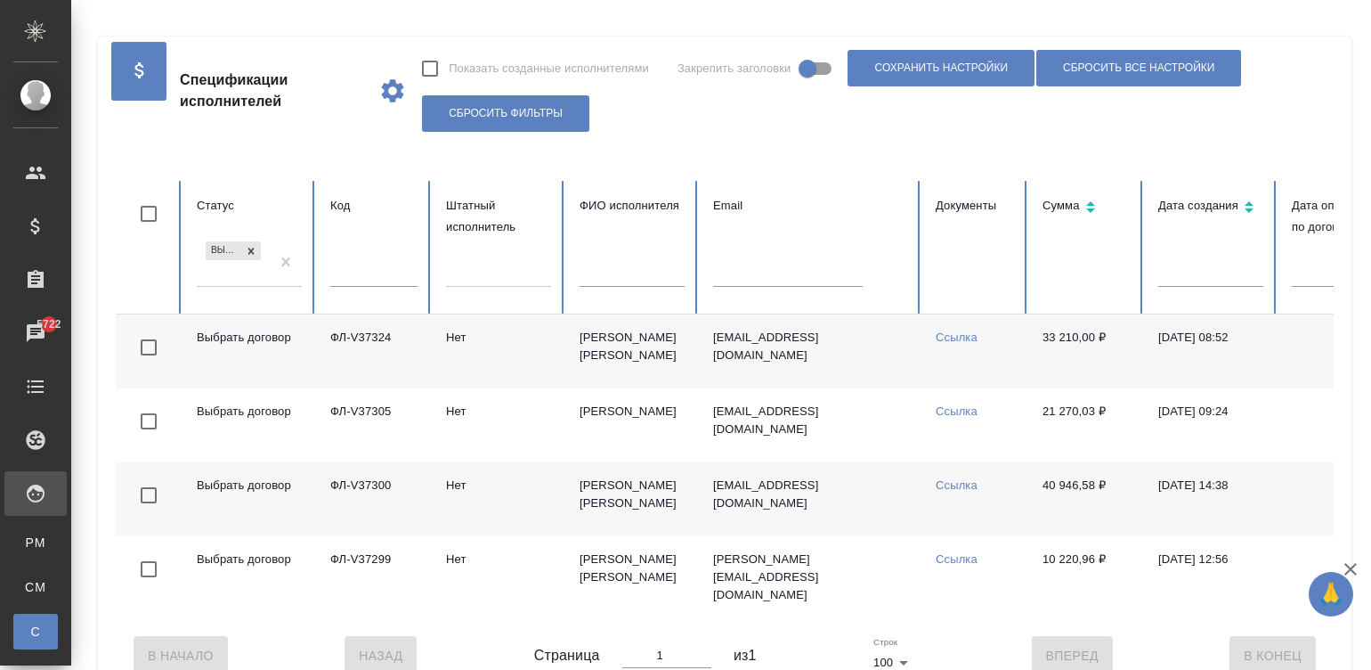
click at [612, 356] on td "Труфанов Владимир Иванович" at bounding box center [632, 351] width 134 height 74
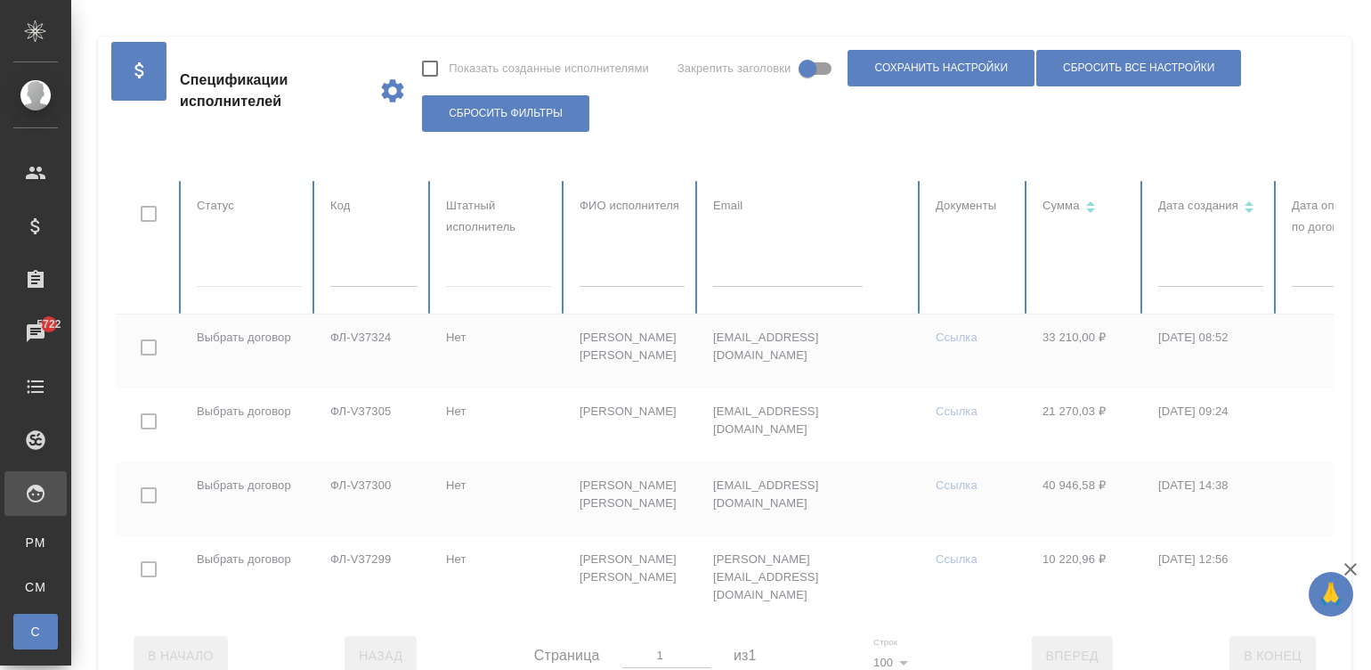
click at [222, 277] on div at bounding box center [1069, 399] width 1907 height 437
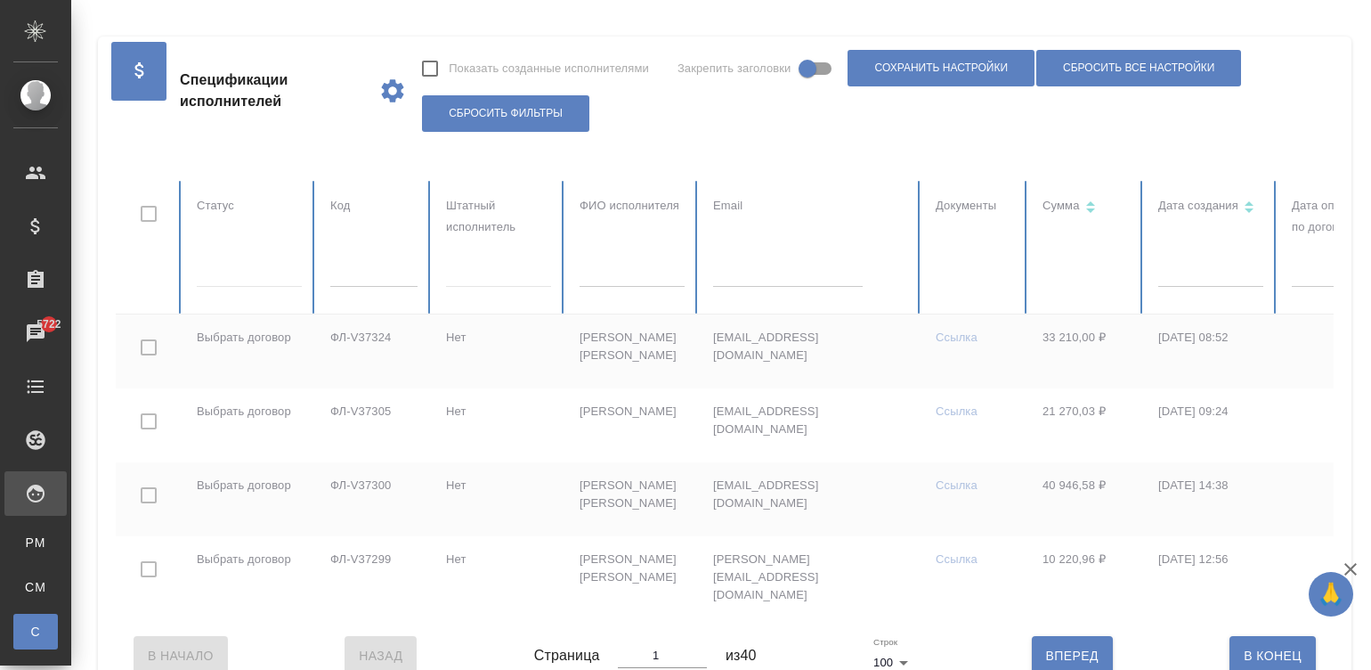
click at [222, 277] on div at bounding box center [249, 269] width 105 height 26
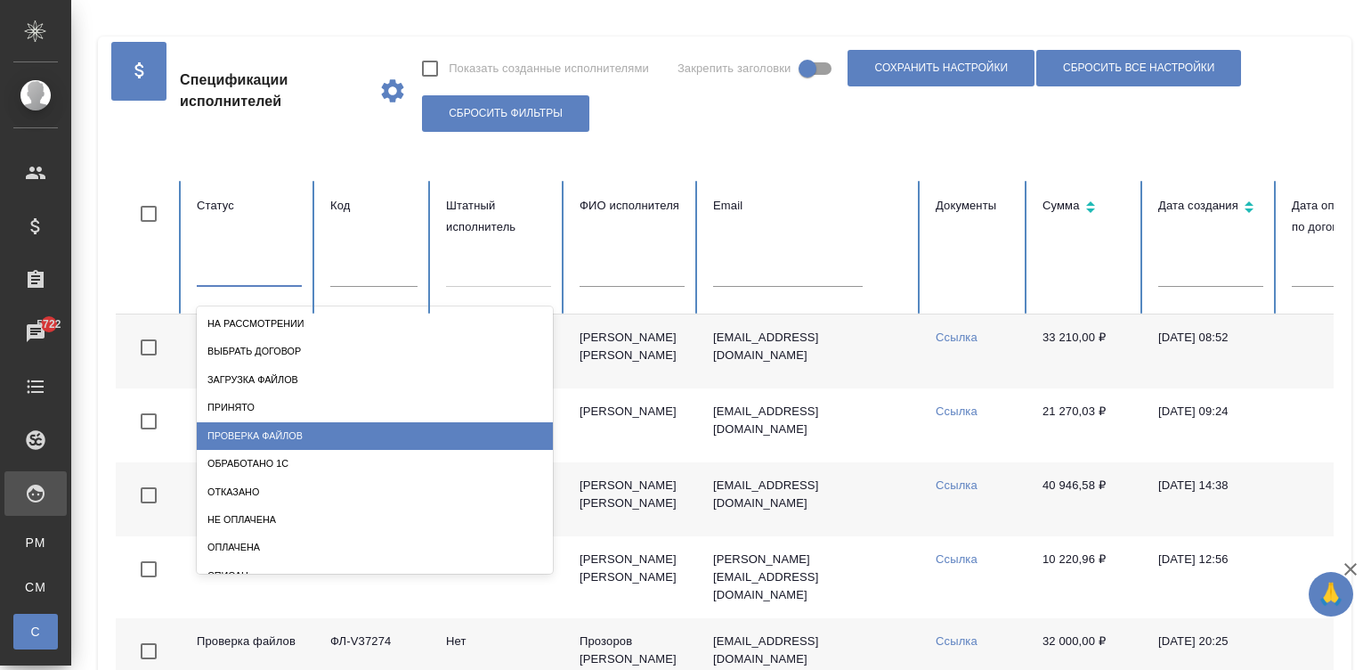
click at [248, 428] on div "Проверка файлов" at bounding box center [375, 436] width 356 height 28
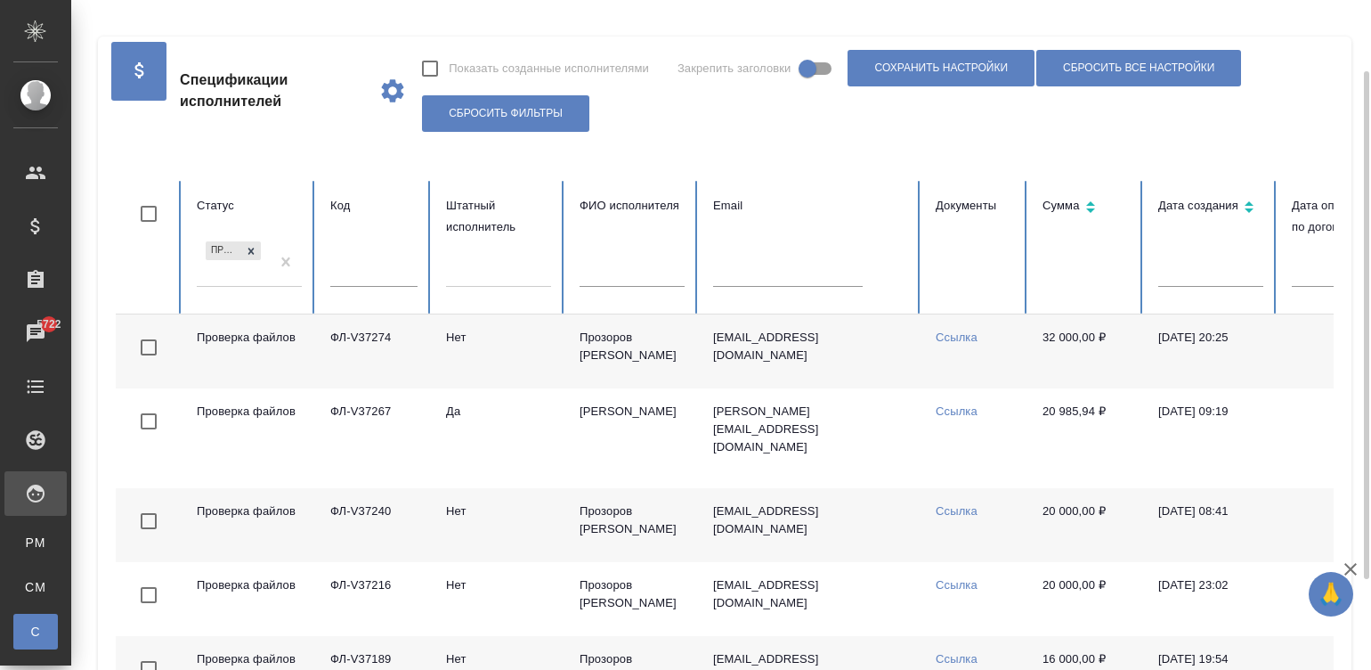
scroll to position [215, 0]
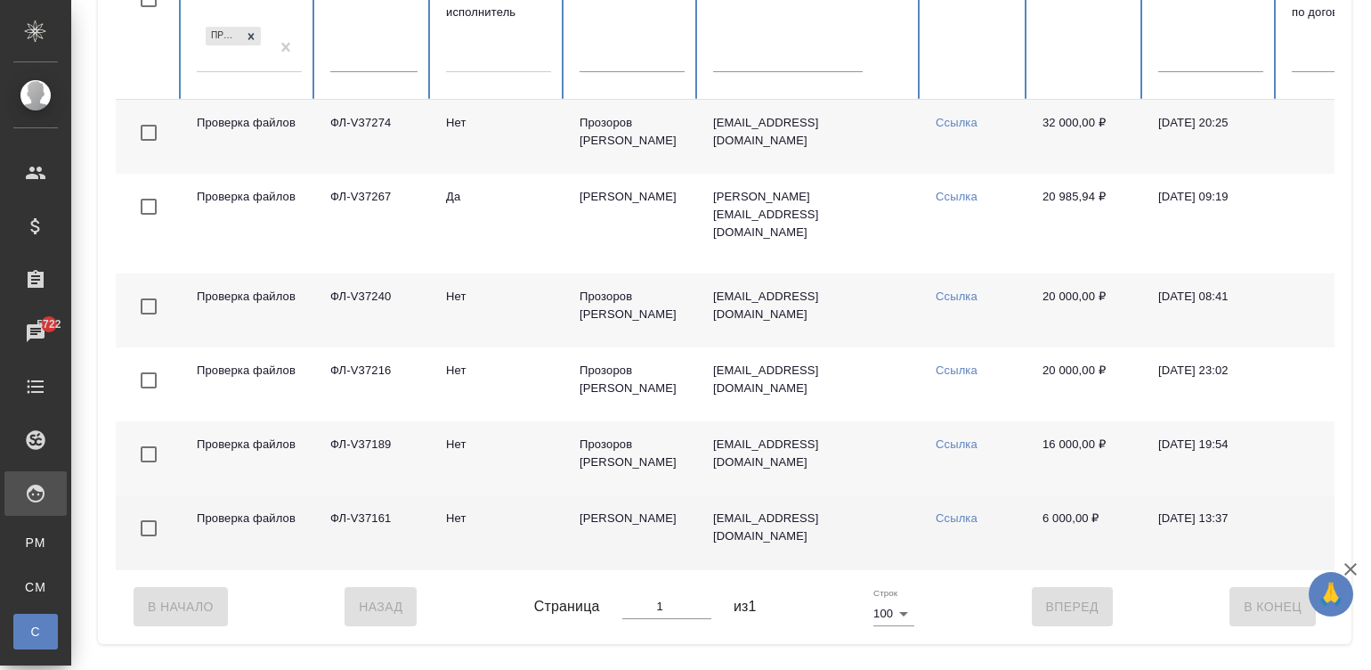
click at [581, 529] on td "Бадеева Дарья Николаевна" at bounding box center [632, 532] width 134 height 74
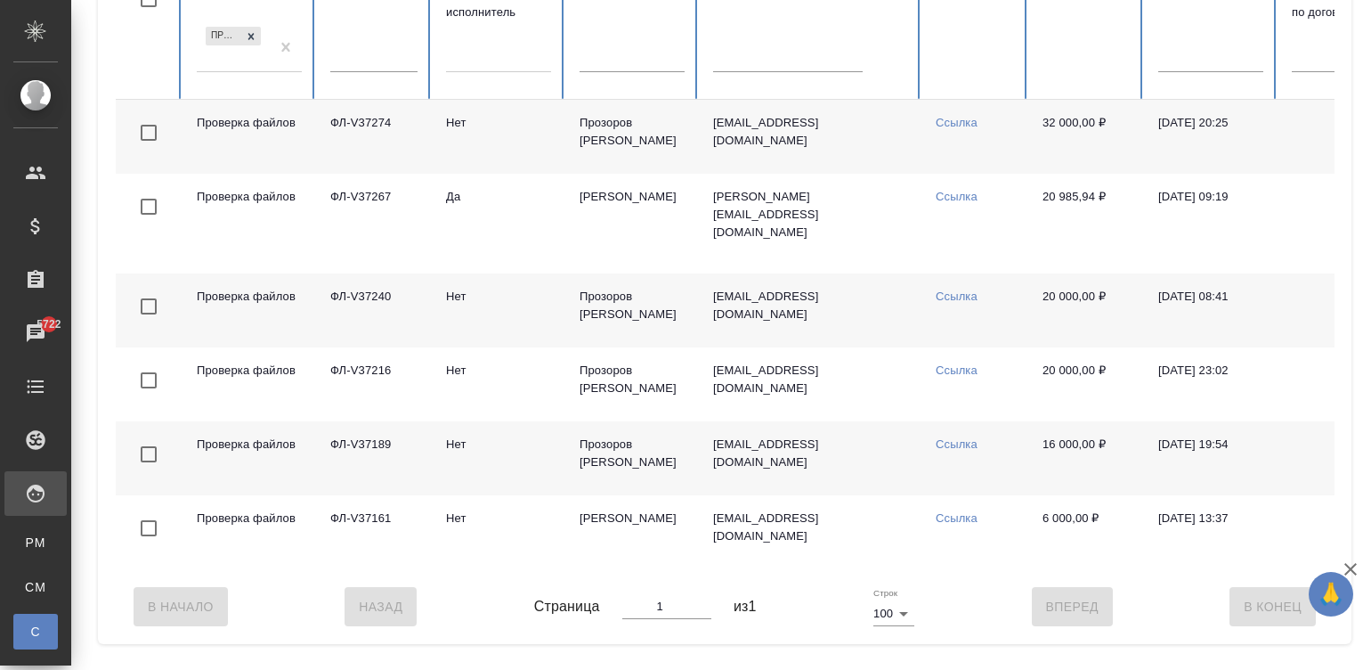
click at [594, 457] on td "Прозоров Александр" at bounding box center [632, 458] width 134 height 74
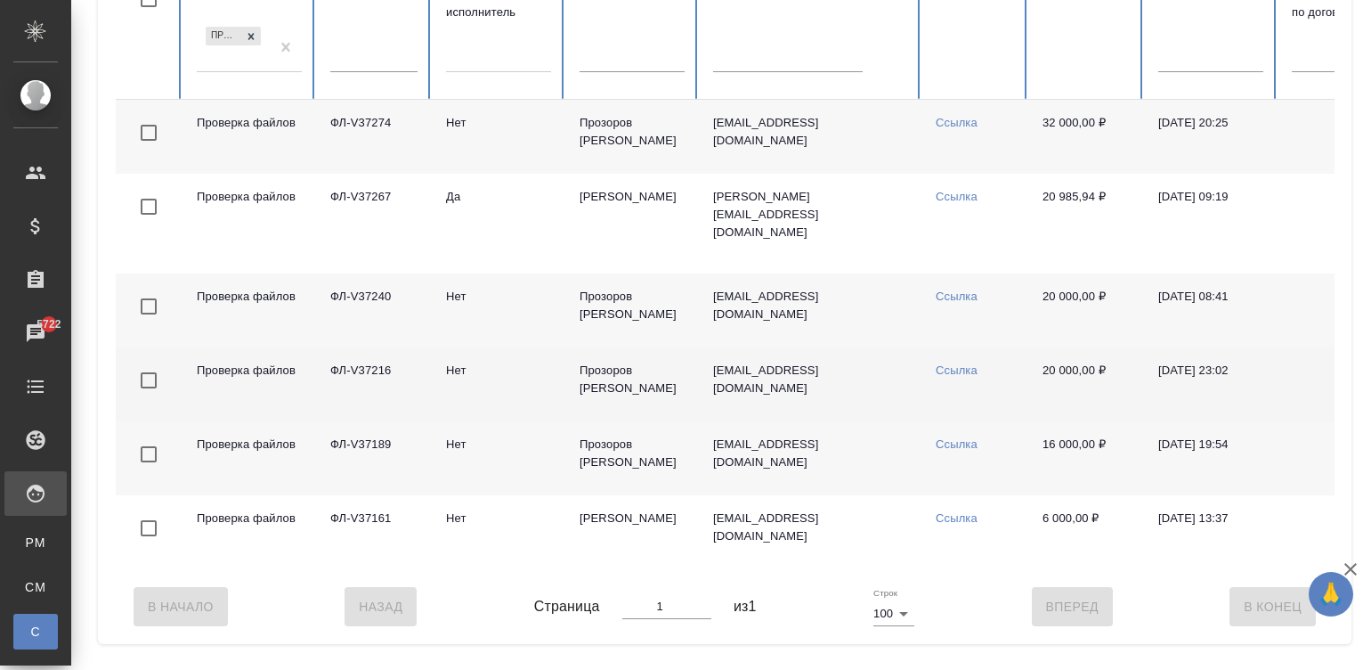
click at [619, 365] on td "Прозоров Александр" at bounding box center [632, 384] width 134 height 74
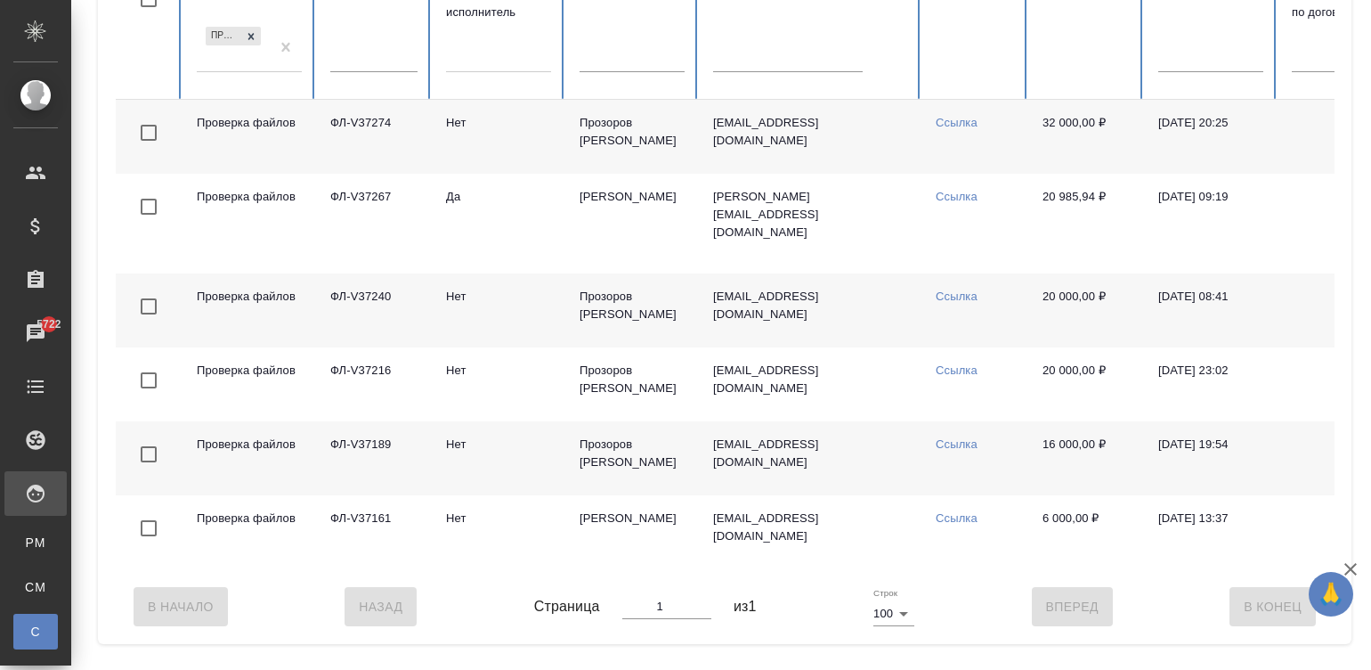
click at [604, 297] on td "Прозоров Александр" at bounding box center [632, 310] width 134 height 74
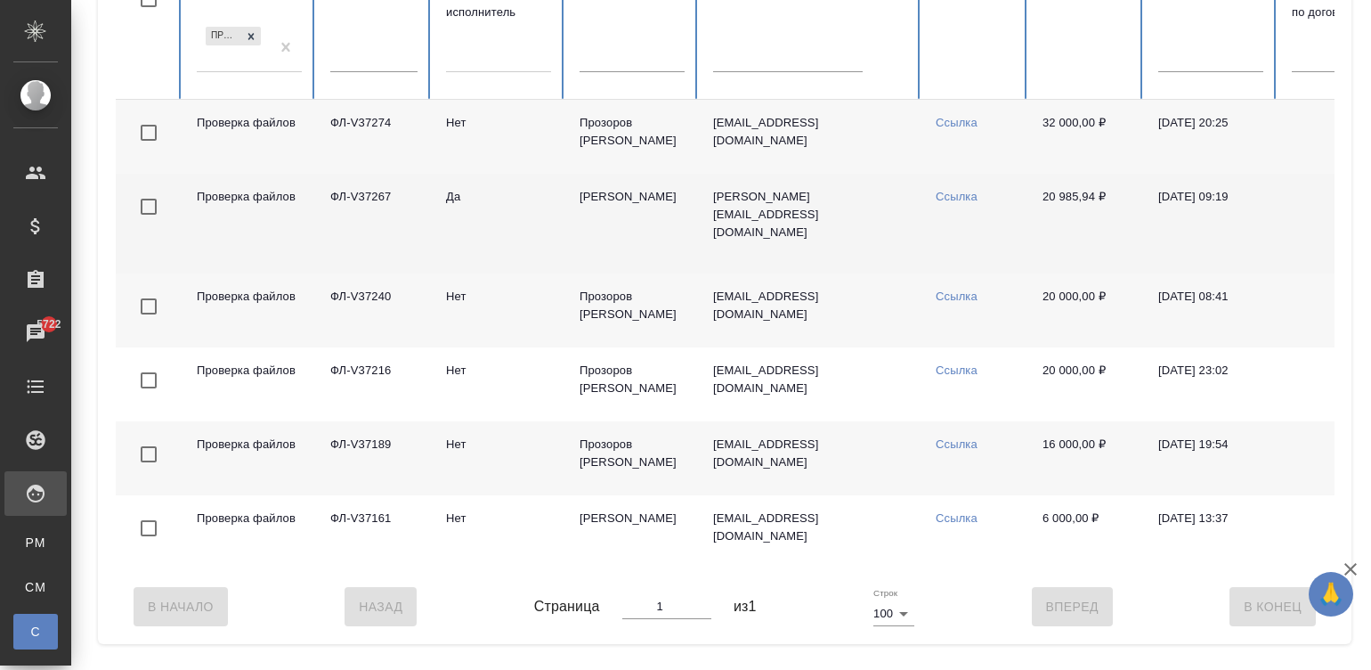
click at [629, 200] on td "Петров Антон Валерьевич" at bounding box center [632, 224] width 134 height 100
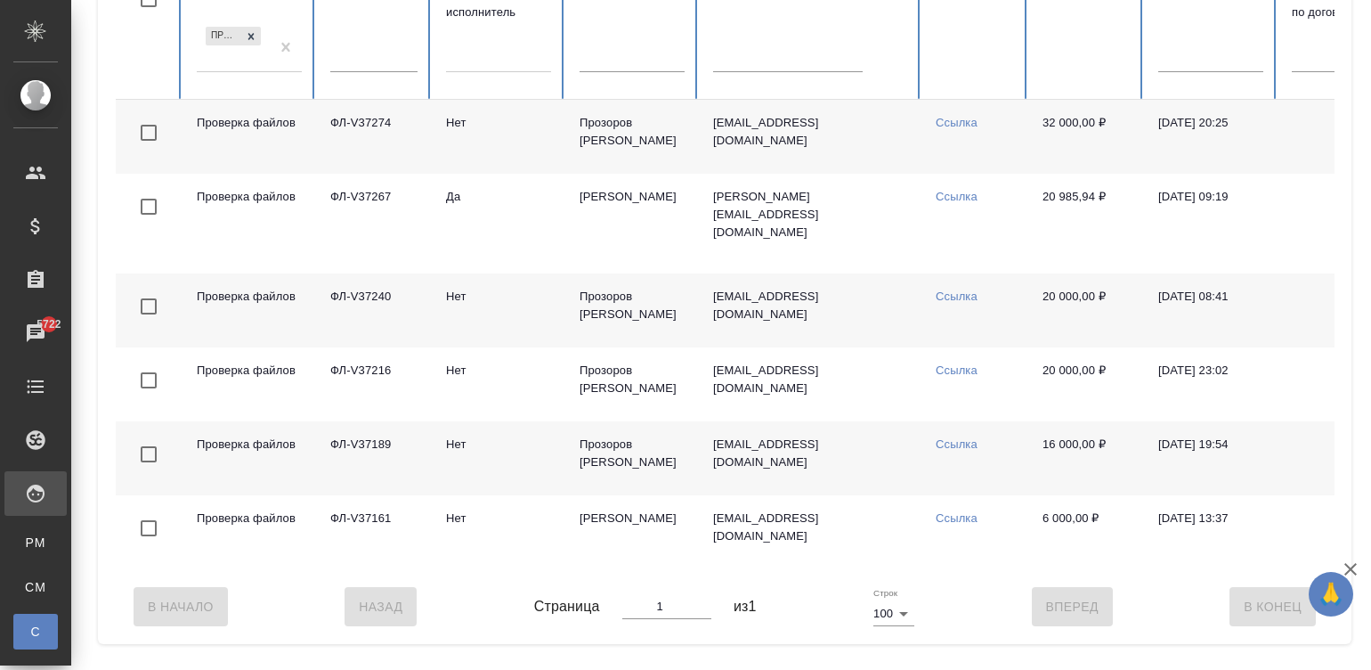
click at [614, 134] on td "Прозоров Александр" at bounding box center [632, 137] width 134 height 74
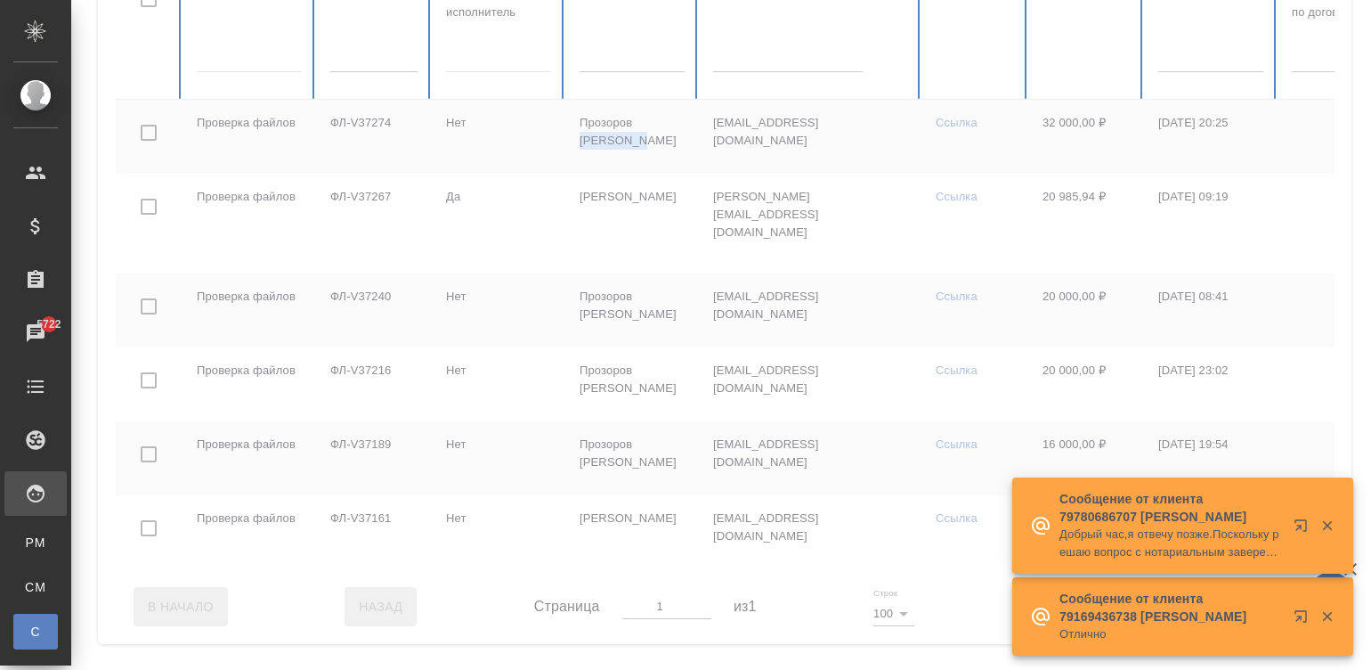
scroll to position [0, 705]
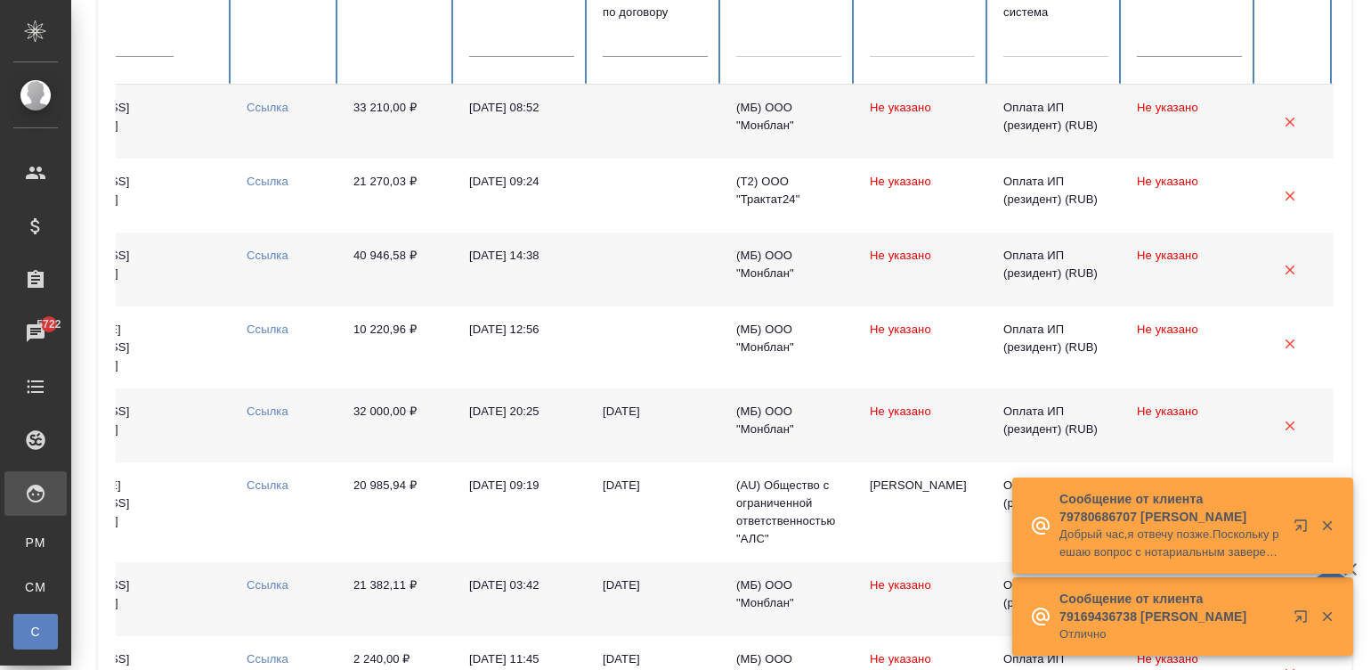
click at [1077, 45] on div at bounding box center [1056, 40] width 105 height 26
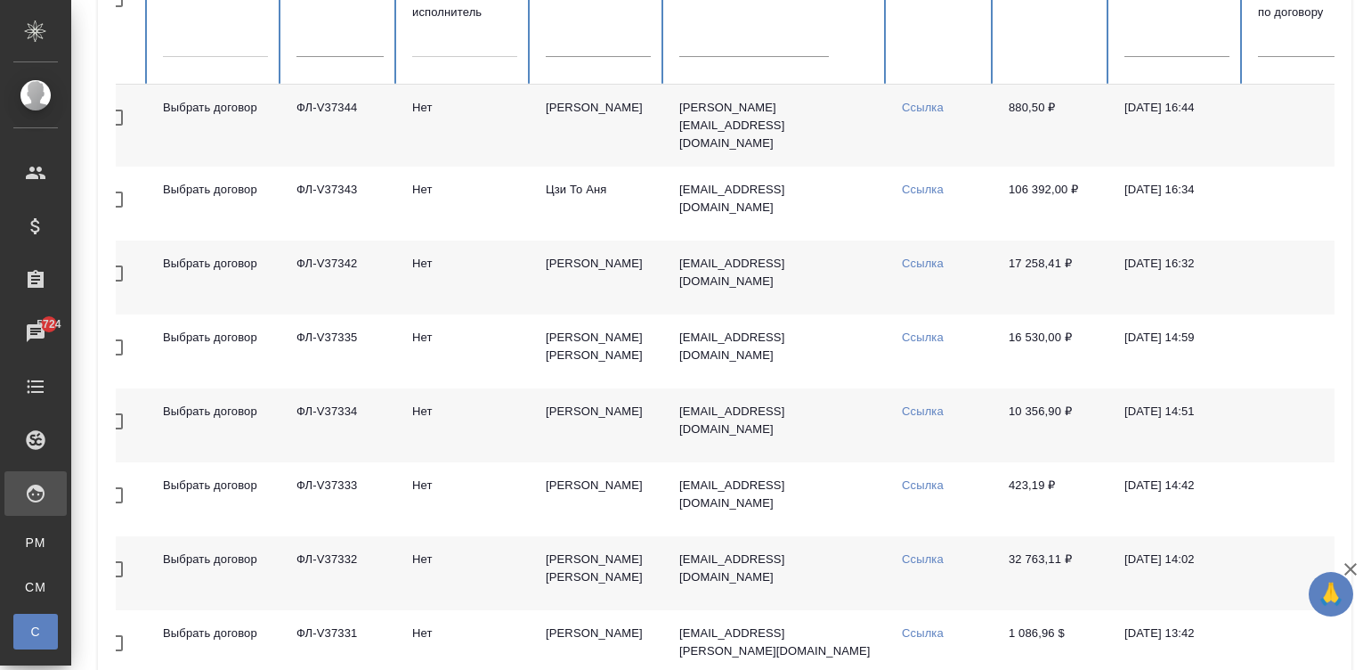
scroll to position [0, 0]
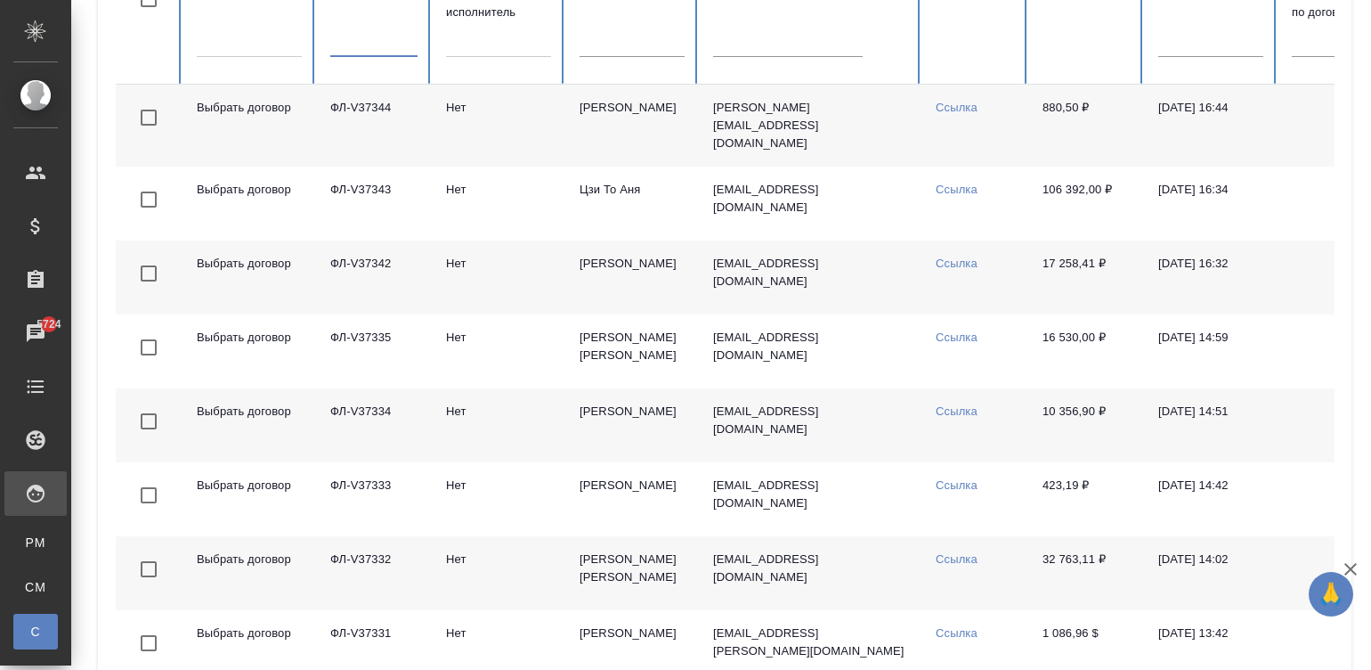
click at [363, 51] on input "text" at bounding box center [373, 44] width 87 height 25
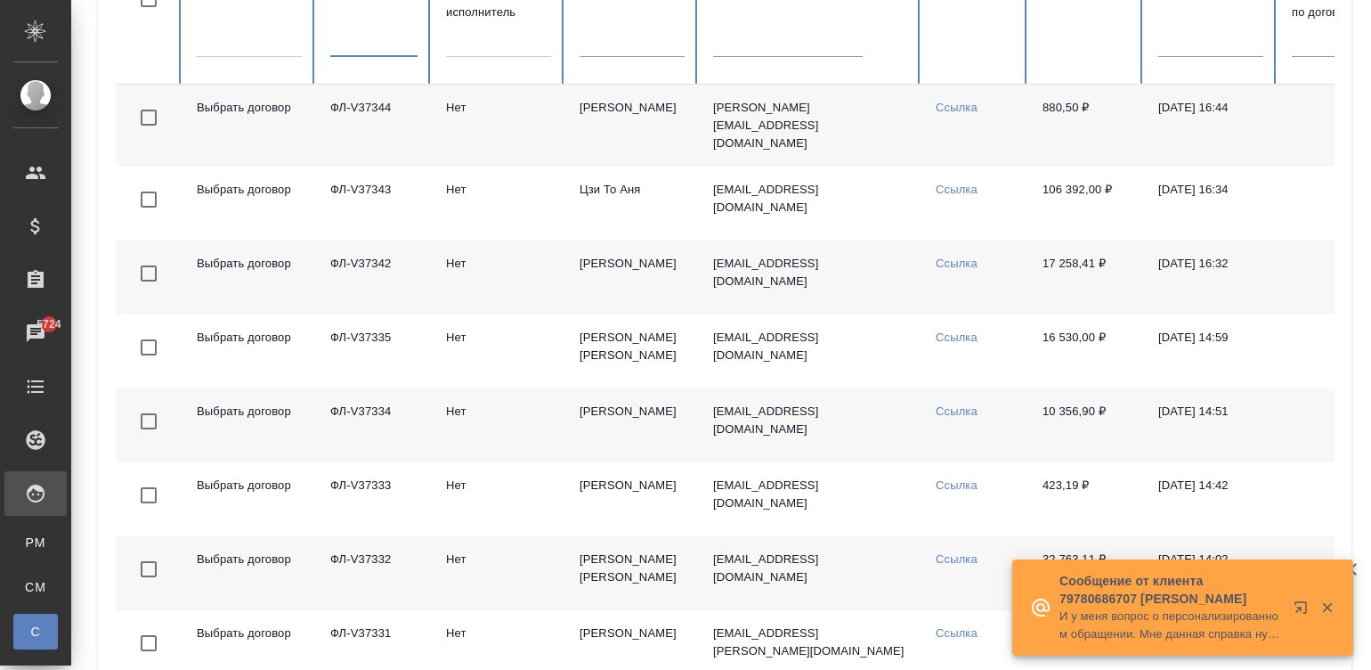
paste input "ФЛ-V35166"
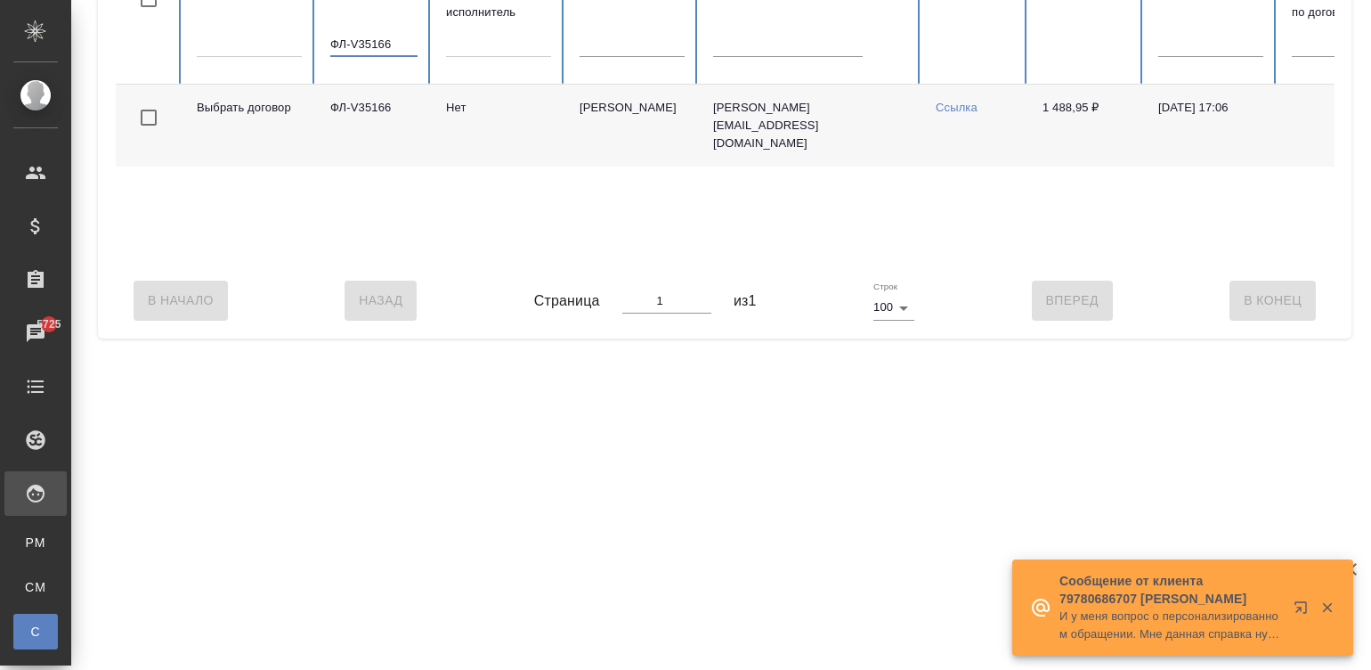
type input "ФЛ-V35166"
click at [928, 280] on div "В Начало Назад Страница 1 из 1 Строк 100 100 Вперед В Конец" at bounding box center [725, 300] width 1218 height 75
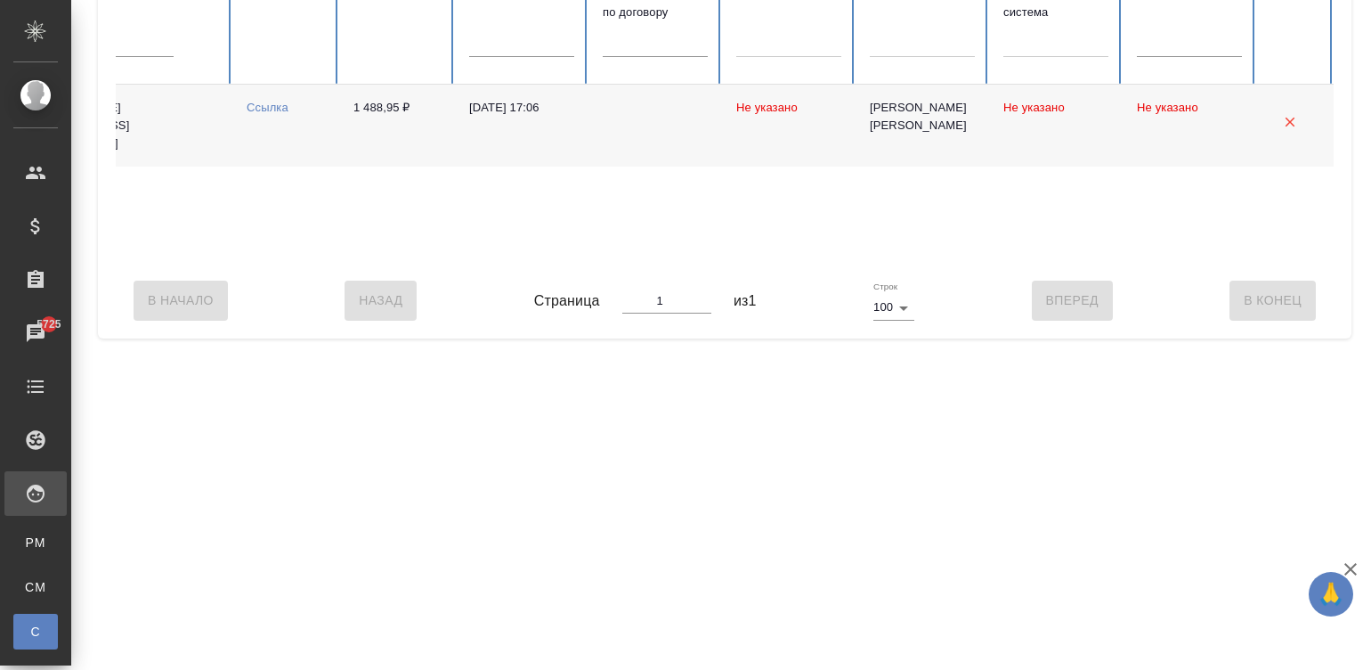
click at [538, 117] on td "11.04.2025, 17:06" at bounding box center [522, 126] width 134 height 82
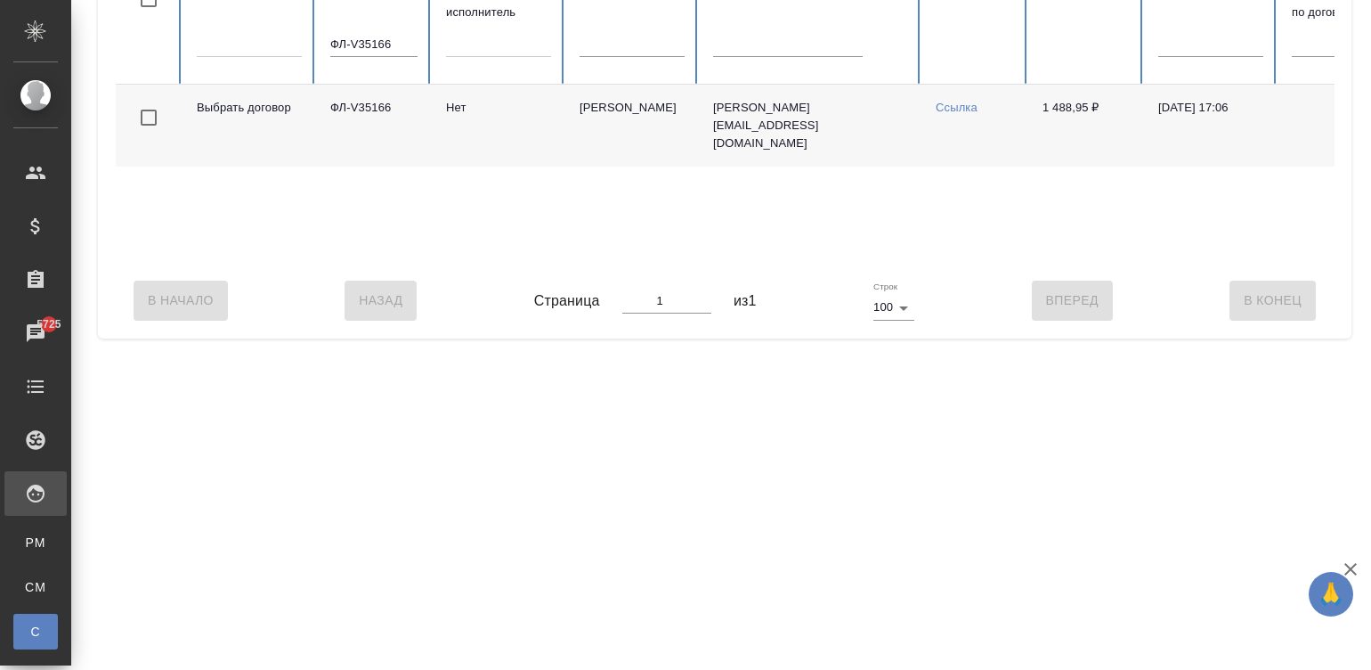
click at [370, 45] on input "ФЛ-V35166" at bounding box center [373, 44] width 87 height 25
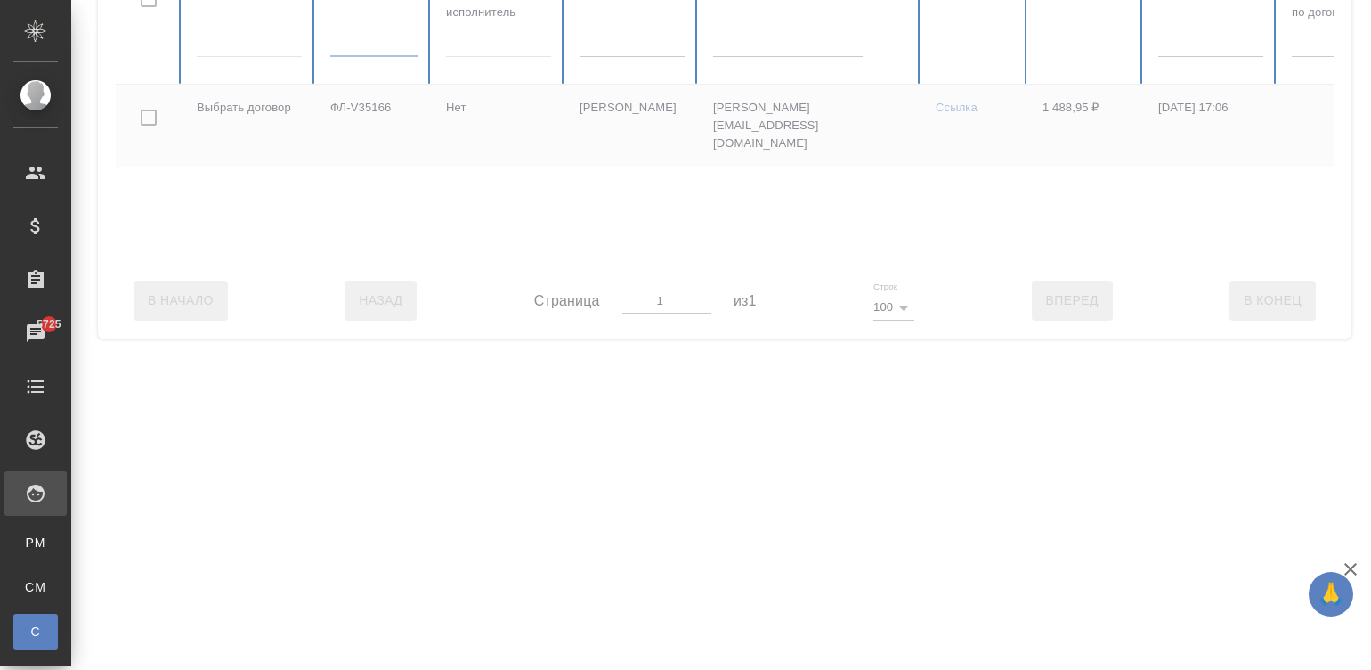
click at [741, 44] on input "text" at bounding box center [788, 44] width 150 height 25
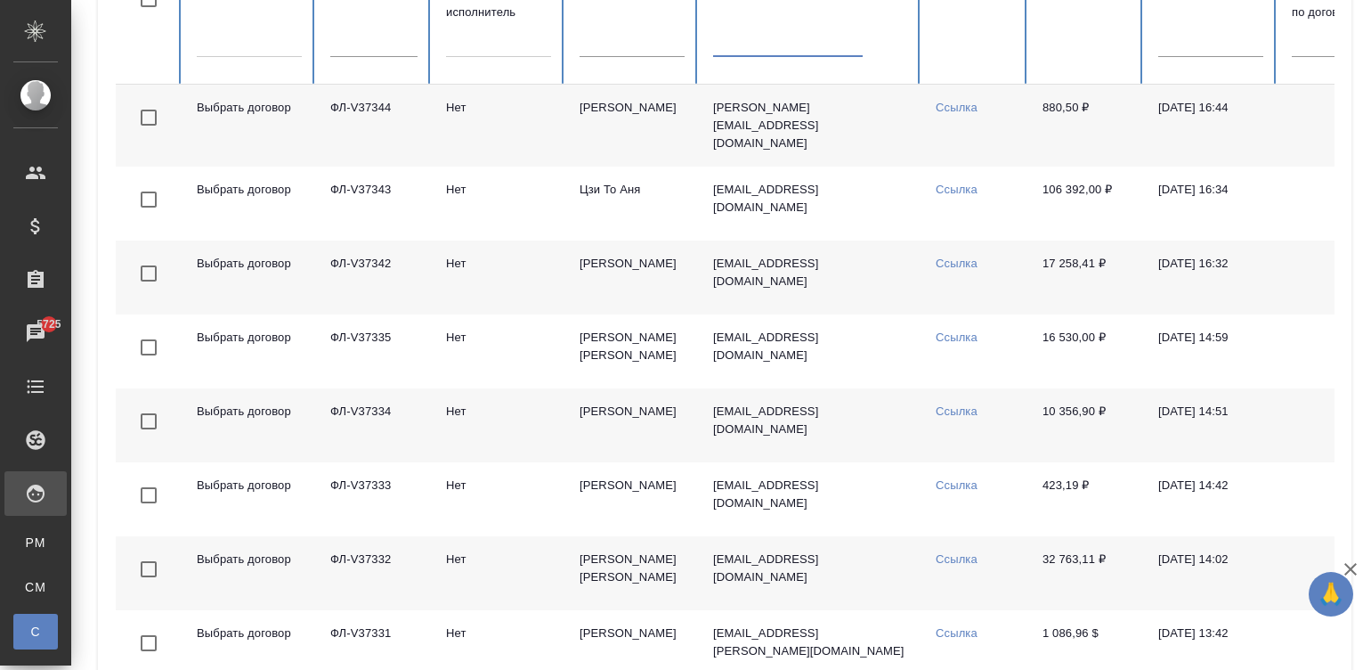
click at [741, 44] on input "text" at bounding box center [788, 44] width 150 height 25
paste input "a.k.kalambay@gmail.com"
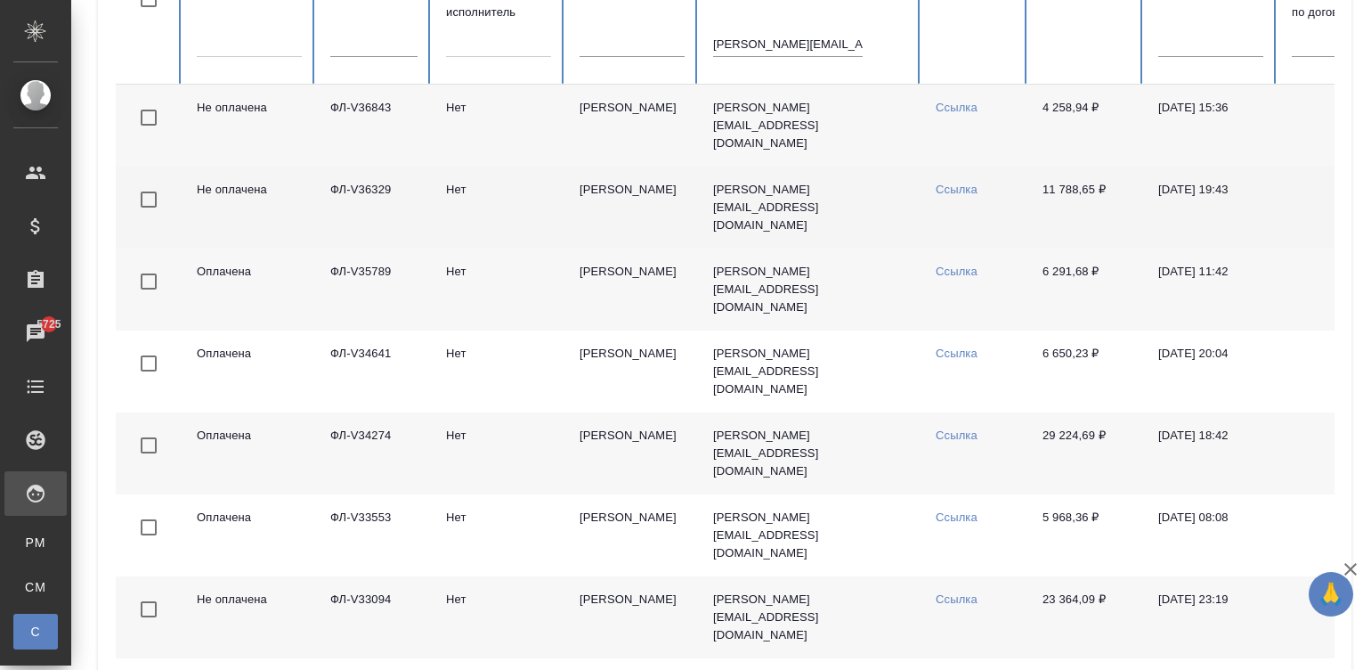
click at [530, 188] on td "Нет" at bounding box center [499, 208] width 134 height 82
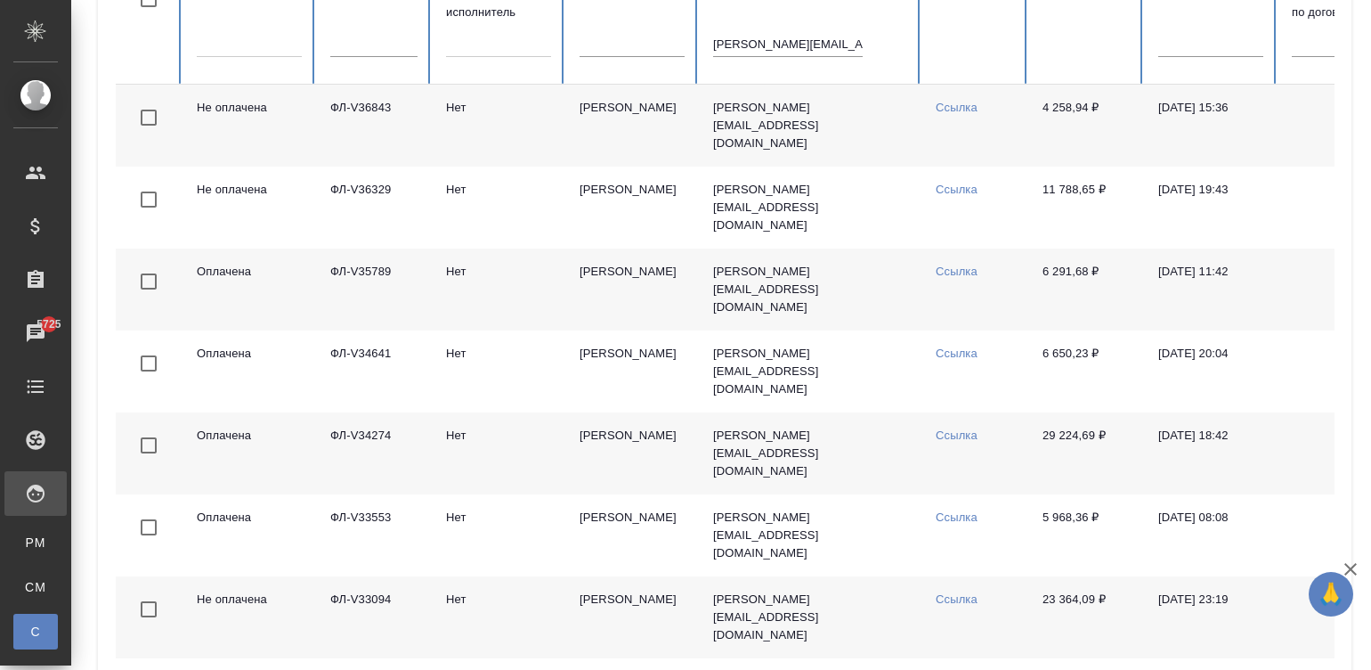
click at [618, 111] on td "Каламбай Акниет Каламбайкызы" at bounding box center [632, 126] width 134 height 82
click at [786, 56] on input "a.k.kalambay@gmail.com" at bounding box center [788, 44] width 150 height 25
click at [779, 48] on input "a.k.kalambay@gmail.com" at bounding box center [788, 44] width 150 height 25
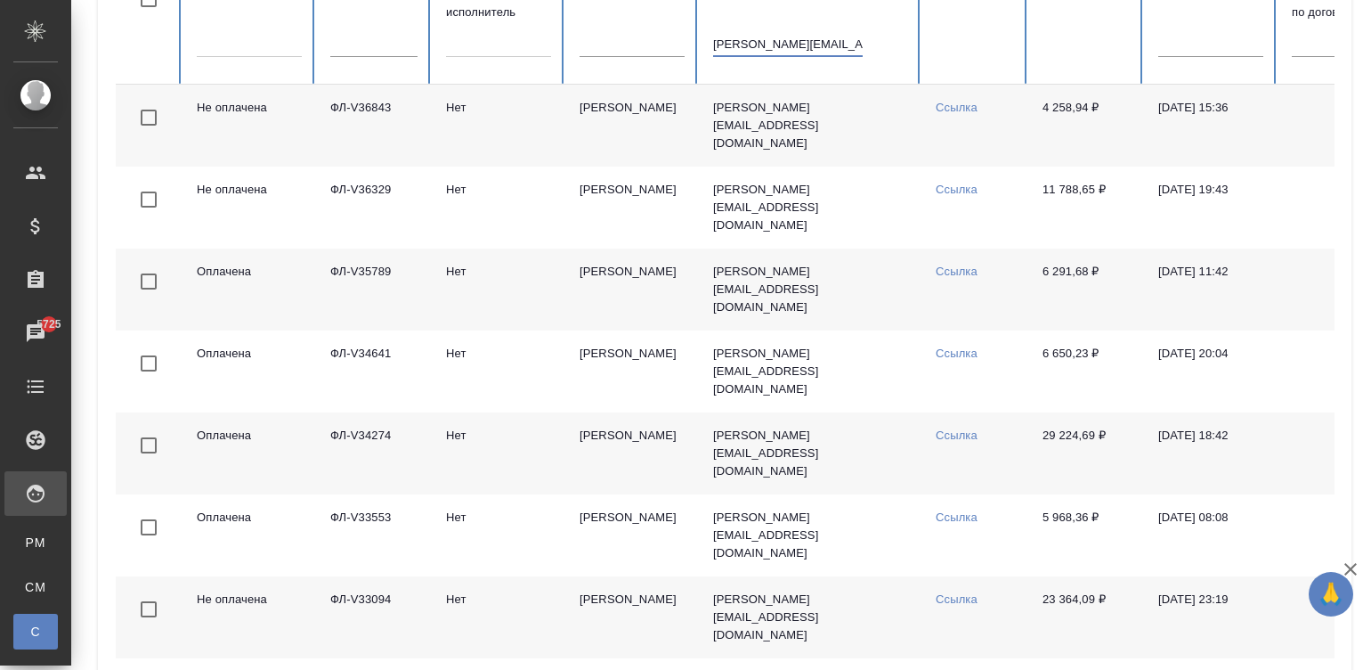
click at [779, 48] on input "a.k.kalambay@gmail.com" at bounding box center [788, 44] width 150 height 25
paste input "n.paivina@farrto.ru"
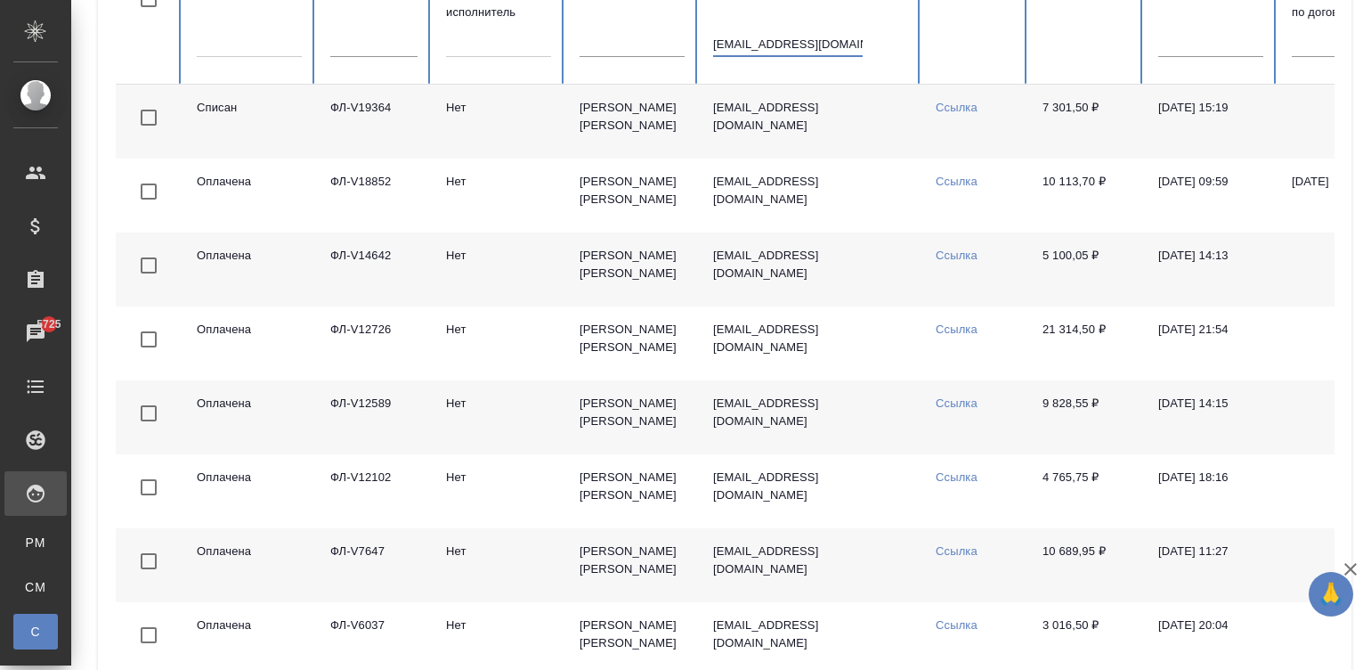
click at [581, 129] on td "Пайвина Наталья Викторовна" at bounding box center [632, 122] width 134 height 74
click at [828, 41] on input "n.paivina@farrto.ru" at bounding box center [788, 44] width 150 height 25
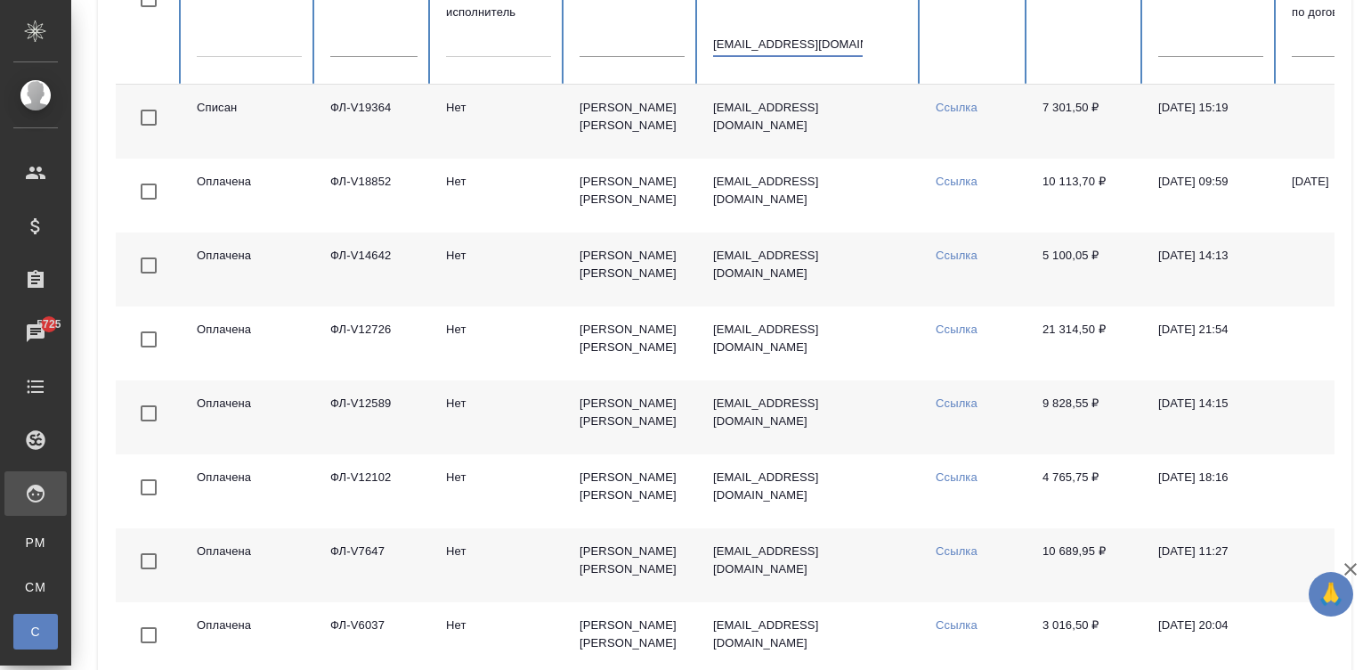
paste input "mikhail.demishev.88@gmail.com"
type input "mikhail.demishev.88@gmail.com"
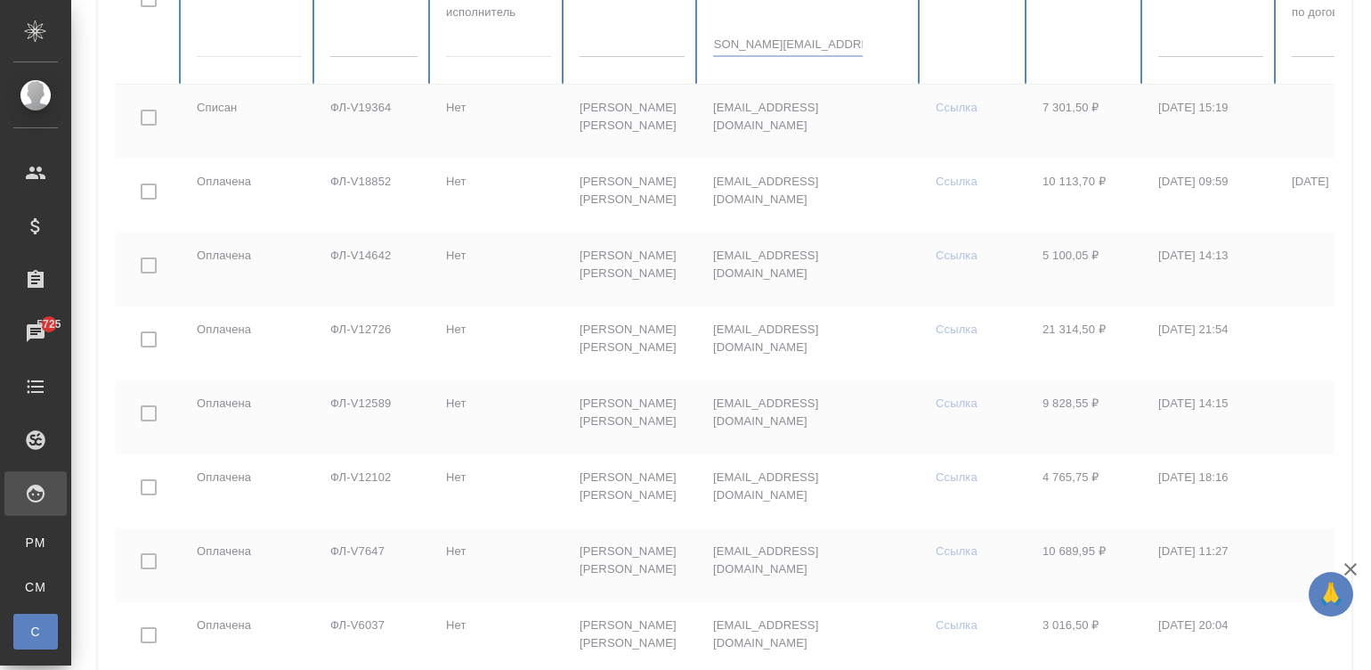
checkbox input "true"
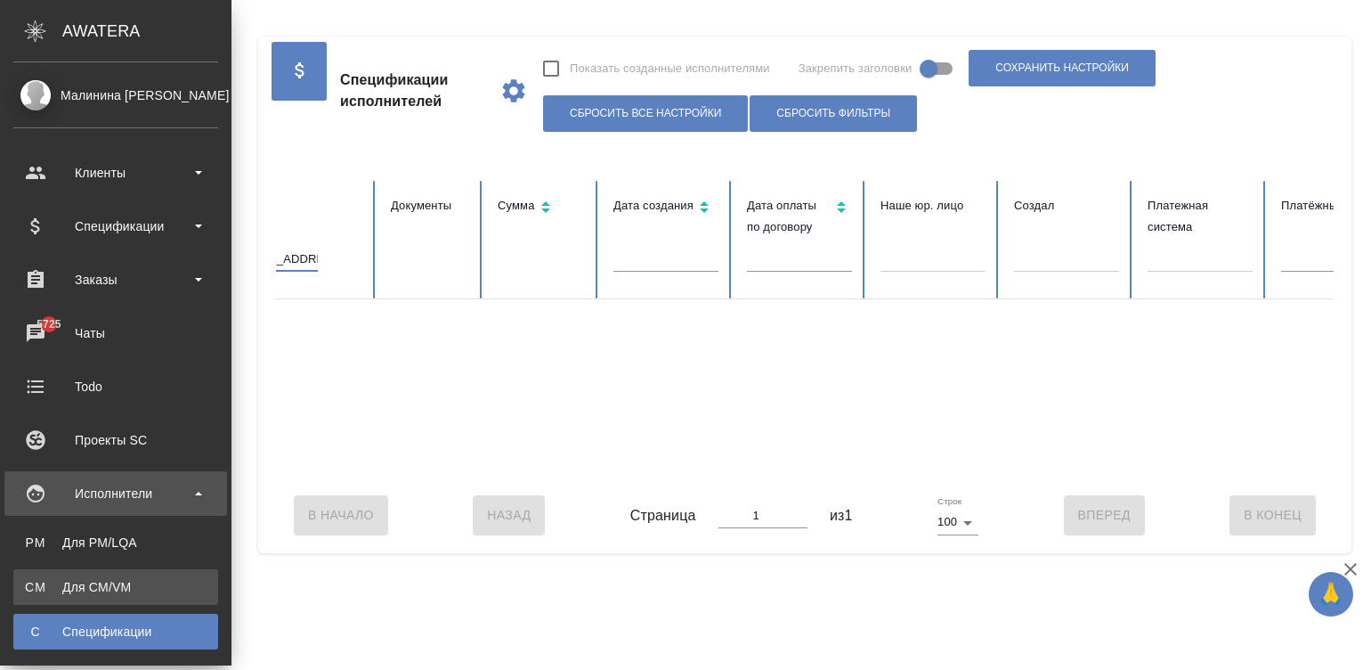
scroll to position [0, 688]
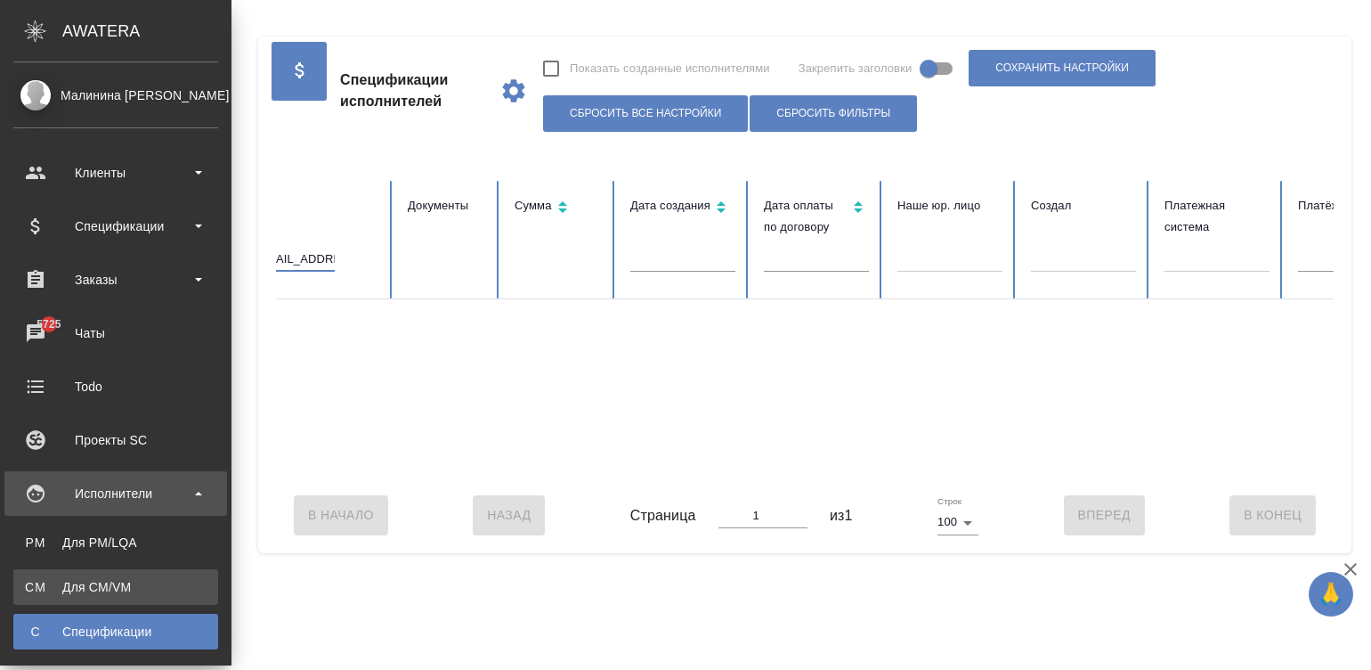
type input "mikhail.demishev.88@gmail.com"
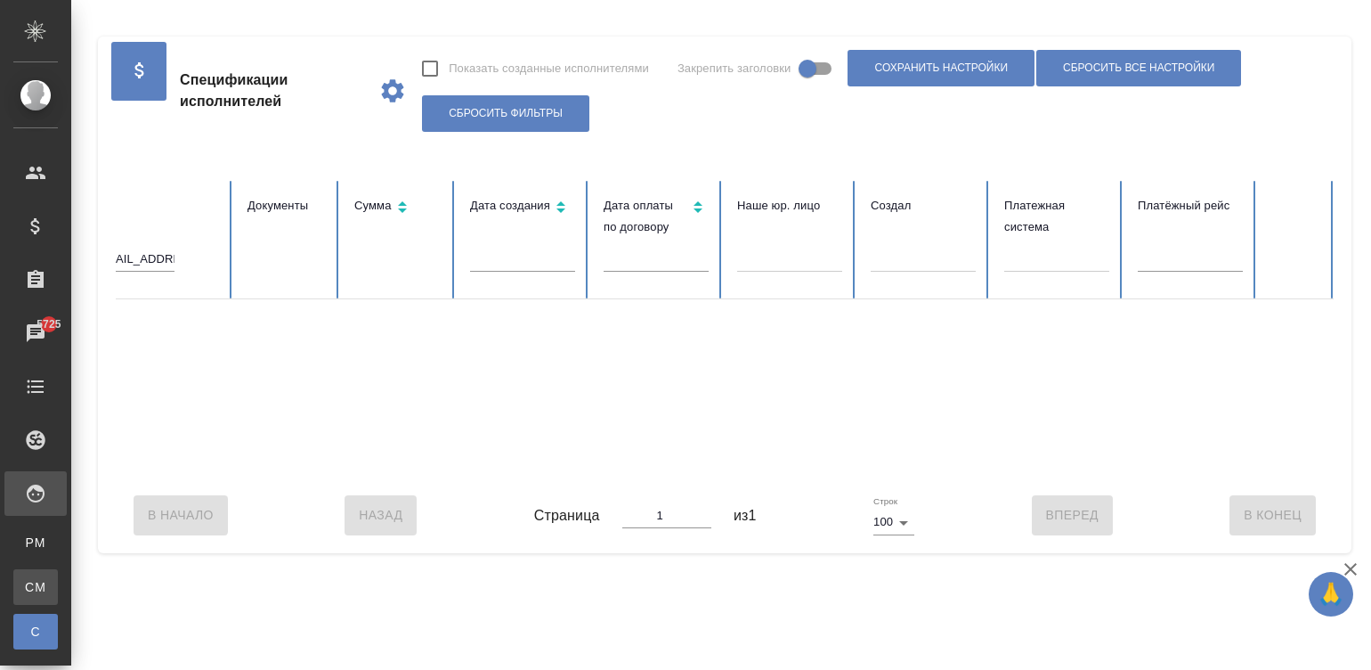
click at [27, 581] on div "Для CM/VM" at bounding box center [13, 587] width 27 height 18
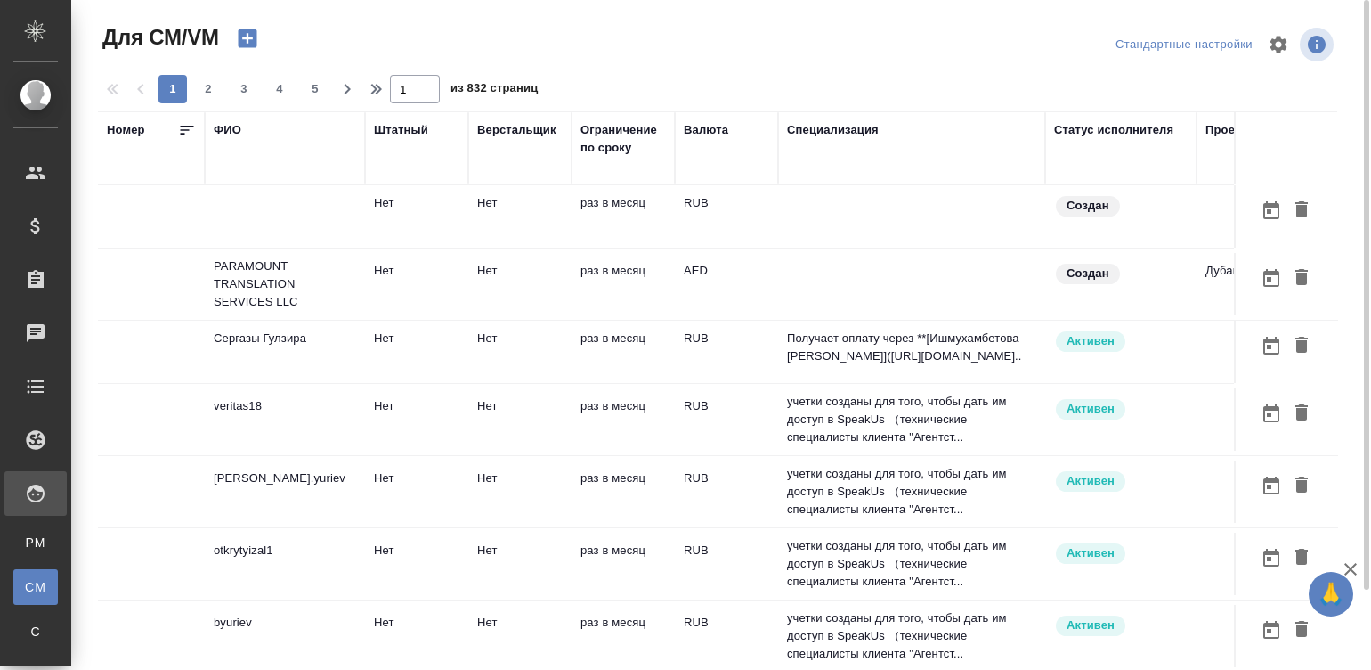
click at [825, 224] on td at bounding box center [911, 216] width 267 height 62
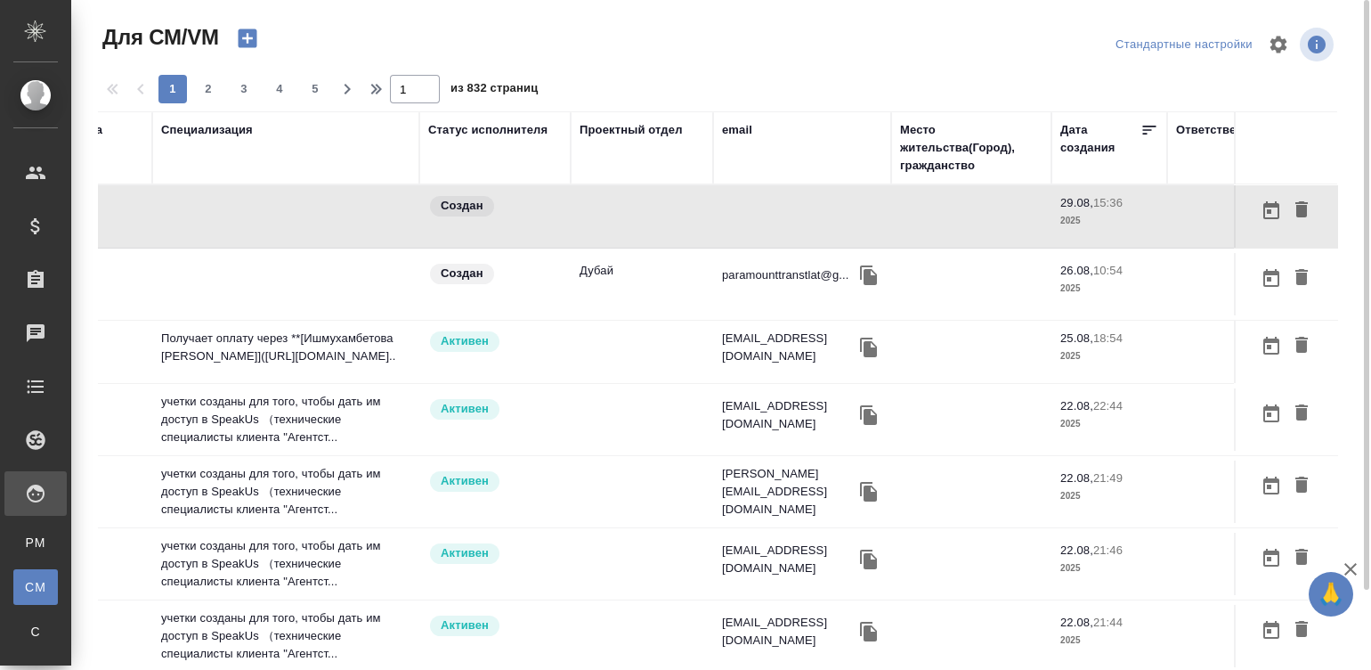
scroll to position [0, 679]
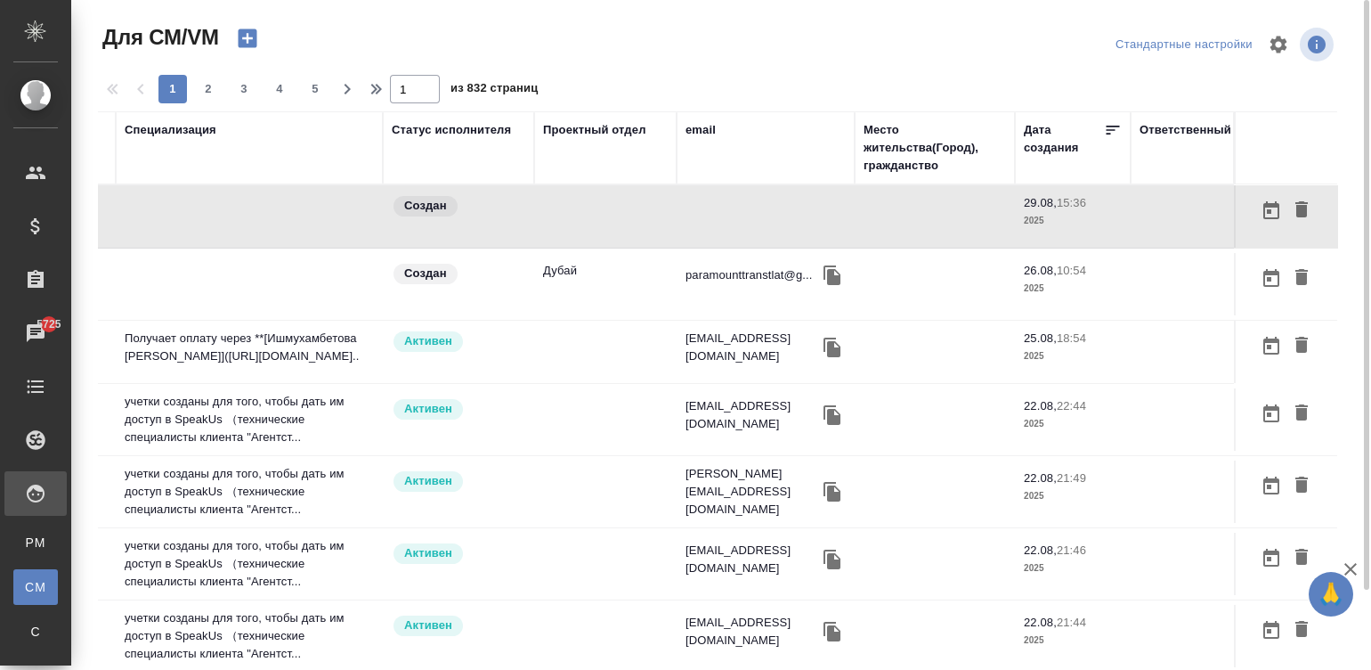
click at [687, 125] on div "email" at bounding box center [701, 130] width 30 height 18
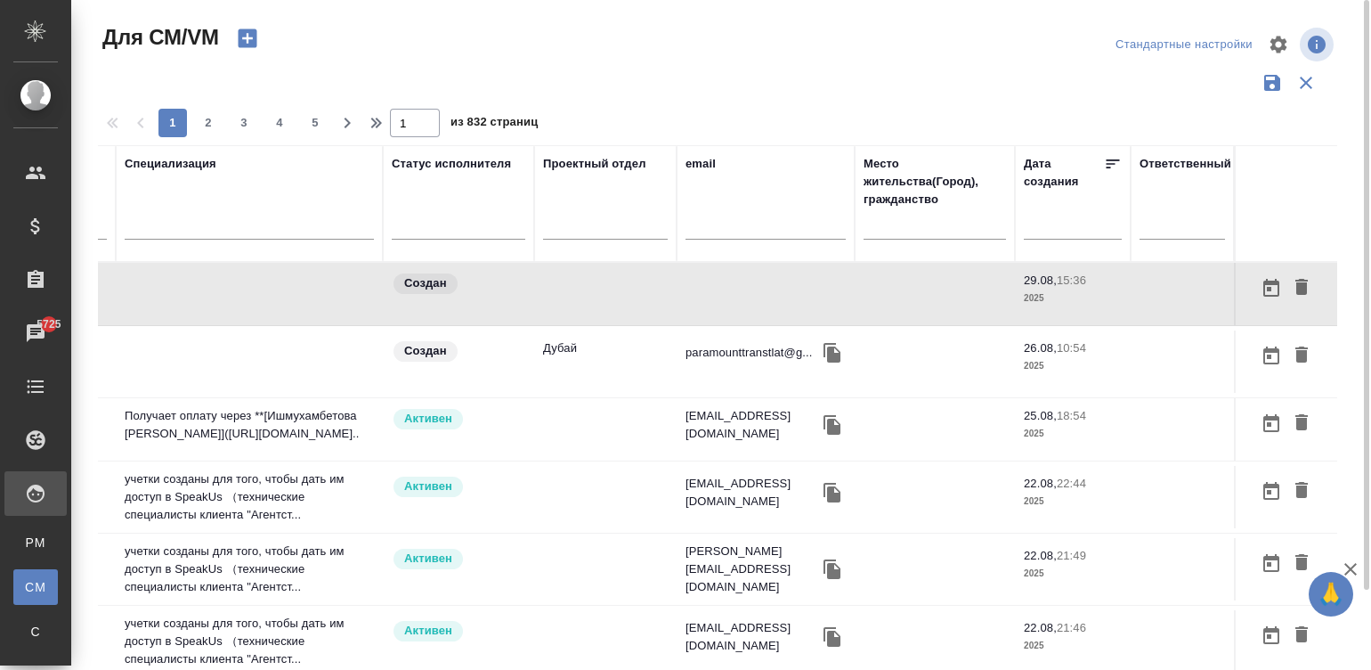
click at [698, 228] on input "text" at bounding box center [766, 228] width 160 height 22
paste input "mikhail.demishev.88@gmail.com"
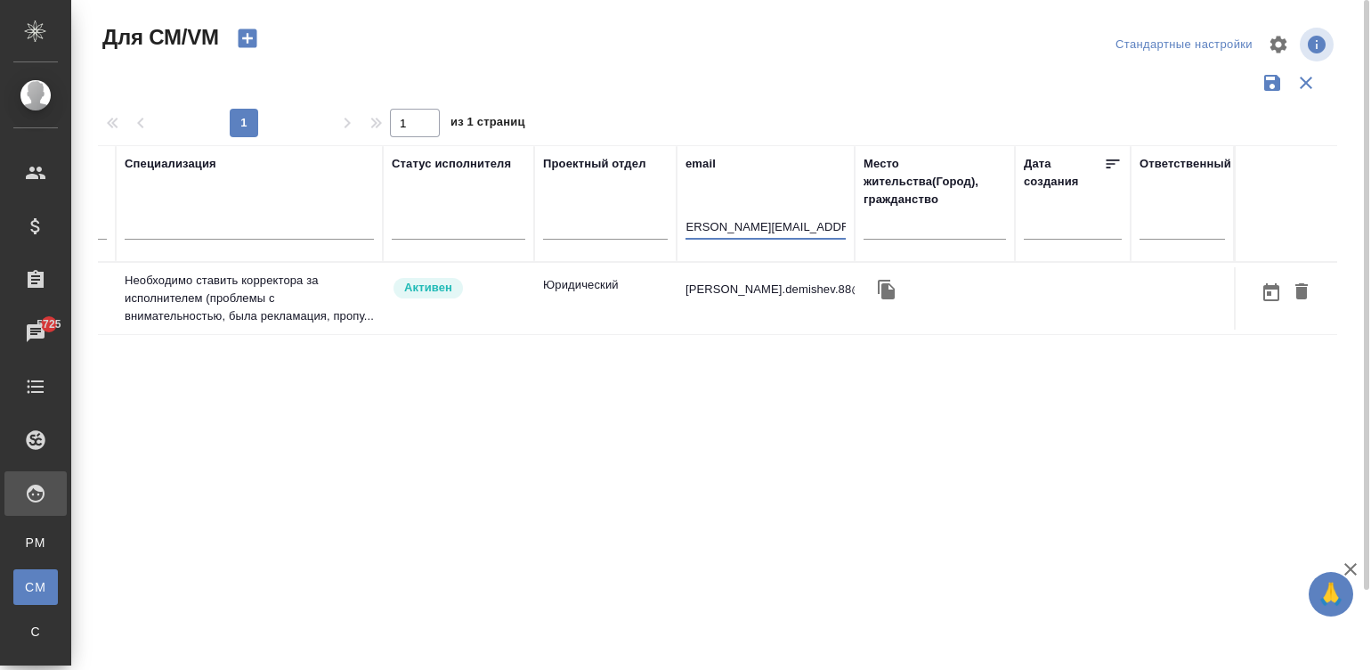
scroll to position [0, 663]
type input "mikhail.demishev.88@gmail.com"
click at [554, 321] on td "Юридический" at bounding box center [605, 298] width 142 height 62
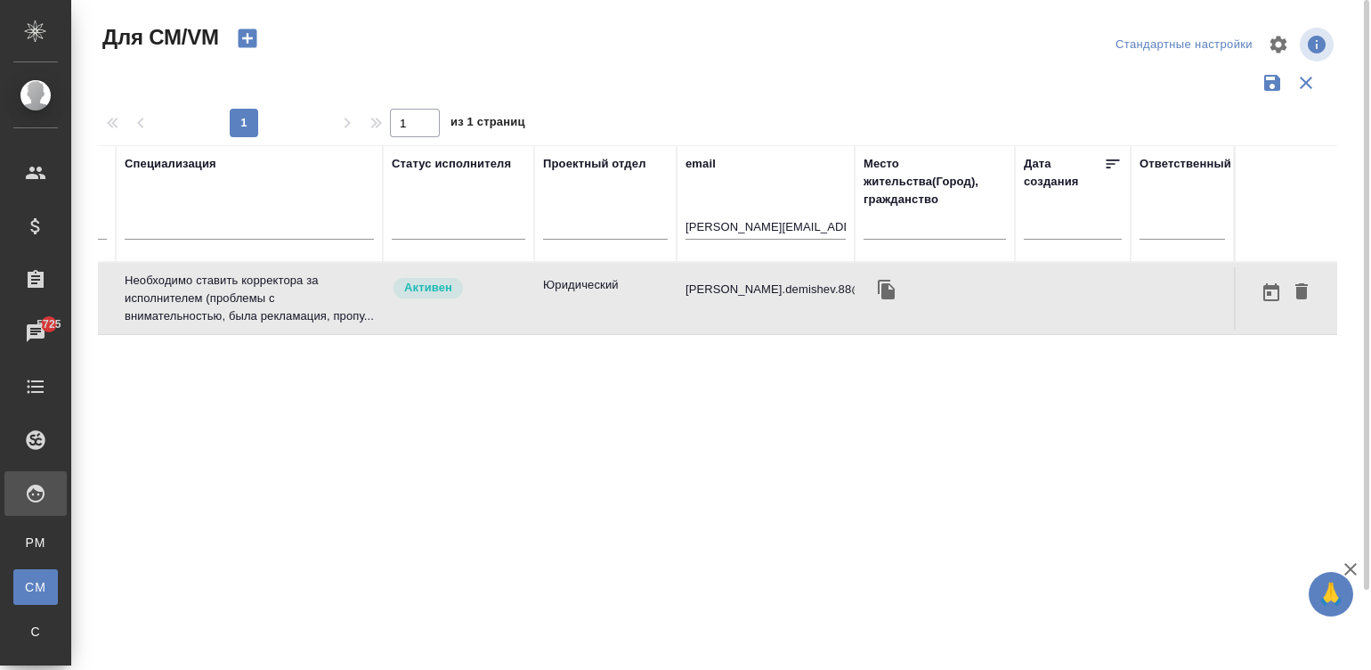
click at [554, 321] on td "Юридический" at bounding box center [605, 298] width 142 height 62
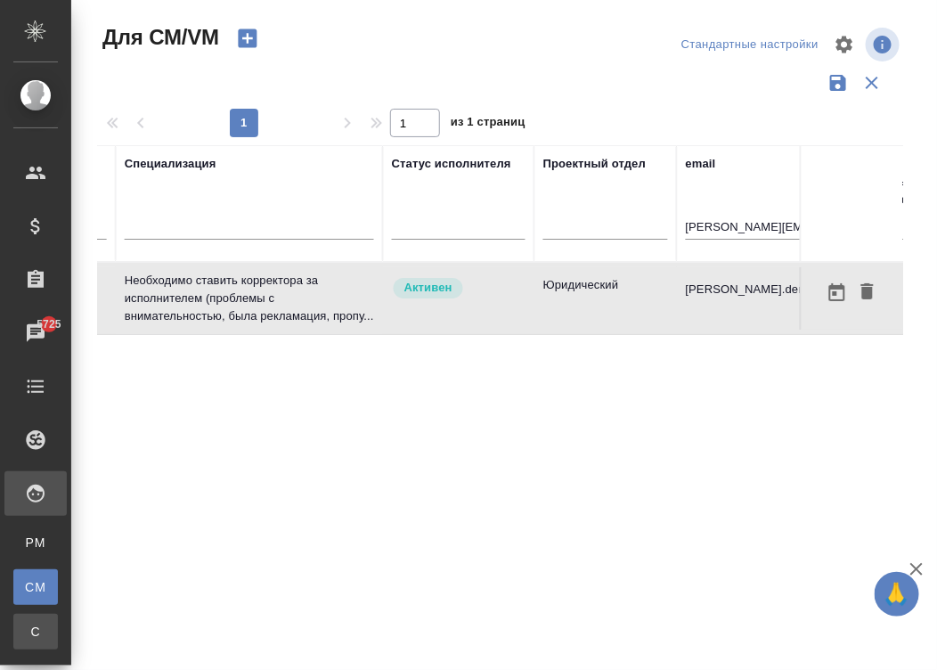
click at [27, 633] on div "Спецификации" at bounding box center [13, 631] width 27 height 18
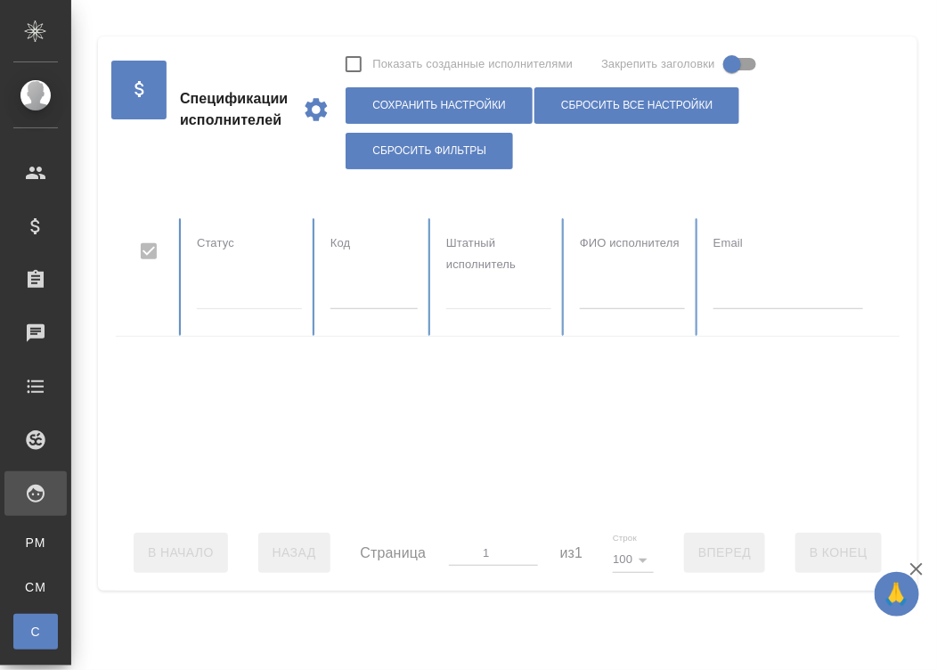
click at [373, 292] on input "text" at bounding box center [373, 296] width 87 height 25
checkbox input "false"
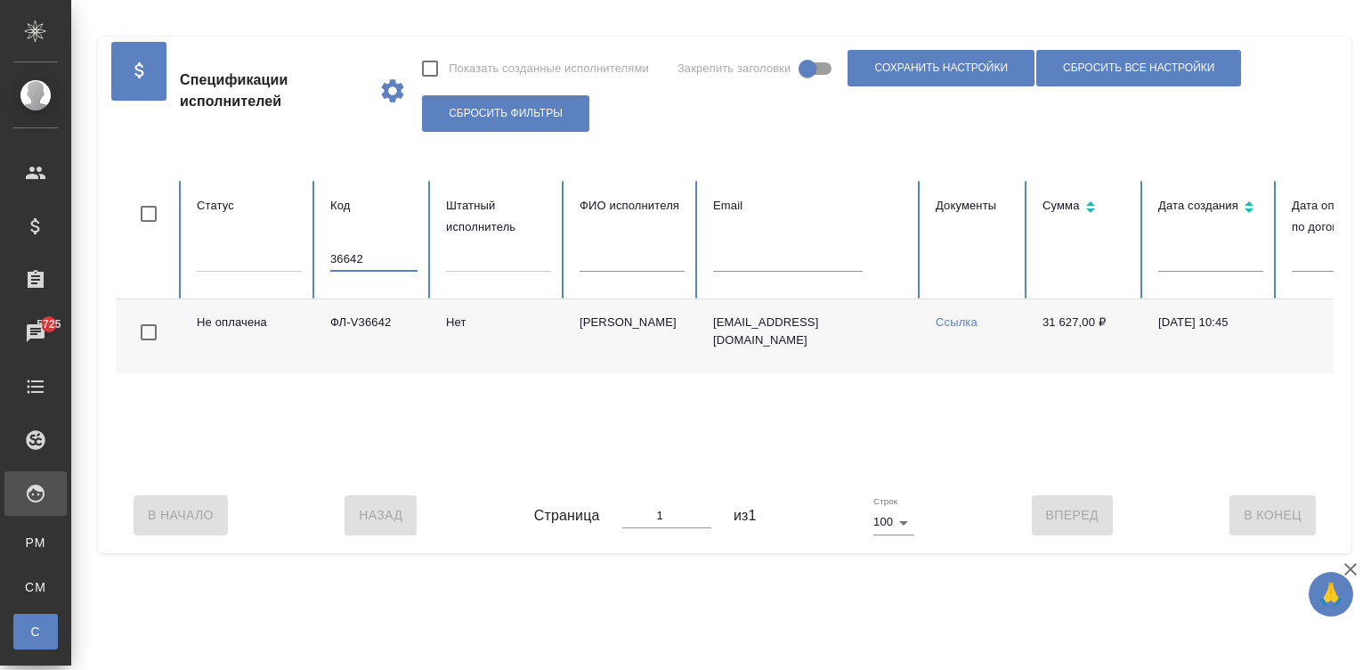
scroll to position [0, 688]
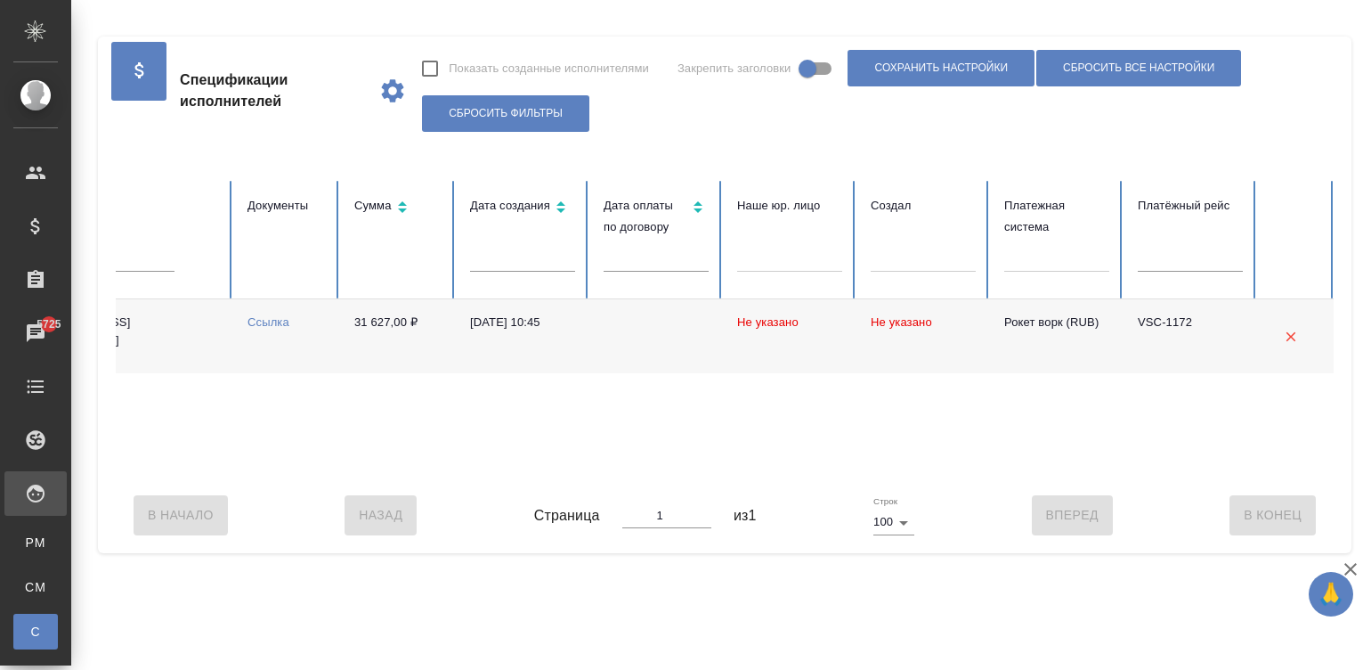
click at [641, 337] on td at bounding box center [656, 336] width 134 height 74
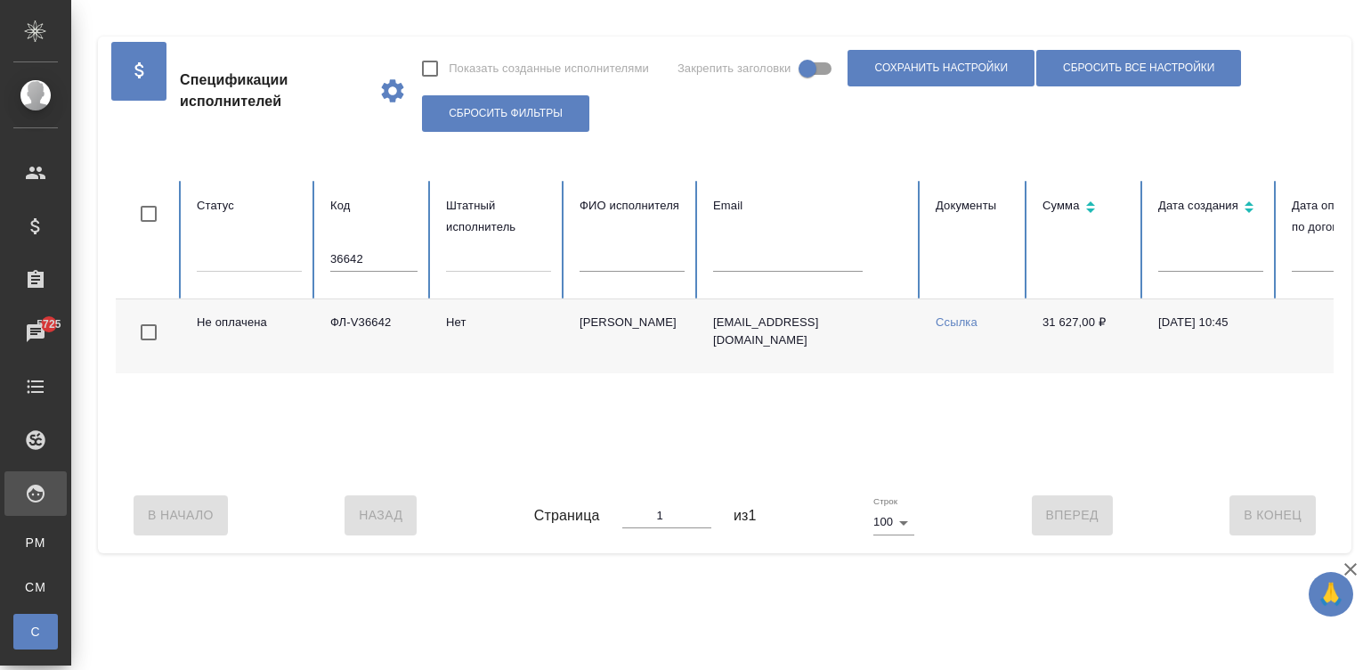
click at [389, 265] on input "36642" at bounding box center [373, 259] width 87 height 25
paste input "ФЛ-V36878"
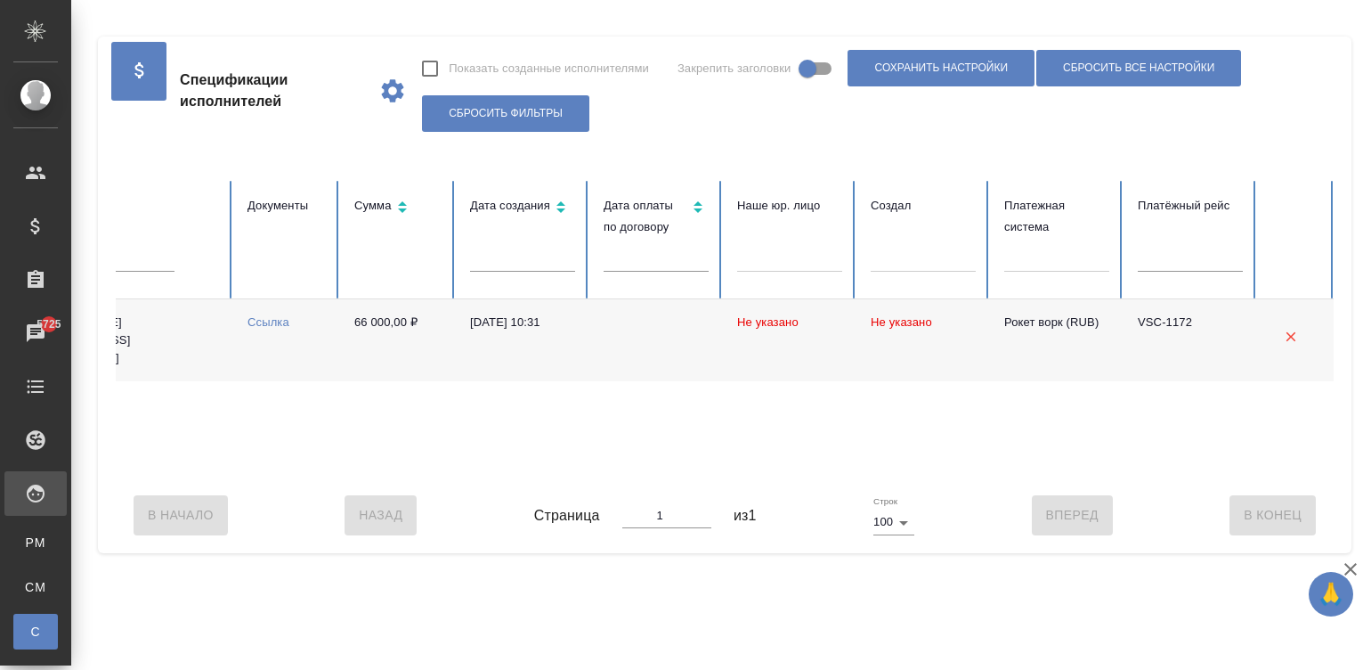
type input "ФЛ-V36878"
click at [638, 321] on td at bounding box center [656, 340] width 134 height 82
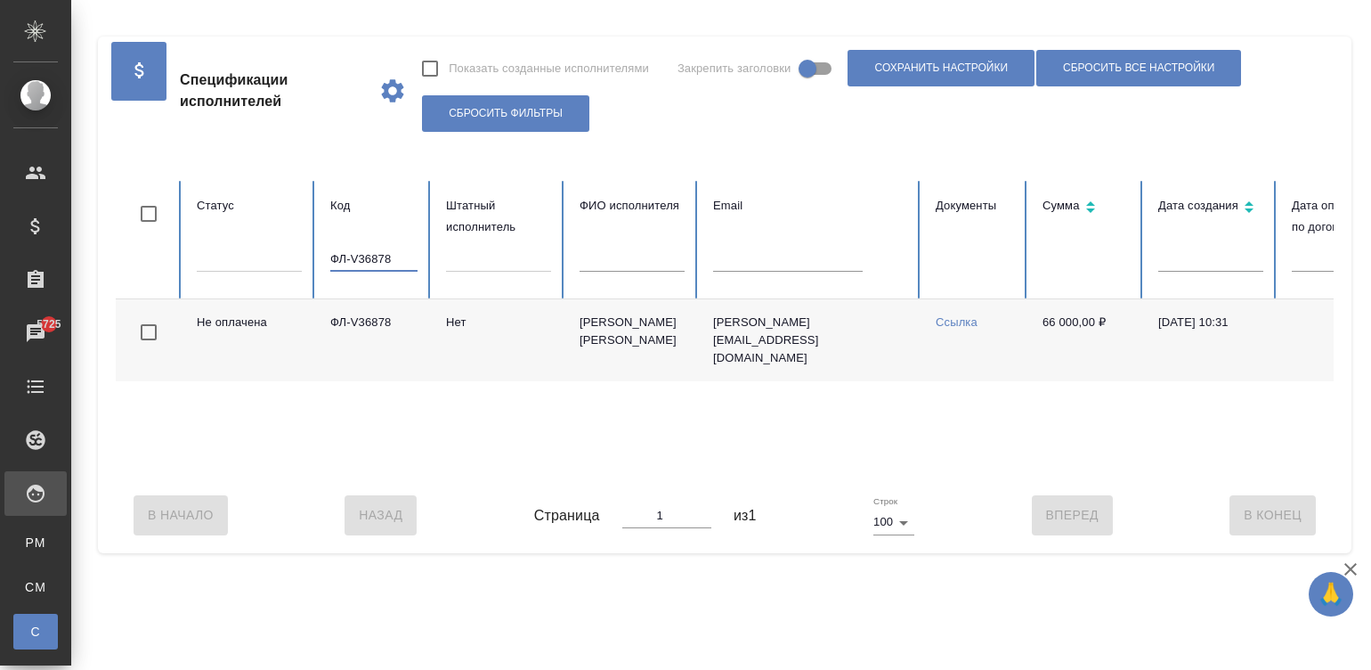
click at [411, 257] on input "ФЛ-V36878" at bounding box center [373, 259] width 87 height 25
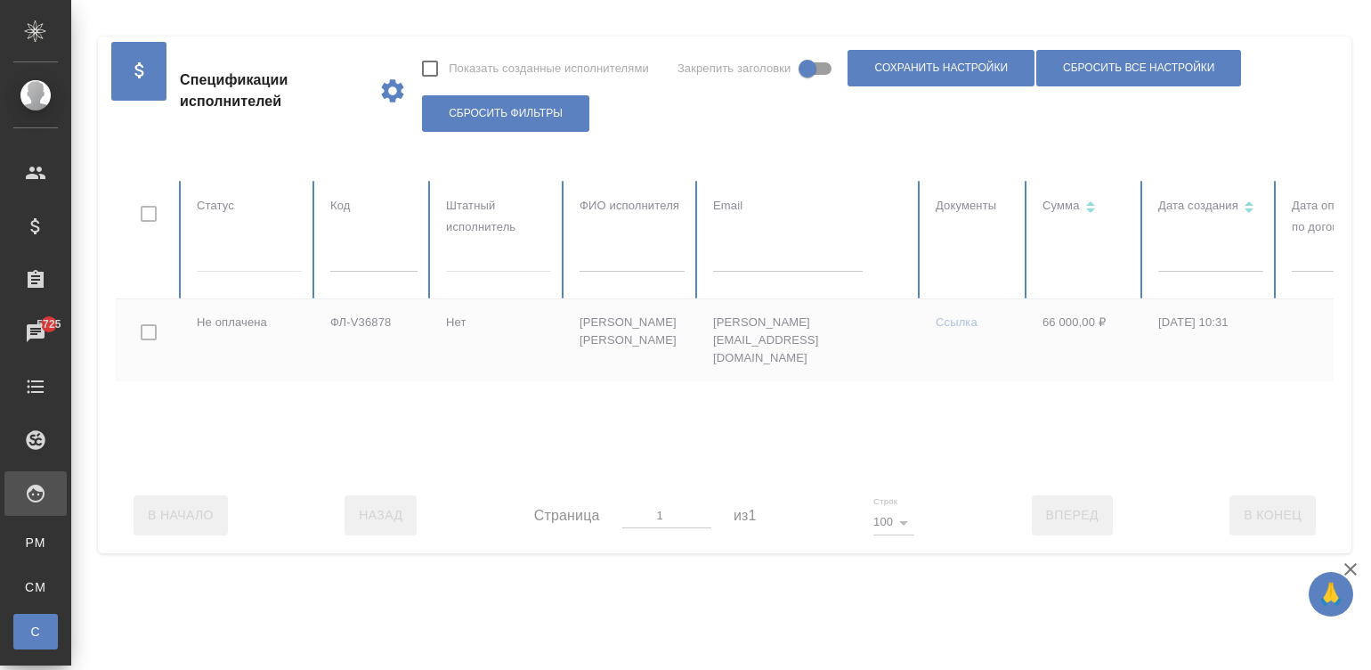
click at [736, 264] on div at bounding box center [1069, 329] width 1907 height 297
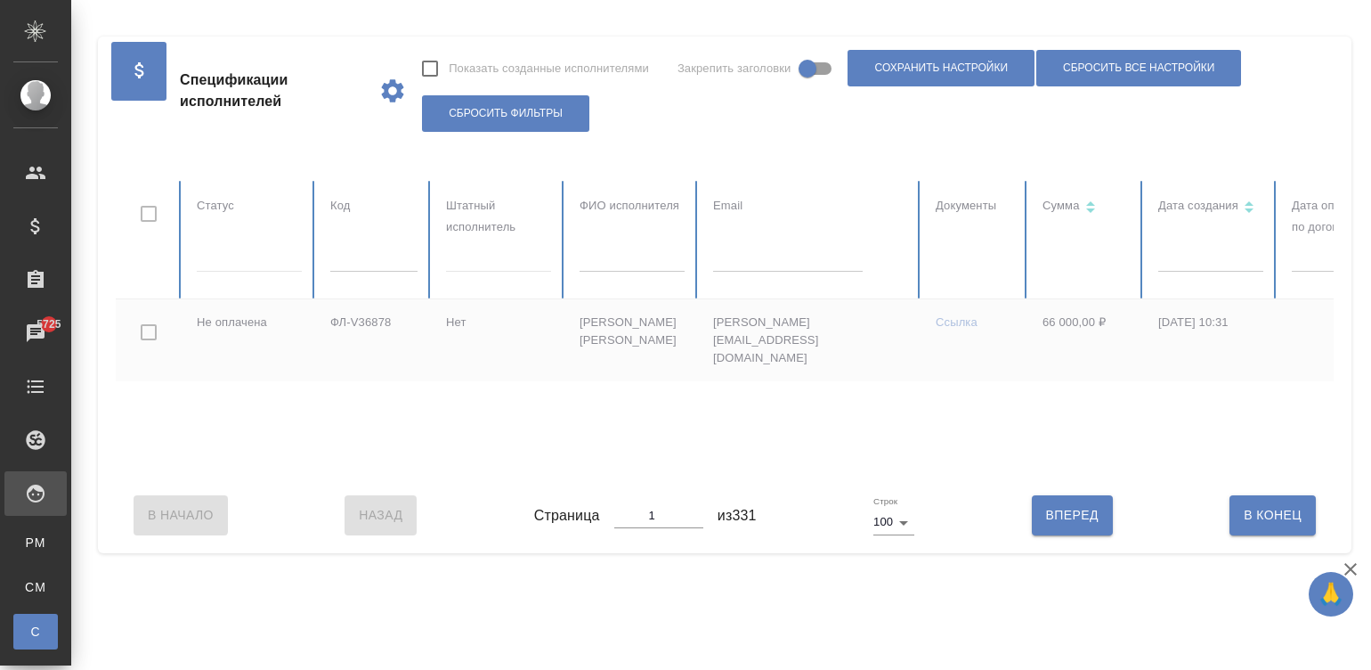
click at [736, 264] on input "text" at bounding box center [788, 259] width 150 height 25
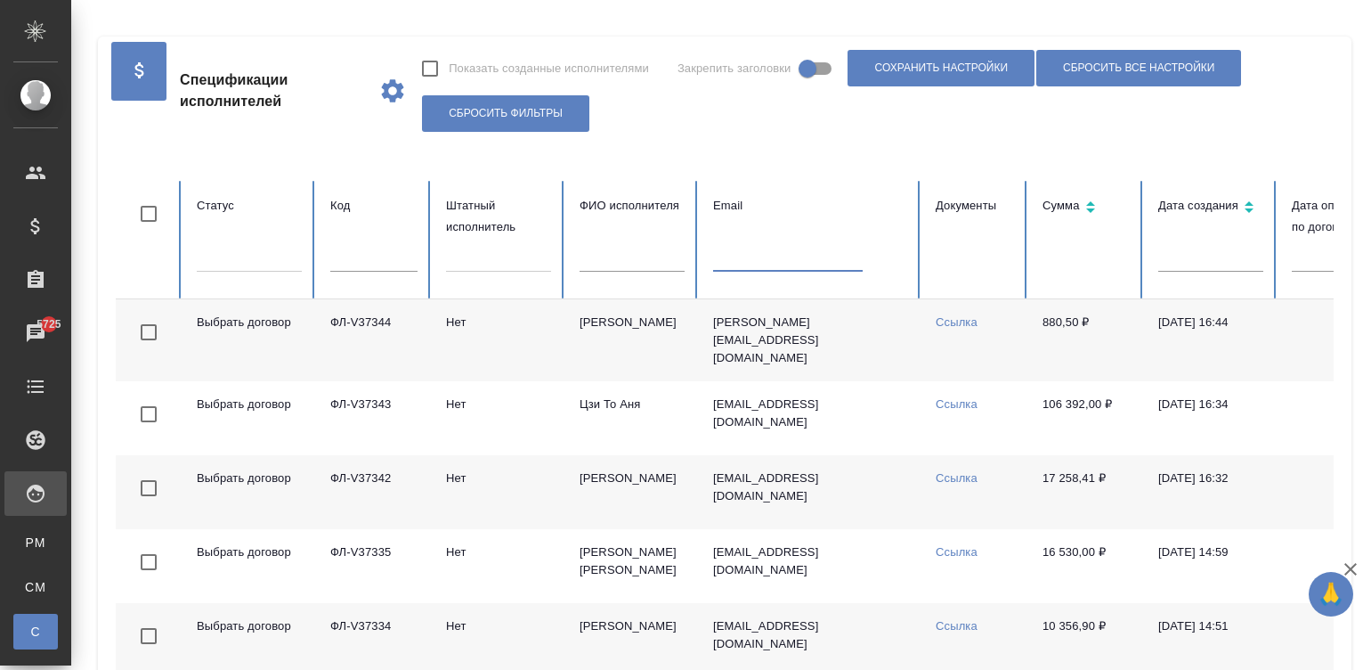
click at [736, 264] on input "text" at bounding box center [788, 259] width 150 height 25
paste input "jolly.1996@mail.ru"
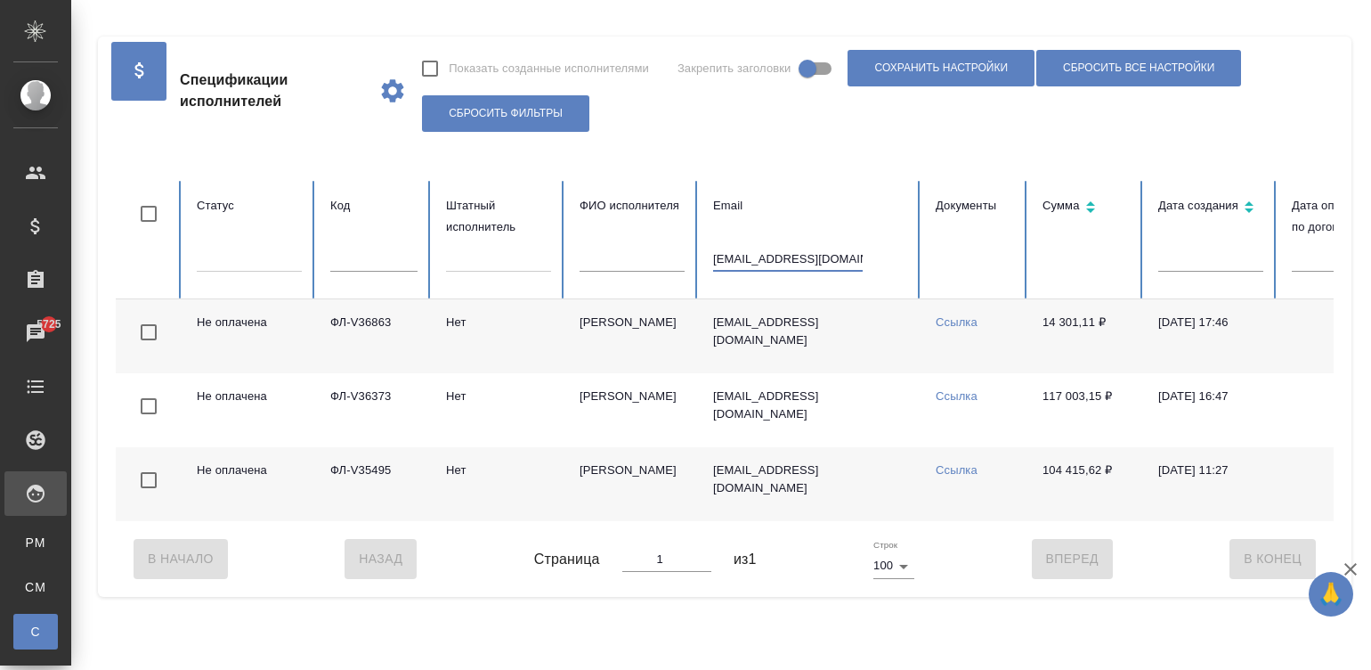
type input "jolly.1996@mail.ru"
click at [862, 342] on td "jolly.1996@mail.ru" at bounding box center [810, 336] width 223 height 74
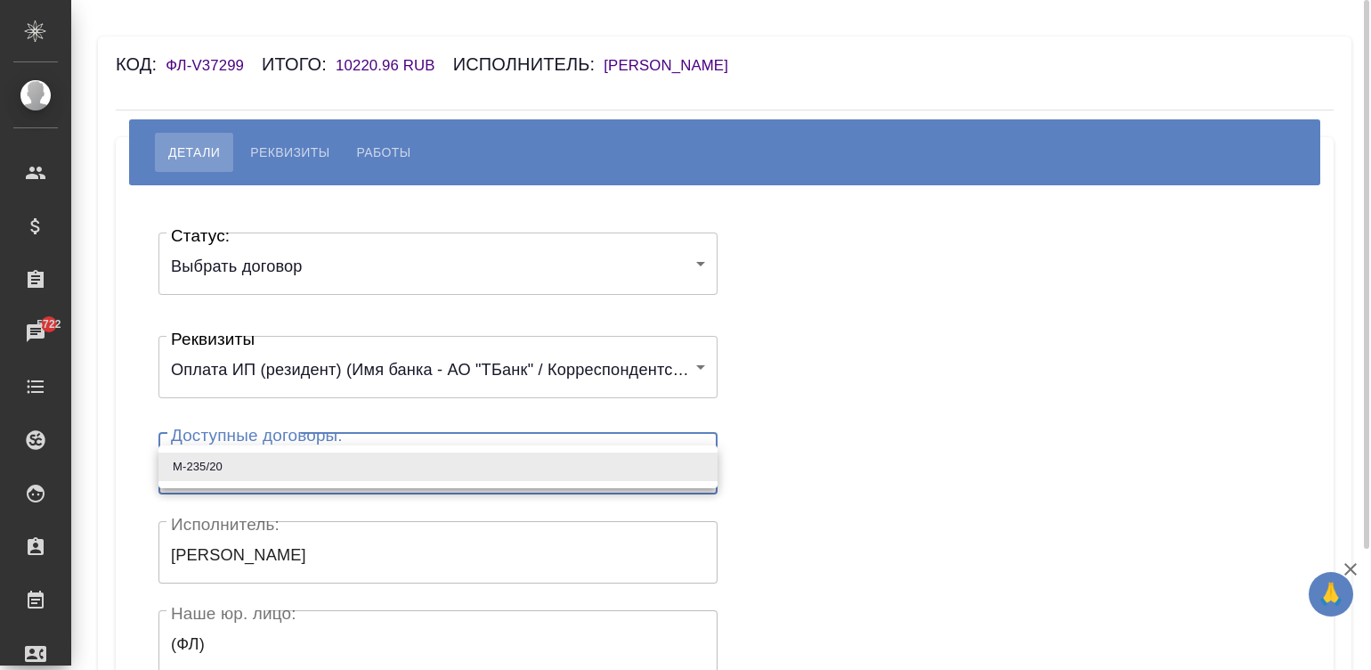
click at [316, 484] on body "🙏 .cls-1 fill:#fff; AWATERA Малинина Мария m.malinina Клиенты Спецификации Зака…" at bounding box center [685, 335] width 1371 height 670
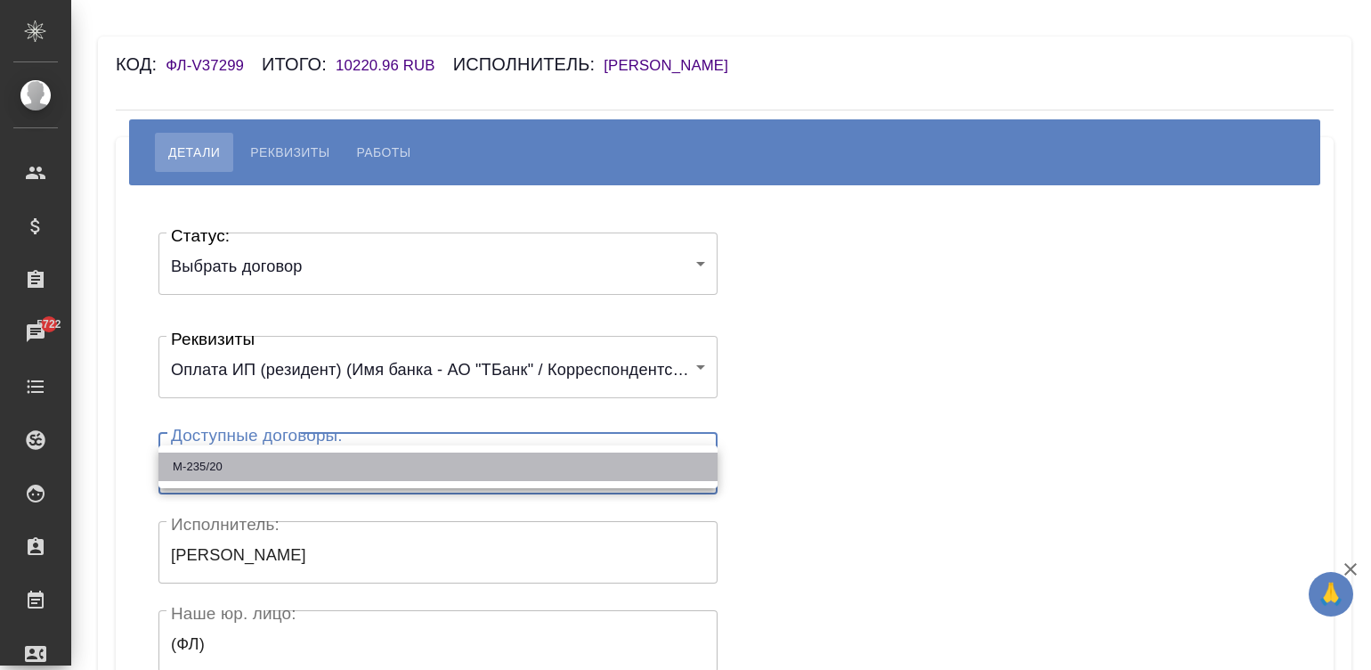
click at [272, 474] on li "М-235/20" at bounding box center [438, 466] width 559 height 28
type input "60e85adab3d23e6dd08c564e"
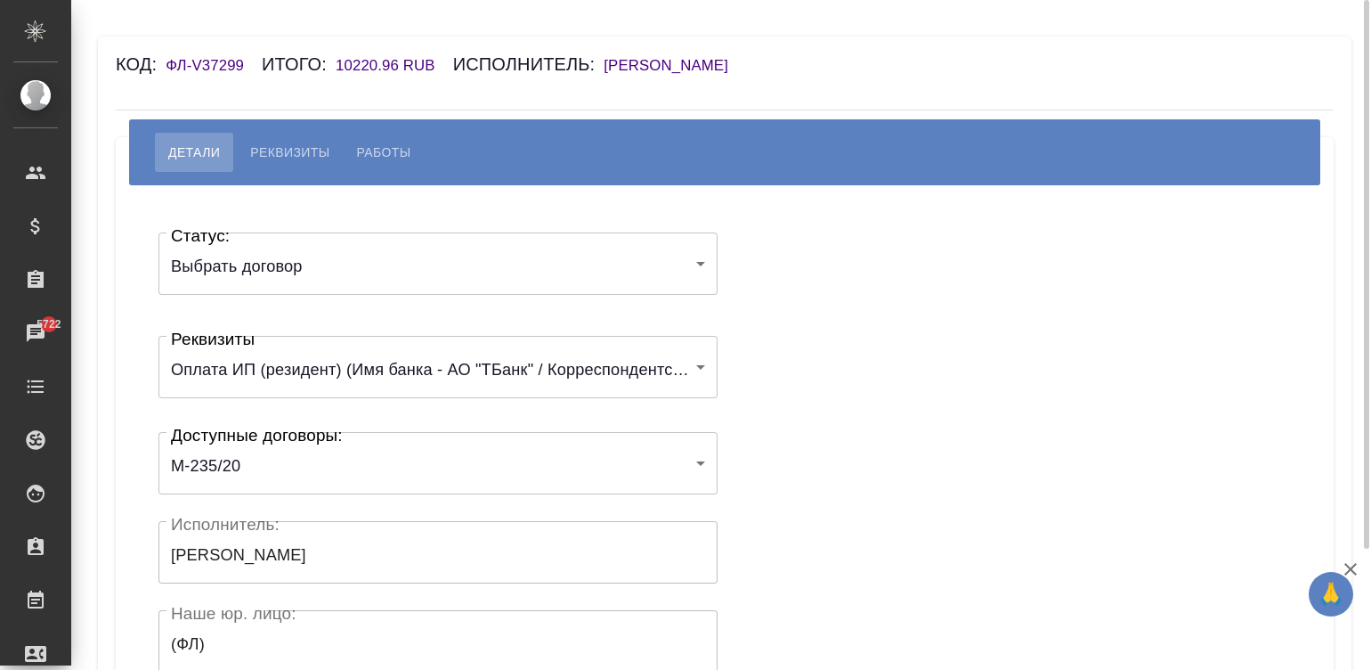
click at [942, 443] on div "Статус: Выбрать договор chooseContract Статус: Реквизиты Оплата ИП (резидент) (…" at bounding box center [724, 534] width 1147 height 644
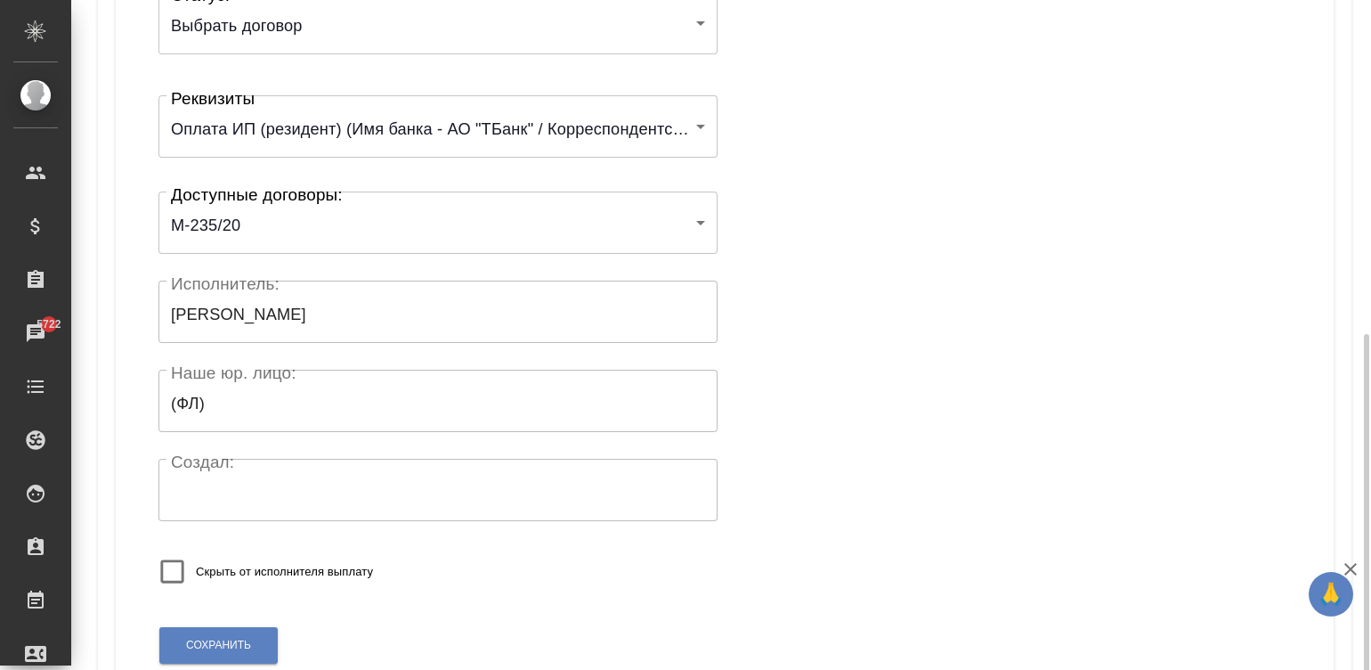
scroll to position [348, 0]
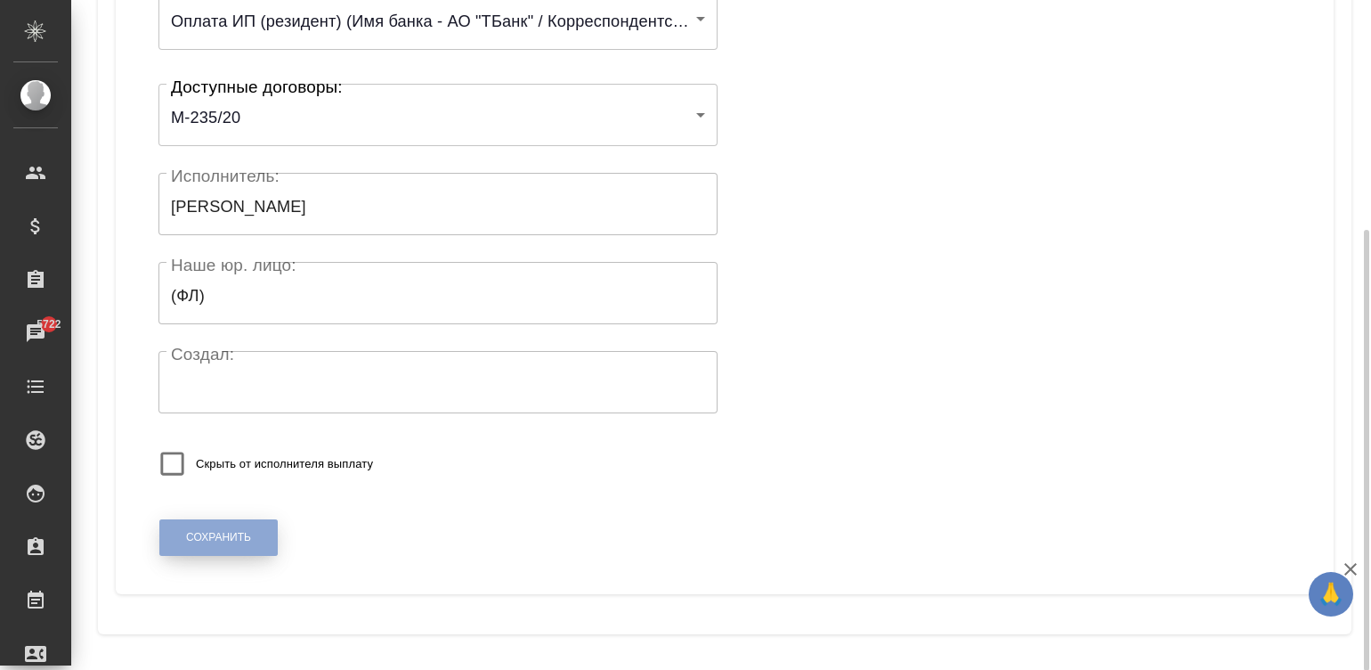
click at [175, 533] on button "Сохранить" at bounding box center [218, 537] width 118 height 37
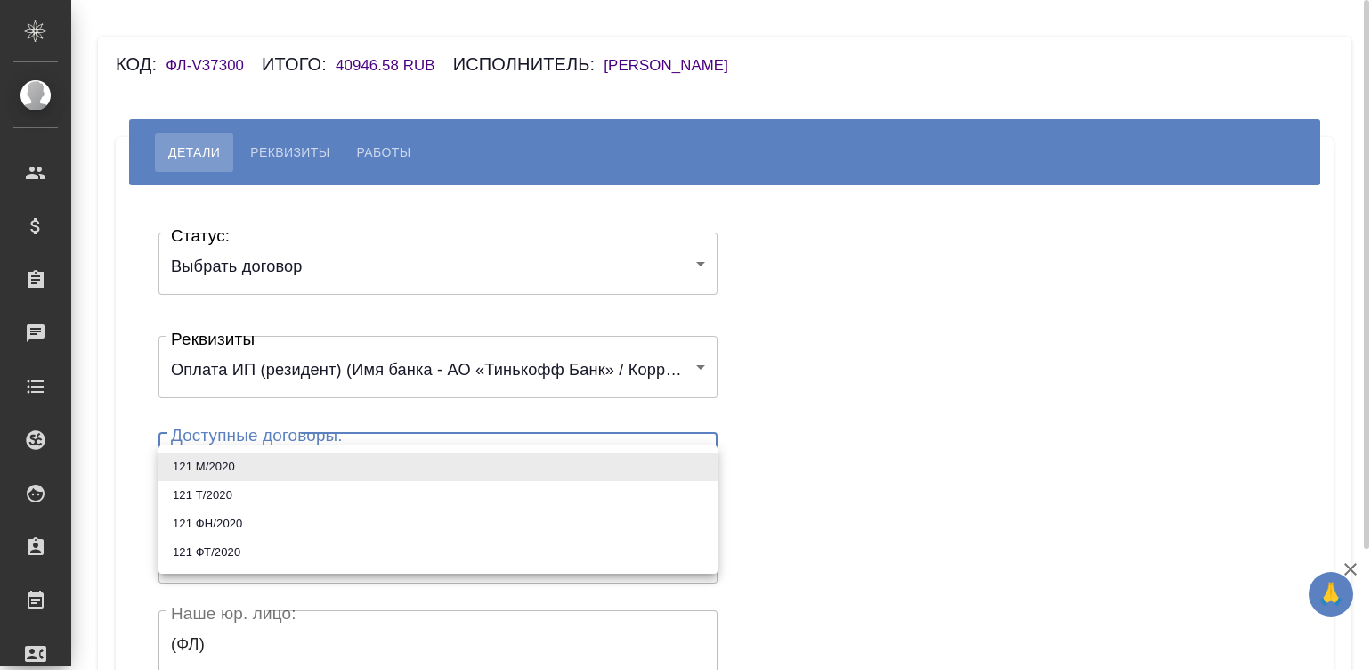
click at [336, 476] on body "🙏 .cls-1 fill:#fff; AWATERA [PERSON_NAME]malinina Клиенты Спецификации Заказы Ч…" at bounding box center [685, 335] width 1371 height 670
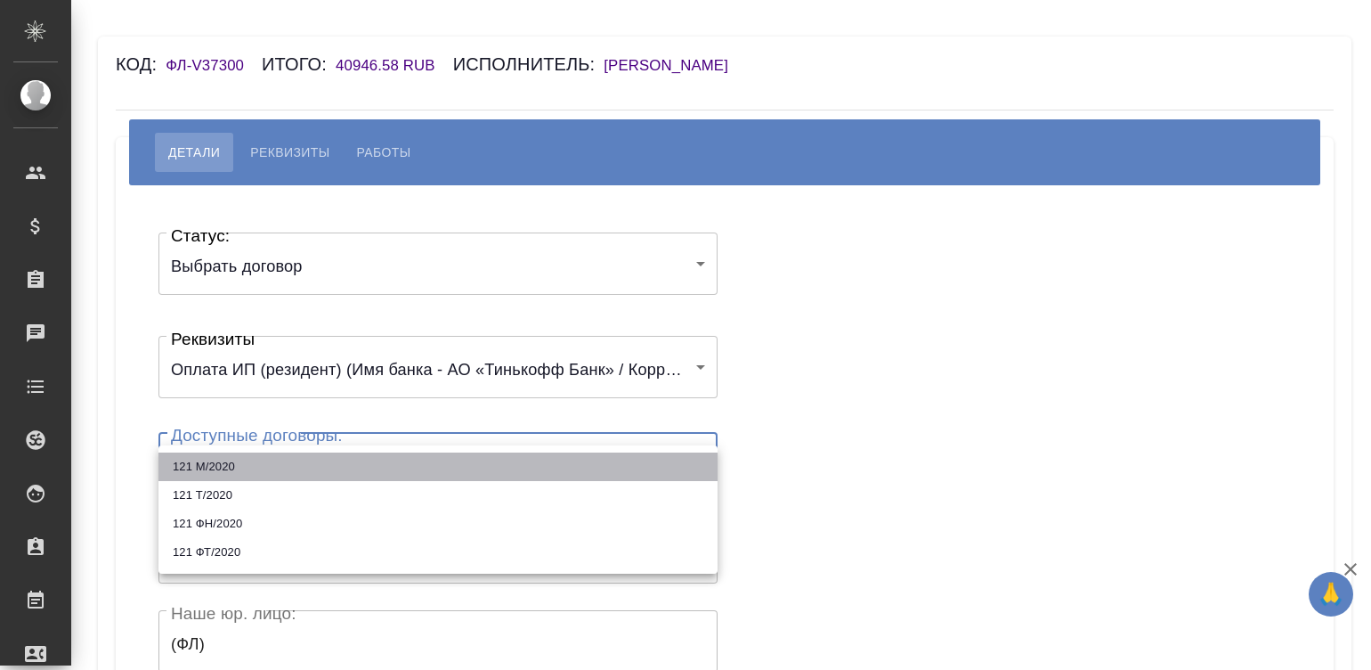
click at [267, 459] on li "121 М/2020" at bounding box center [438, 466] width 559 height 28
type input "60a21e761763a569ff087693"
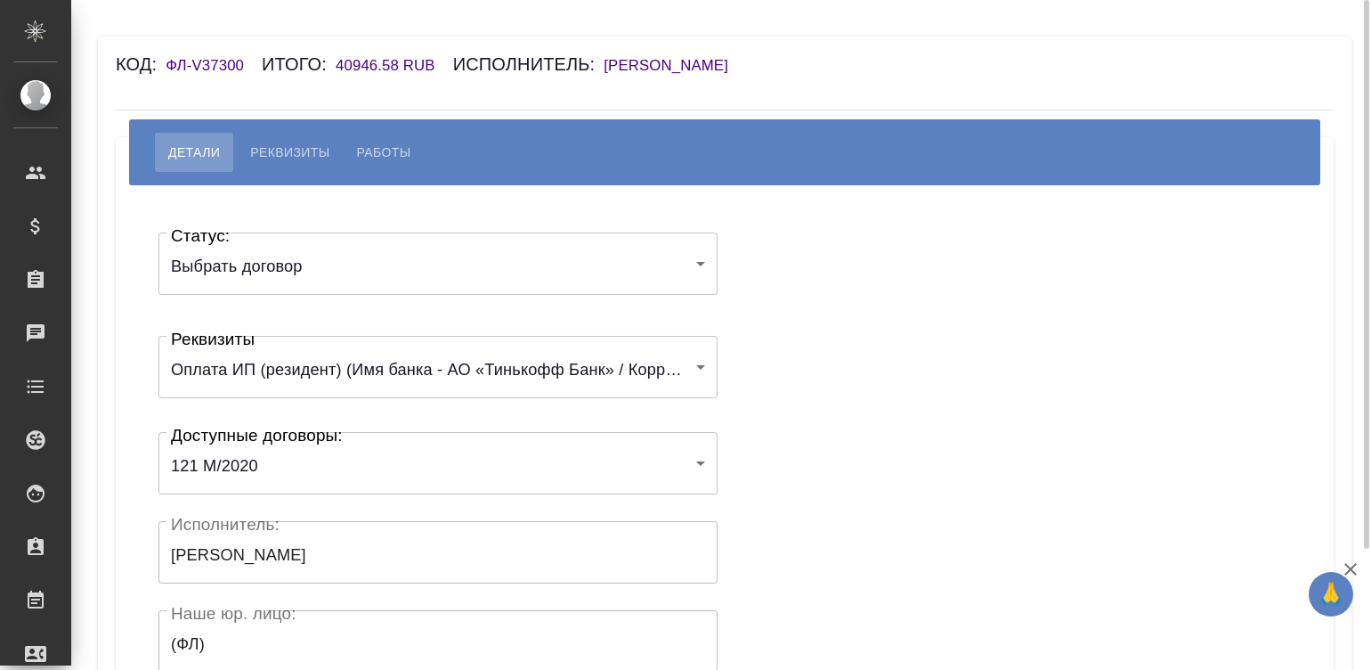
click at [961, 396] on div "Статус: Выбрать договор chooseContract Статус: Реквизиты Оплата ИП (резидент) (…" at bounding box center [724, 534] width 1147 height 644
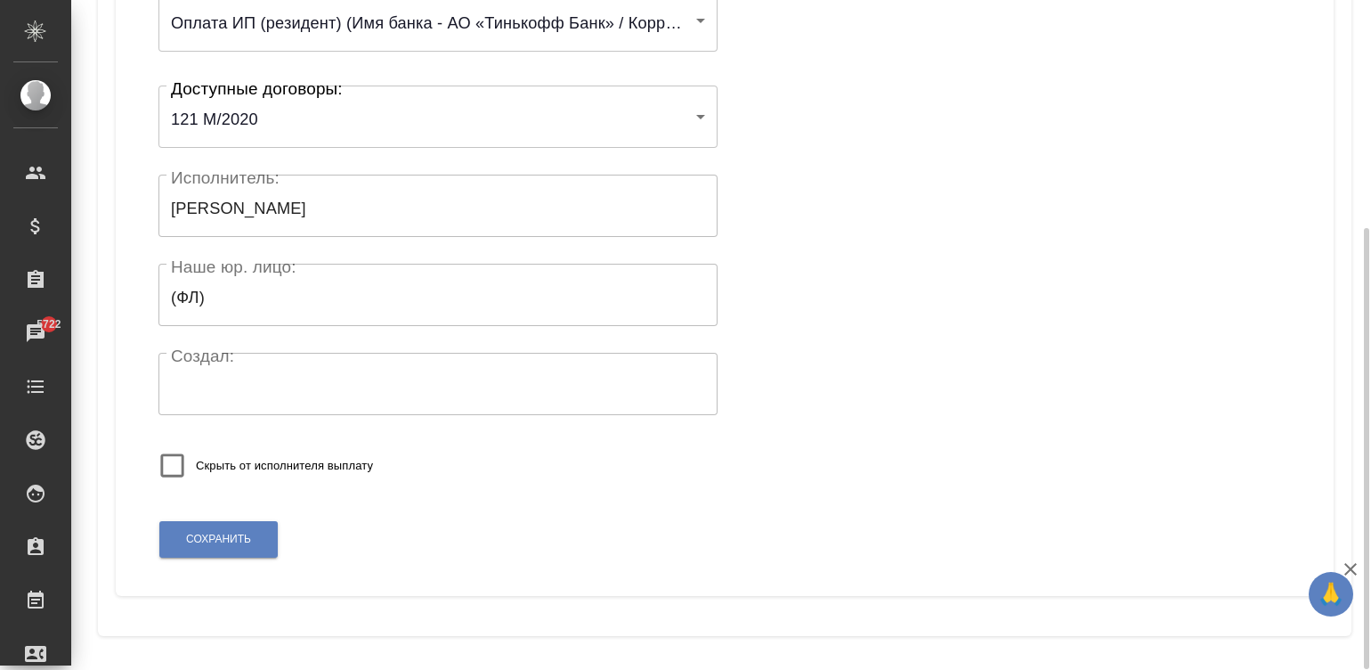
scroll to position [348, 0]
click at [203, 533] on span "Сохранить" at bounding box center [218, 537] width 65 height 15
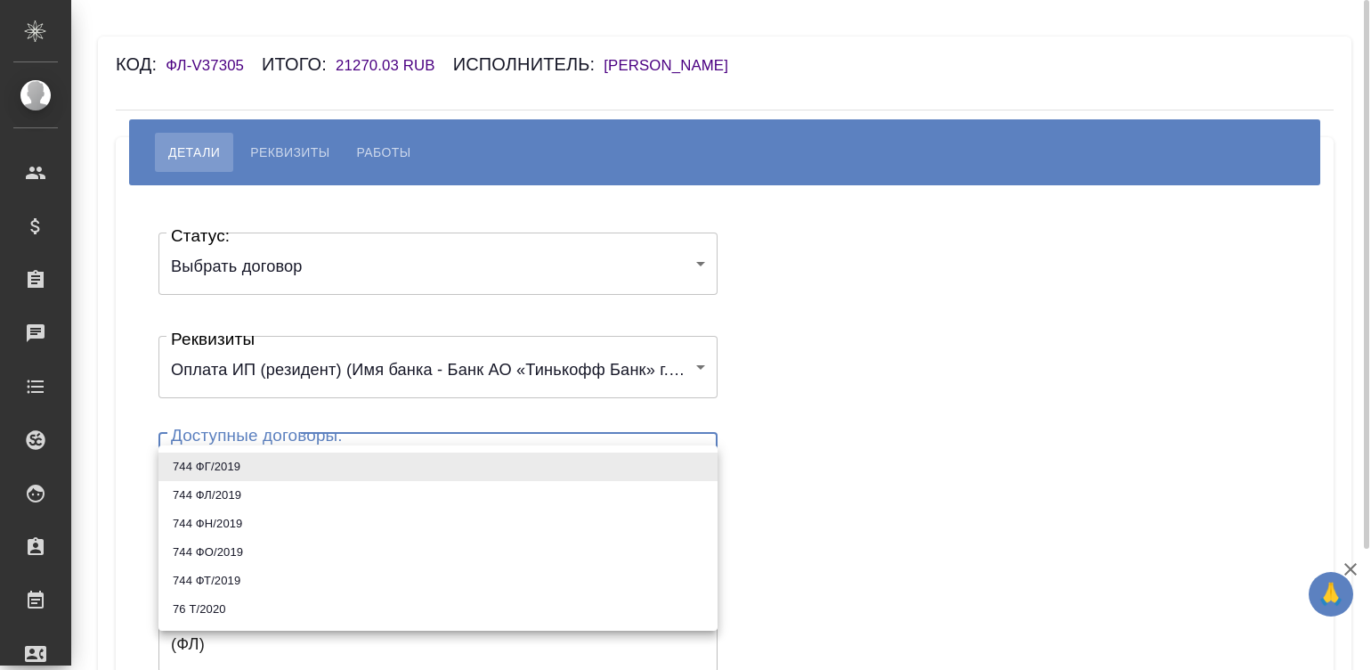
click at [310, 464] on body "🙏 .cls-1 fill:#fff; AWATERA Малинина Мария m.malinina Клиенты Спецификации Зака…" at bounding box center [685, 335] width 1371 height 670
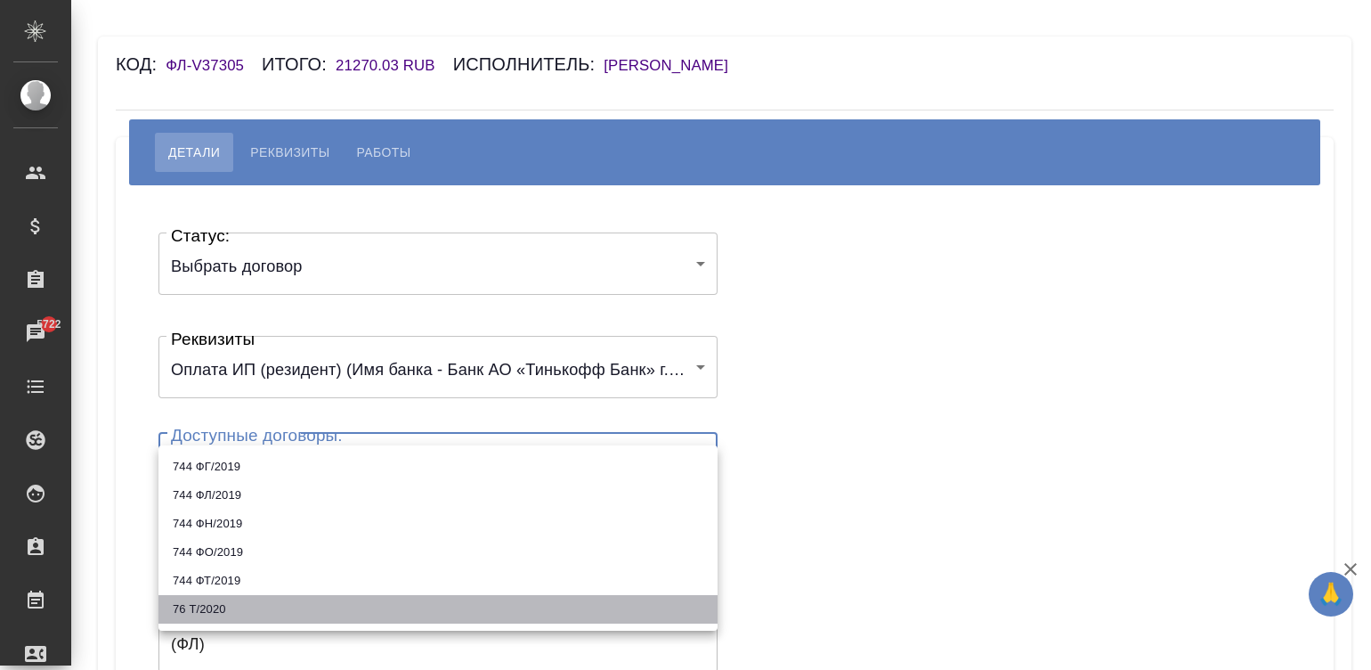
click at [203, 614] on li "76 Т/2020" at bounding box center [438, 609] width 559 height 28
type input "62136db9335f1e58abee538d"
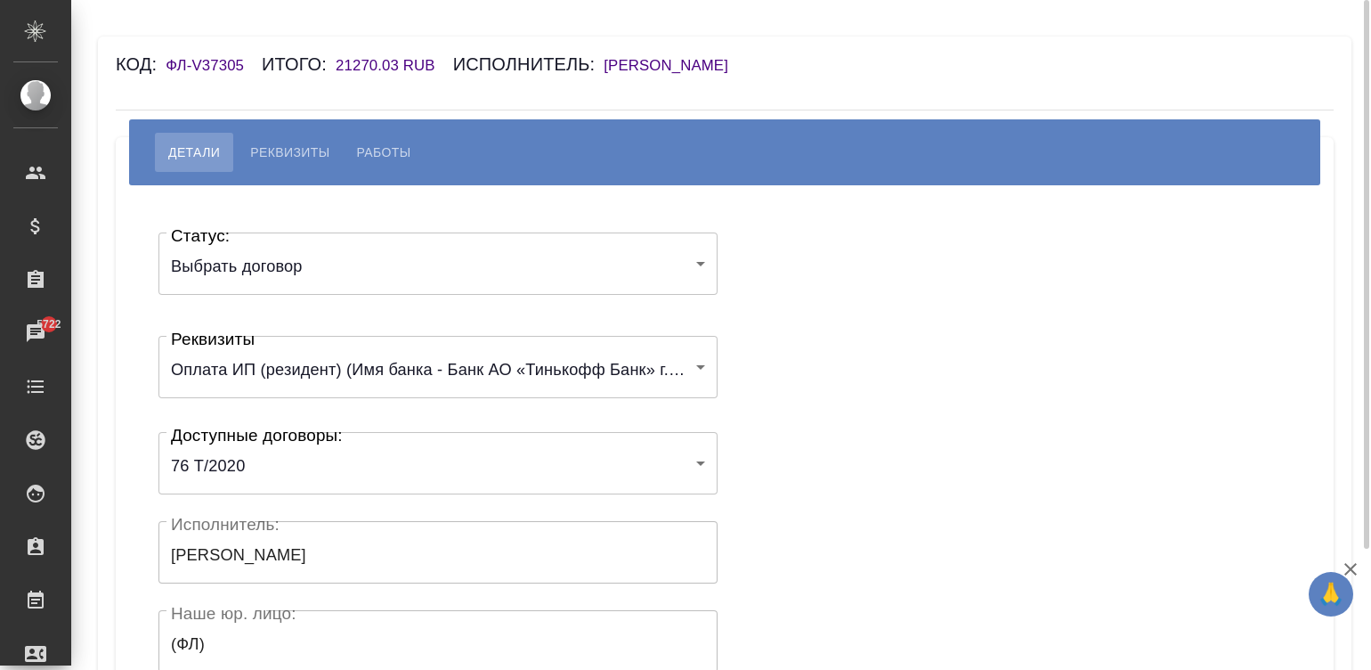
click at [854, 443] on div "Статус: Выбрать договор chooseContract Статус: Реквизиты Оплата ИП (резидент) (…" at bounding box center [724, 534] width 1147 height 644
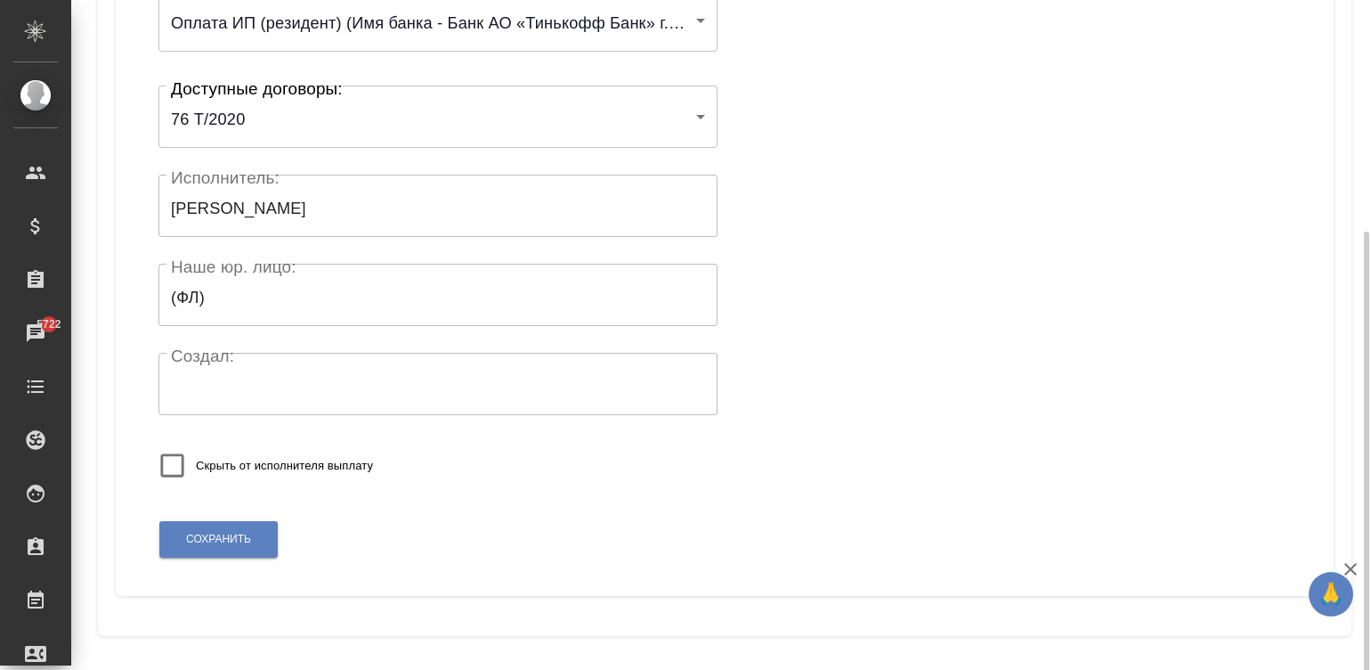
scroll to position [348, 0]
click at [207, 535] on span "Сохранить" at bounding box center [218, 537] width 65 height 15
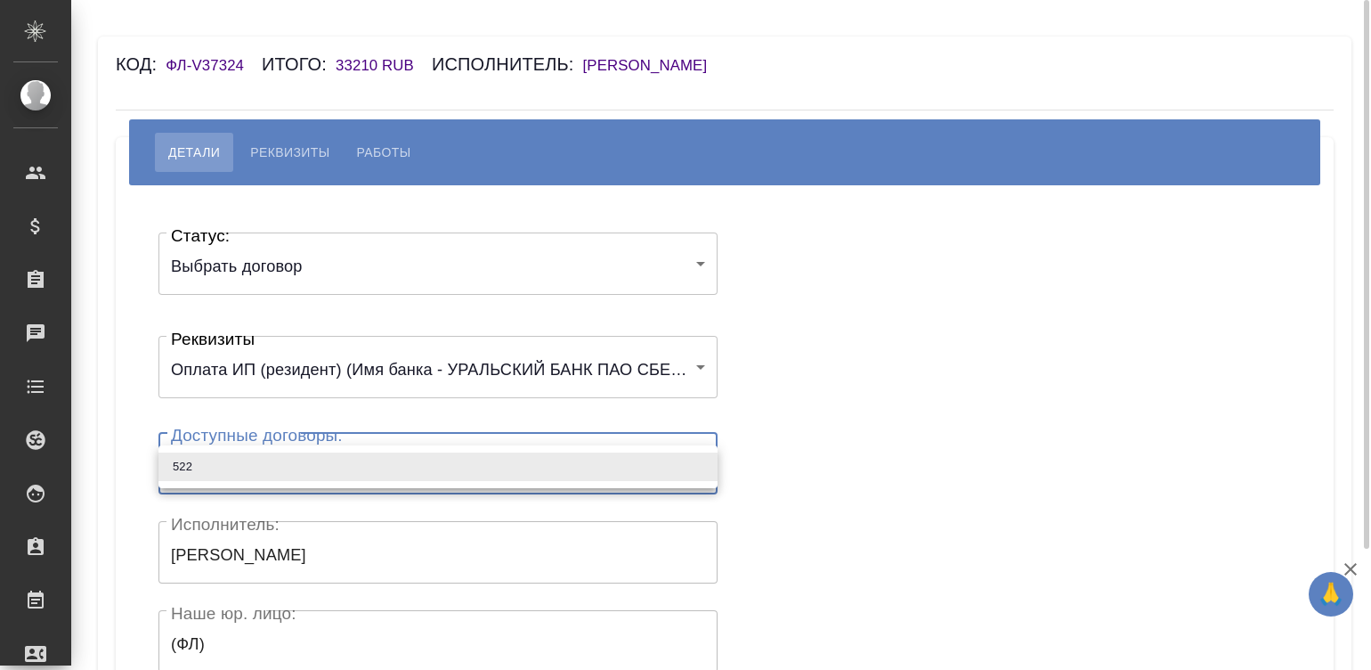
click at [232, 468] on body "🙏 .cls-1 fill:#fff; AWATERA [PERSON_NAME]malinina Клиенты Спецификации Заказы Ч…" at bounding box center [685, 335] width 1371 height 670
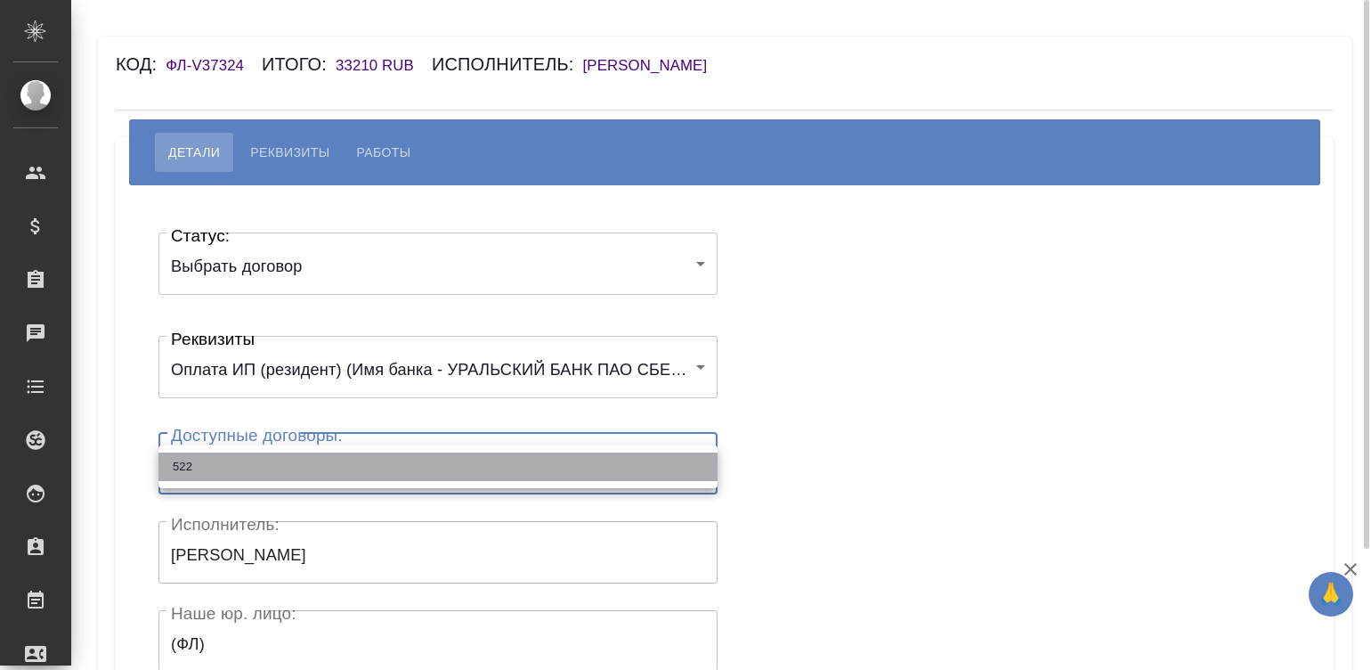
click at [232, 468] on li "522" at bounding box center [438, 466] width 559 height 28
type input "68836351542037409597e445"
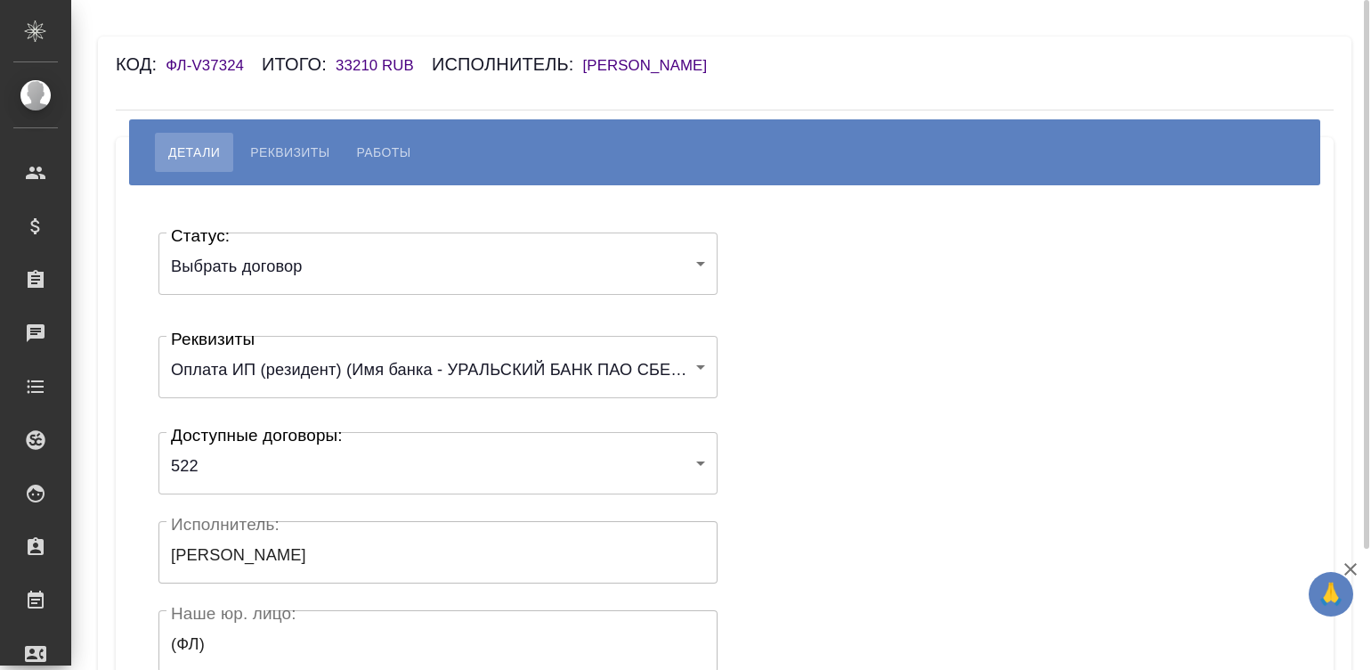
click at [833, 354] on div "Статус: Выбрать договор chooseContract Статус: Реквизиты Оплата ИП (резидент) (…" at bounding box center [724, 534] width 1147 height 644
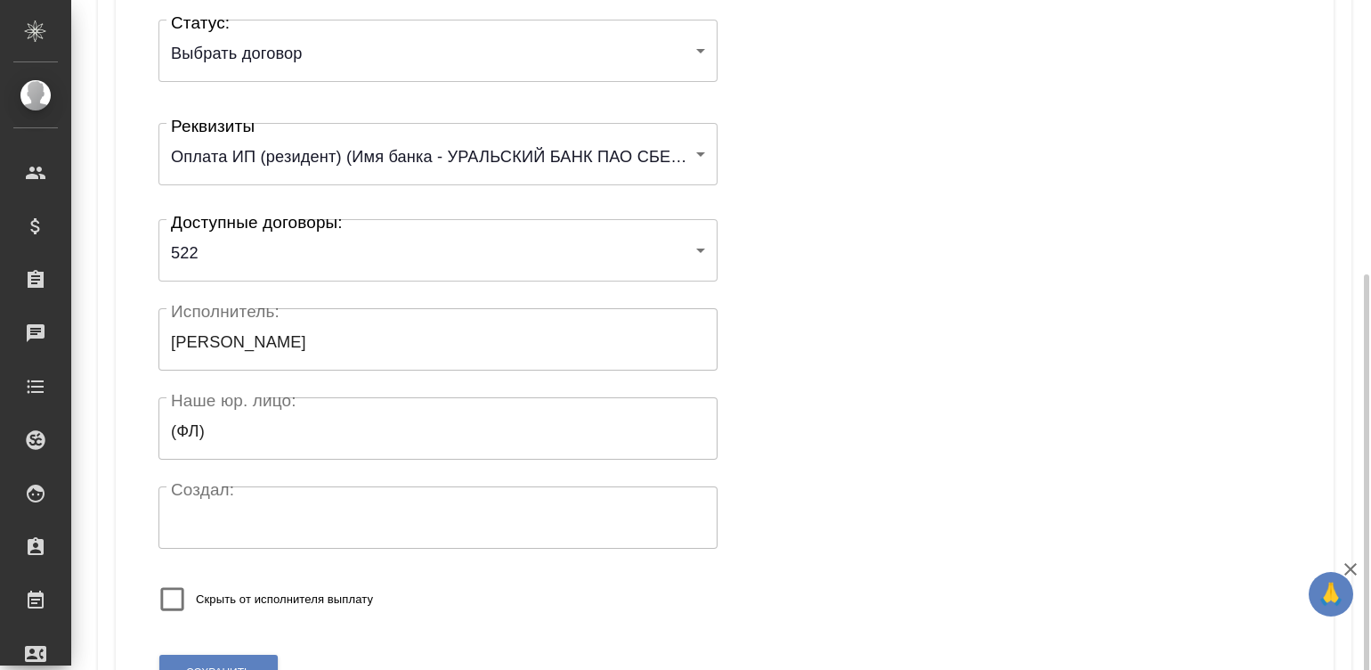
scroll to position [348, 0]
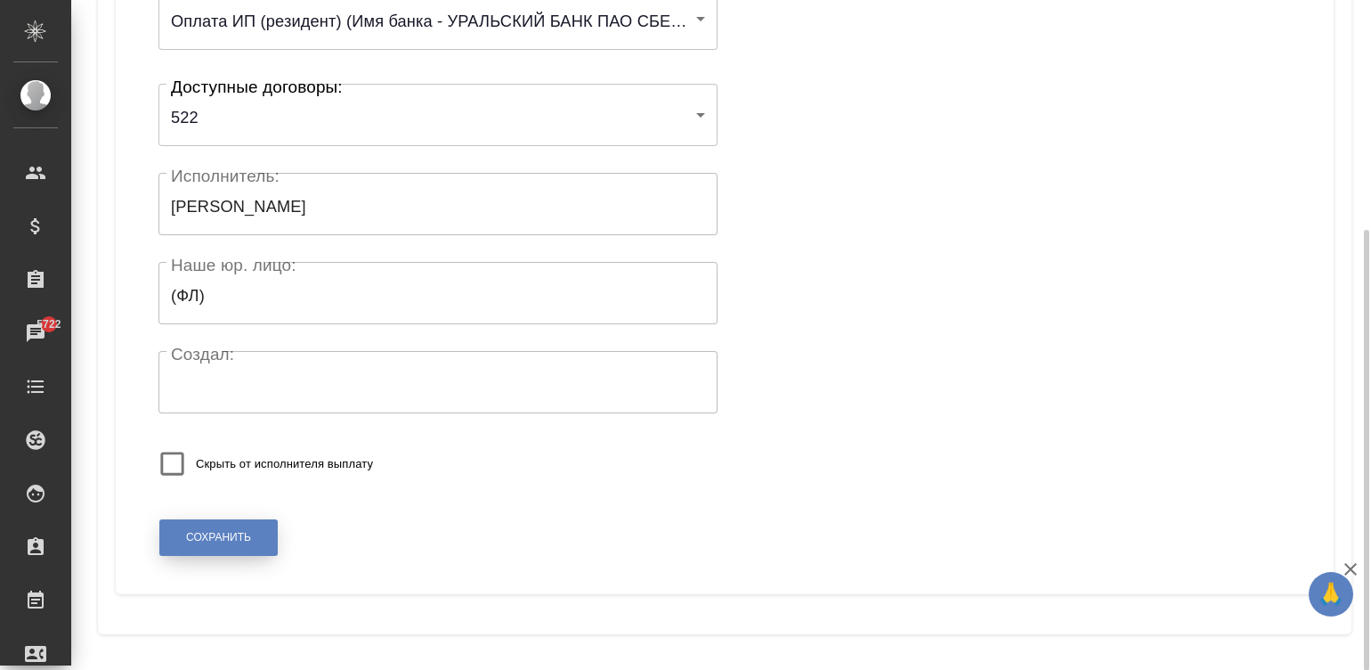
click at [232, 525] on button "Сохранить" at bounding box center [218, 537] width 118 height 37
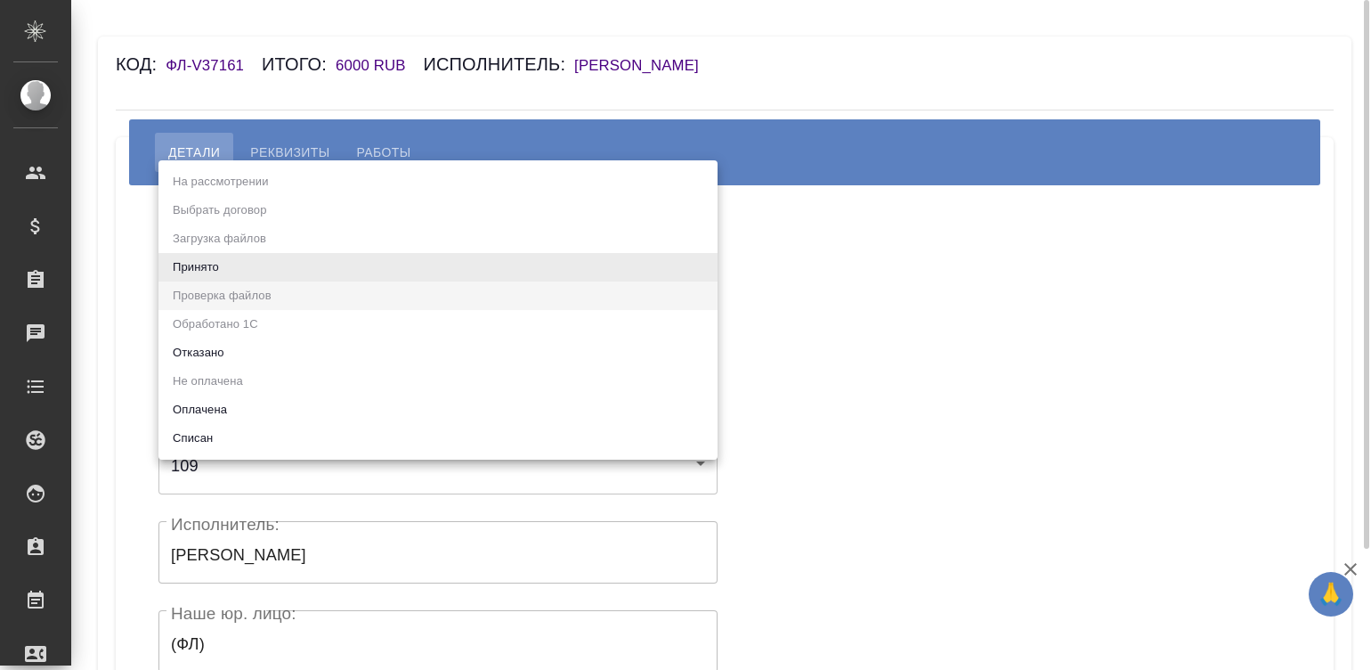
click at [299, 255] on body "🙏 .cls-1 fill:#fff; AWATERA Малинина Мария m.malinina Клиенты Спецификации Зака…" at bounding box center [685, 335] width 1371 height 670
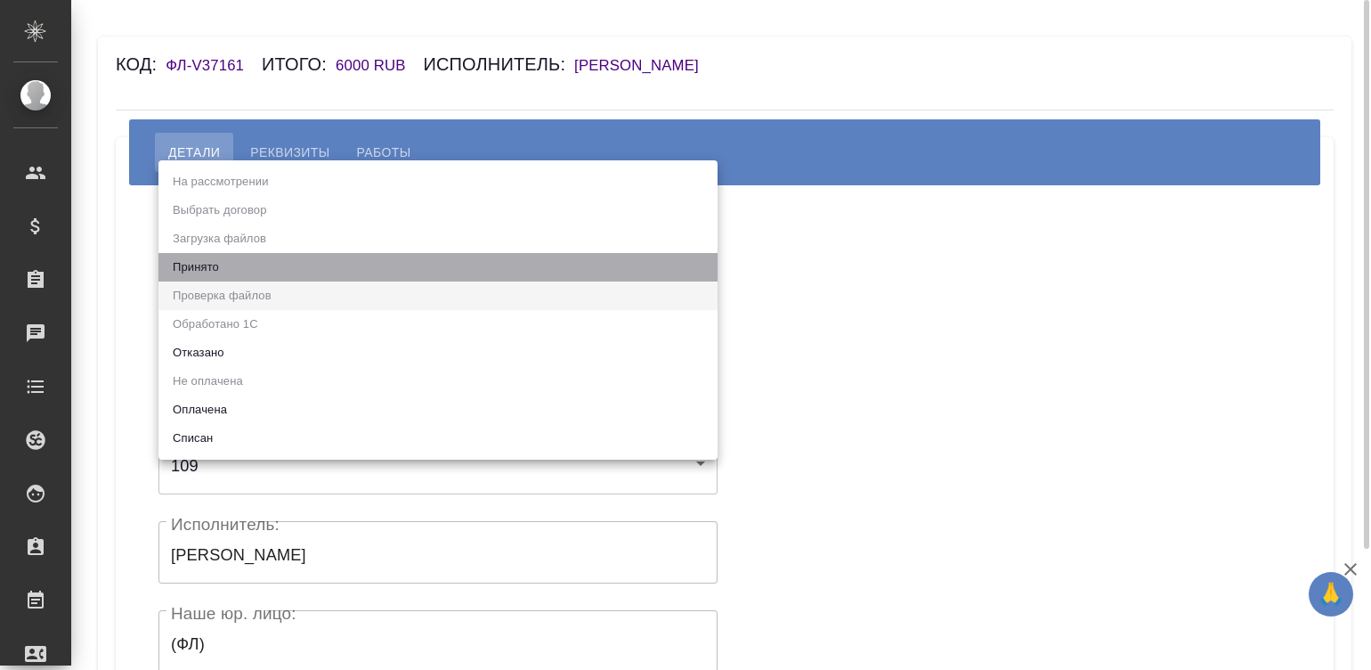
click at [299, 255] on li "Принято" at bounding box center [438, 267] width 559 height 28
type input "accepted"
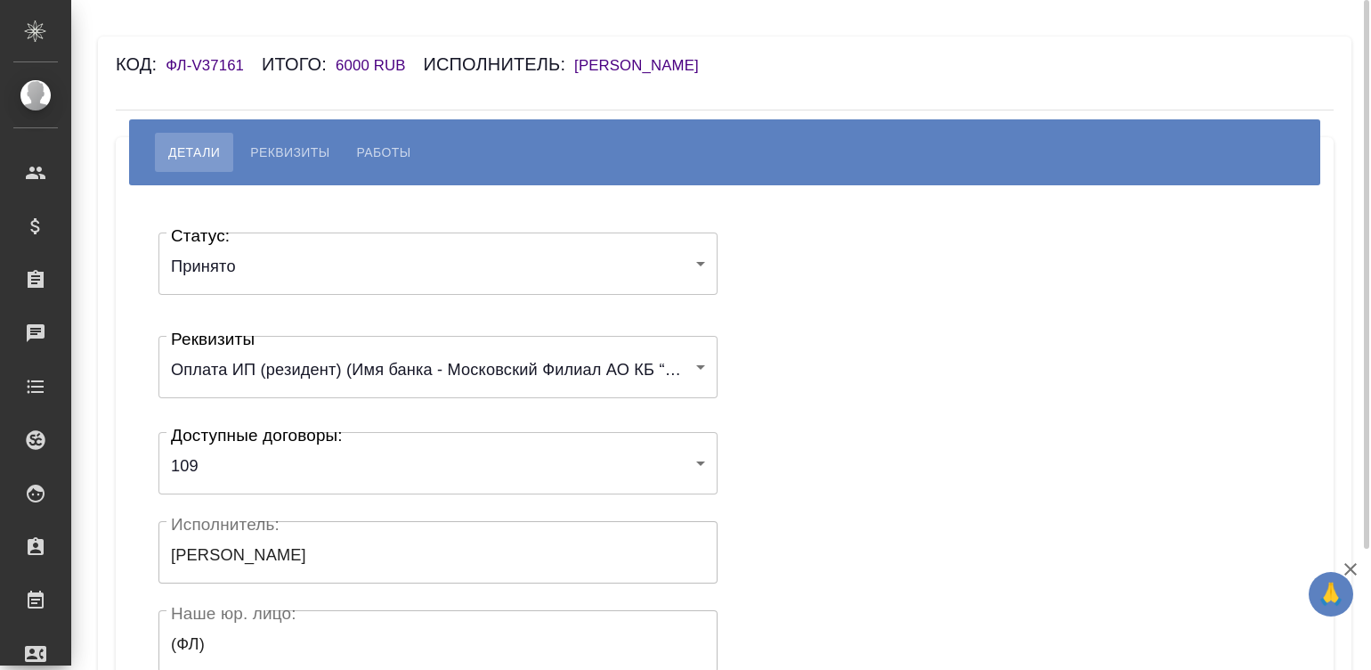
click at [841, 306] on div "Статус: Принято accepted Статус: Реквизиты Оплата ИП (резидент) (Имя банка - Мо…" at bounding box center [724, 534] width 1147 height 644
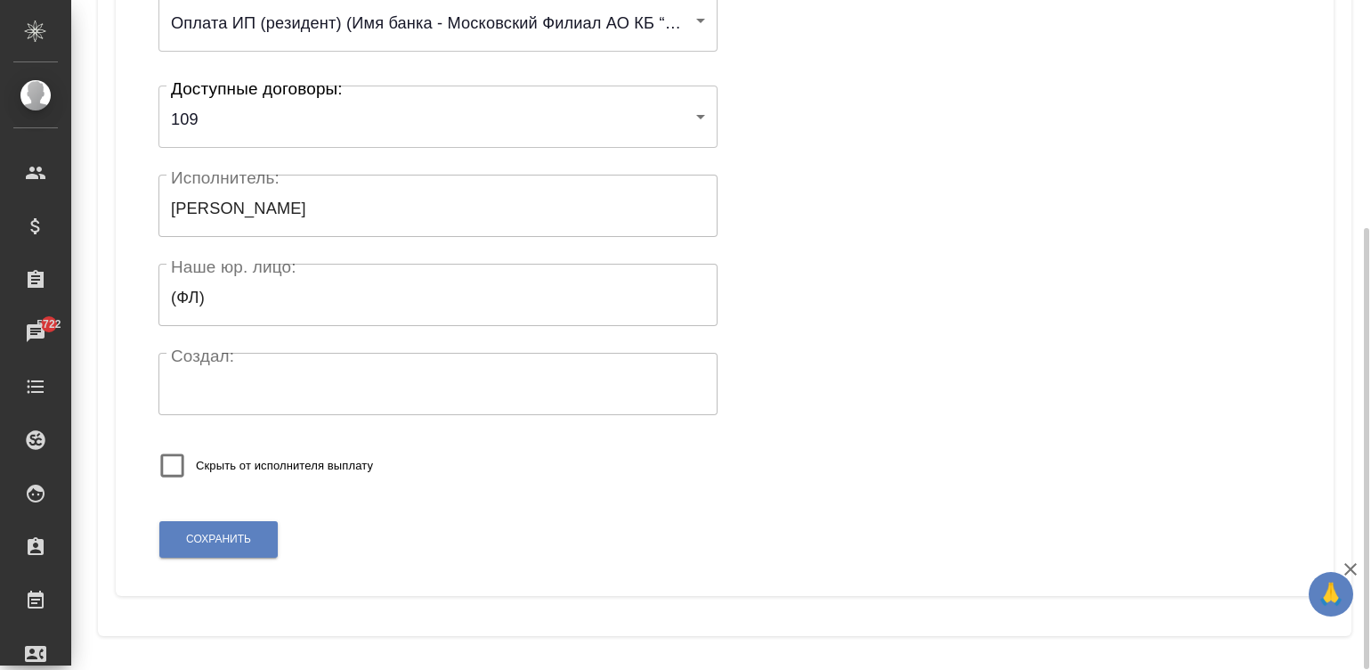
scroll to position [348, 0]
click at [227, 543] on span "Сохранить" at bounding box center [218, 537] width 65 height 15
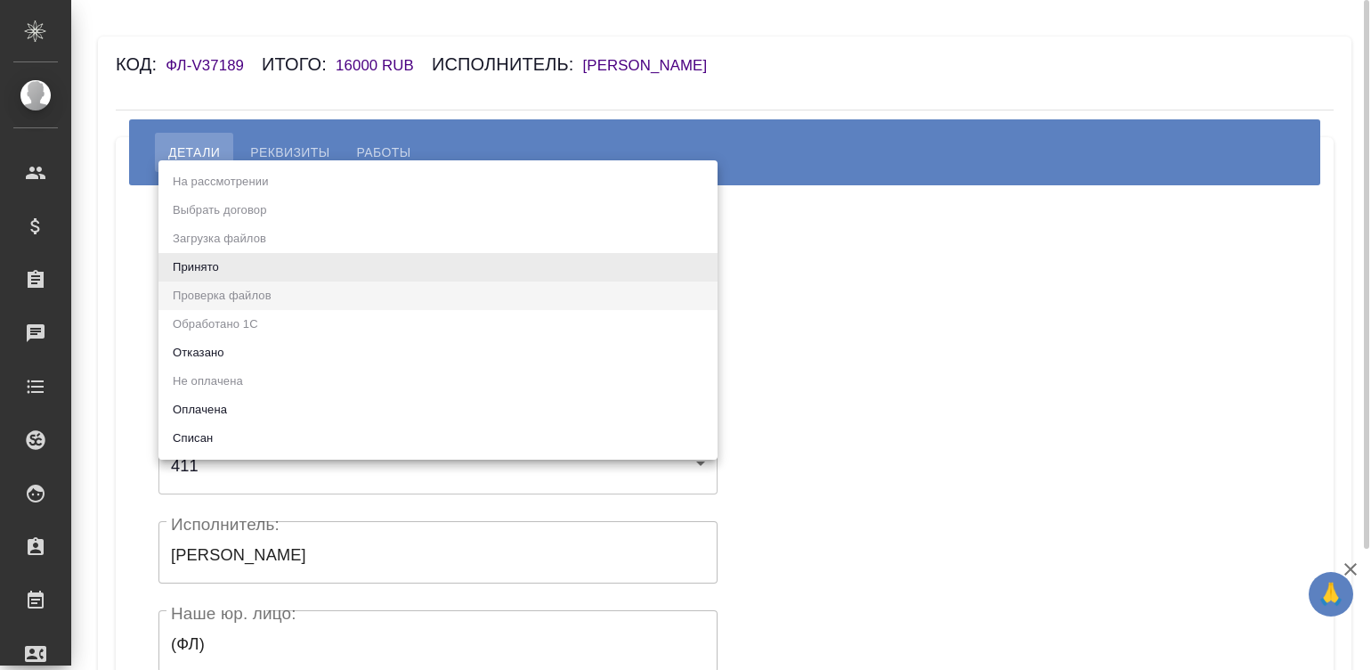
click at [199, 258] on body "🙏 .cls-1 fill:#fff; AWATERA [PERSON_NAME]malinina Клиенты Спецификации Заказы Ч…" at bounding box center [685, 335] width 1371 height 670
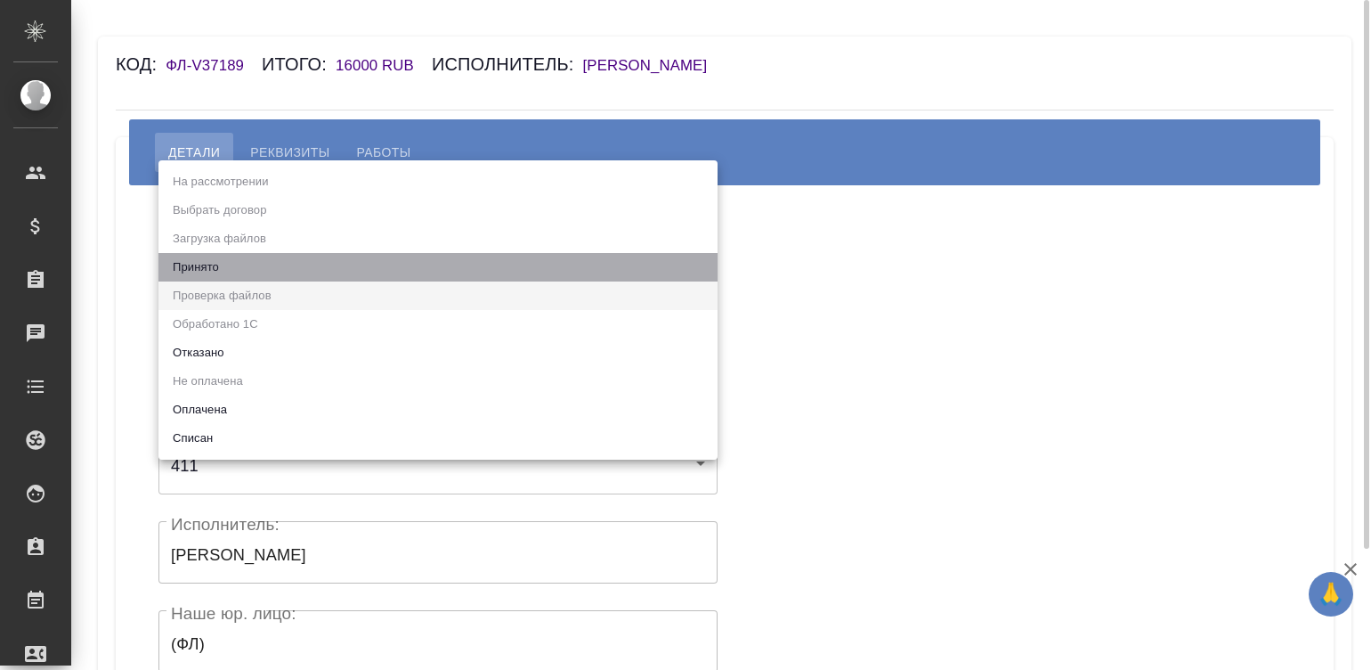
click at [199, 258] on li "Принято" at bounding box center [438, 267] width 559 height 28
type input "accepted"
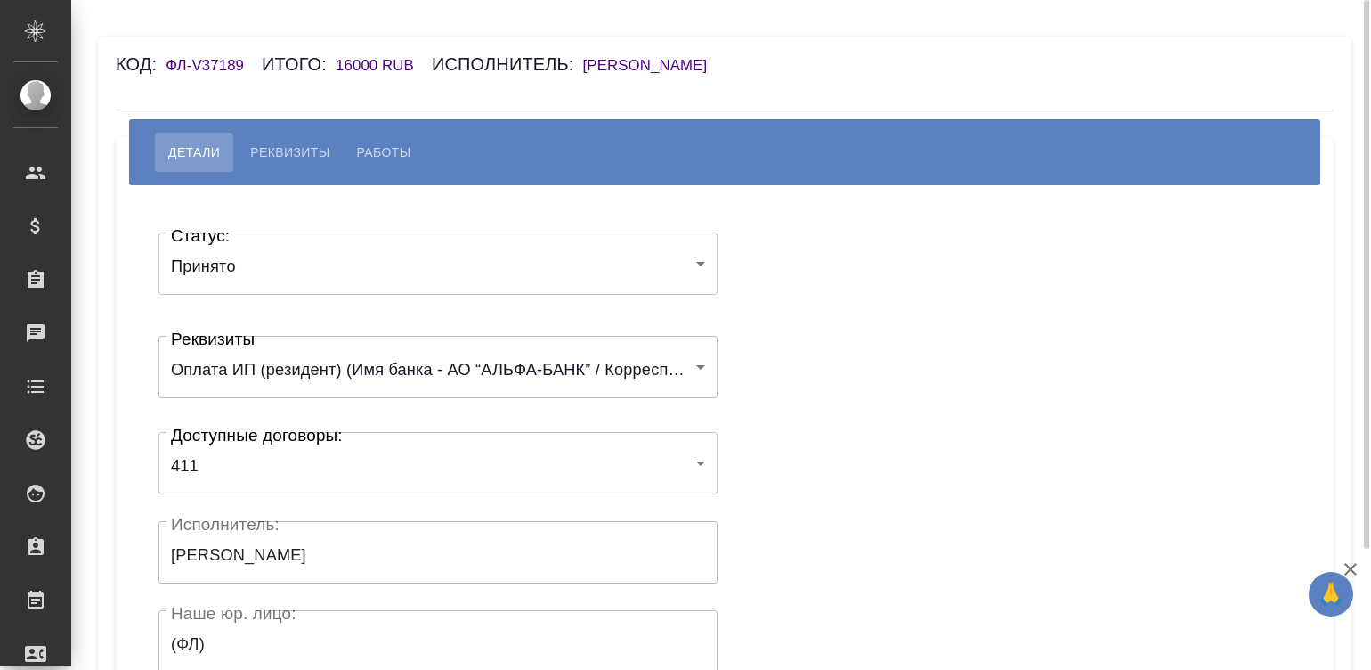
click at [765, 257] on div "Статус: Принято accepted Статус: Реквизиты Оплата ИП (резидент) (Имя банка - АО…" at bounding box center [724, 534] width 1147 height 644
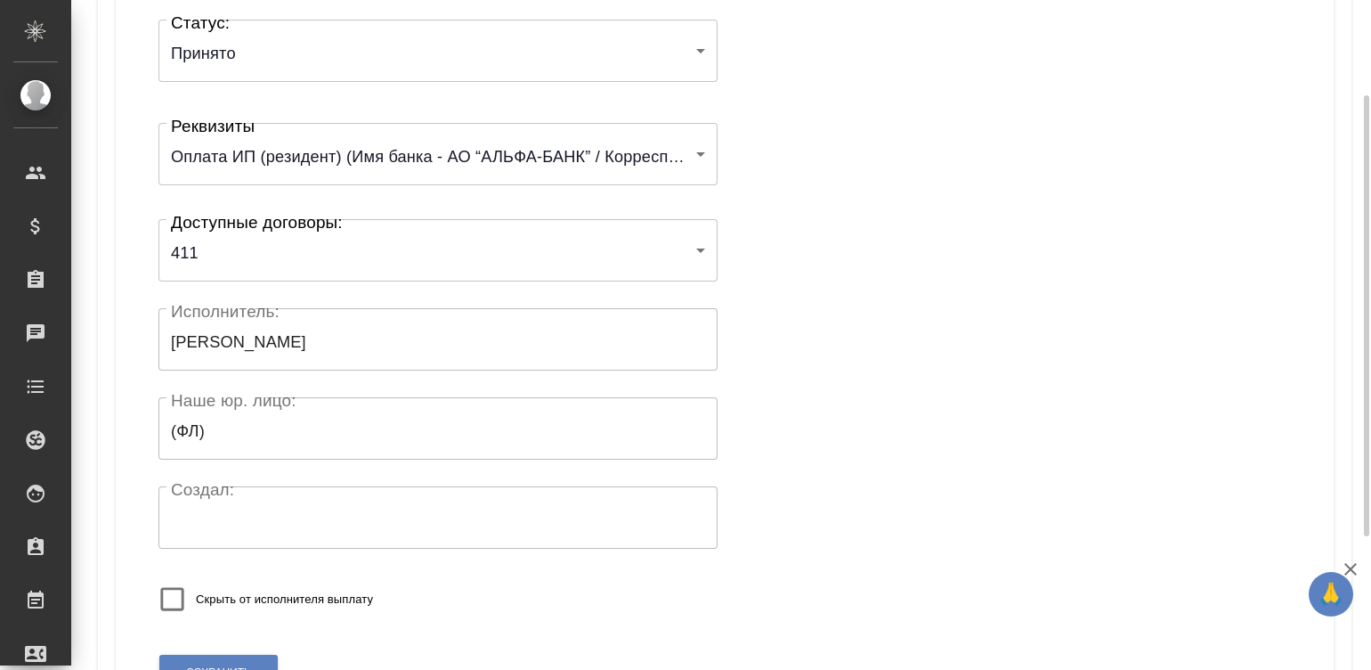
scroll to position [348, 0]
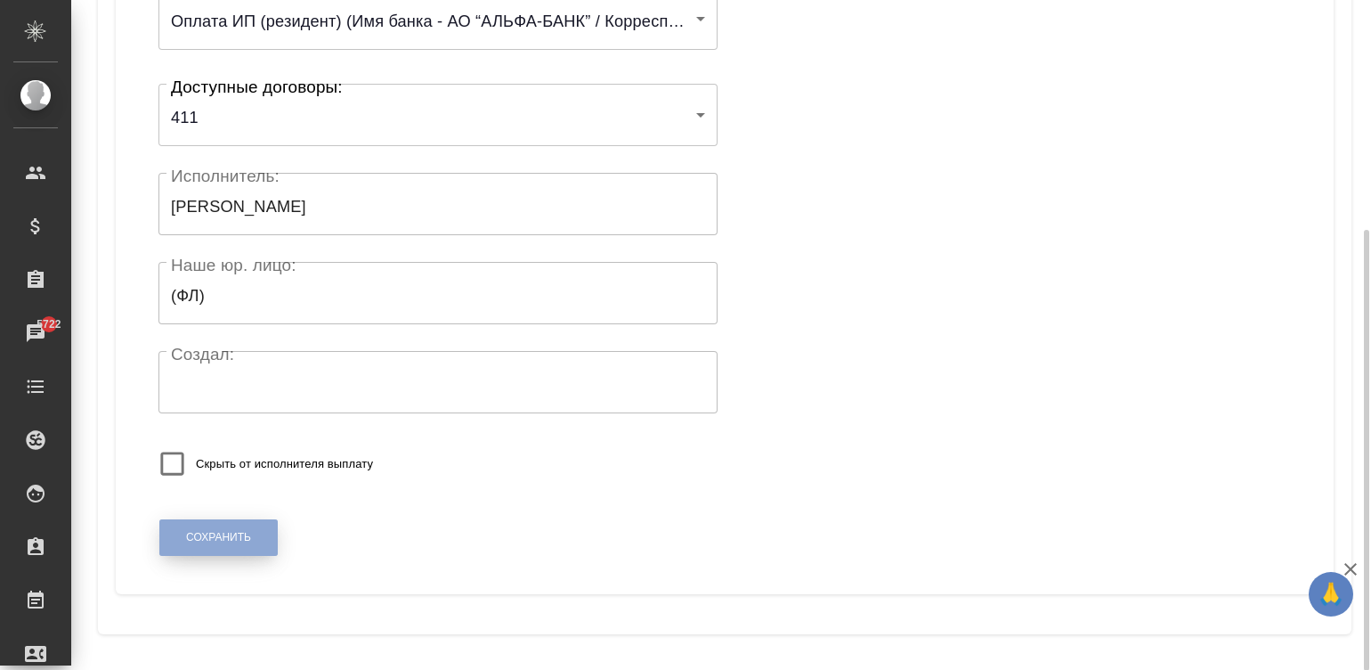
click at [218, 521] on button "Сохранить" at bounding box center [218, 537] width 118 height 37
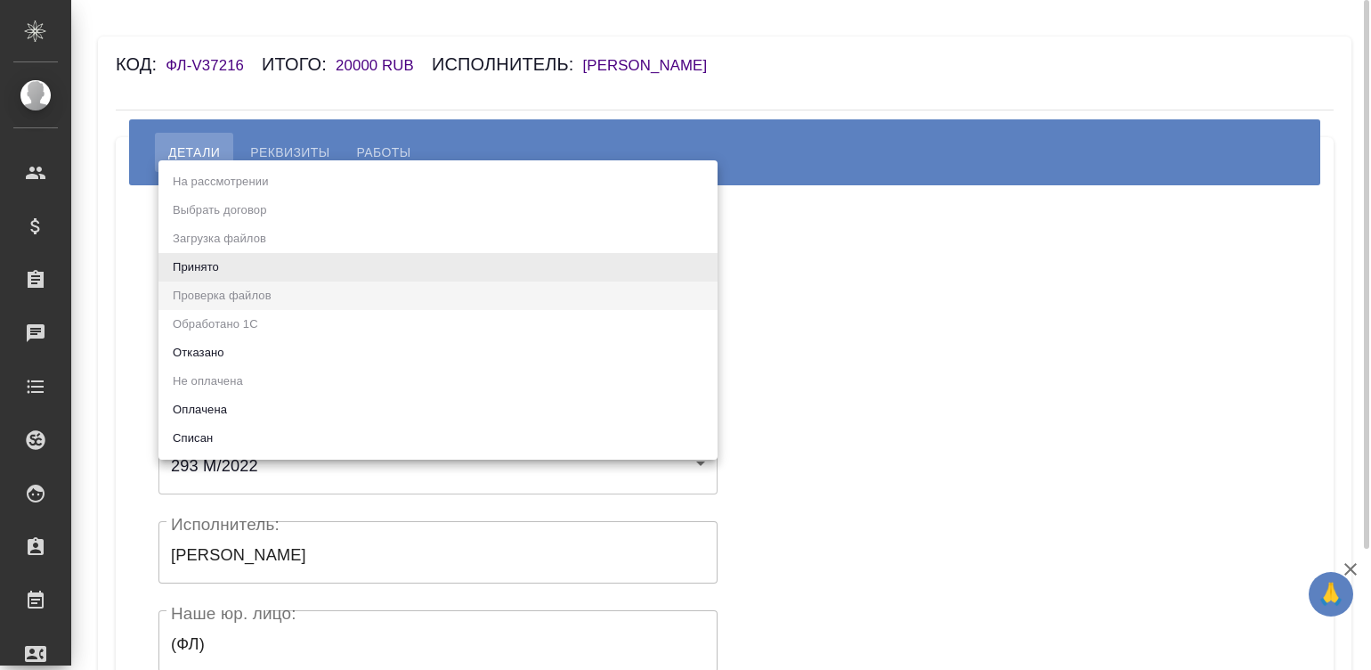
click at [315, 254] on body "🙏 .cls-1 fill:#fff; AWATERA Малинина Мария m.malinina Клиенты Спецификации Зака…" at bounding box center [685, 335] width 1371 height 670
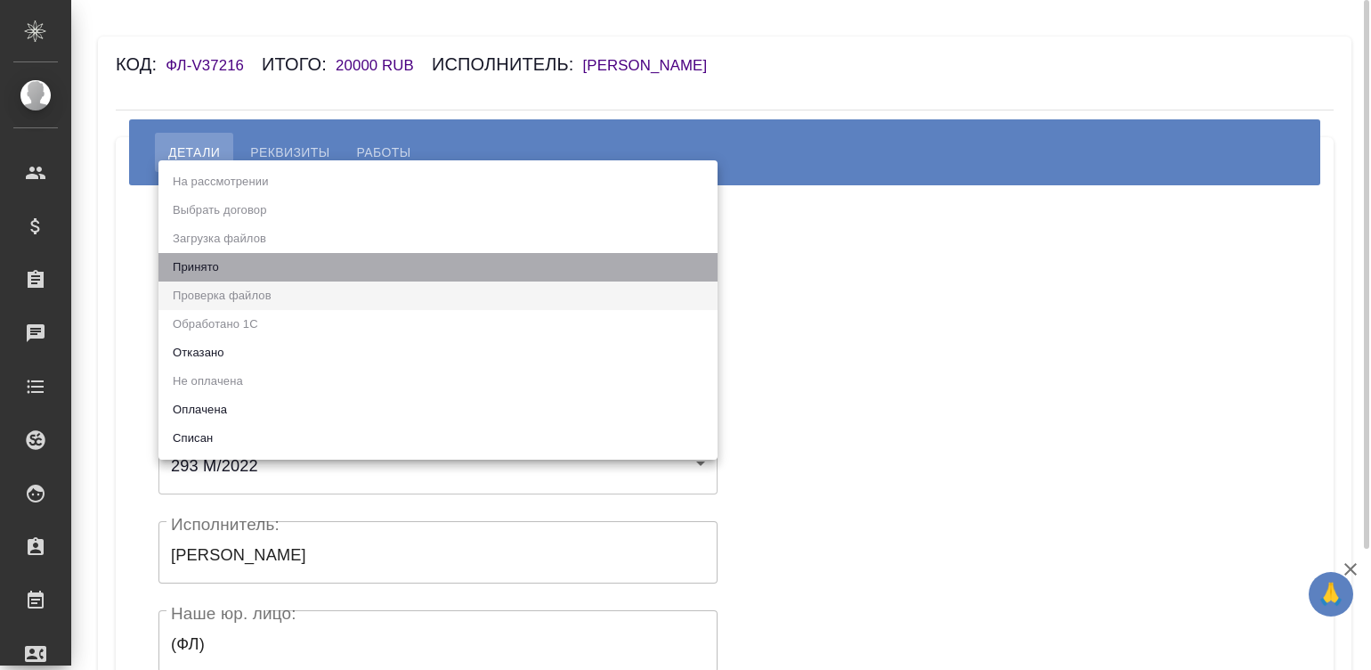
click at [315, 254] on li "Принято" at bounding box center [438, 267] width 559 height 28
type input "accepted"
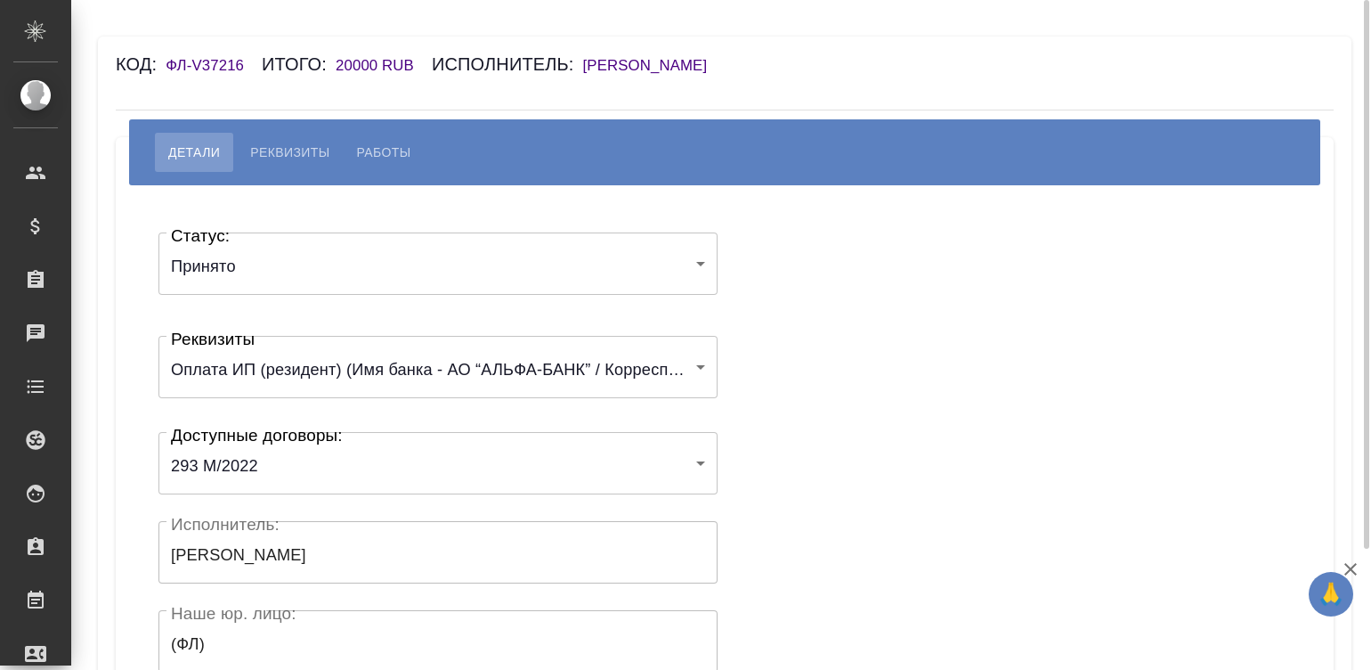
click at [863, 362] on div "Статус: Принято accepted Статус: Реквизиты Оплата ИП (резидент) (Имя банка - АО…" at bounding box center [724, 534] width 1147 height 644
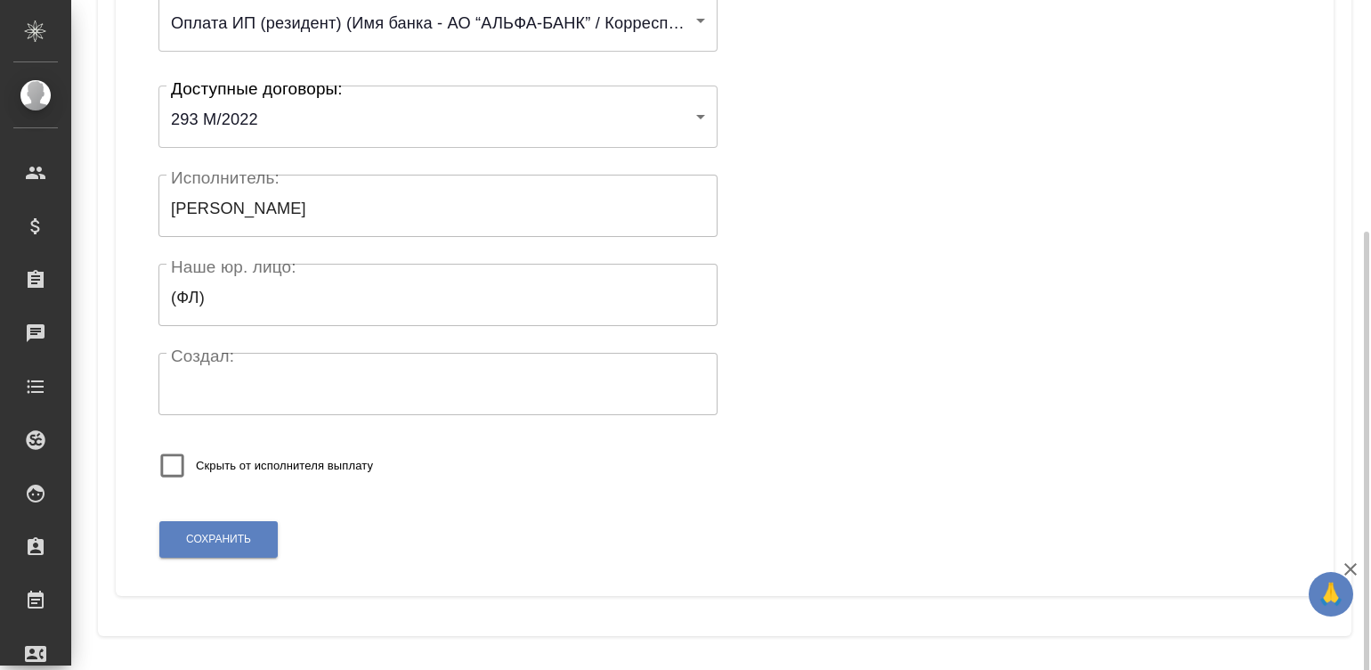
scroll to position [348, 0]
click at [215, 527] on button "Сохранить" at bounding box center [218, 537] width 118 height 37
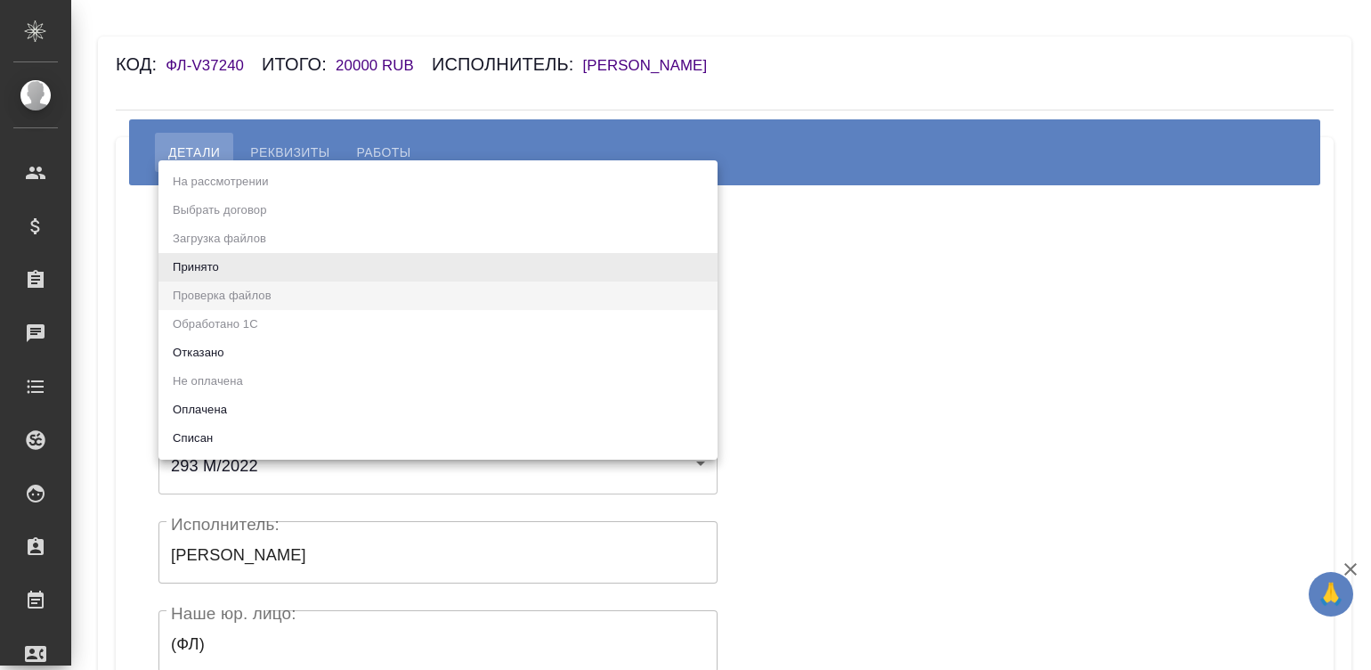
click at [286, 258] on body "🙏 .cls-1 fill:#fff; AWATERA [PERSON_NAME]malinina Клиенты Спецификации Заказы Ч…" at bounding box center [685, 335] width 1371 height 670
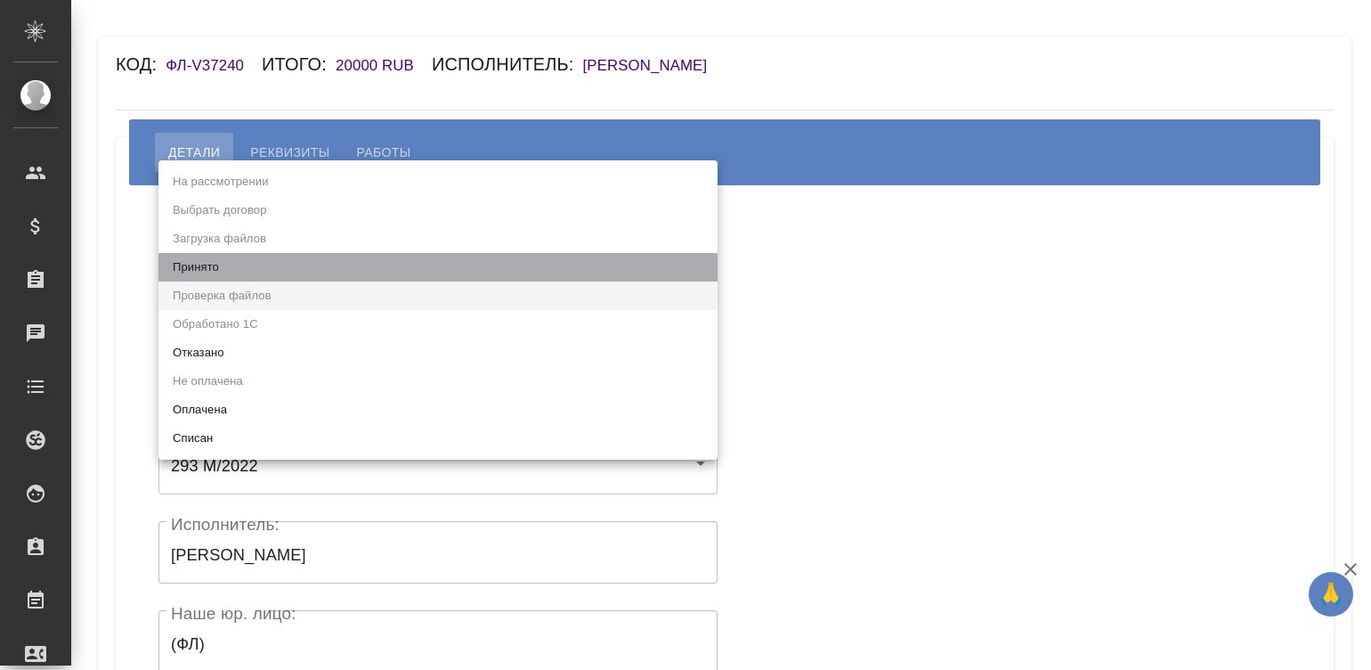
click at [286, 258] on li "Принято" at bounding box center [438, 267] width 559 height 28
type input "accepted"
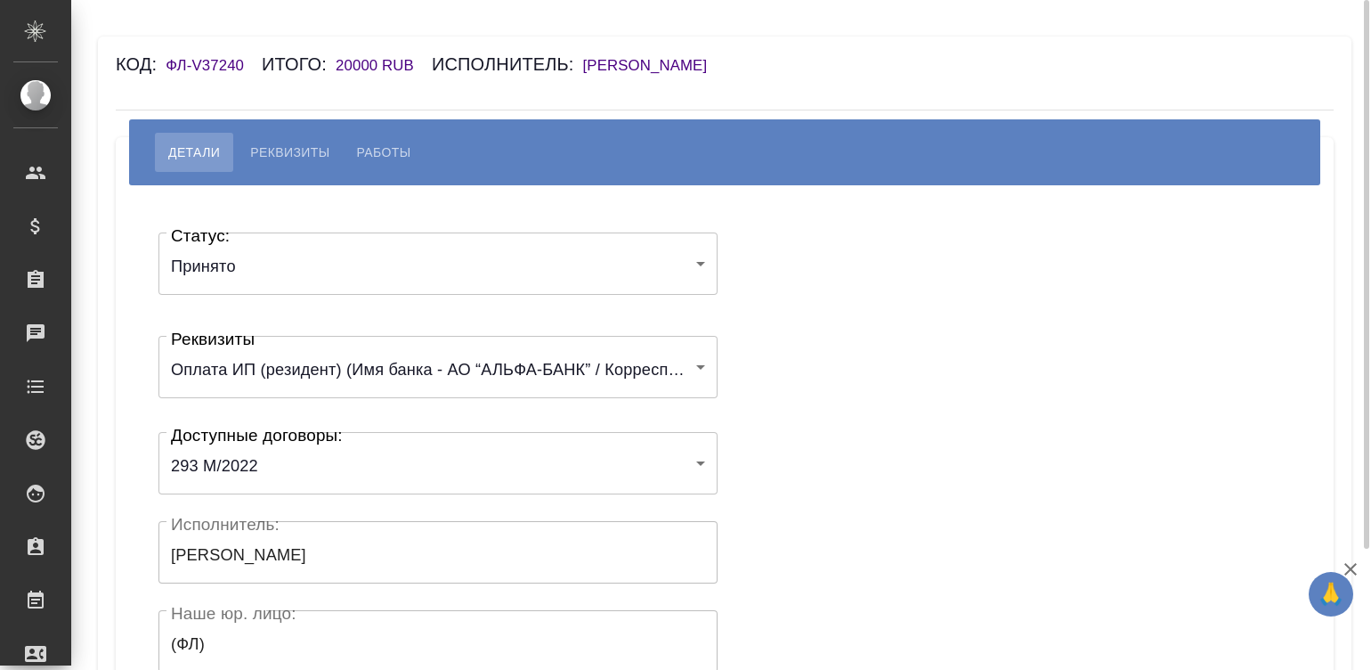
click at [793, 271] on div "Статус: Принято accepted Статус: Реквизиты Оплата ИП (резидент) (Имя банка - АО…" at bounding box center [724, 534] width 1147 height 644
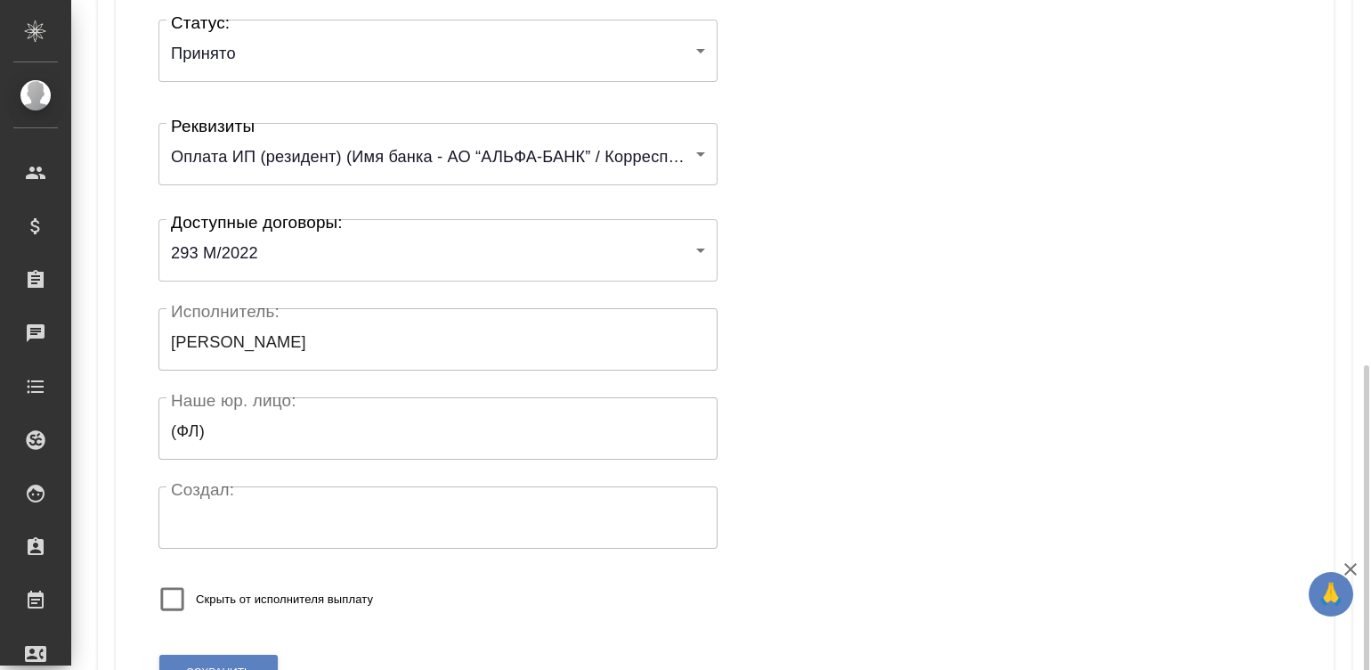
scroll to position [348, 0]
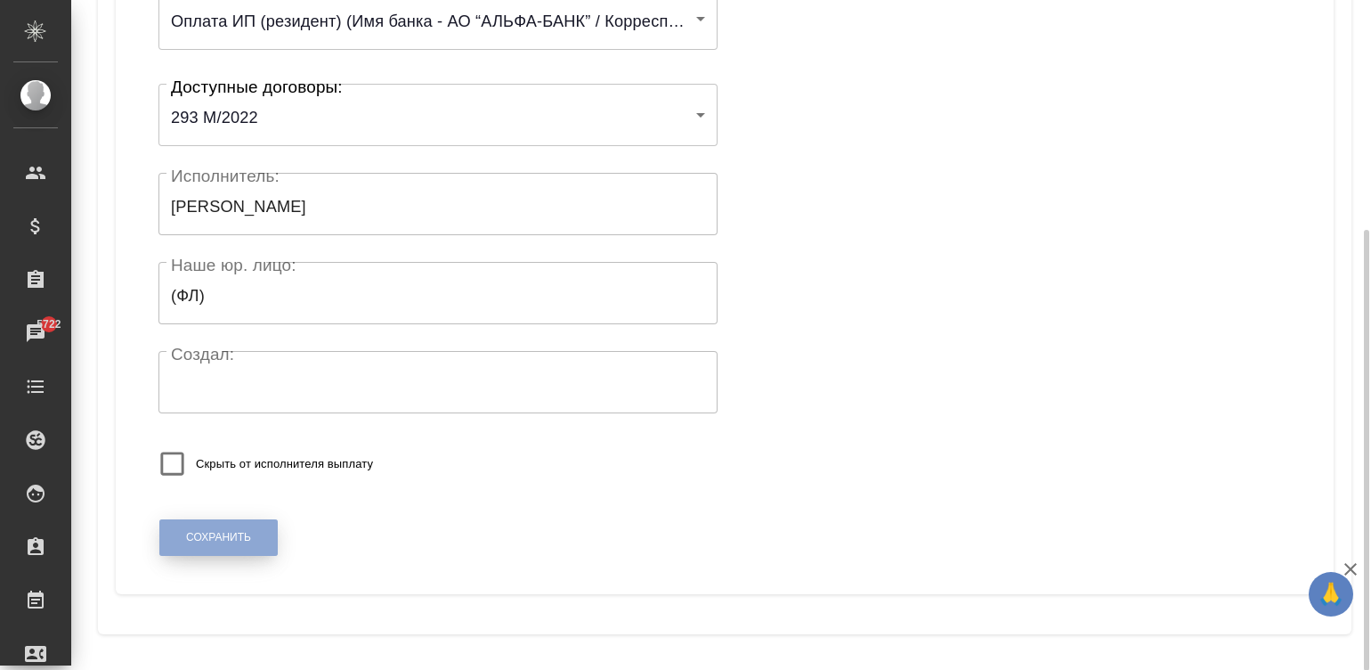
click at [197, 544] on button "Сохранить" at bounding box center [218, 537] width 118 height 37
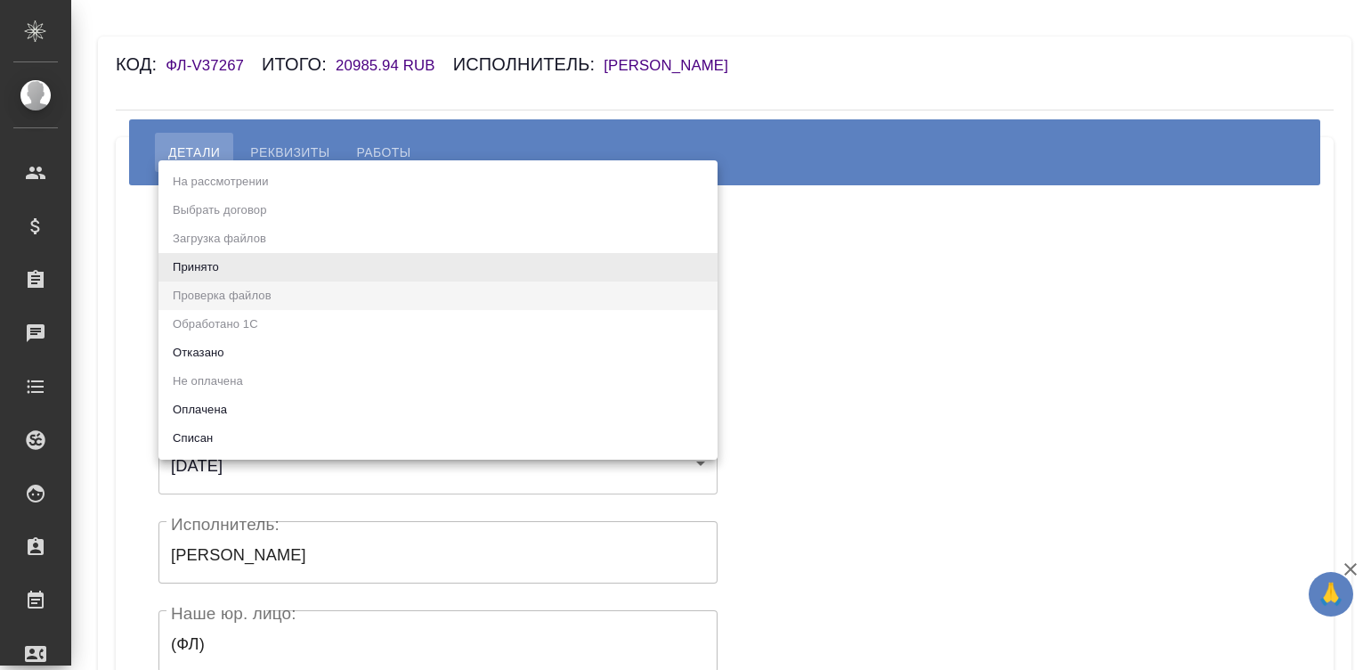
click at [195, 261] on body "🙏 .cls-1 fill:#fff; AWATERA Малинина Мария m.malinina Клиенты Спецификации Зака…" at bounding box center [685, 335] width 1371 height 670
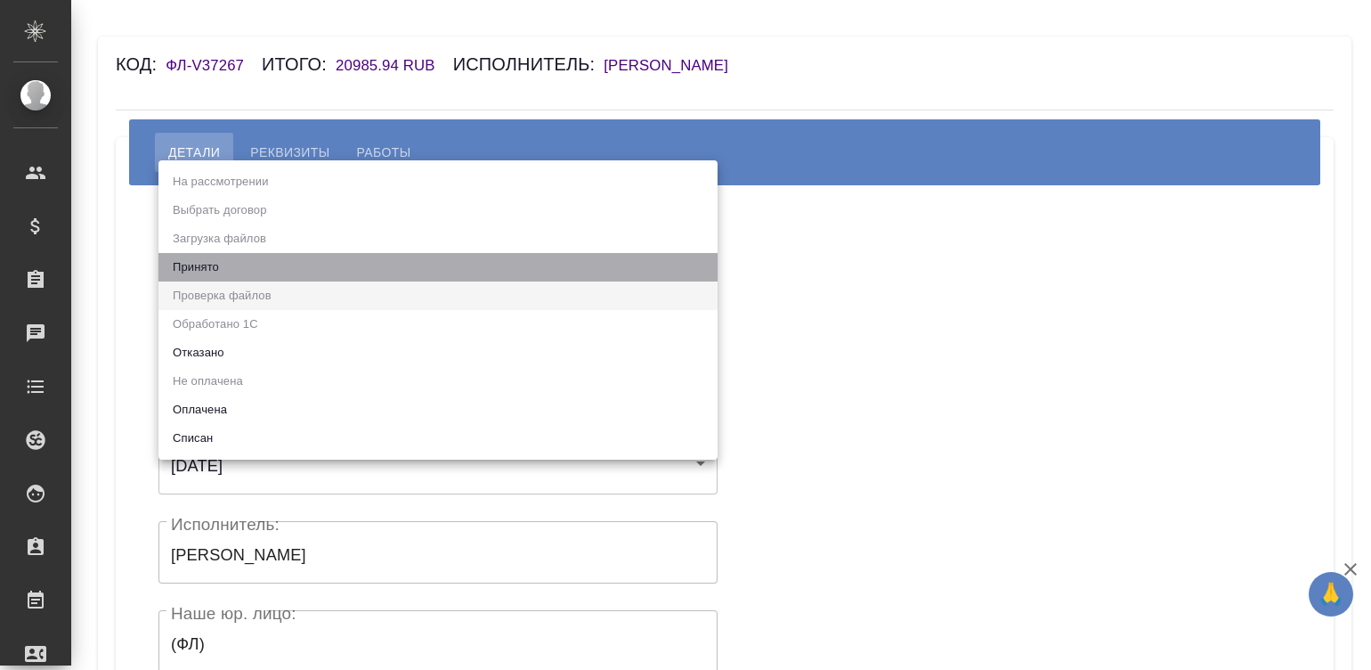
click at [195, 261] on li "Принято" at bounding box center [438, 267] width 559 height 28
type input "accepted"
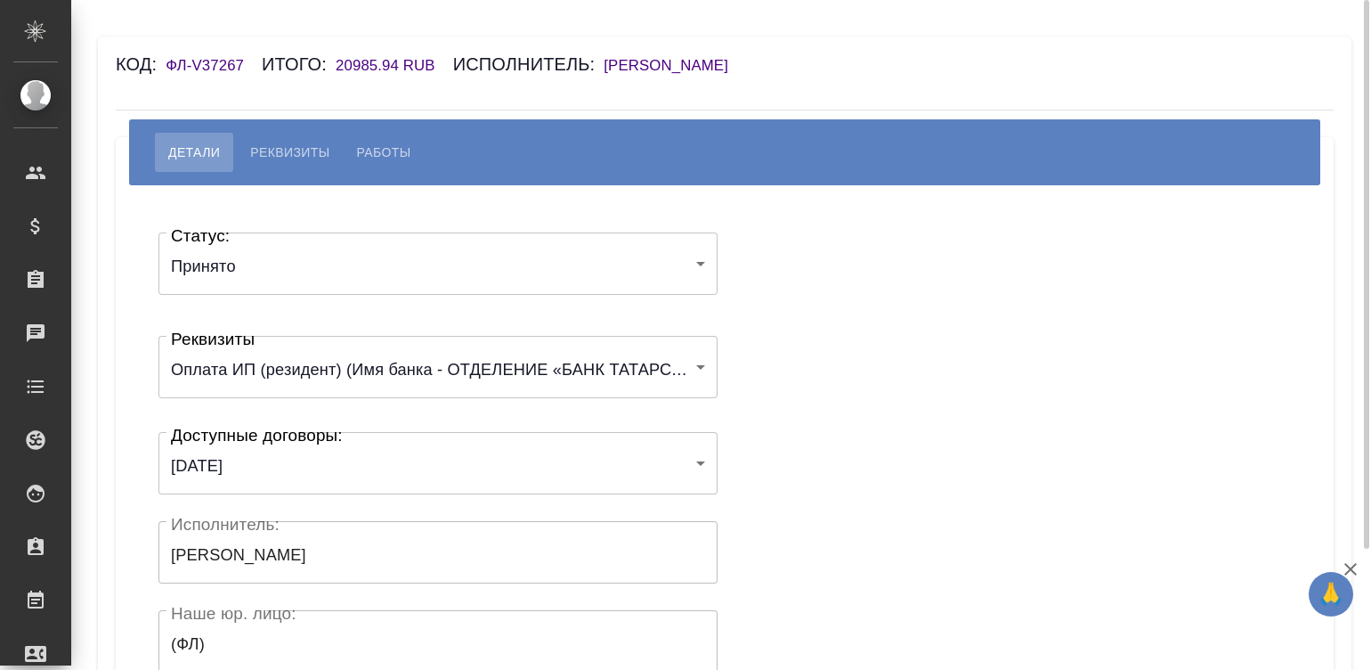
click at [810, 305] on div "Статус: Принято accepted Статус: Реквизиты Оплата ИП (резидент) (Имя банка - ОТ…" at bounding box center [724, 534] width 1147 height 644
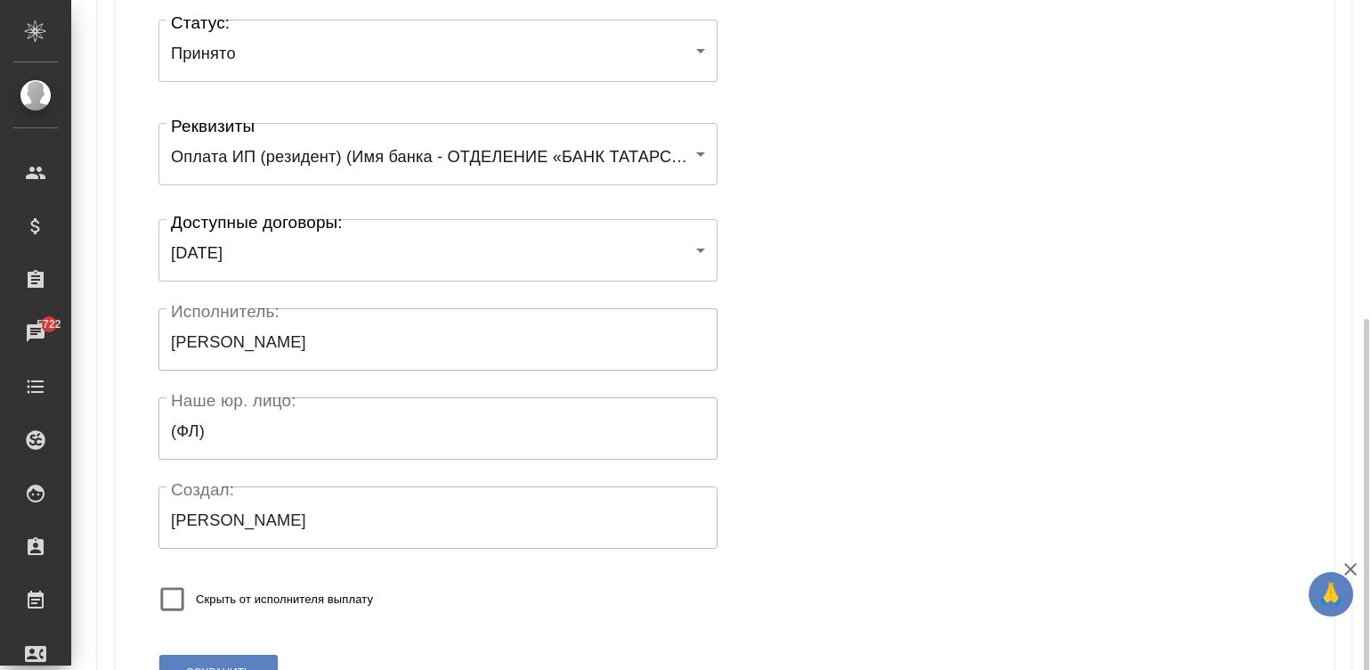
scroll to position [348, 0]
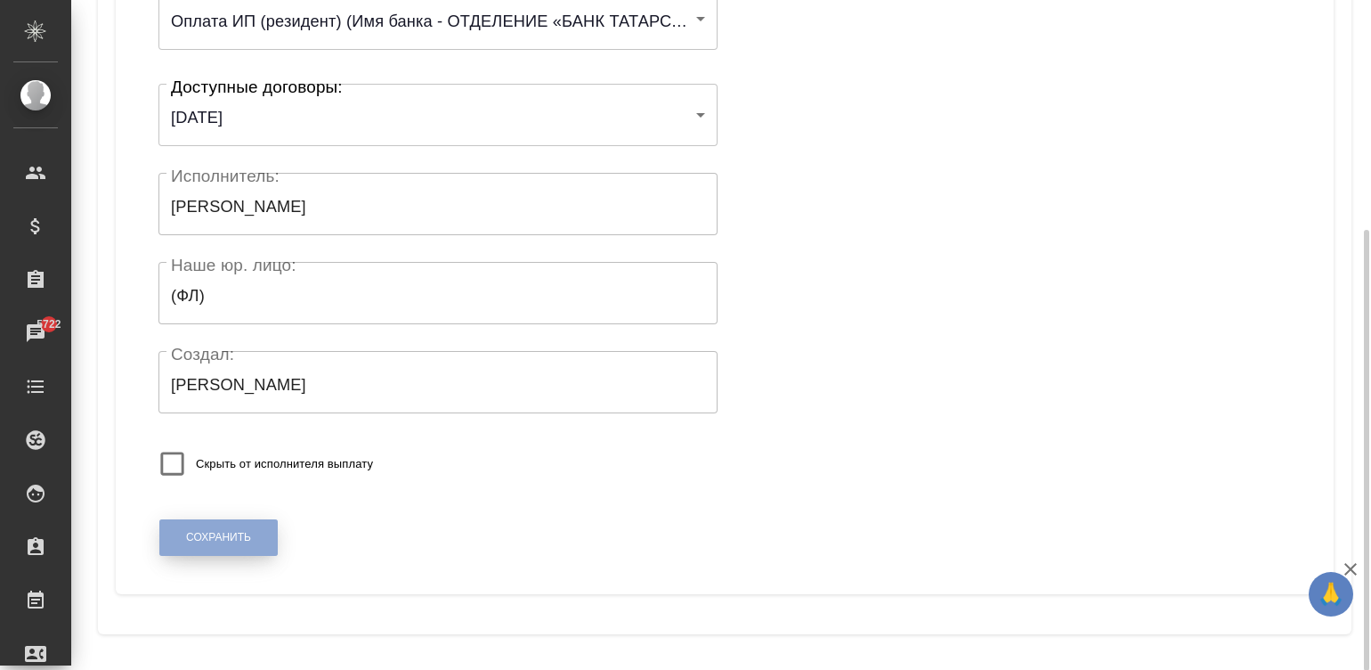
click at [205, 537] on span "Сохранить" at bounding box center [218, 537] width 65 height 15
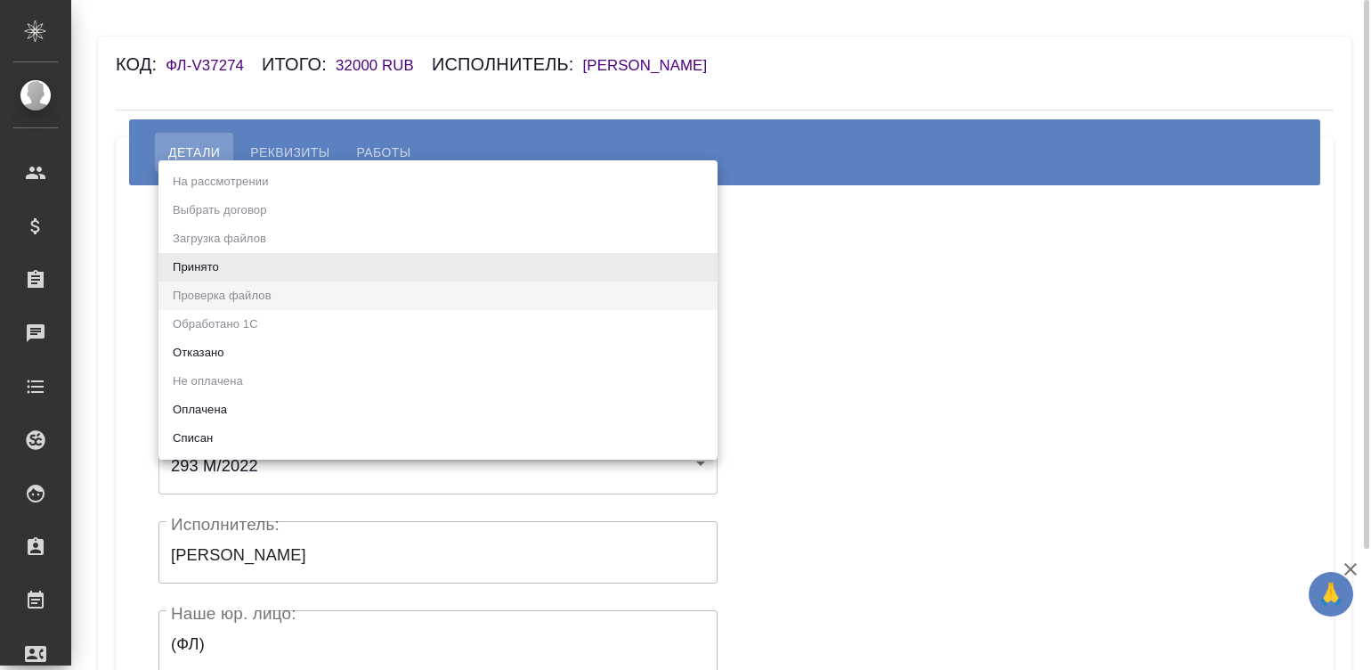
click at [280, 278] on body "🙏 .cls-1 fill:#fff; AWATERA [PERSON_NAME]malinina Клиенты Спецификации Заказы Ч…" at bounding box center [685, 335] width 1371 height 670
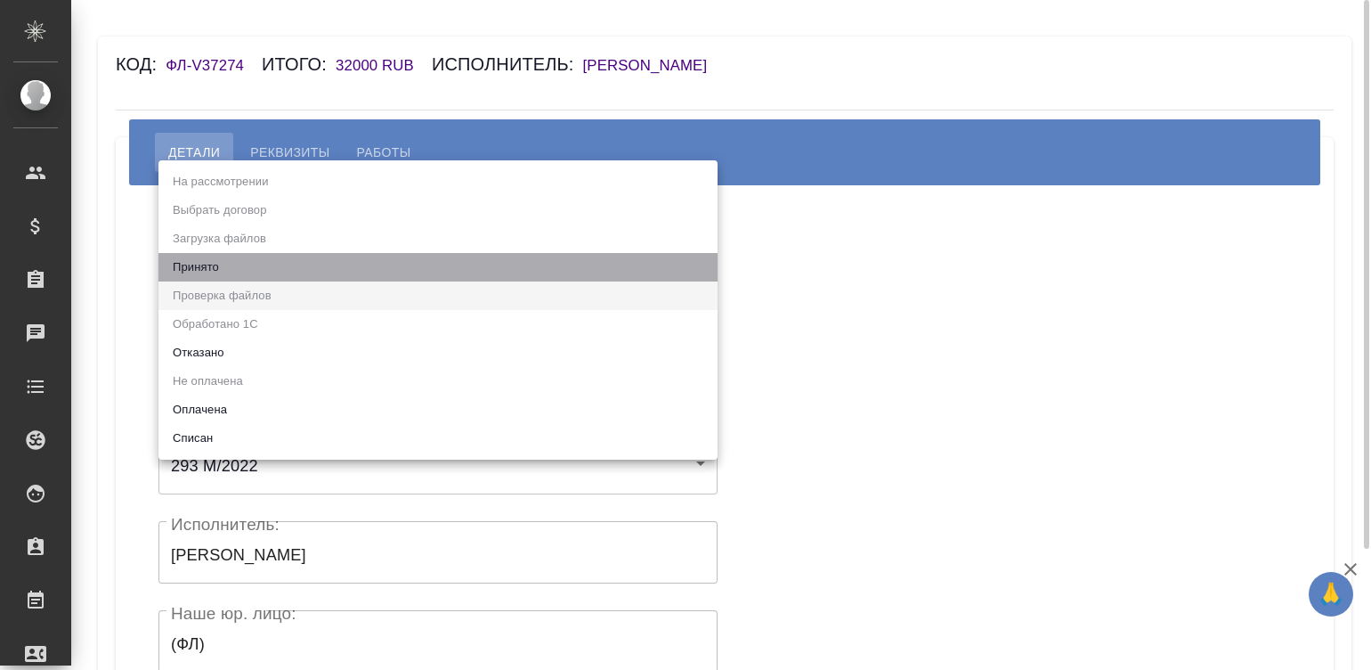
click at [280, 278] on li "Принято" at bounding box center [438, 267] width 559 height 28
type input "accepted"
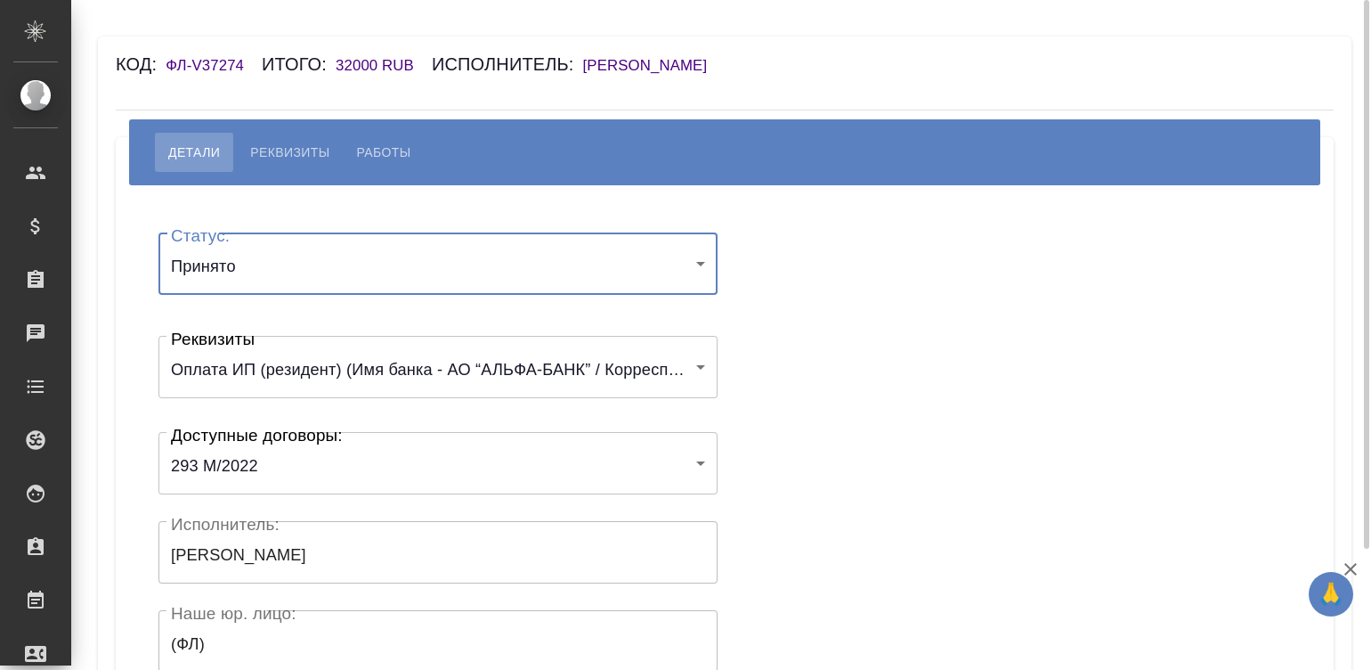
click at [837, 294] on div "Статус: Принято accepted Статус: Реквизиты Оплата ИП (резидент) (Имя банка - АО…" at bounding box center [724, 534] width 1147 height 644
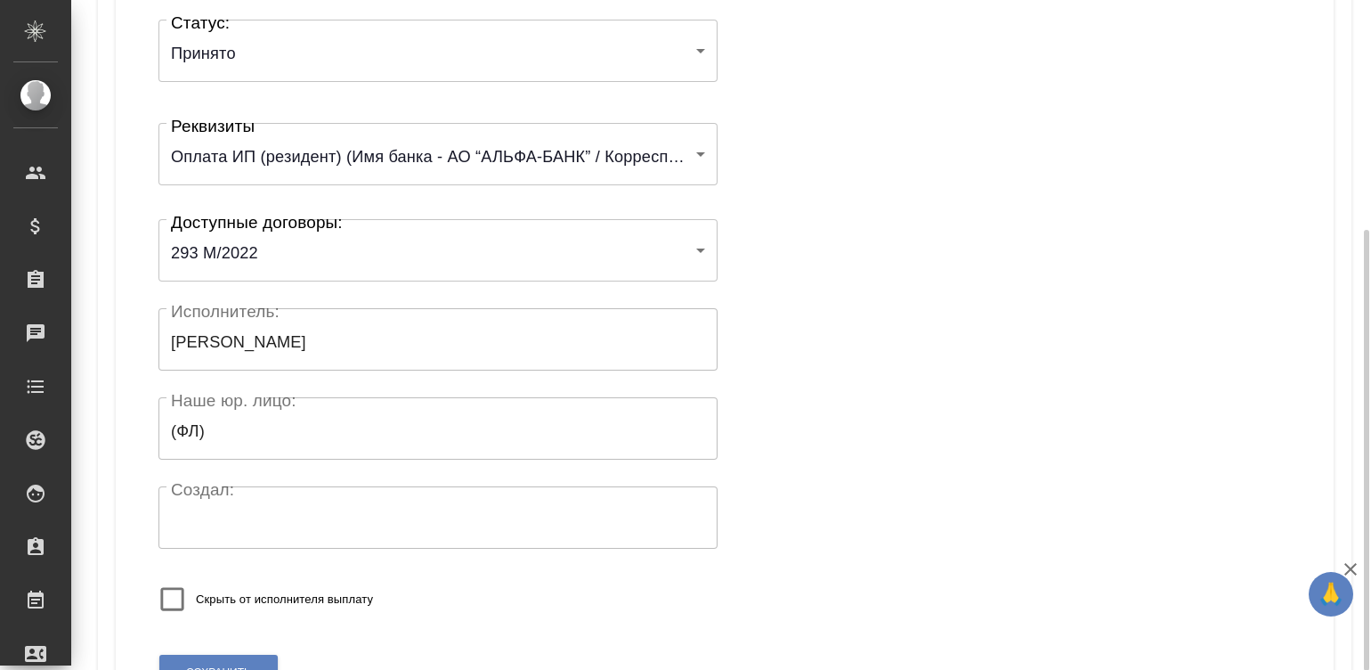
scroll to position [348, 0]
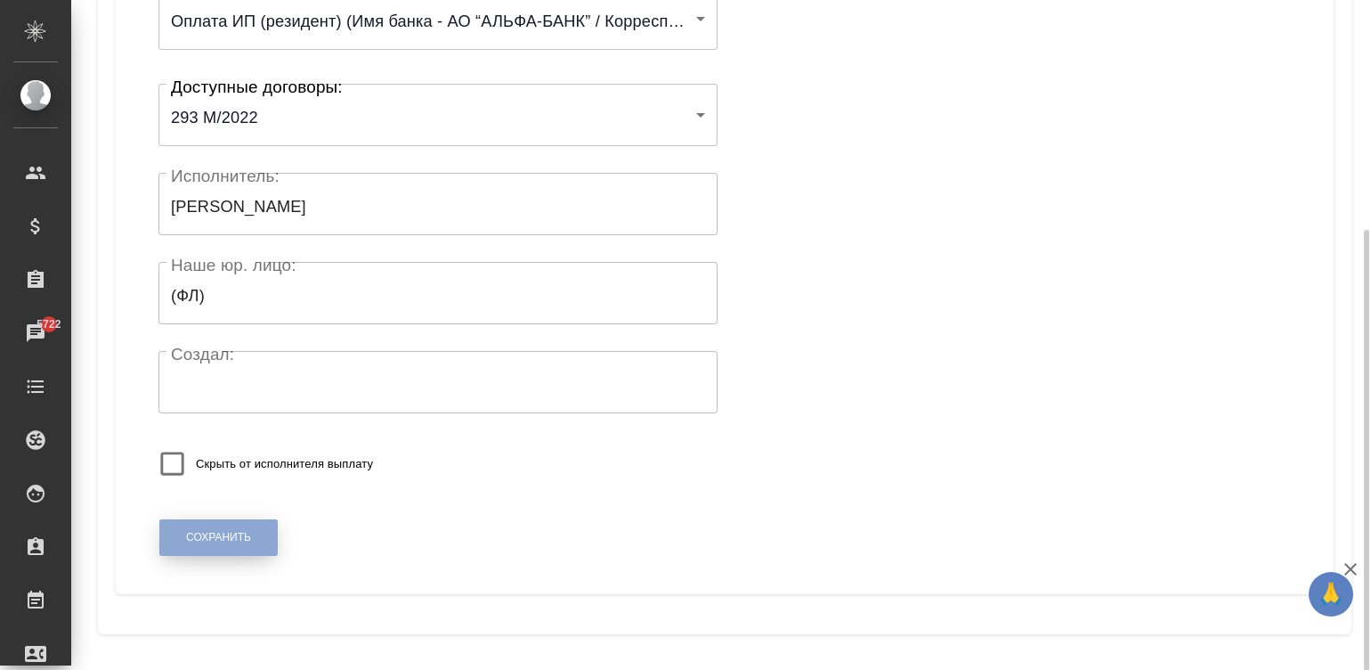
click at [214, 526] on button "Сохранить" at bounding box center [218, 537] width 118 height 37
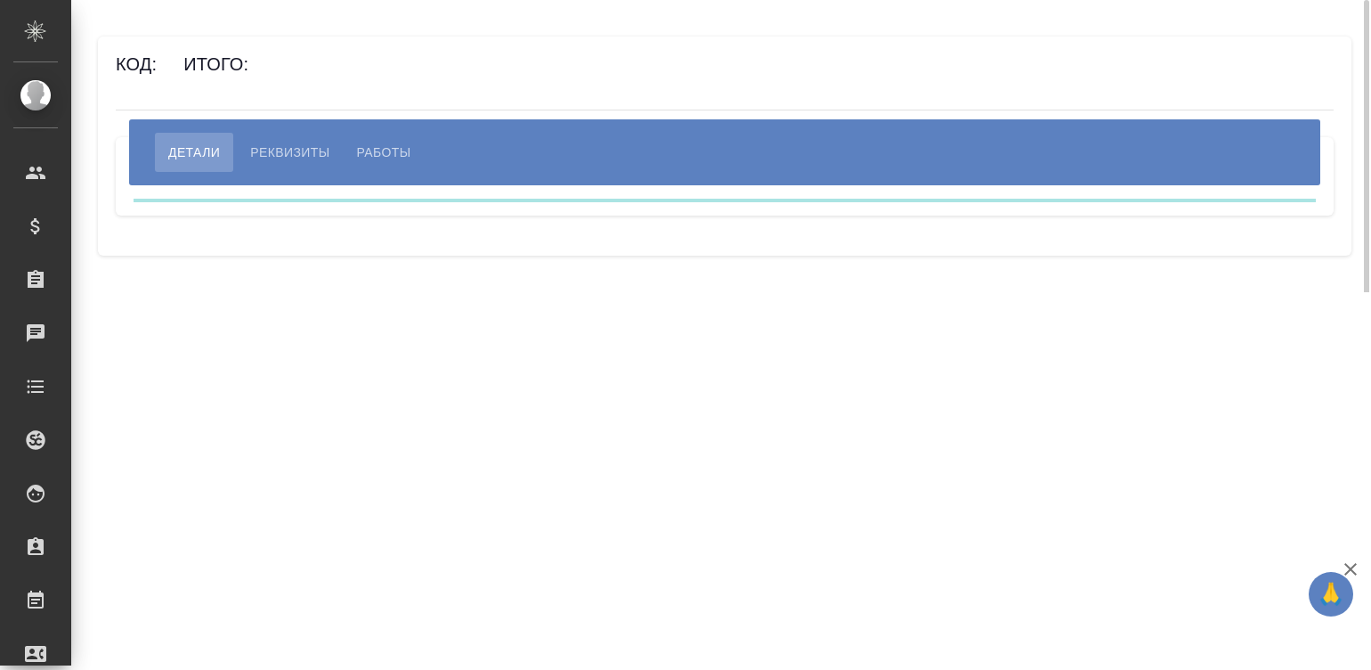
click at [648, 70] on div "Код: Итого:" at bounding box center [623, 64] width 1015 height 28
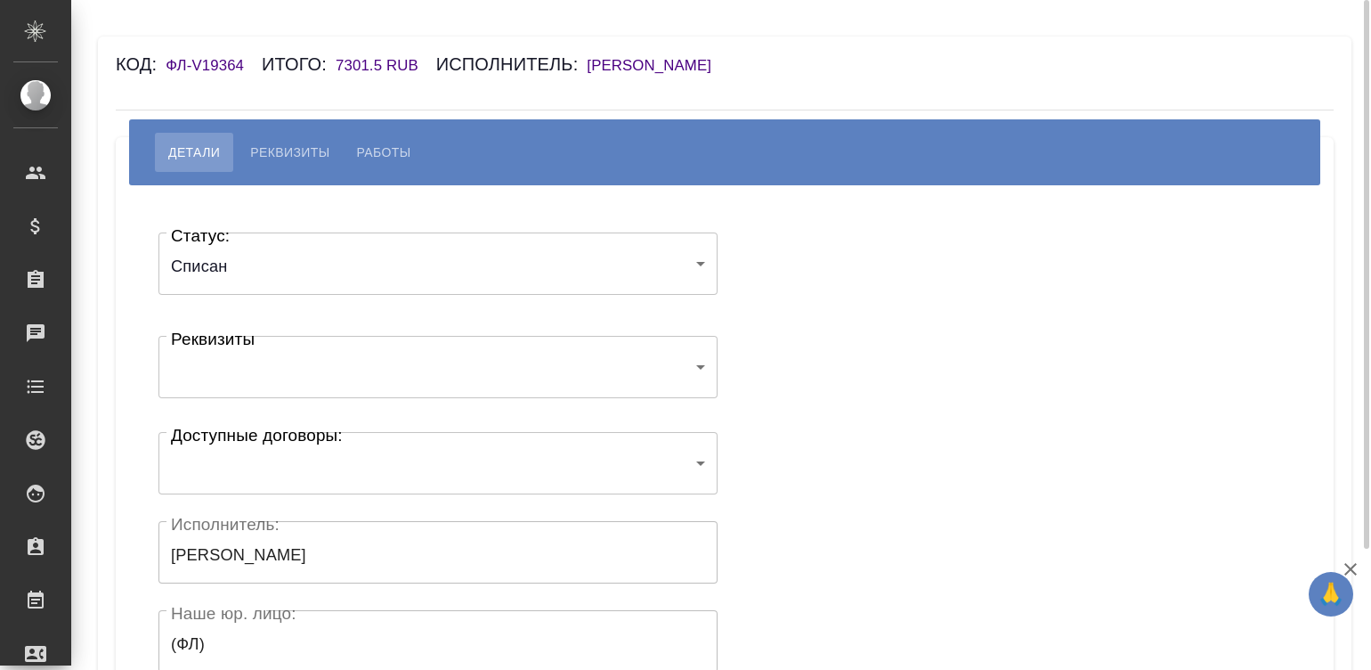
click at [662, 61] on h6 "[PERSON_NAME]" at bounding box center [658, 65] width 142 height 17
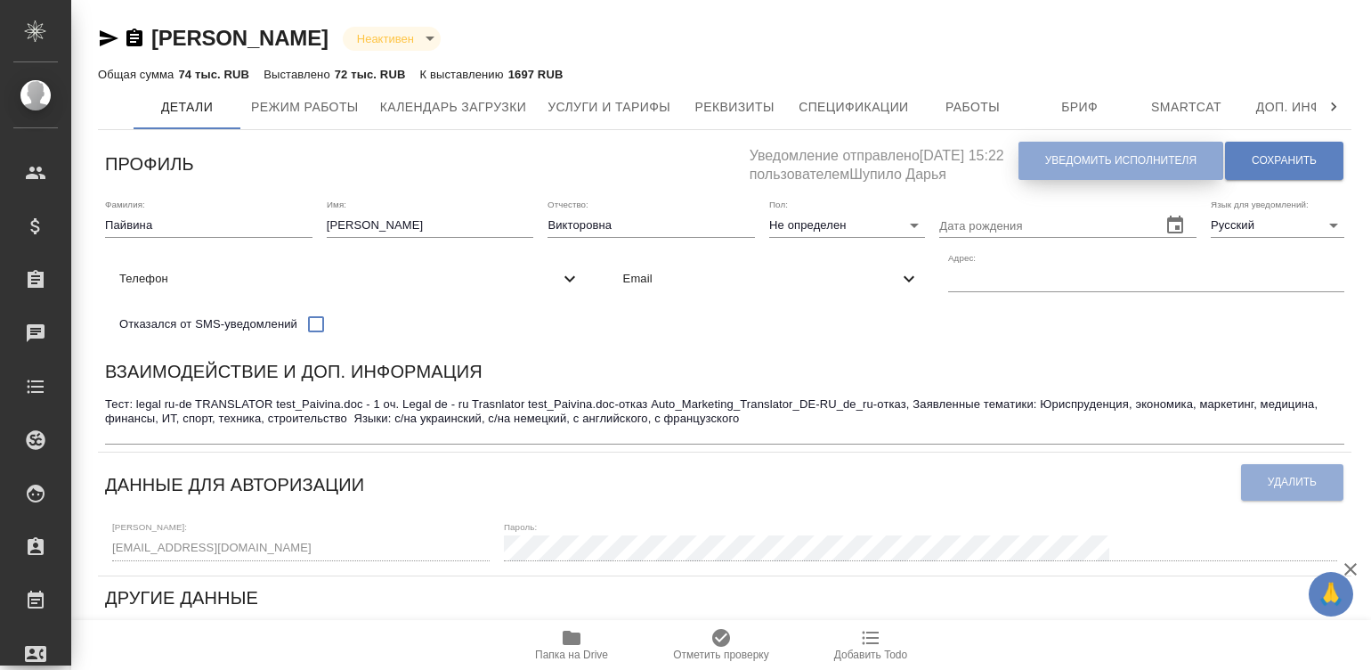
click at [1076, 161] on span "Уведомить исполнителя" at bounding box center [1120, 160] width 151 height 15
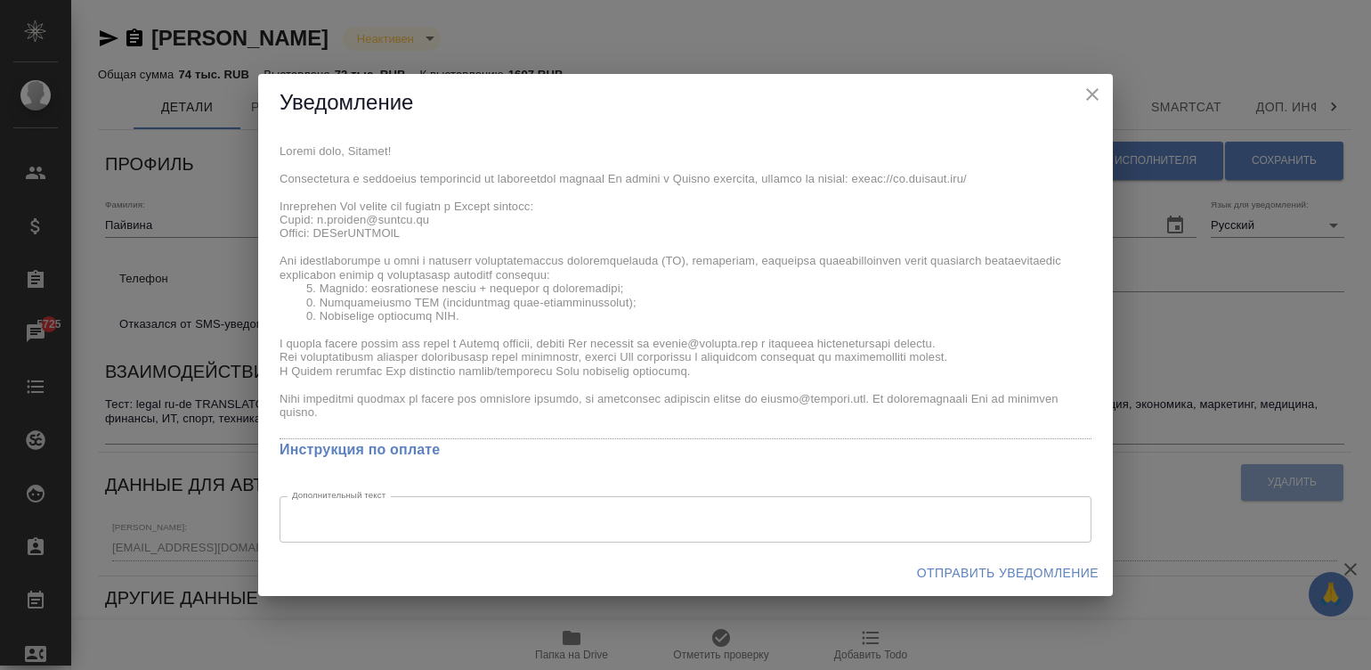
click at [276, 200] on div "x Инструкция по оплате Дополнительный текст x Дополнительный текст" at bounding box center [685, 341] width 855 height 418
click at [994, 565] on span "Отправить уведомление" at bounding box center [1008, 573] width 182 height 22
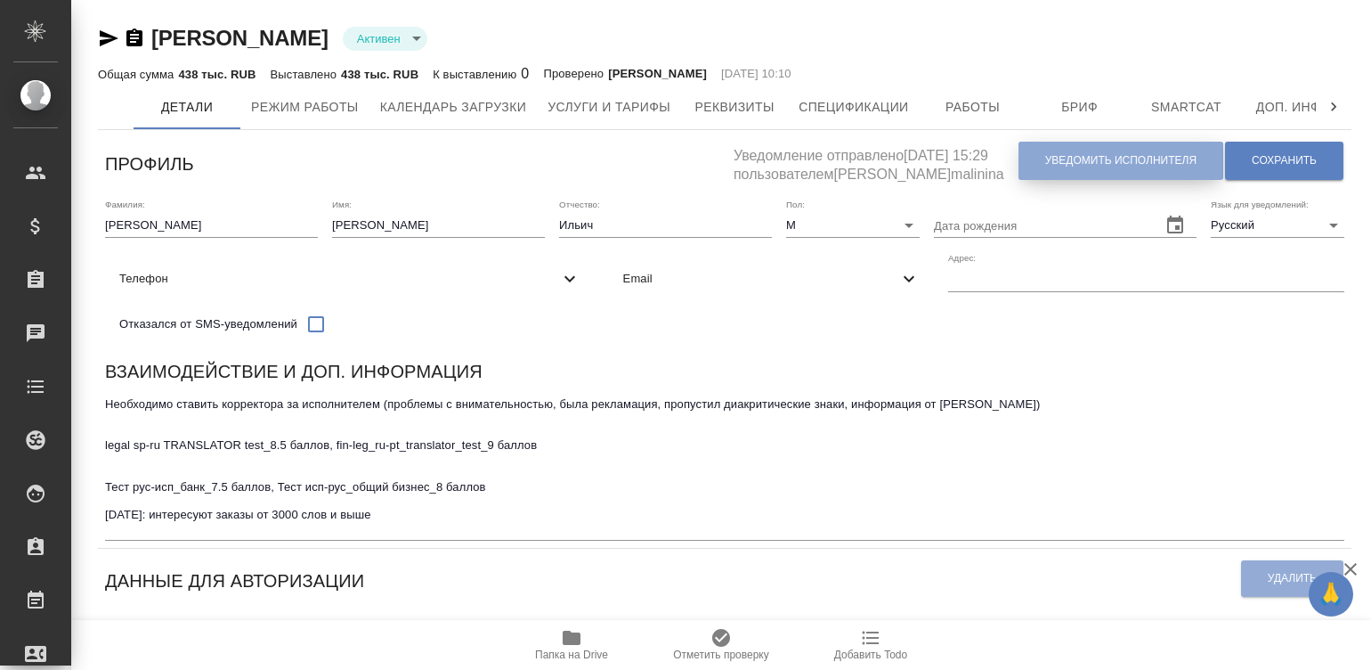
click at [1091, 156] on span "Уведомить исполнителя" at bounding box center [1120, 160] width 151 height 15
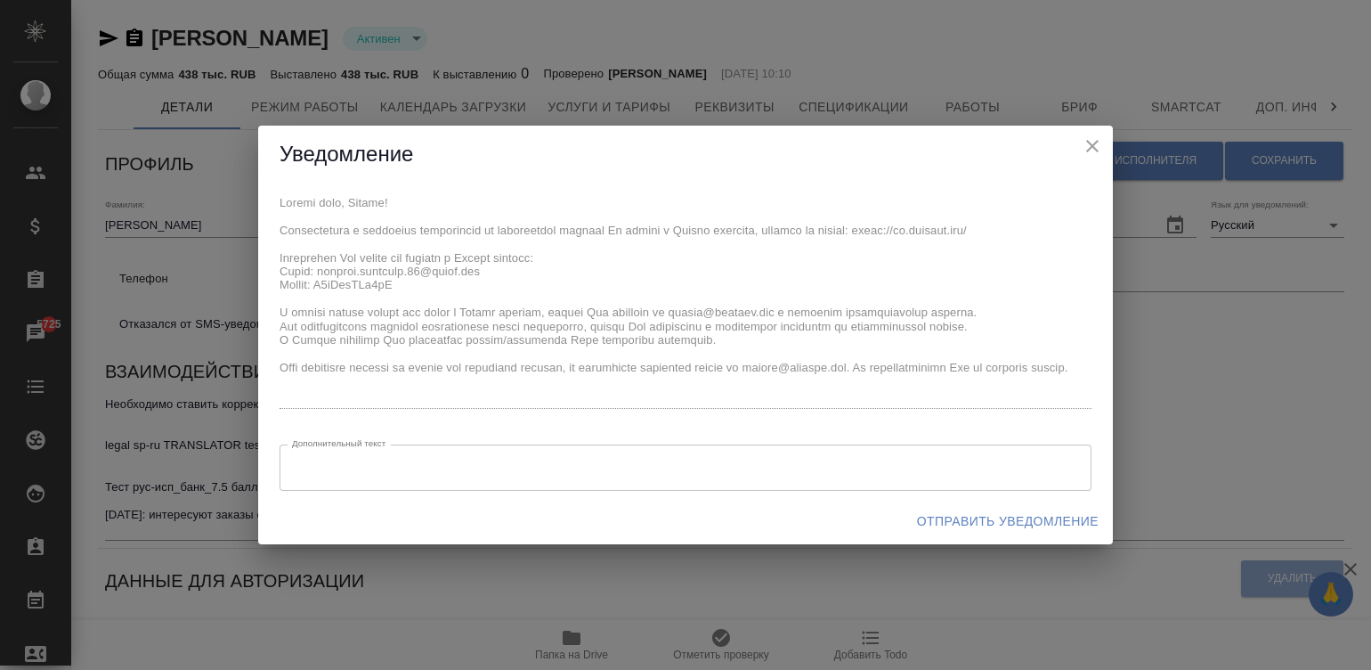
click at [274, 256] on div "x Дополнительный текст x Дополнительный текст" at bounding box center [685, 340] width 855 height 314
click at [932, 516] on span "Отправить уведомление" at bounding box center [1008, 521] width 182 height 22
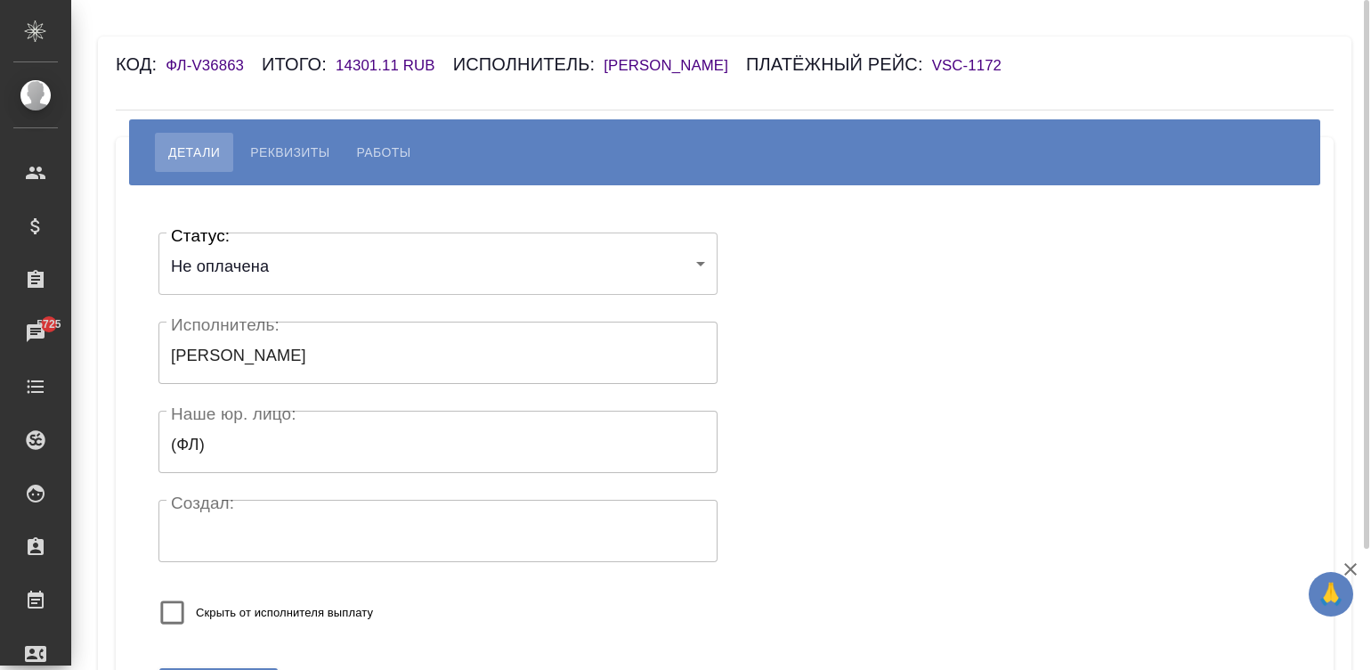
click at [977, 64] on h6 "VSC-1172" at bounding box center [975, 65] width 87 height 17
click at [277, 149] on span "Реквизиты" at bounding box center [289, 152] width 79 height 21
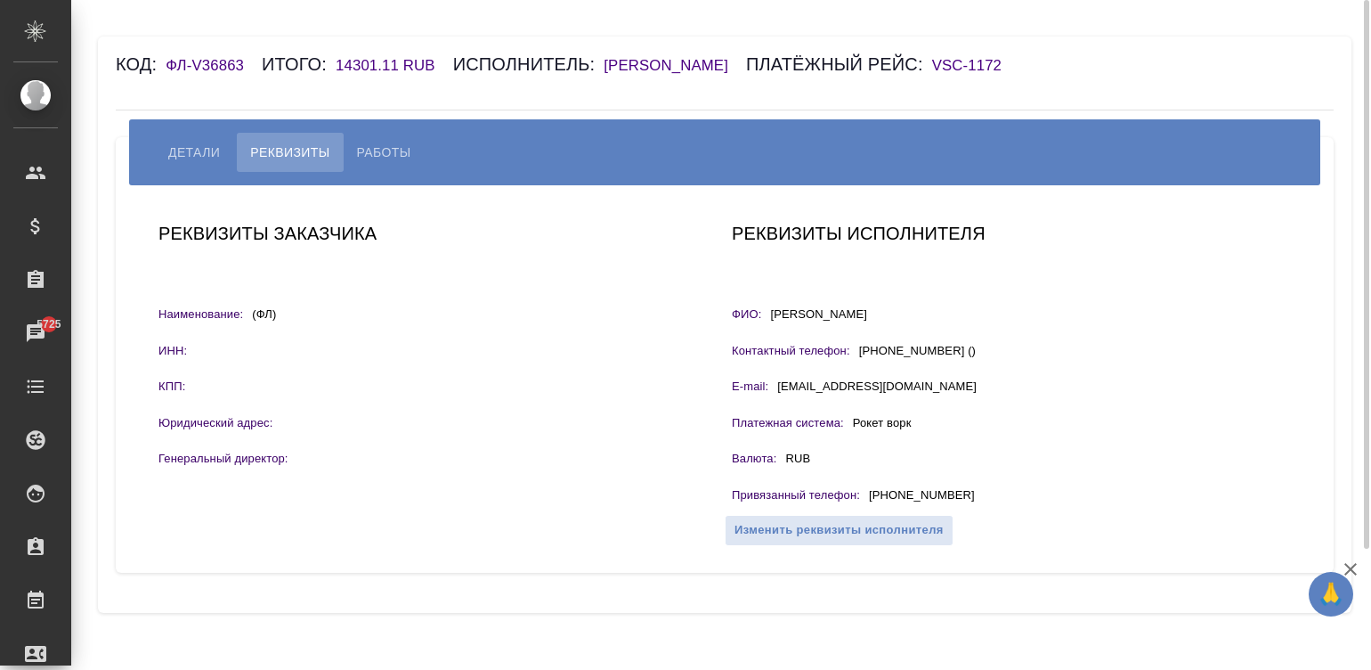
drag, startPoint x: 980, startPoint y: 492, endPoint x: 871, endPoint y: 497, distance: 108.7
click at [871, 497] on div "Привязанный телефон : +7(920)014-20-25" at bounding box center [1011, 497] width 559 height 22
copy p "+7(920)014-20-25"
drag, startPoint x: 333, startPoint y: 63, endPoint x: 396, endPoint y: 64, distance: 63.2
click at [396, 64] on div "Код: ФЛ-V36863 Итого: 14301.11 RUB Исполнитель: Левченко Артем Платёжный рейс: …" at bounding box center [623, 64] width 1015 height 28
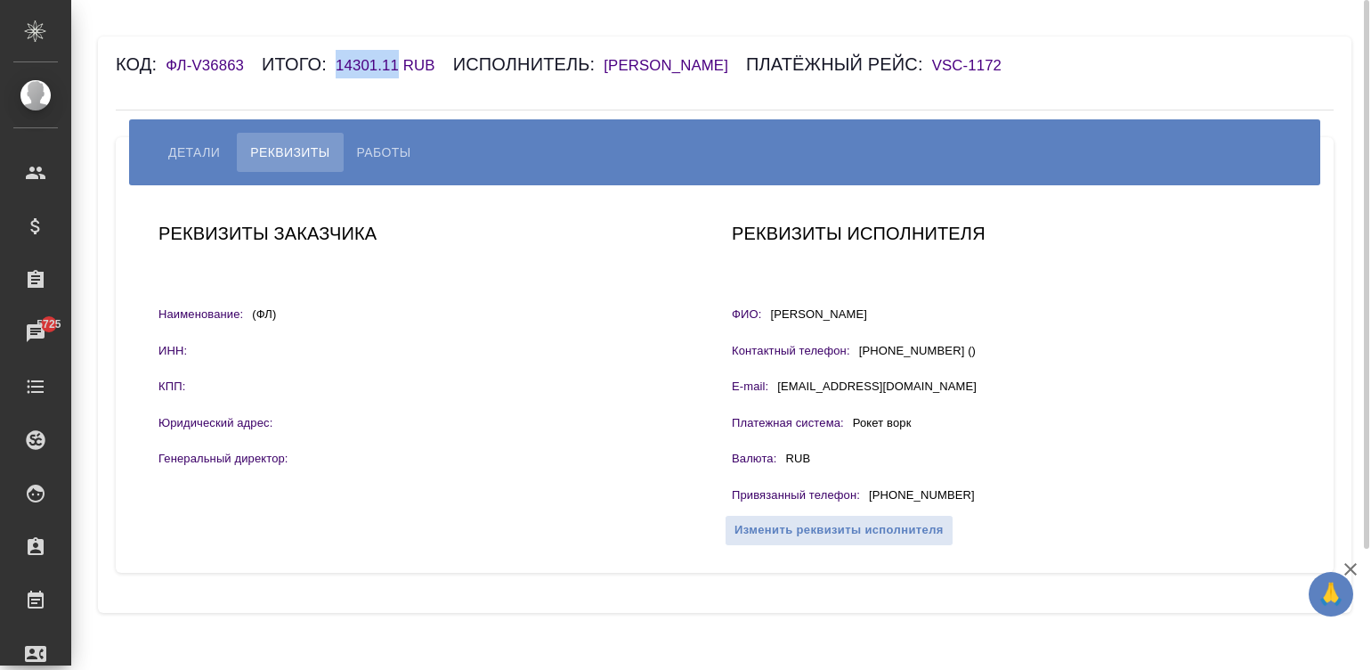
copy h6 "14301.11"
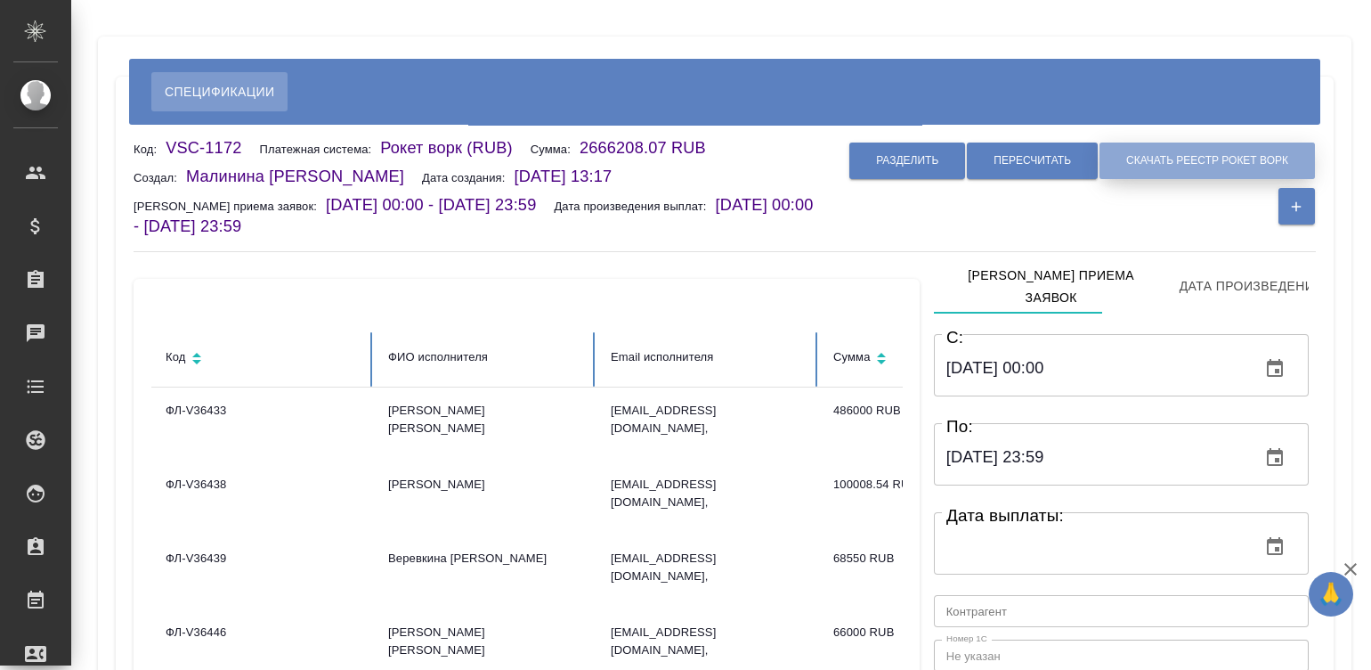
click at [1192, 151] on button "Скачать реестр рокет ворк" at bounding box center [1207, 160] width 215 height 37
